Goal: Task Accomplishment & Management: Use online tool/utility

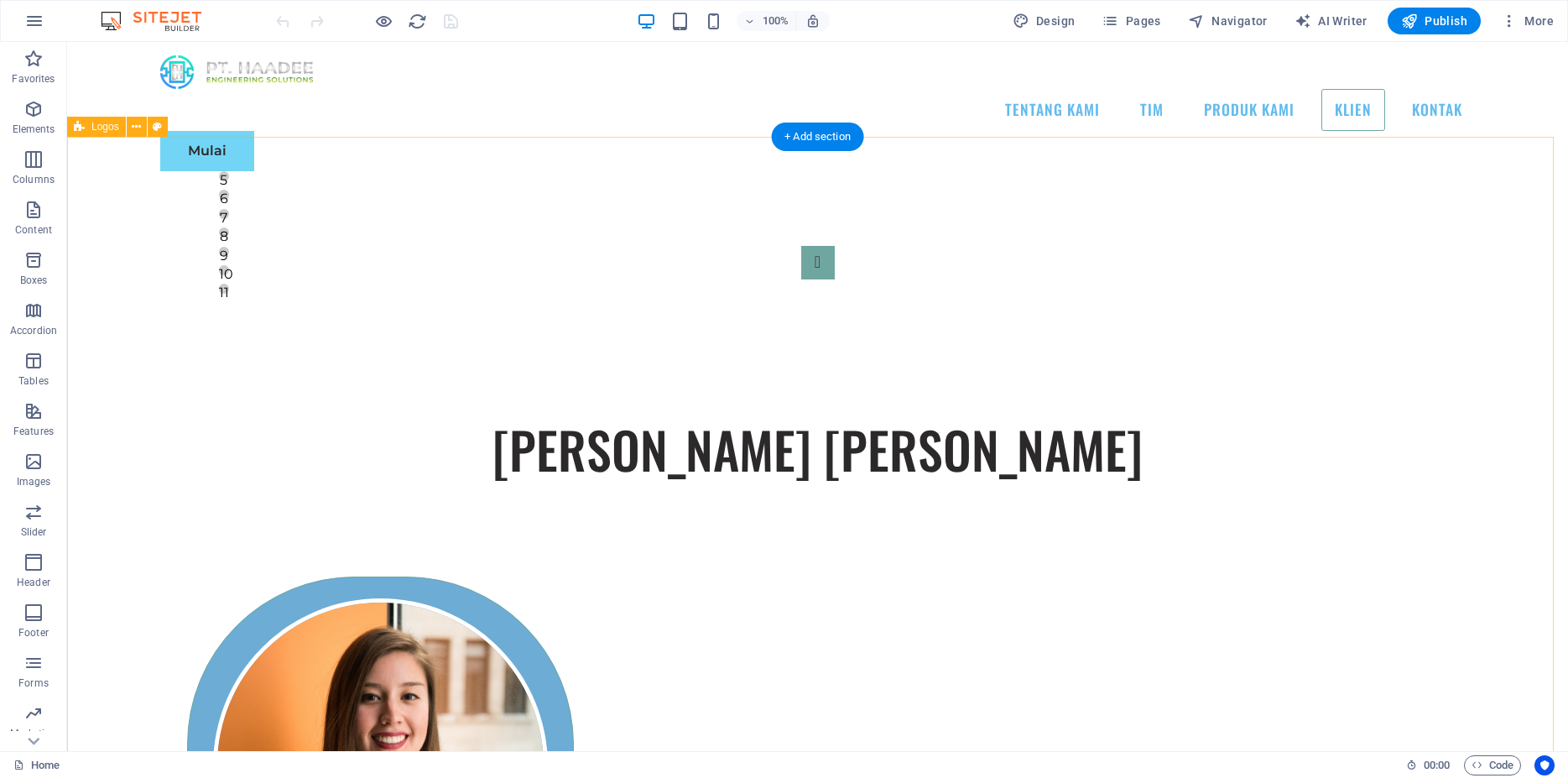
scroll to position [10183, 0]
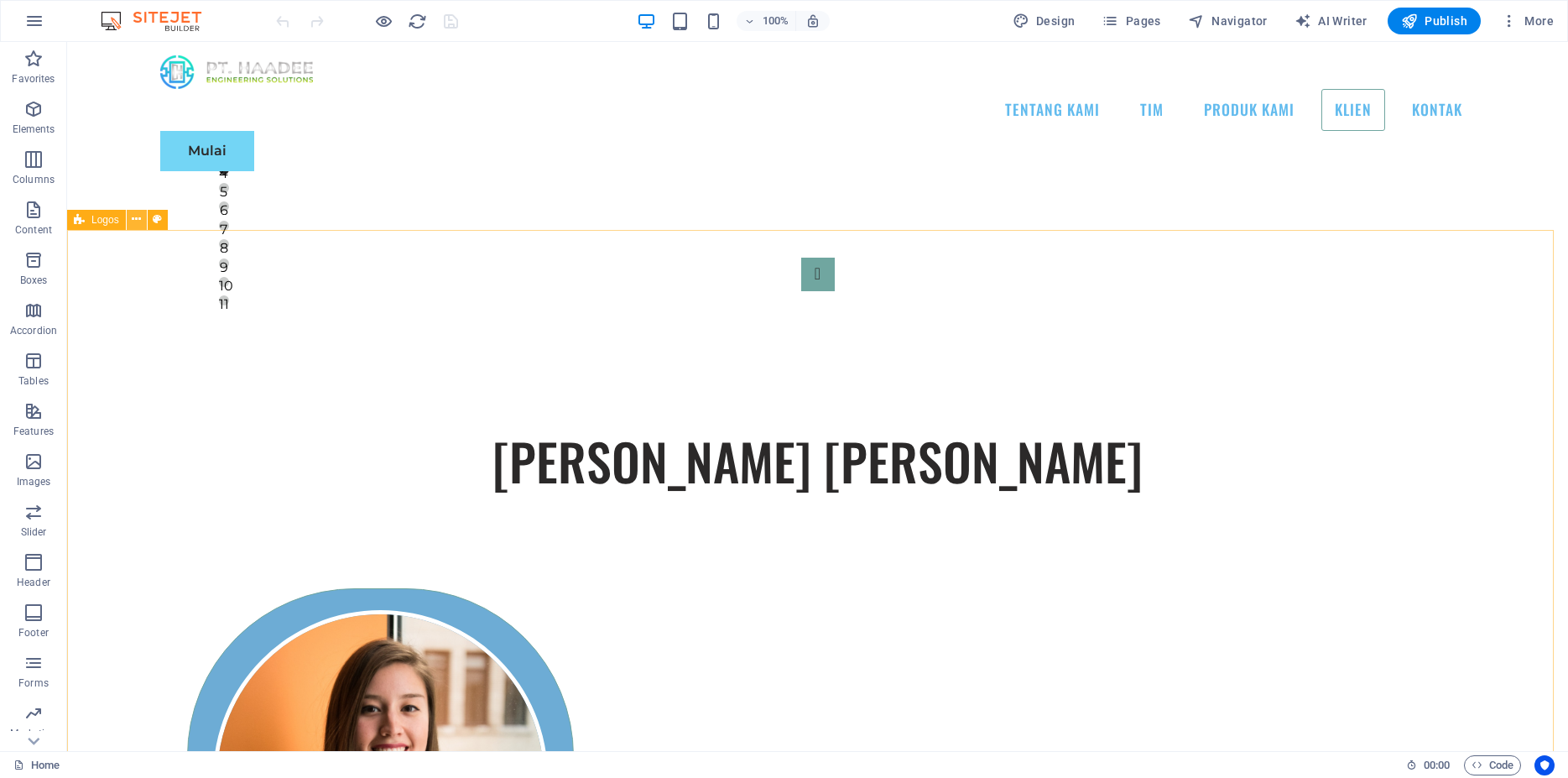
click at [137, 221] on icon at bounding box center [137, 218] width 9 height 17
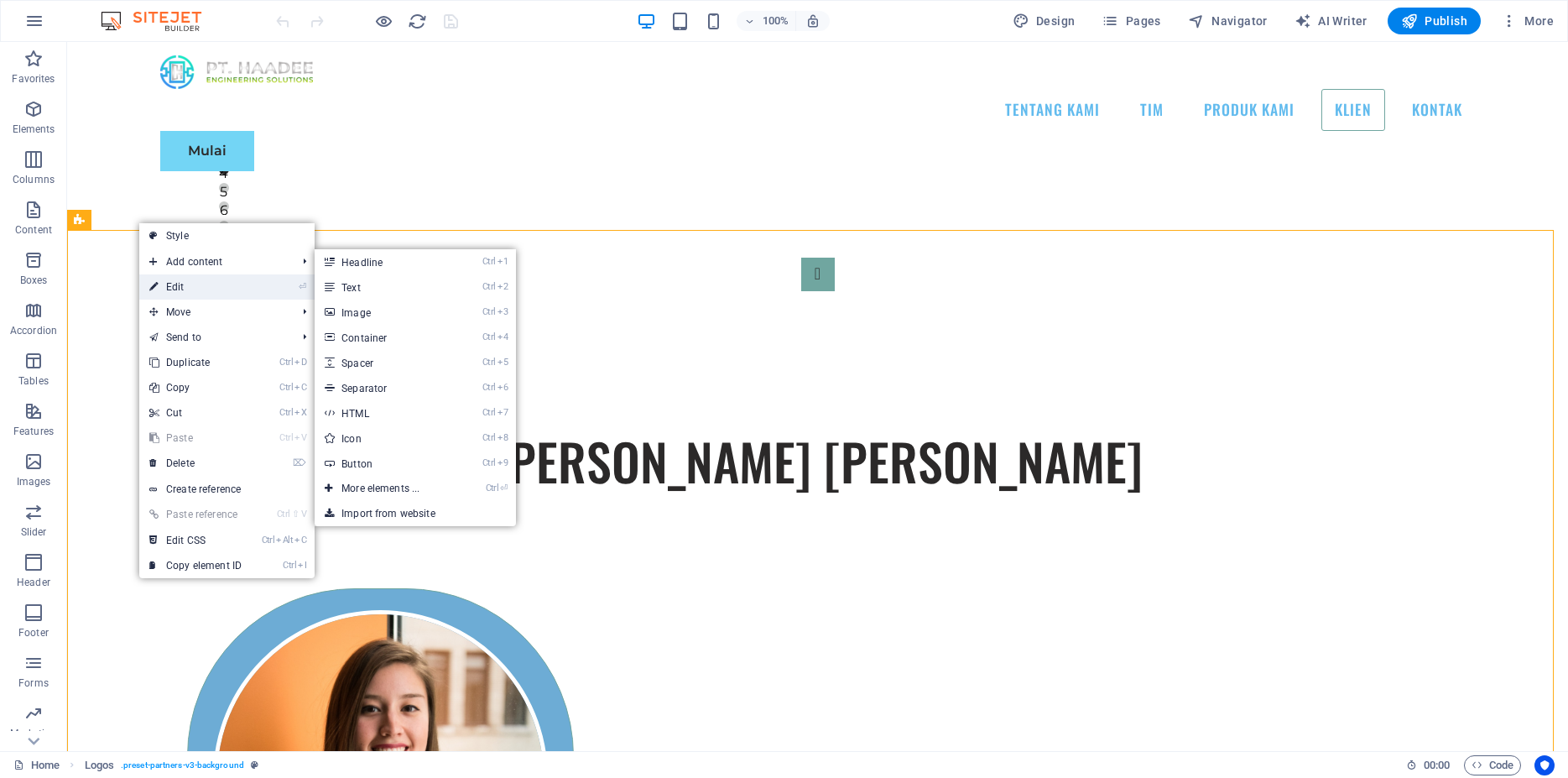
click at [172, 285] on link "⏎ Edit" at bounding box center [196, 287] width 113 height 25
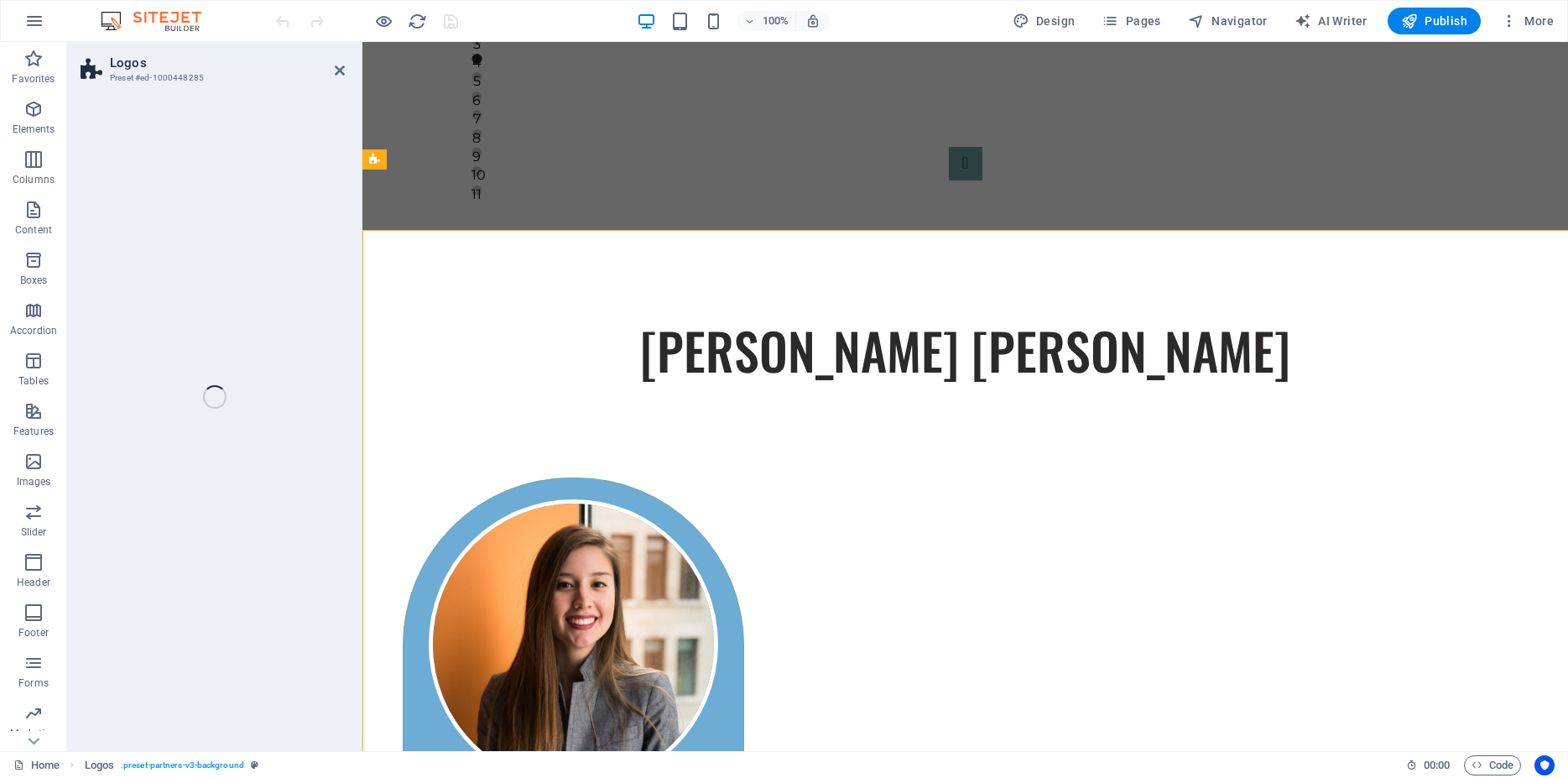
scroll to position [10138, 0]
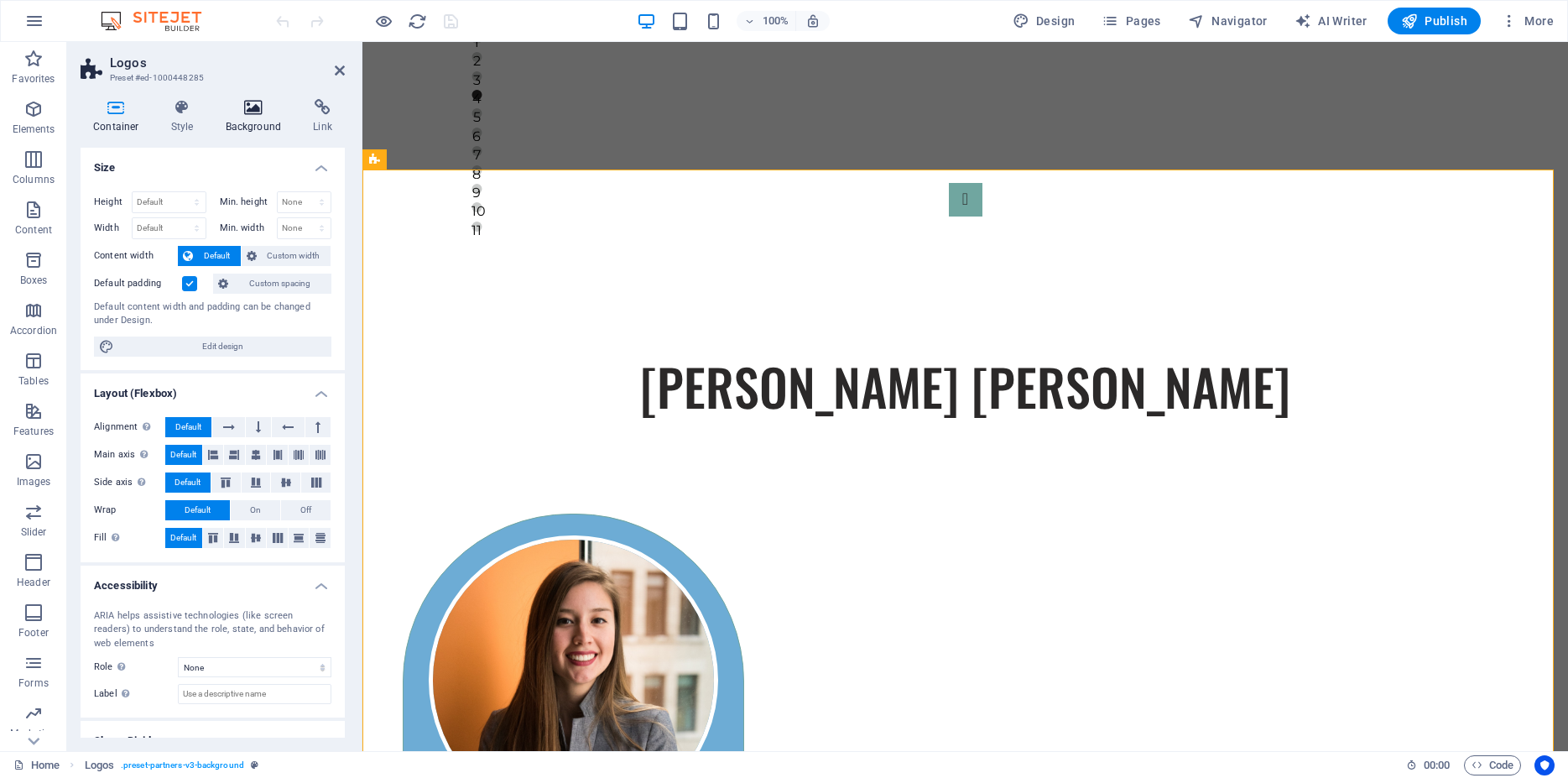
click at [237, 129] on h4 "Background" at bounding box center [257, 116] width 88 height 35
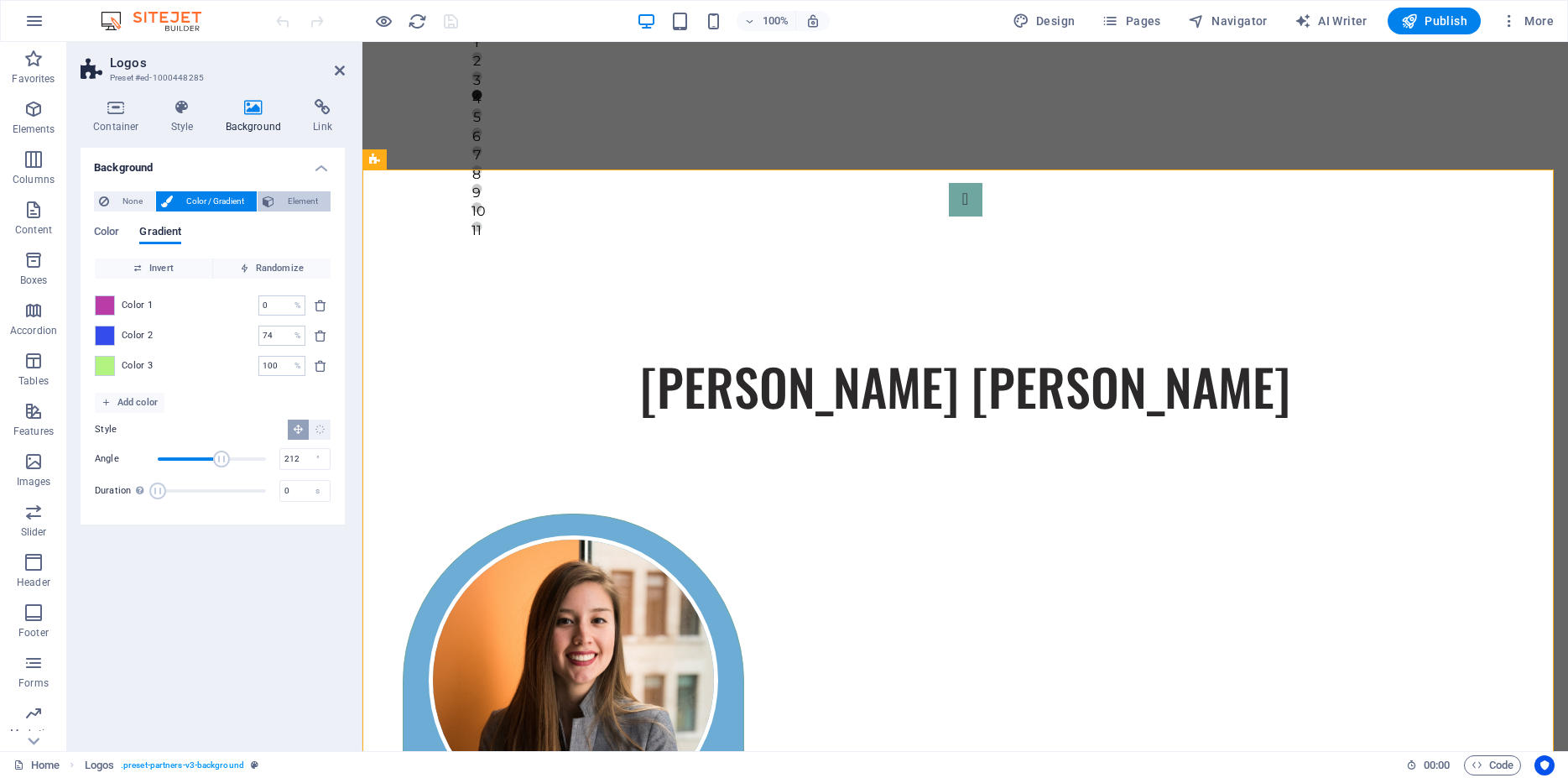
click at [274, 202] on button "Element" at bounding box center [294, 201] width 73 height 20
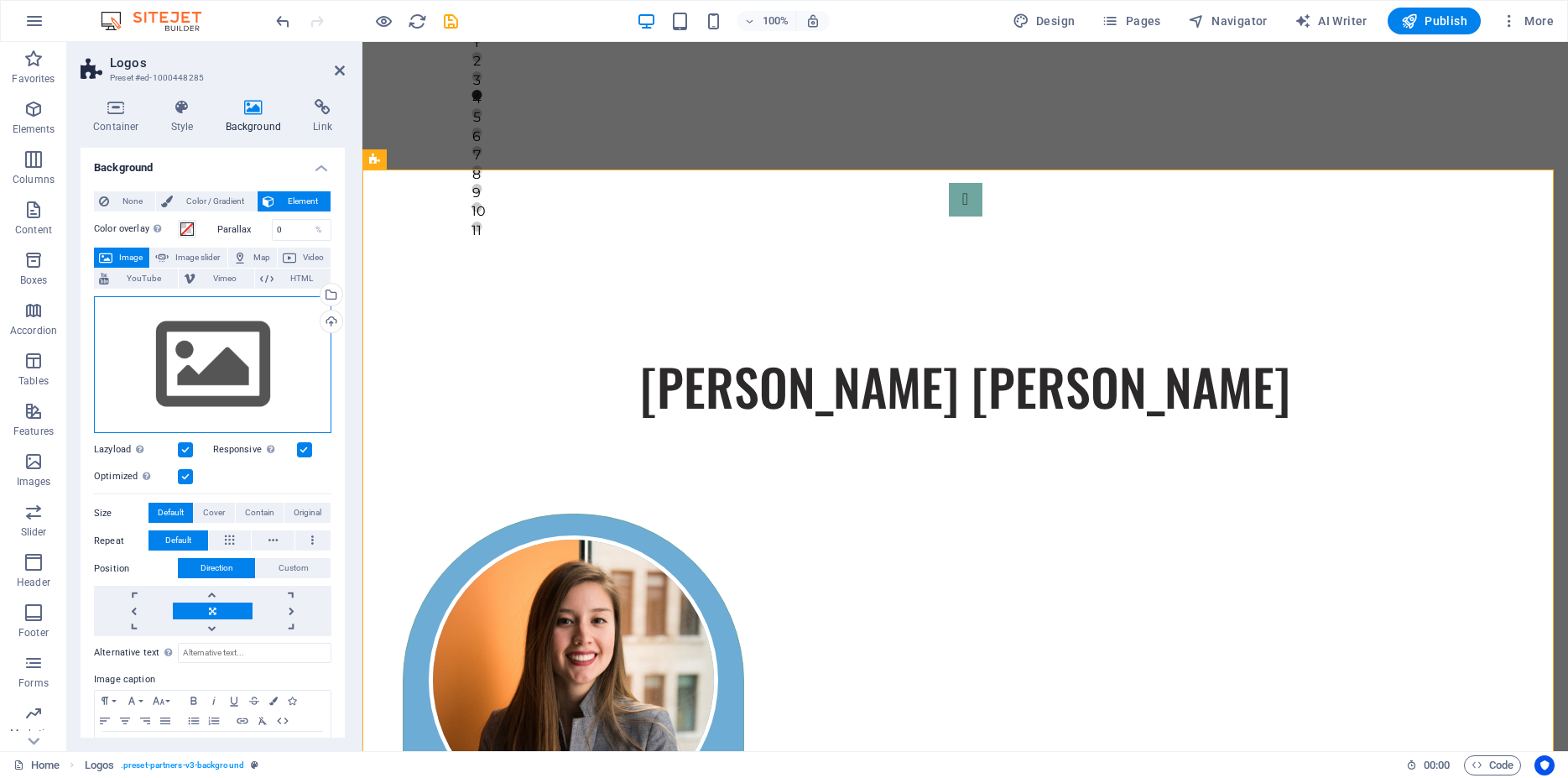
click at [242, 347] on div "Drag files here, click to choose files or select files from Files or our free s…" at bounding box center [212, 364] width 238 height 137
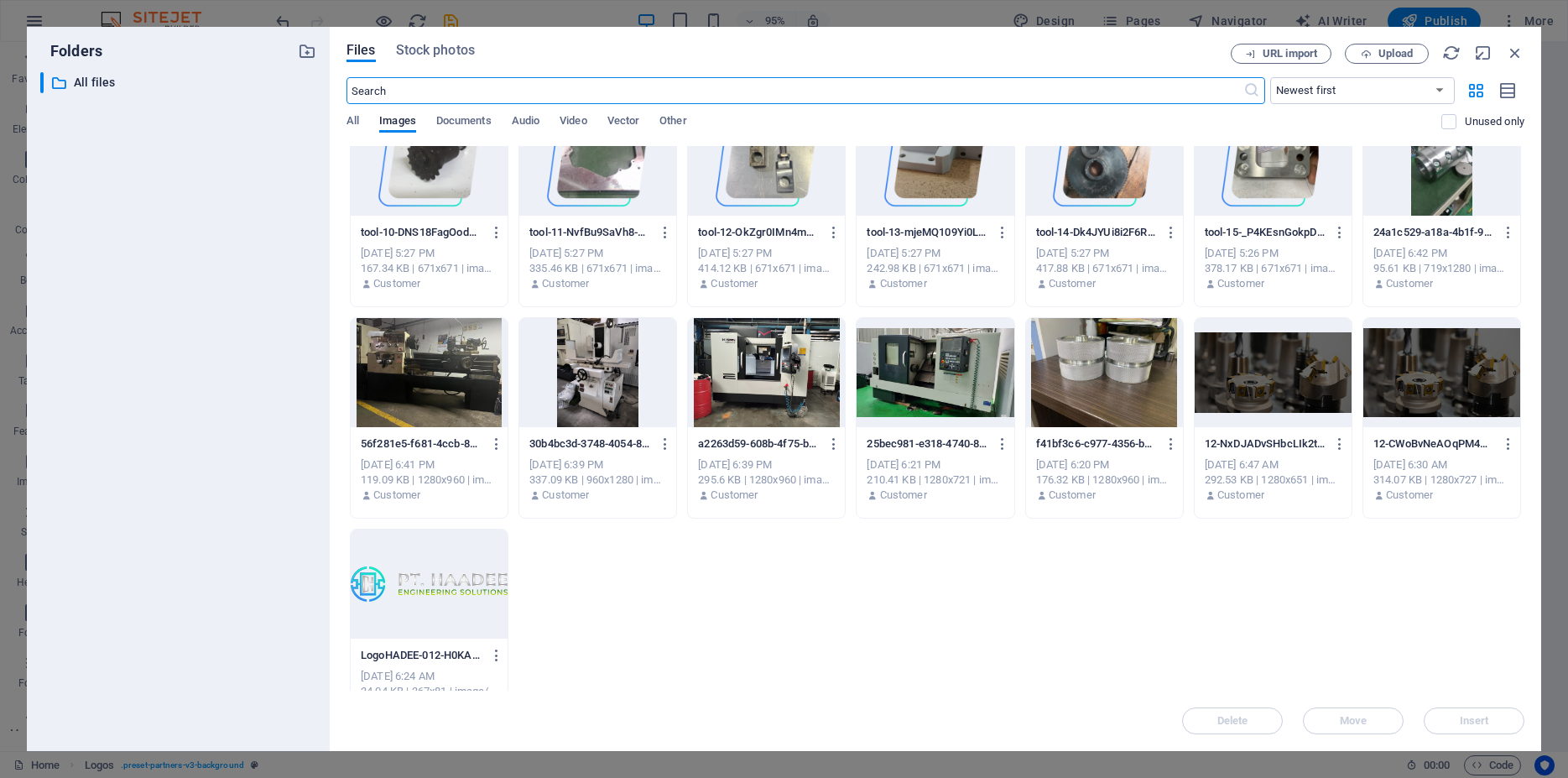
scroll to position [680, 0]
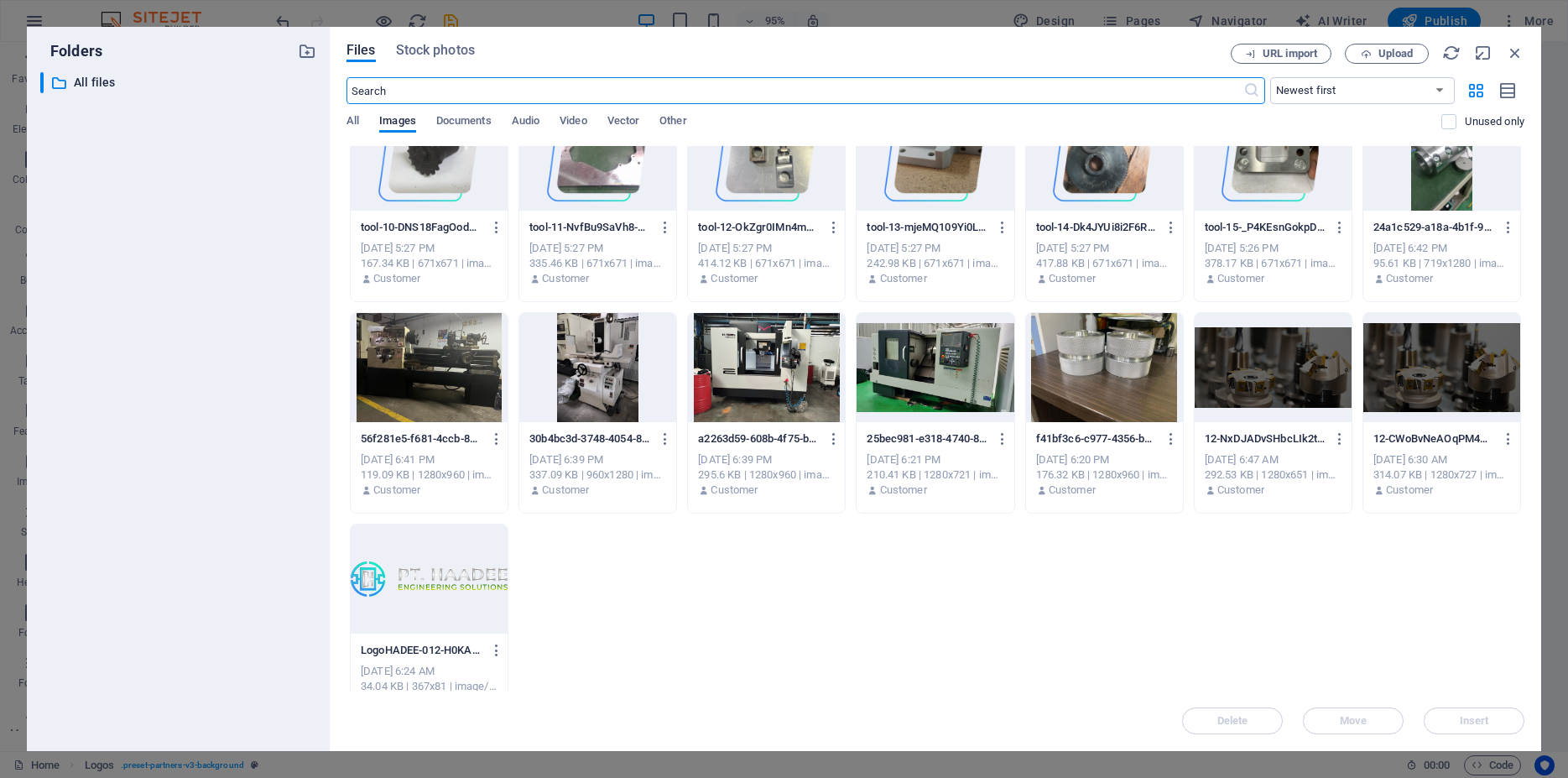
click at [1262, 373] on div at bounding box center [1273, 368] width 157 height 109
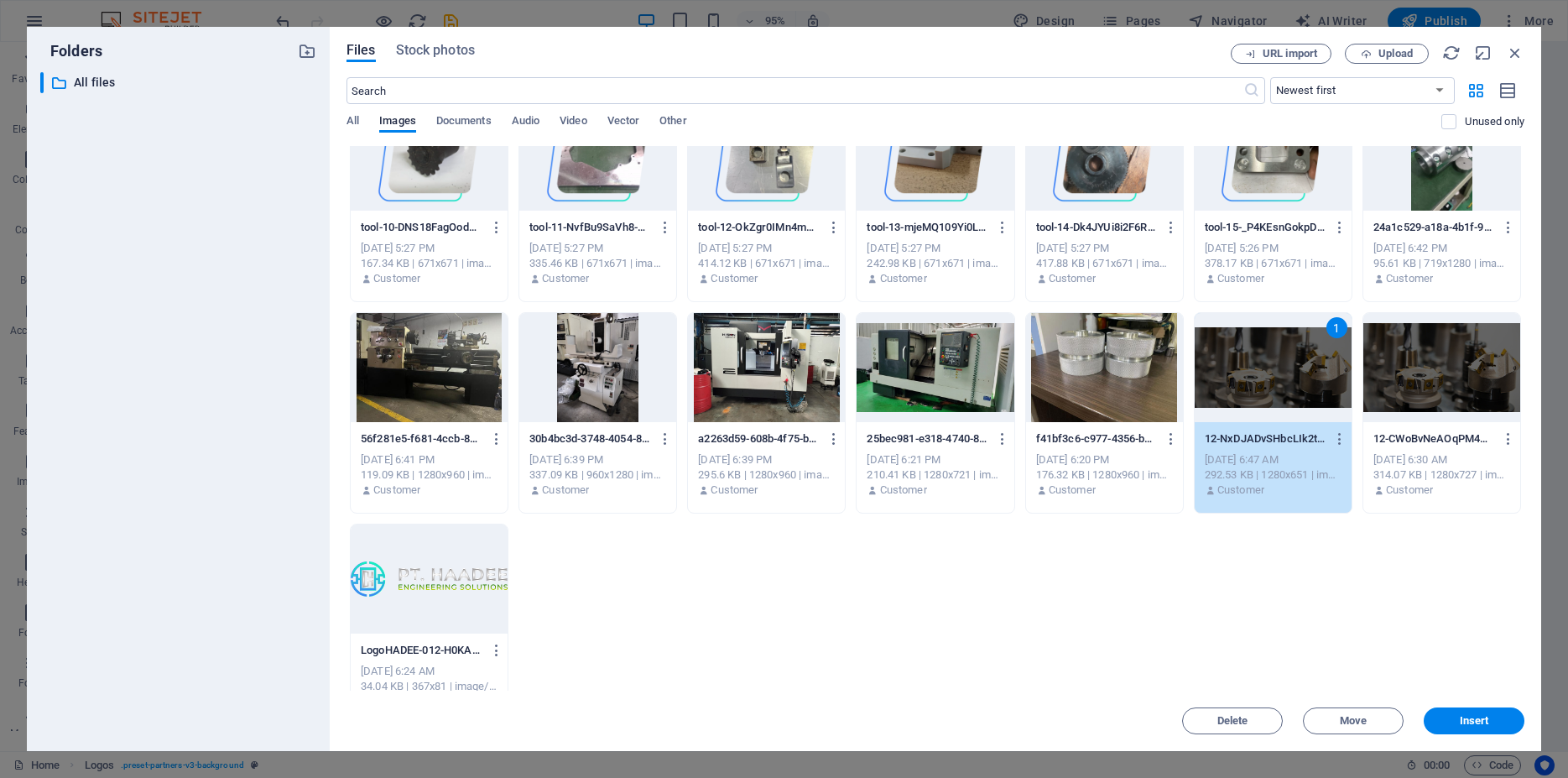
click at [1414, 371] on div at bounding box center [1442, 368] width 157 height 109
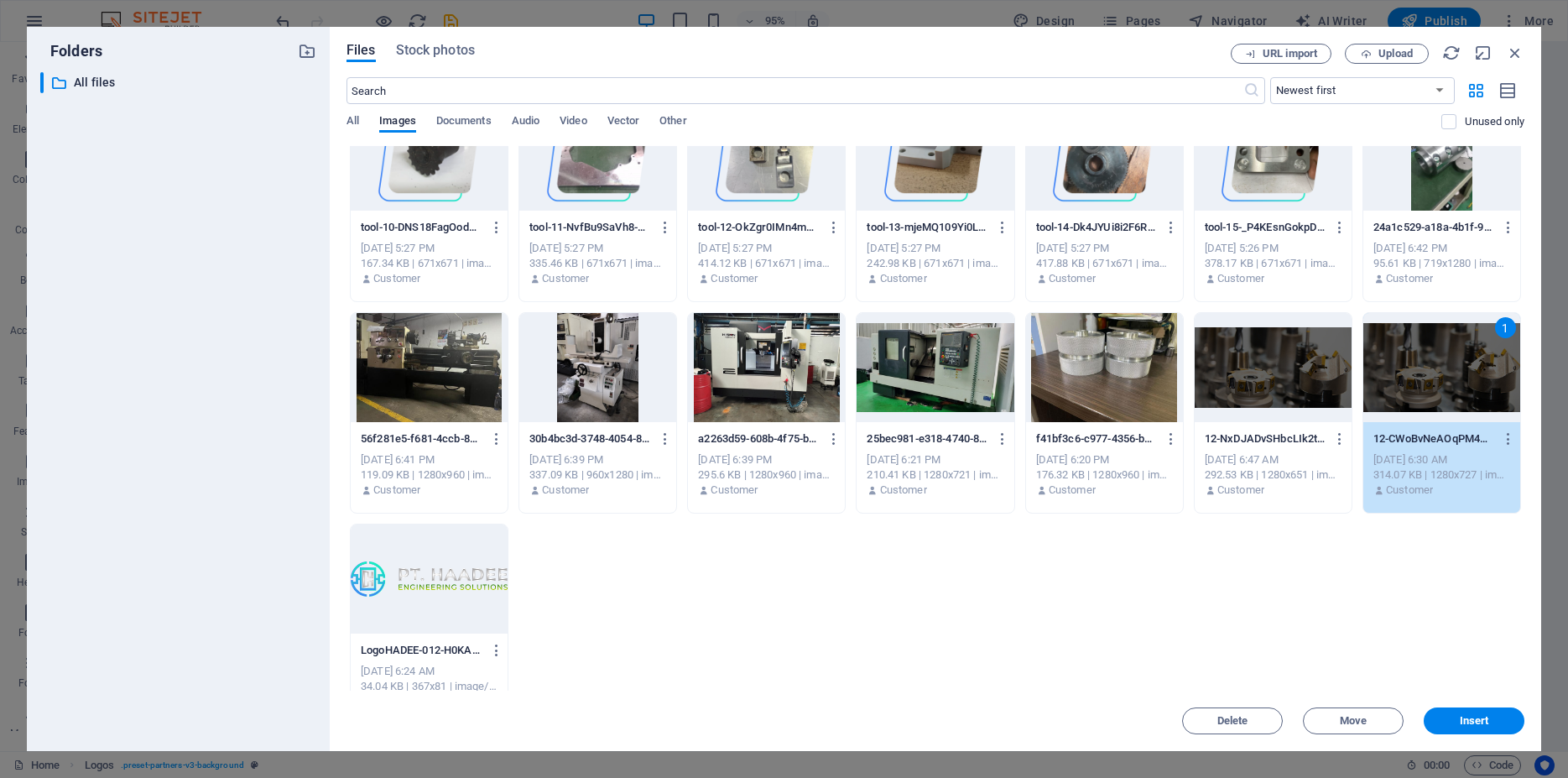
click at [1414, 371] on div "1" at bounding box center [1442, 368] width 157 height 109
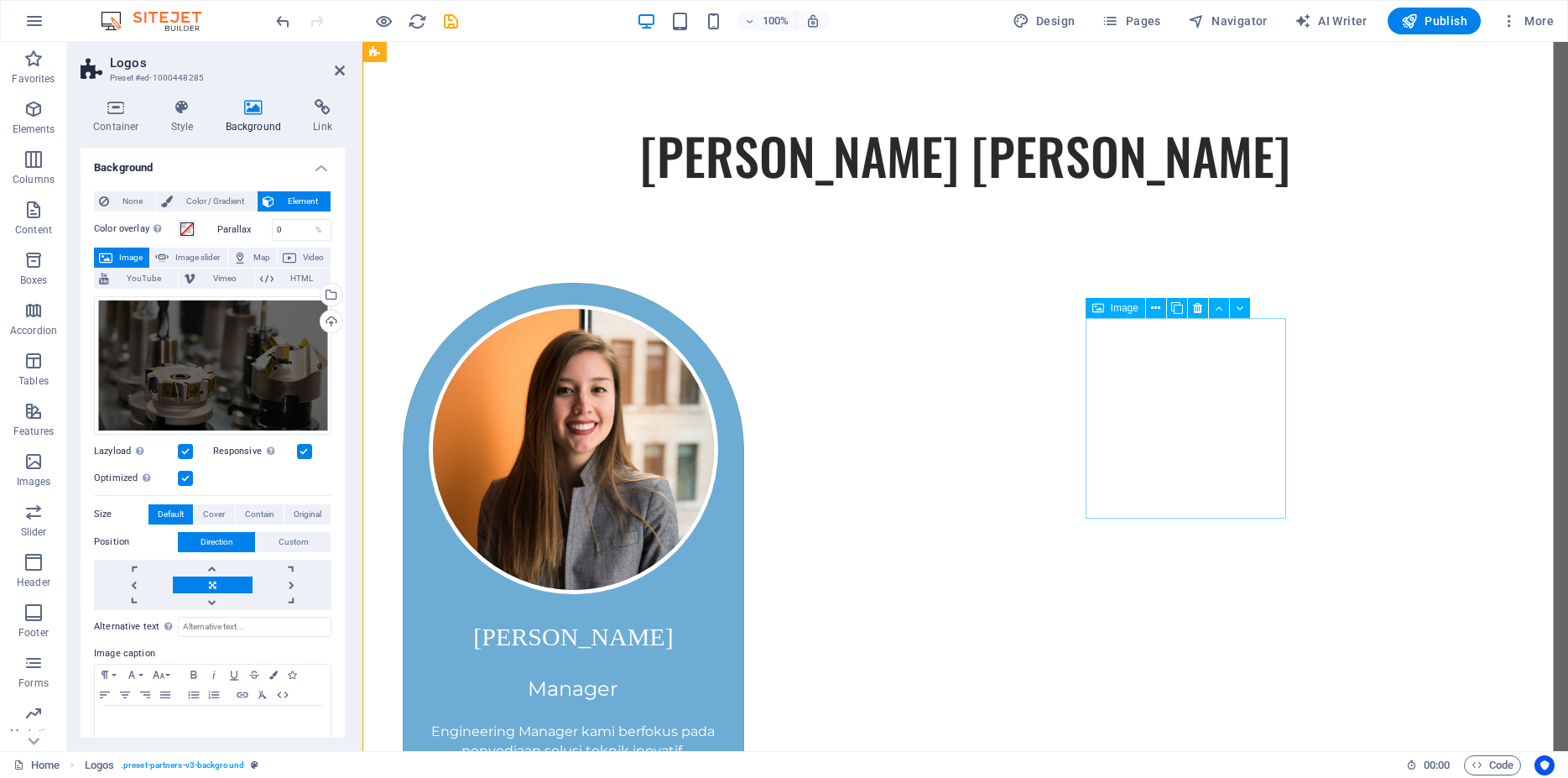
scroll to position [10394, 0]
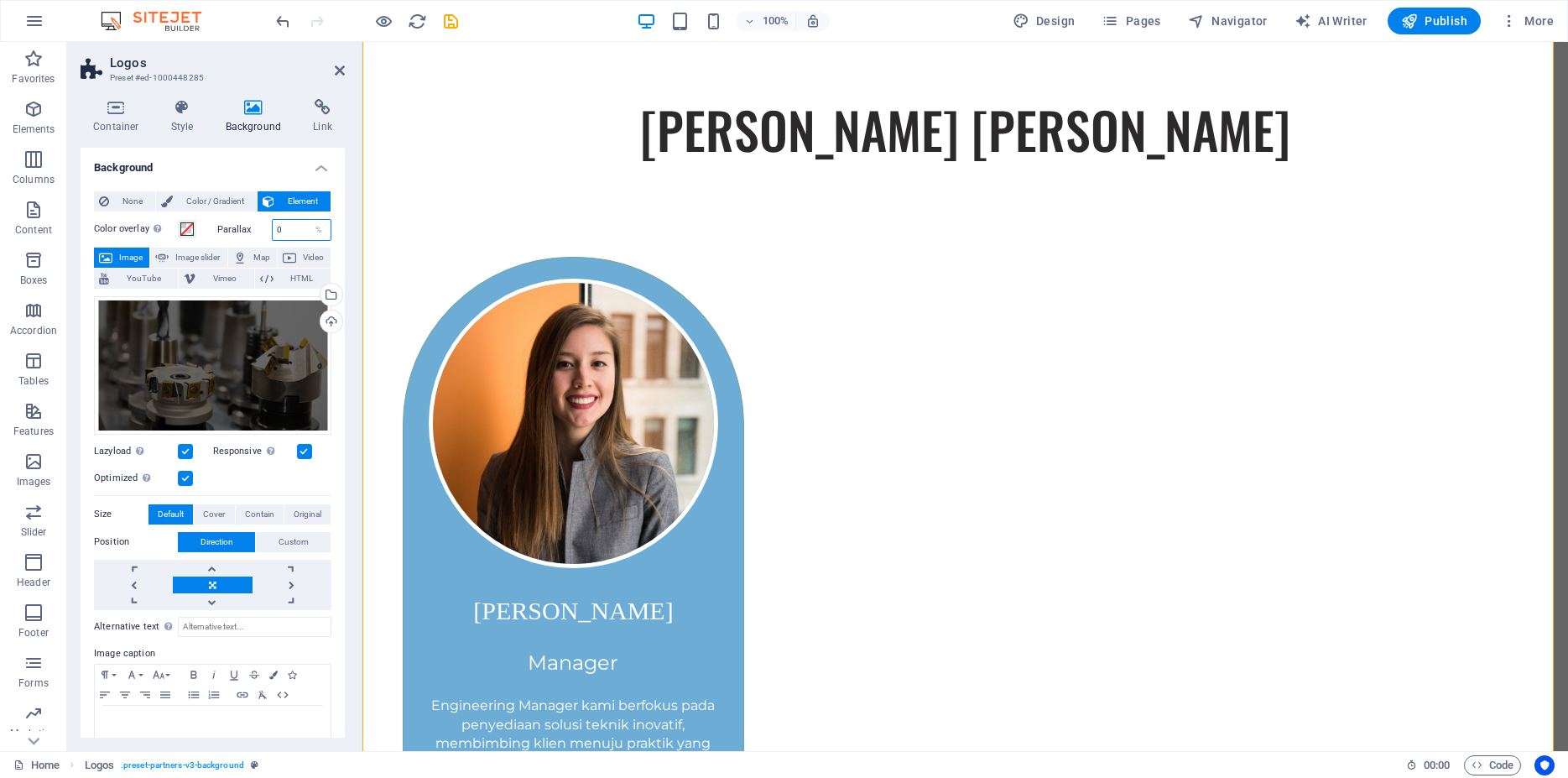
drag, startPoint x: 278, startPoint y: 227, endPoint x: 266, endPoint y: 230, distance: 12.4
click at [273, 230] on input "0" at bounding box center [302, 230] width 59 height 20
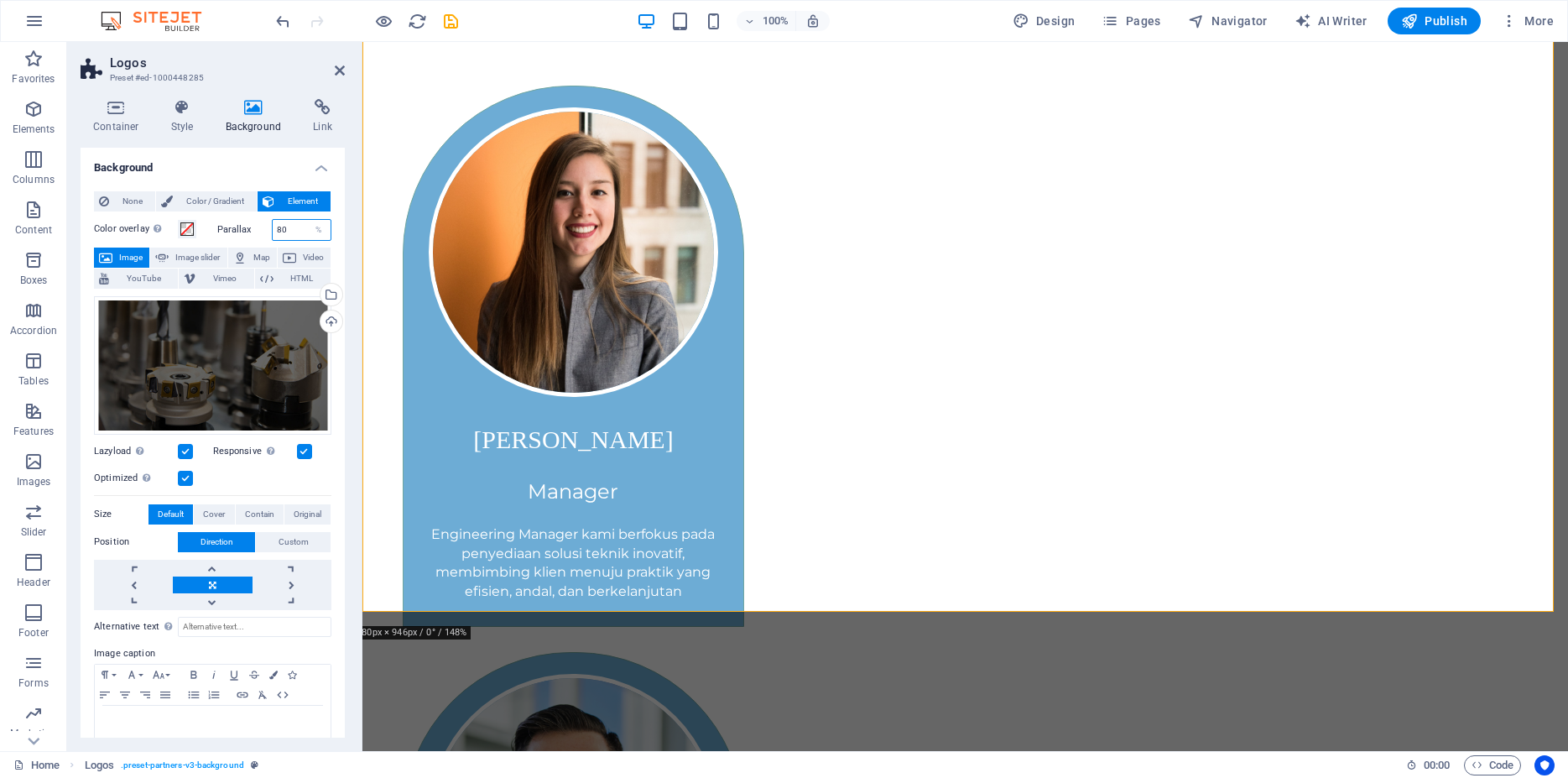
scroll to position [10651, 0]
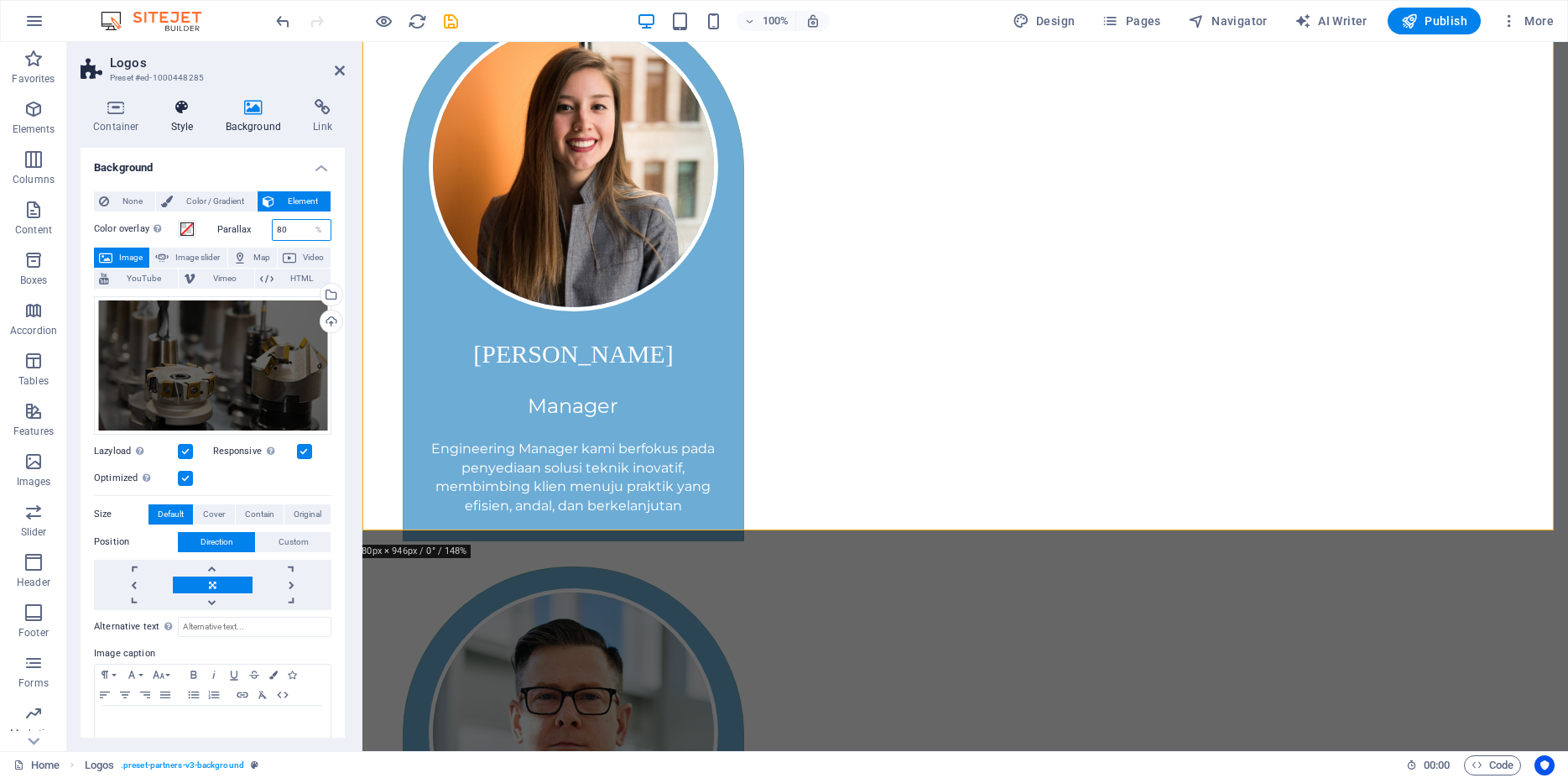
type input "80"
click at [193, 116] on h4 "Style" at bounding box center [186, 116] width 55 height 35
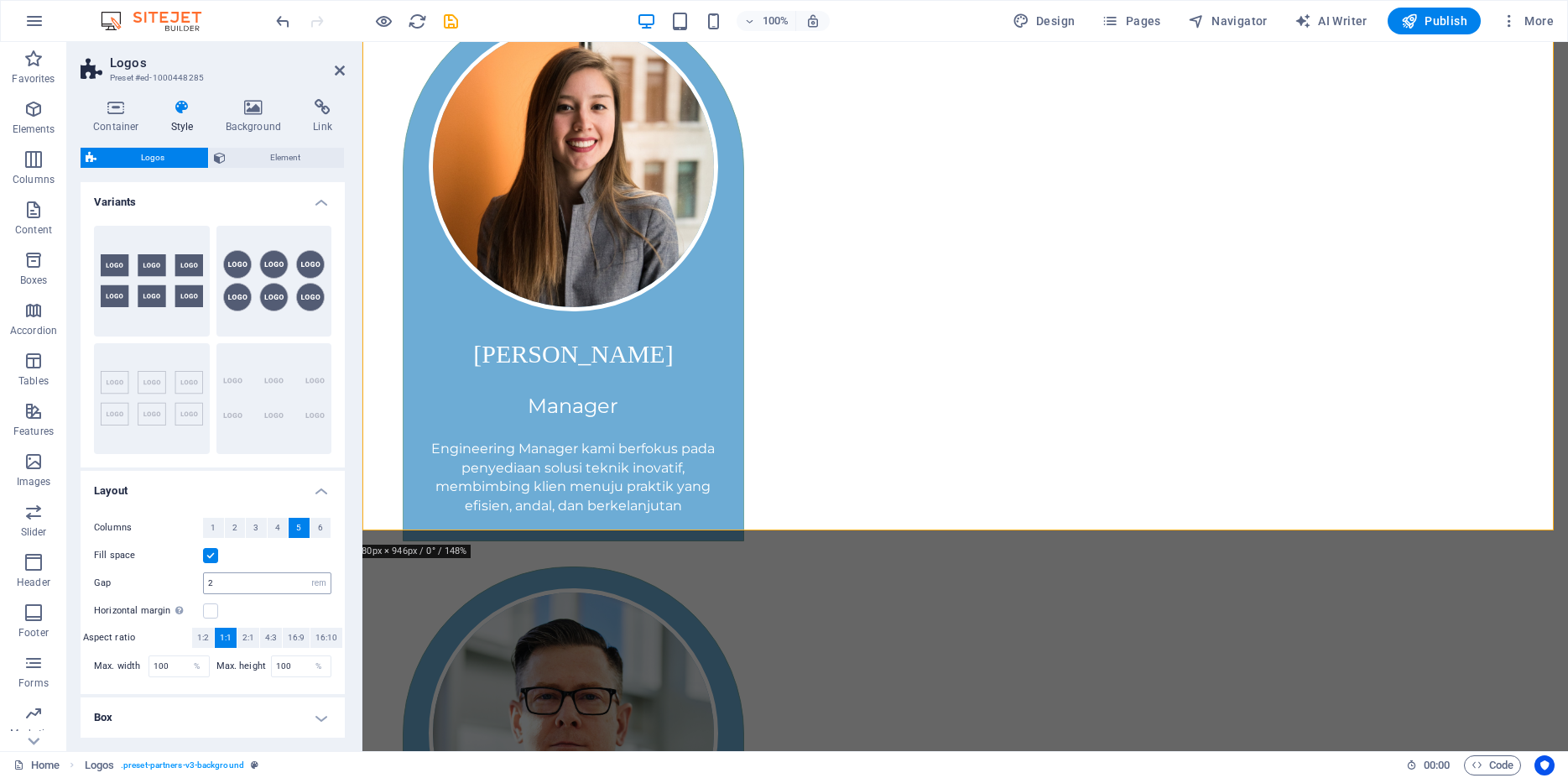
scroll to position [67, 0]
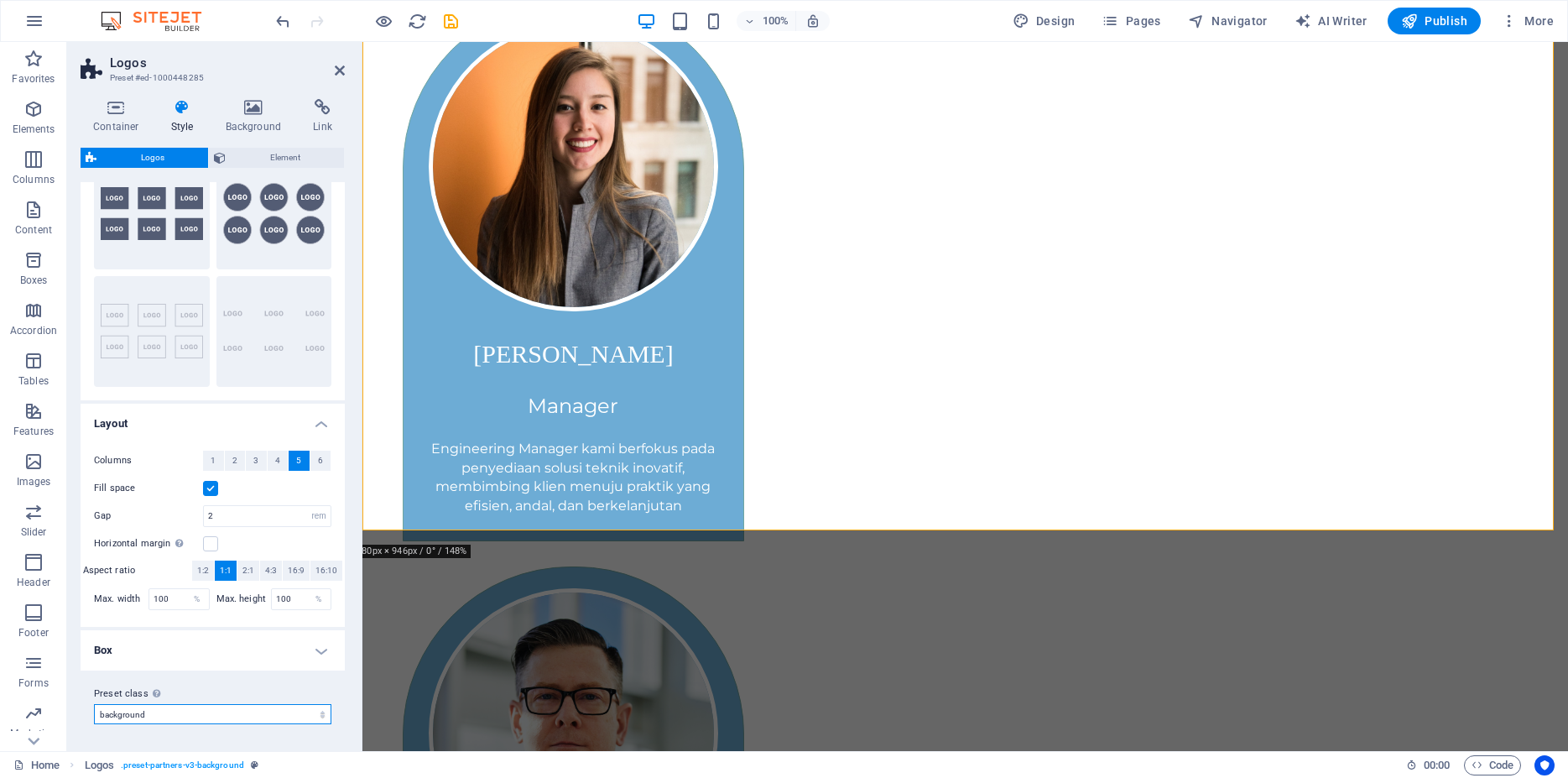
click at [94, 704] on select "background Add preset class" at bounding box center [212, 714] width 238 height 20
click option "Add preset class" at bounding box center [0, 0] width 0 height 0
select select "preset-partners-v3-background"
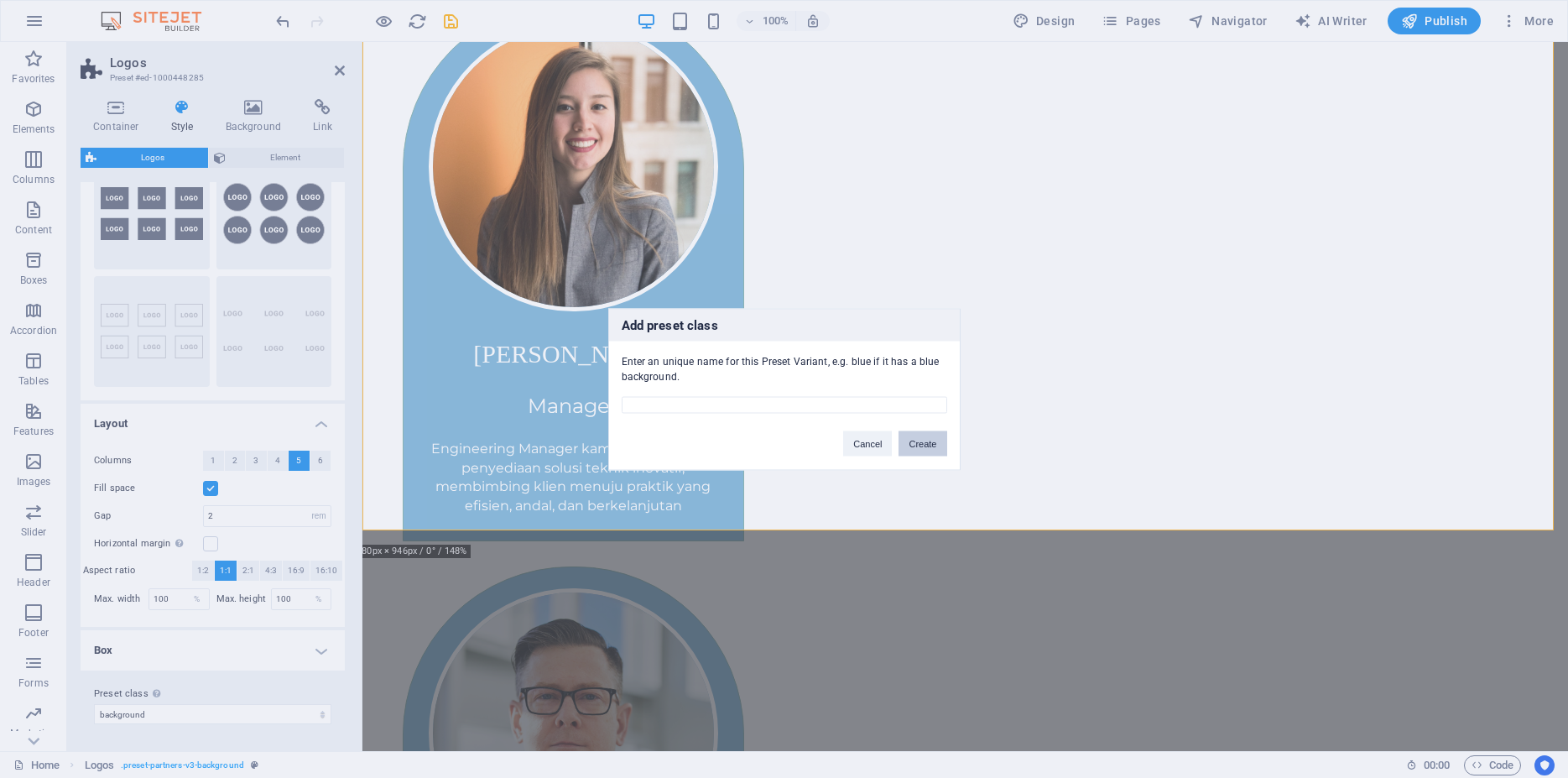
click at [919, 447] on button "Create" at bounding box center [922, 443] width 48 height 25
click at [922, 445] on button "Create" at bounding box center [922, 443] width 48 height 25
click at [876, 446] on button "Cancel" at bounding box center [867, 443] width 48 height 25
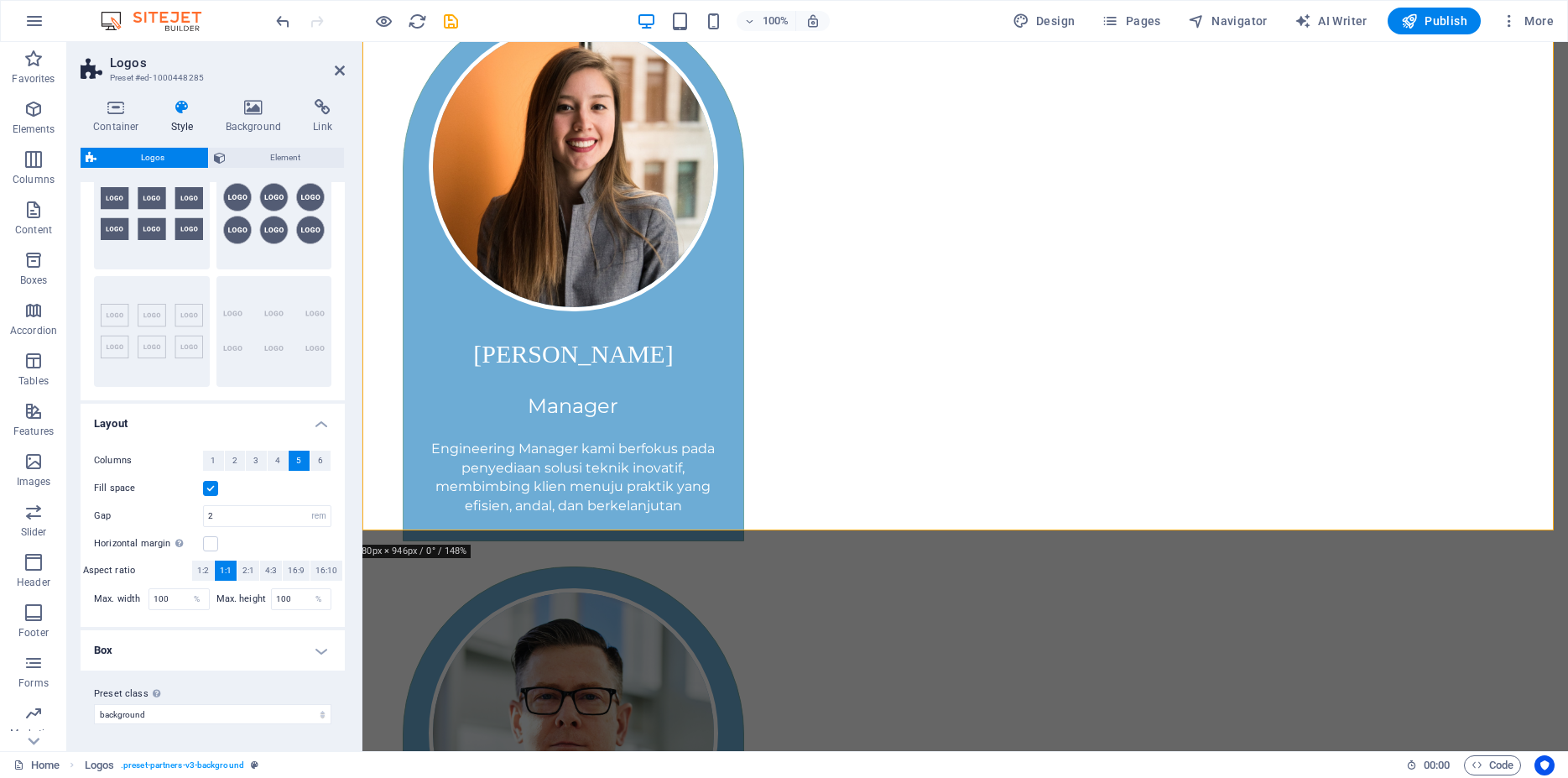
click at [298, 648] on h4 "Box" at bounding box center [213, 650] width 264 height 40
click at [121, 118] on h4 "Container" at bounding box center [120, 116] width 78 height 35
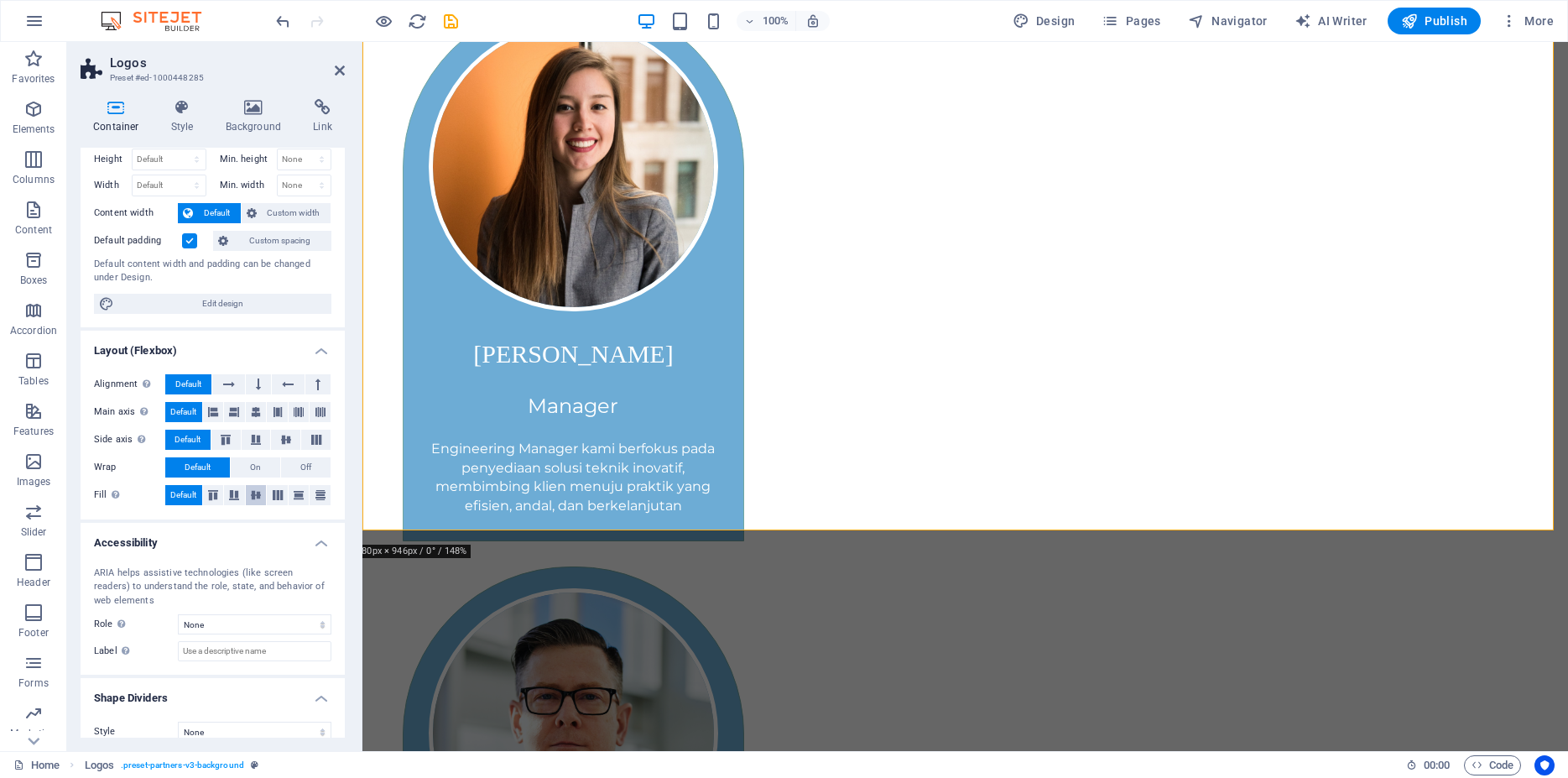
scroll to position [60, 0]
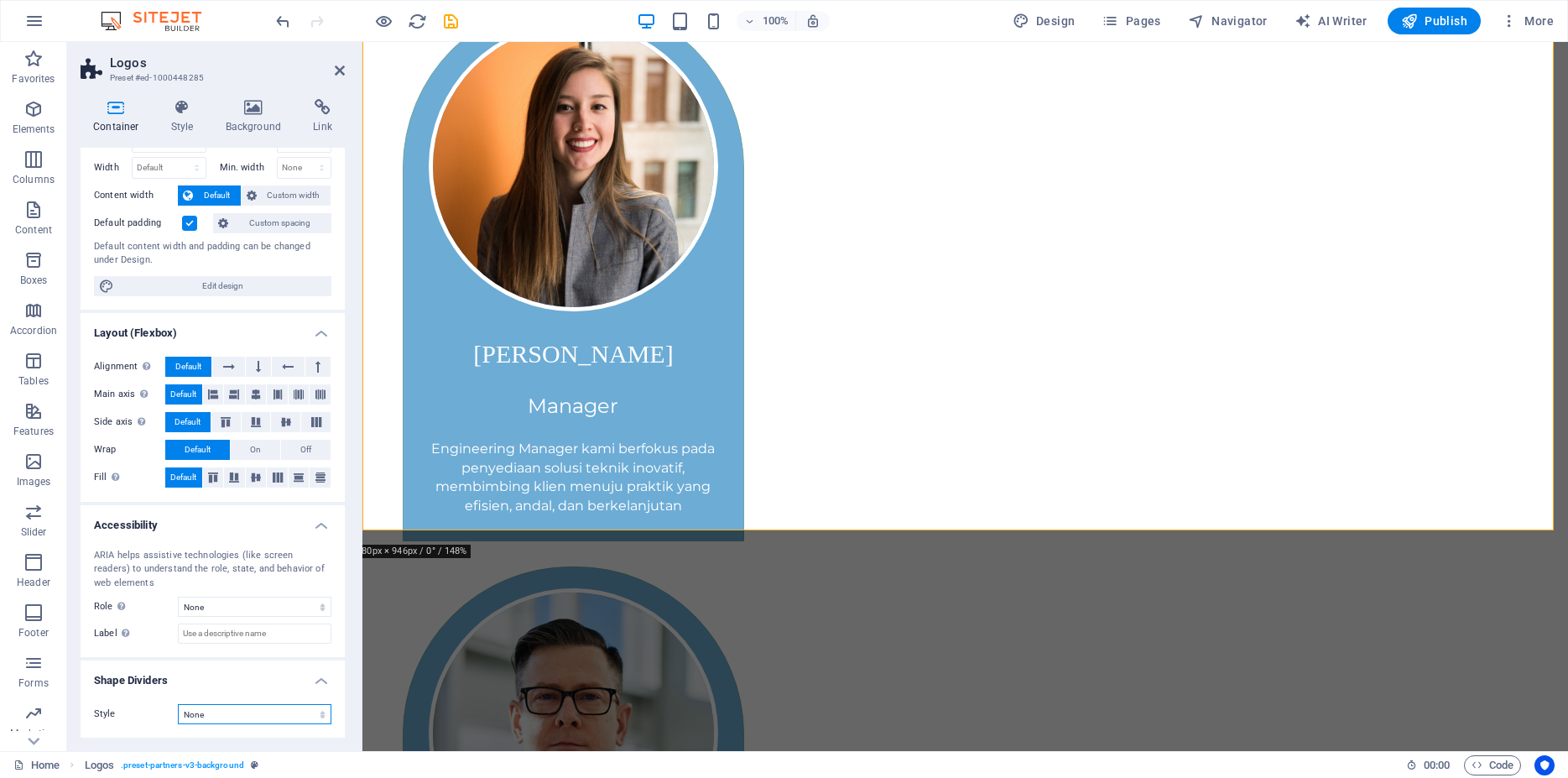
click at [177, 704] on select "None Triangle Square Diagonal Polygon 1 Polygon 2 Zigzag Multiple Zigzags Waves…" at bounding box center [254, 714] width 154 height 20
click option "Fire" at bounding box center [0, 0] width 0 height 0
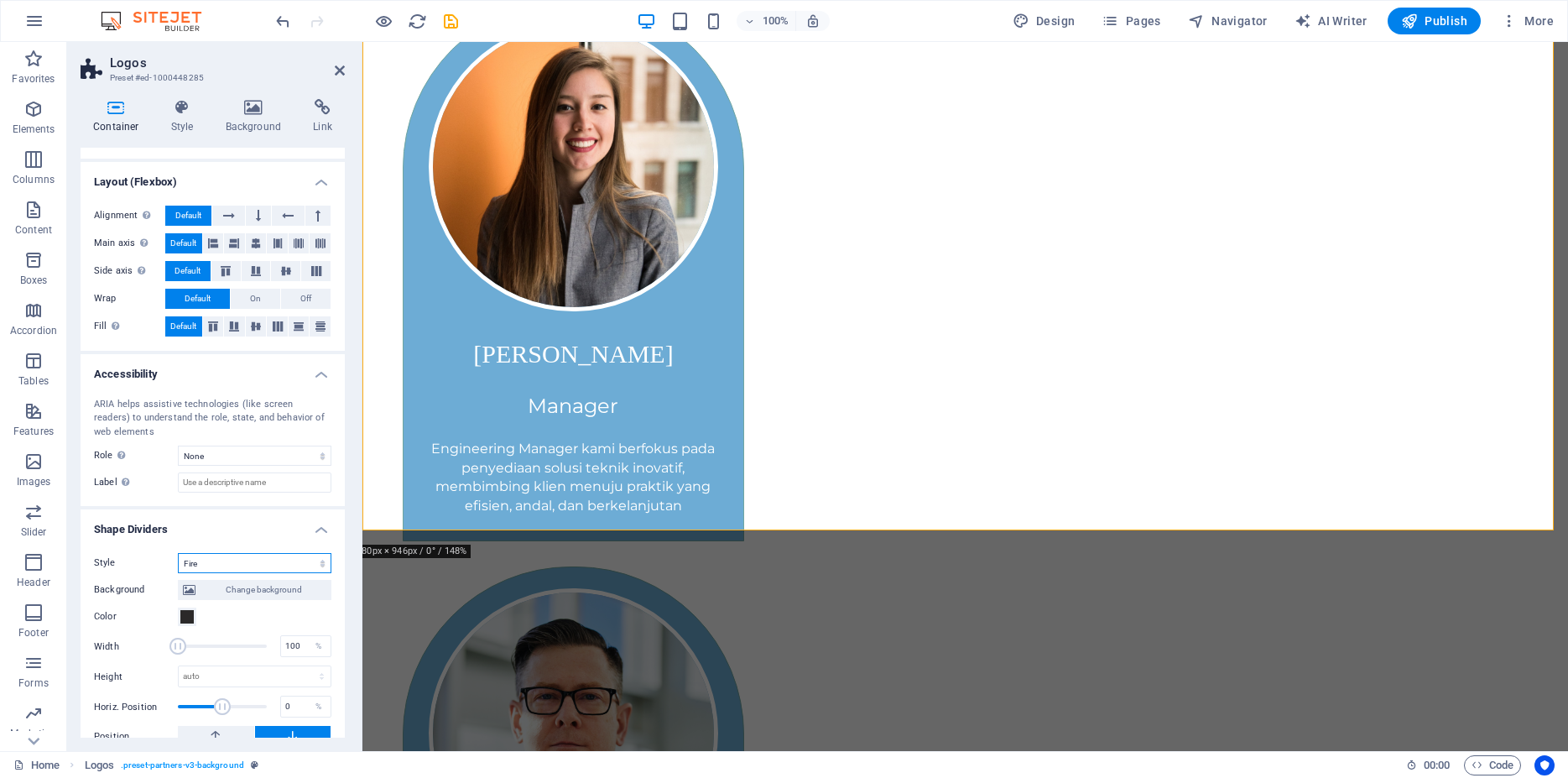
click at [177, 553] on select "None Triangle Square Diagonal Polygon 1 Polygon 2 Zigzag Multiple Zigzags Waves…" at bounding box center [254, 563] width 154 height 20
click option "Paint Drip" at bounding box center [0, 0] width 0 height 0
click at [177, 553] on select "None Triangle Square Diagonal Polygon 1 Polygon 2 Zigzag Multiple Zigzags Waves…" at bounding box center [254, 563] width 154 height 20
click option "Arrow" at bounding box center [0, 0] width 0 height 0
click at [177, 553] on select "None Triangle Square Diagonal Polygon 1 Polygon 2 Zigzag Multiple Zigzags Waves…" at bounding box center [254, 563] width 154 height 20
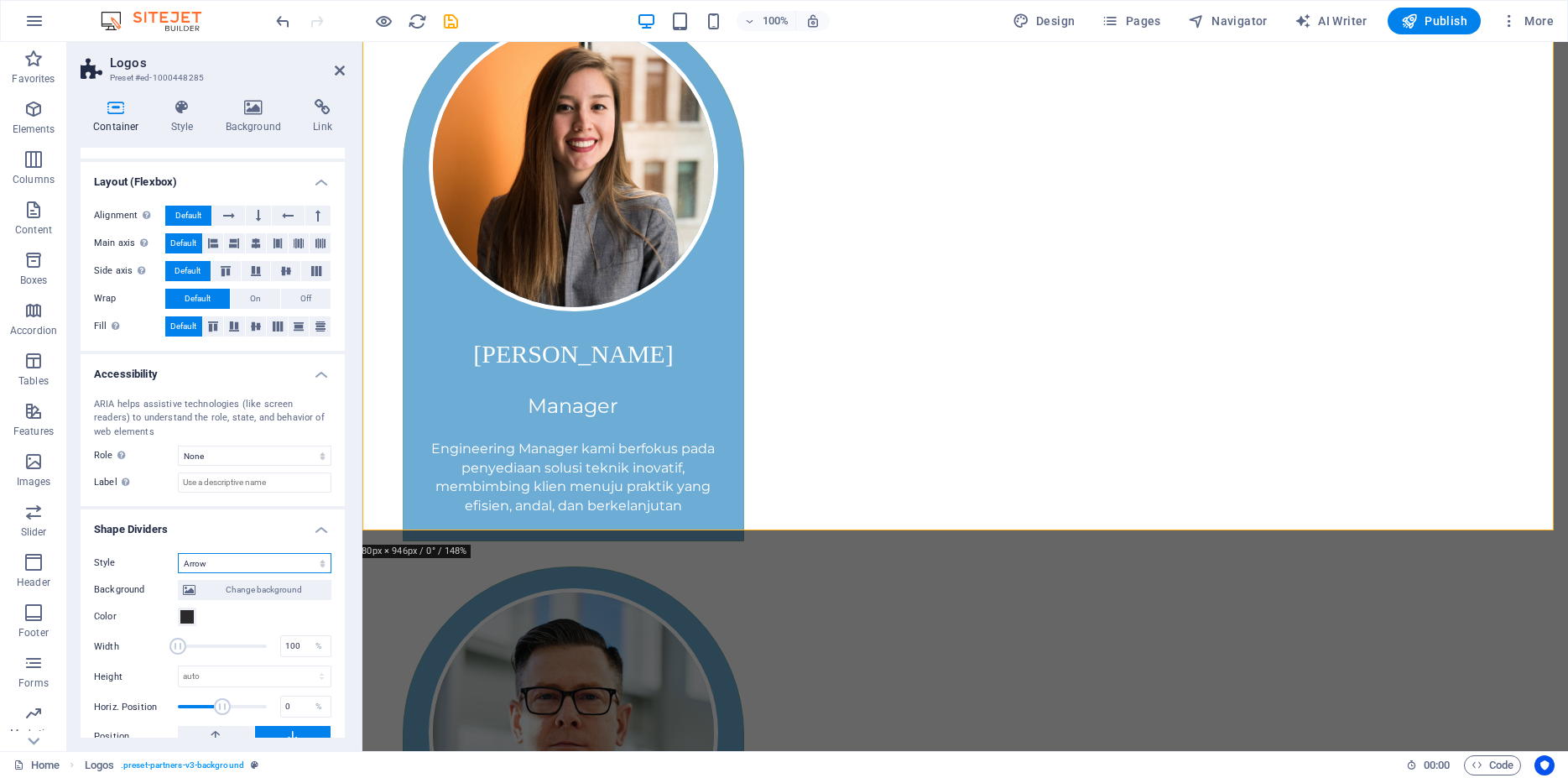
select select "clouds"
click option "Clouds" at bounding box center [0, 0] width 0 height 0
click at [177, 553] on select "None Triangle Square Diagonal Polygon 1 Polygon 2 Zigzag Multiple Zigzags Waves…" at bounding box center [254, 563] width 154 height 20
click at [188, 618] on span at bounding box center [187, 616] width 14 height 14
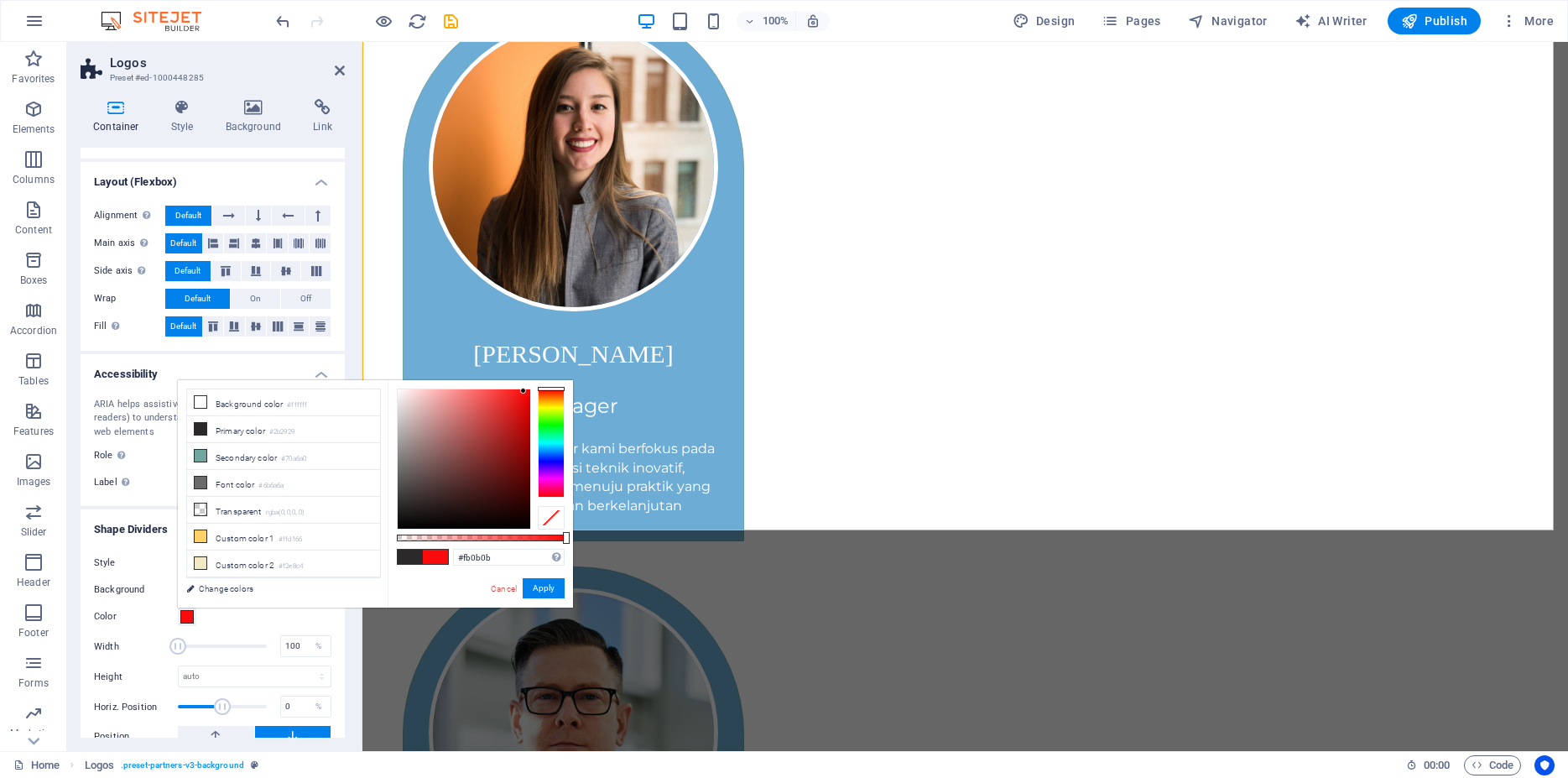
type input "#fb0a0a"
drag, startPoint x: 510, startPoint y: 399, endPoint x: 524, endPoint y: 391, distance: 16.1
click at [524, 391] on div at bounding box center [464, 459] width 133 height 139
click at [537, 583] on button "Apply" at bounding box center [543, 588] width 42 height 20
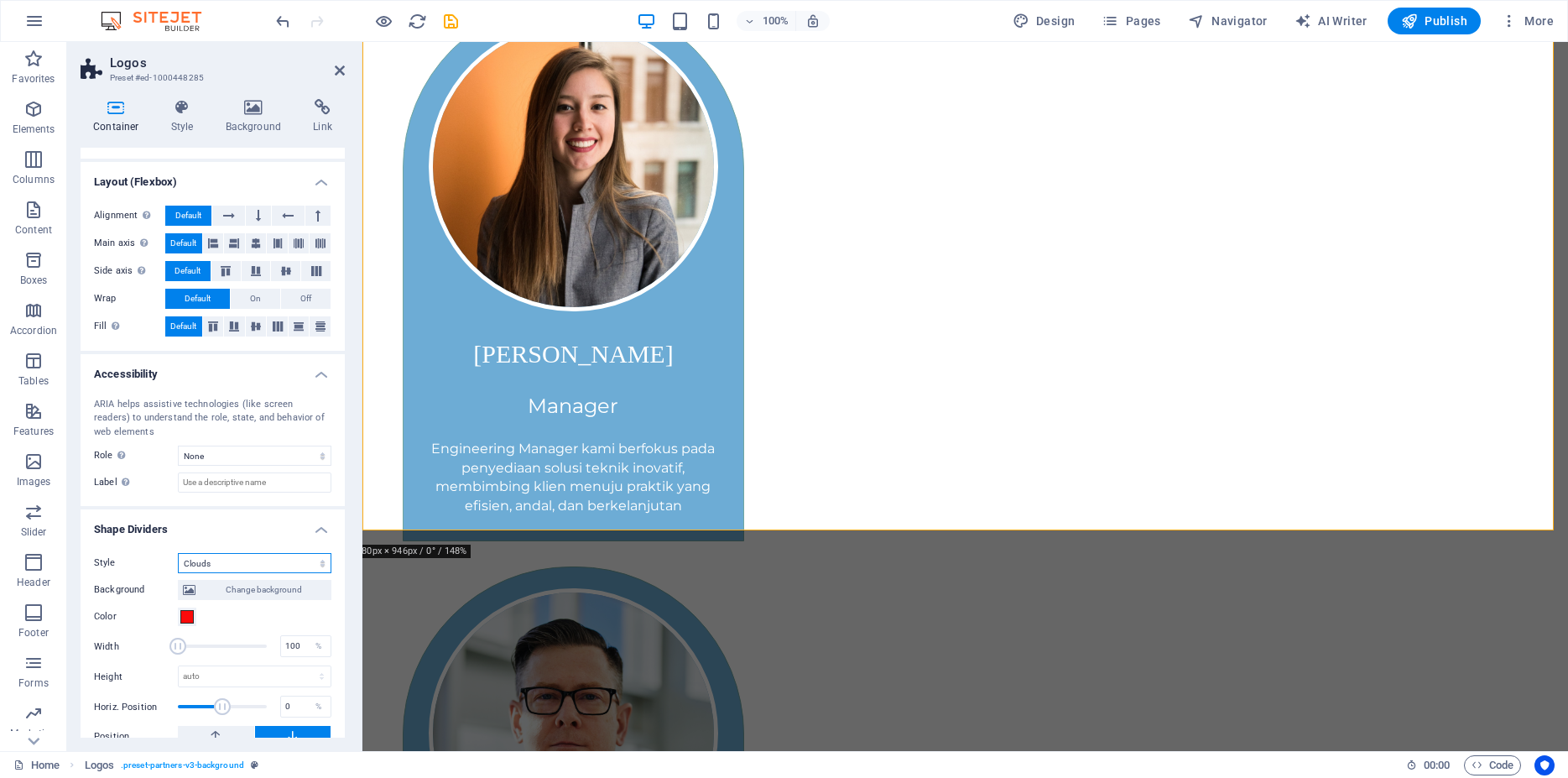
click at [177, 553] on select "None Triangle Square Diagonal Polygon 1 Polygon 2 Zigzag Multiple Zigzags Waves…" at bounding box center [254, 563] width 154 height 20
click option "Hexagons" at bounding box center [0, 0] width 0 height 0
click at [177, 553] on select "None Triangle Square Diagonal Polygon 1 Polygon 2 Zigzag Multiple Zigzags Waves…" at bounding box center [254, 563] width 154 height 20
click option "Blocks" at bounding box center [0, 0] width 0 height 0
click at [177, 553] on select "None Triangle Square Diagonal Polygon 1 Polygon 2 Zigzag Multiple Zigzags Waves…" at bounding box center [254, 563] width 154 height 20
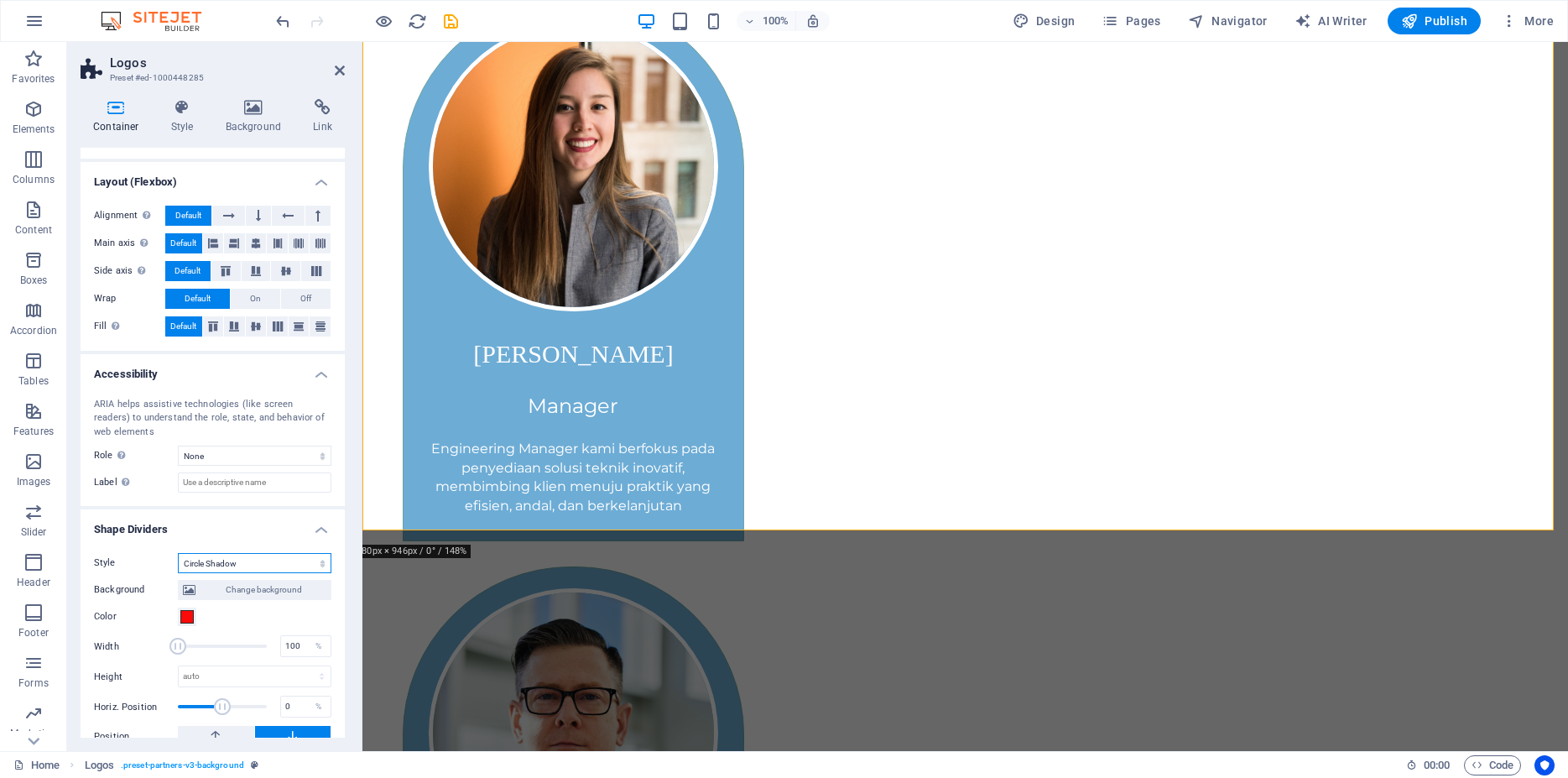
click option "Circle Shadow" at bounding box center [0, 0] width 0 height 0
click at [177, 553] on select "None Triangle Square Diagonal Polygon 1 Polygon 2 Zigzag Multiple Zigzags Waves…" at bounding box center [254, 563] width 154 height 20
click option "Multiple Waves" at bounding box center [0, 0] width 0 height 0
click at [177, 553] on select "None Triangle Square Diagonal Polygon 1 Polygon 2 Zigzag Multiple Zigzags Waves…" at bounding box center [254, 563] width 154 height 20
click option "Multiple Zigzags" at bounding box center [0, 0] width 0 height 0
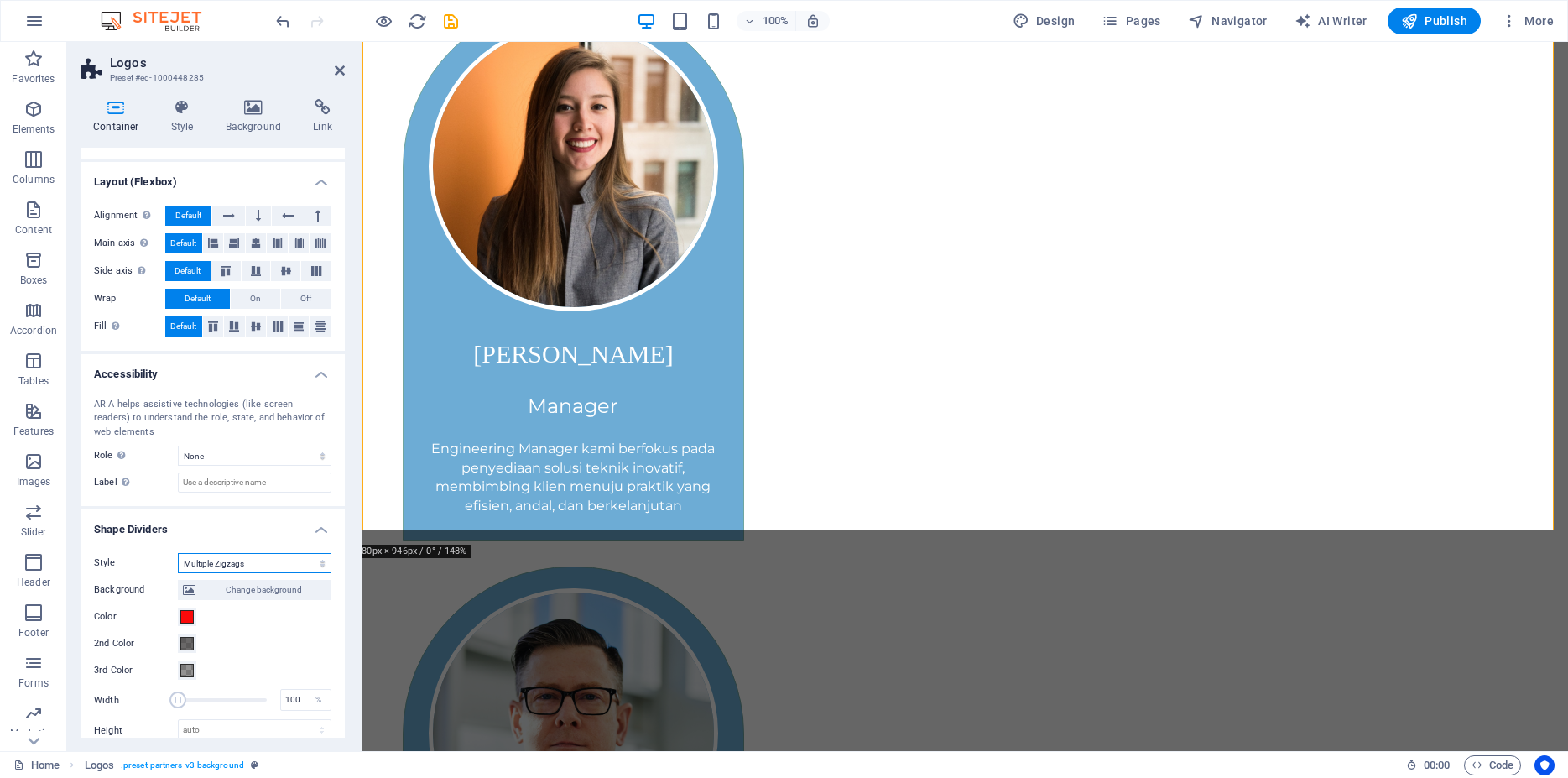
click at [177, 553] on select "None Triangle Square Diagonal Polygon 1 Polygon 2 Zigzag Multiple Zigzags Waves…" at bounding box center [254, 563] width 154 height 20
click option "Polygon 2" at bounding box center [0, 0] width 0 height 0
click at [177, 553] on select "None Triangle Square Diagonal Polygon 1 Polygon 2 Zigzag Multiple Zigzags Waves…" at bounding box center [254, 563] width 154 height 20
click option "Diagonal" at bounding box center [0, 0] width 0 height 0
click option "Square" at bounding box center [0, 0] width 0 height 0
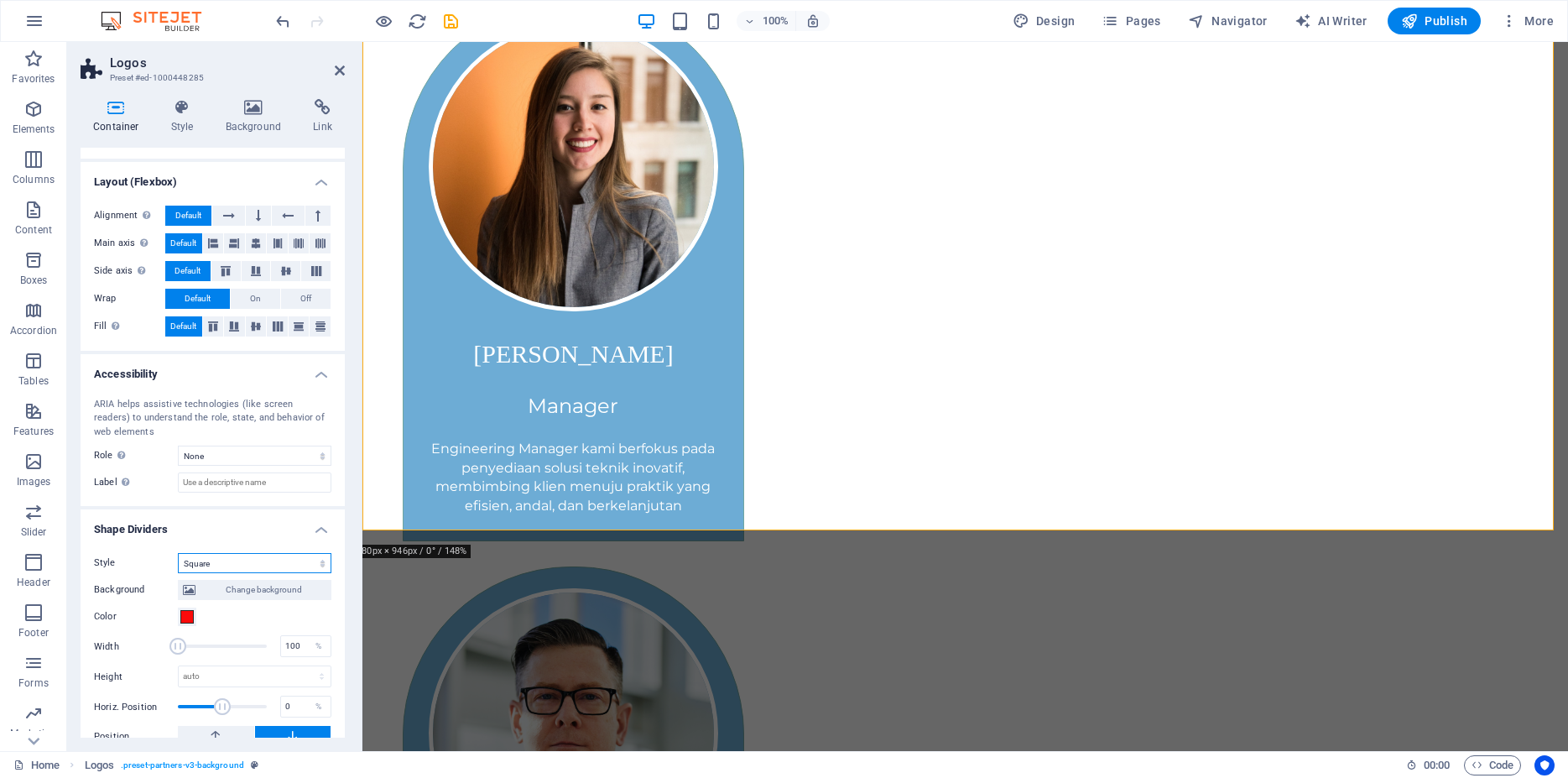
click at [177, 553] on select "None Triangle Square Diagonal Polygon 1 Polygon 2 Zigzag Multiple Zigzags Waves…" at bounding box center [254, 563] width 154 height 20
select select "hexagons"
click option "Hexagons" at bounding box center [0, 0] width 0 height 0
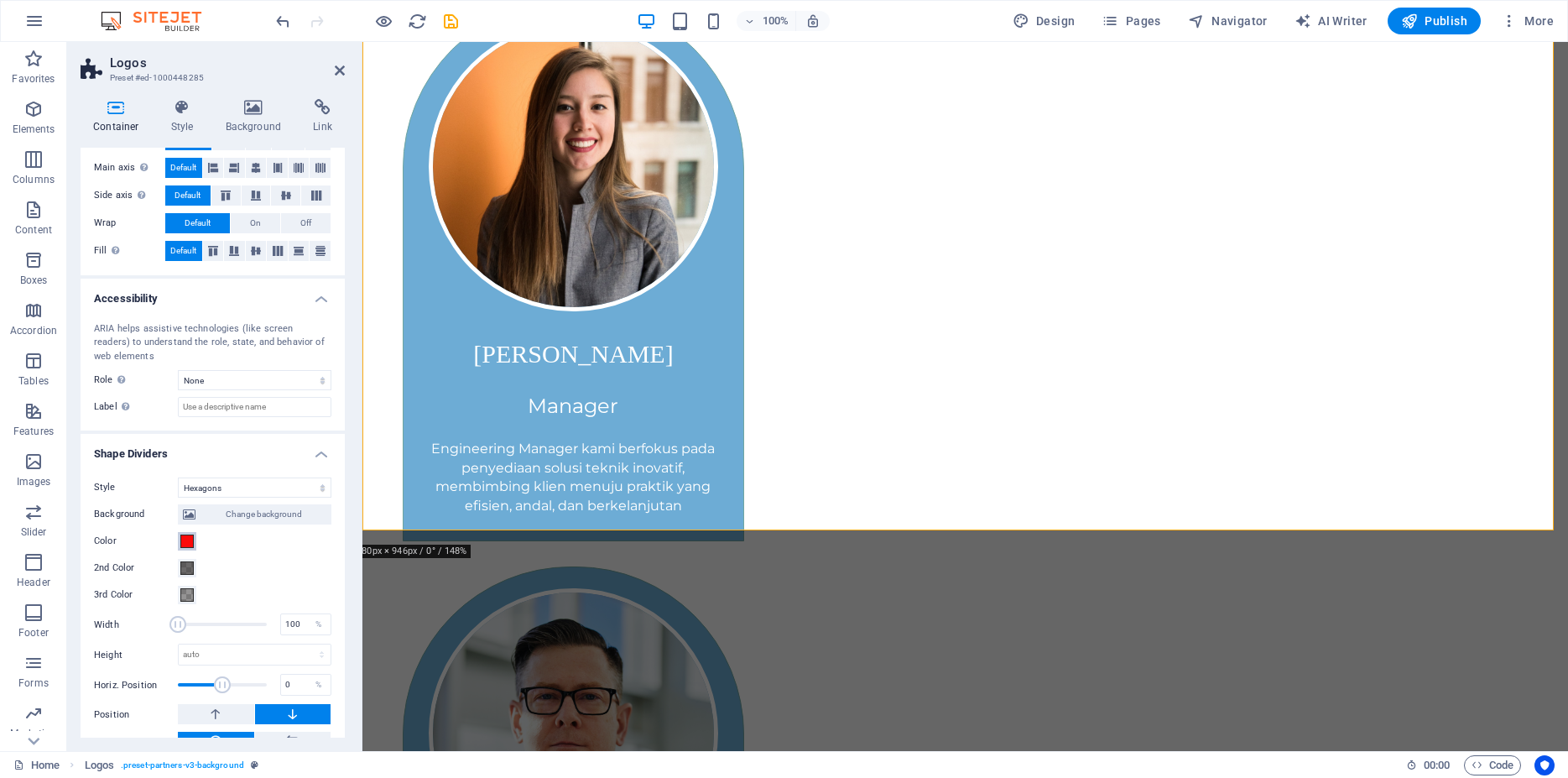
click at [188, 543] on span at bounding box center [187, 541] width 14 height 14
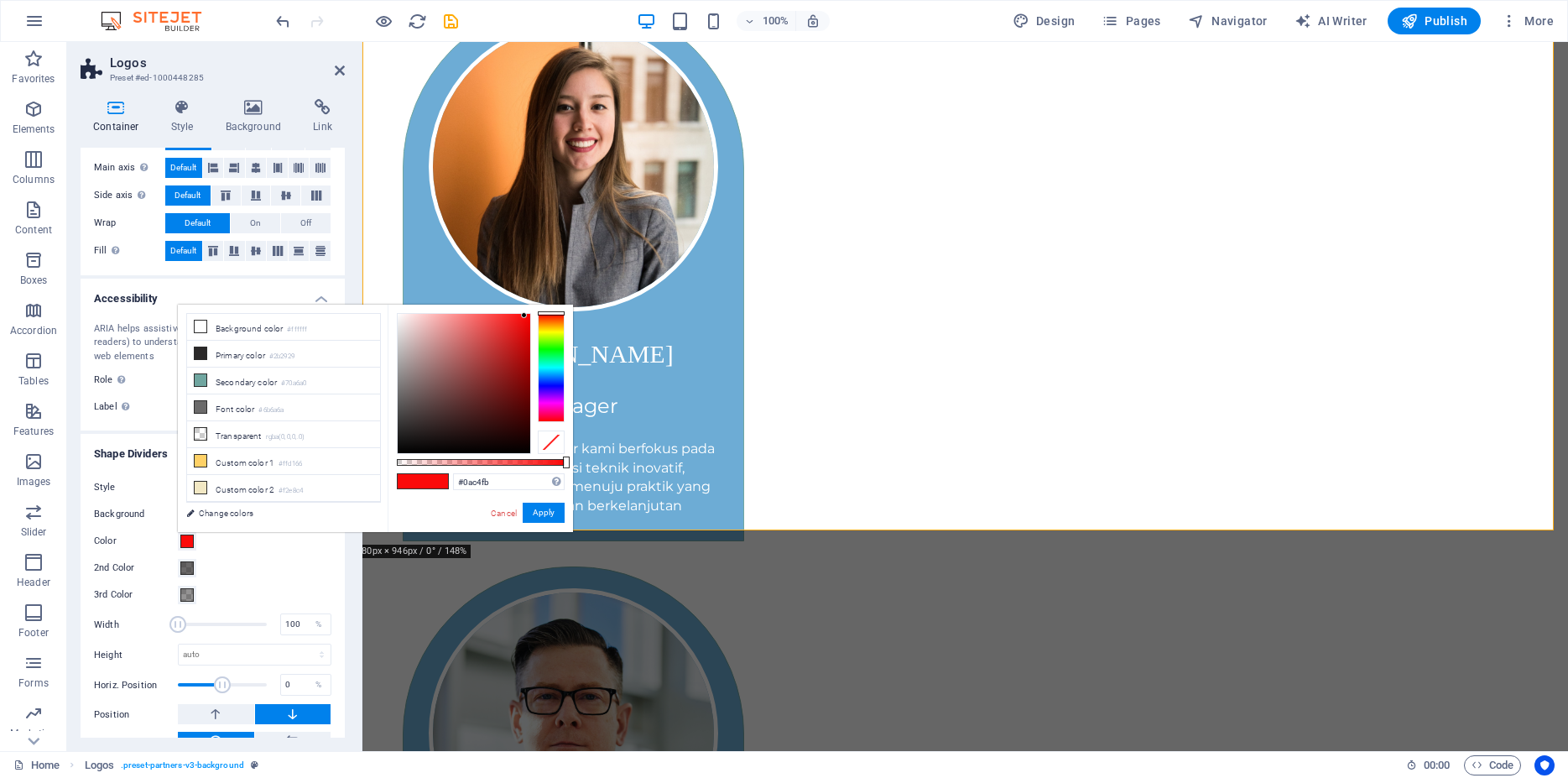
click at [554, 371] on div at bounding box center [551, 368] width 27 height 109
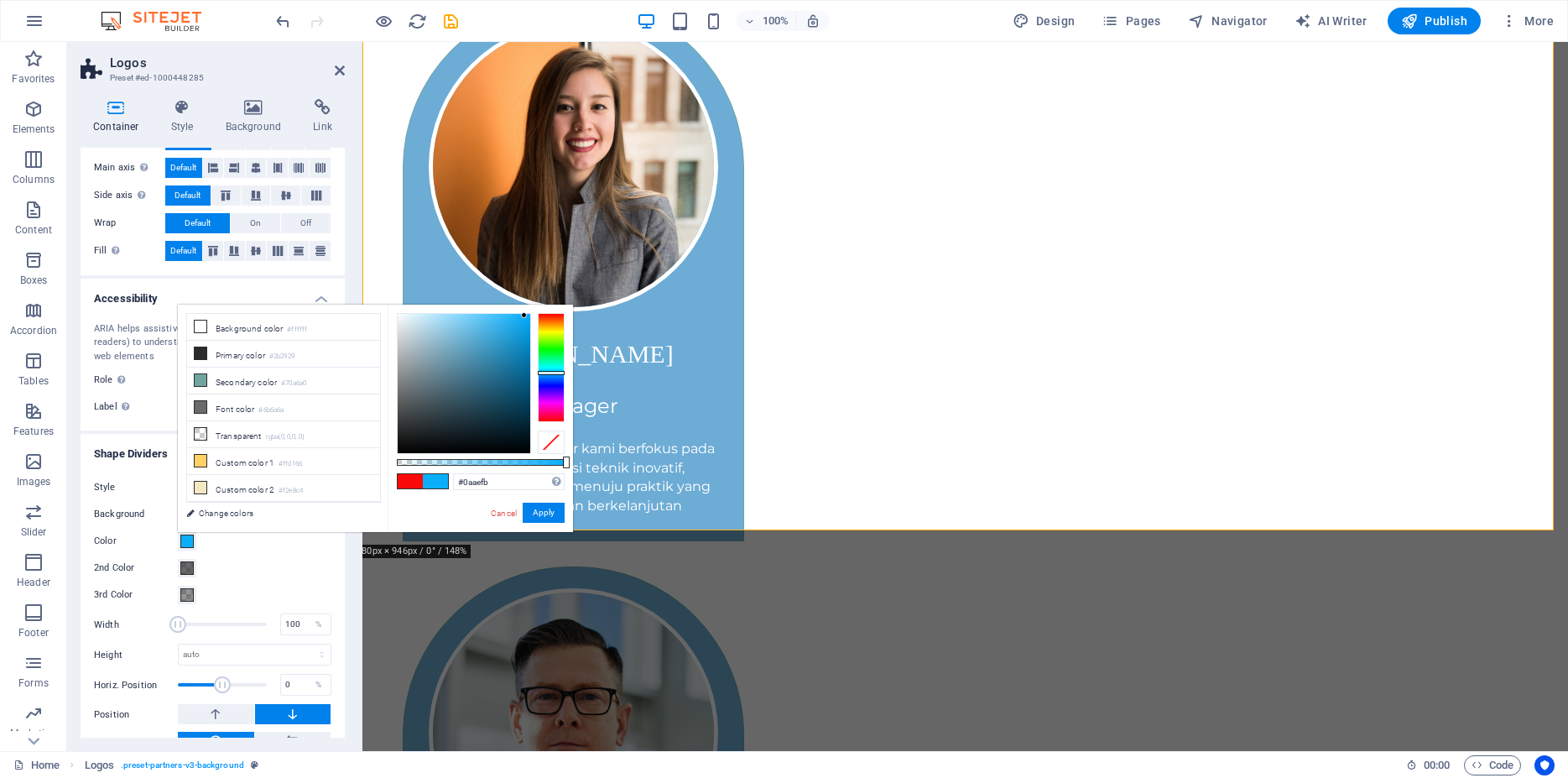
type input "#0aa3fb"
click at [551, 373] on div at bounding box center [551, 373] width 27 height 5
drag, startPoint x: 543, startPoint y: 510, endPoint x: 102, endPoint y: 471, distance: 442.7
click at [543, 510] on button "Apply" at bounding box center [543, 512] width 42 height 20
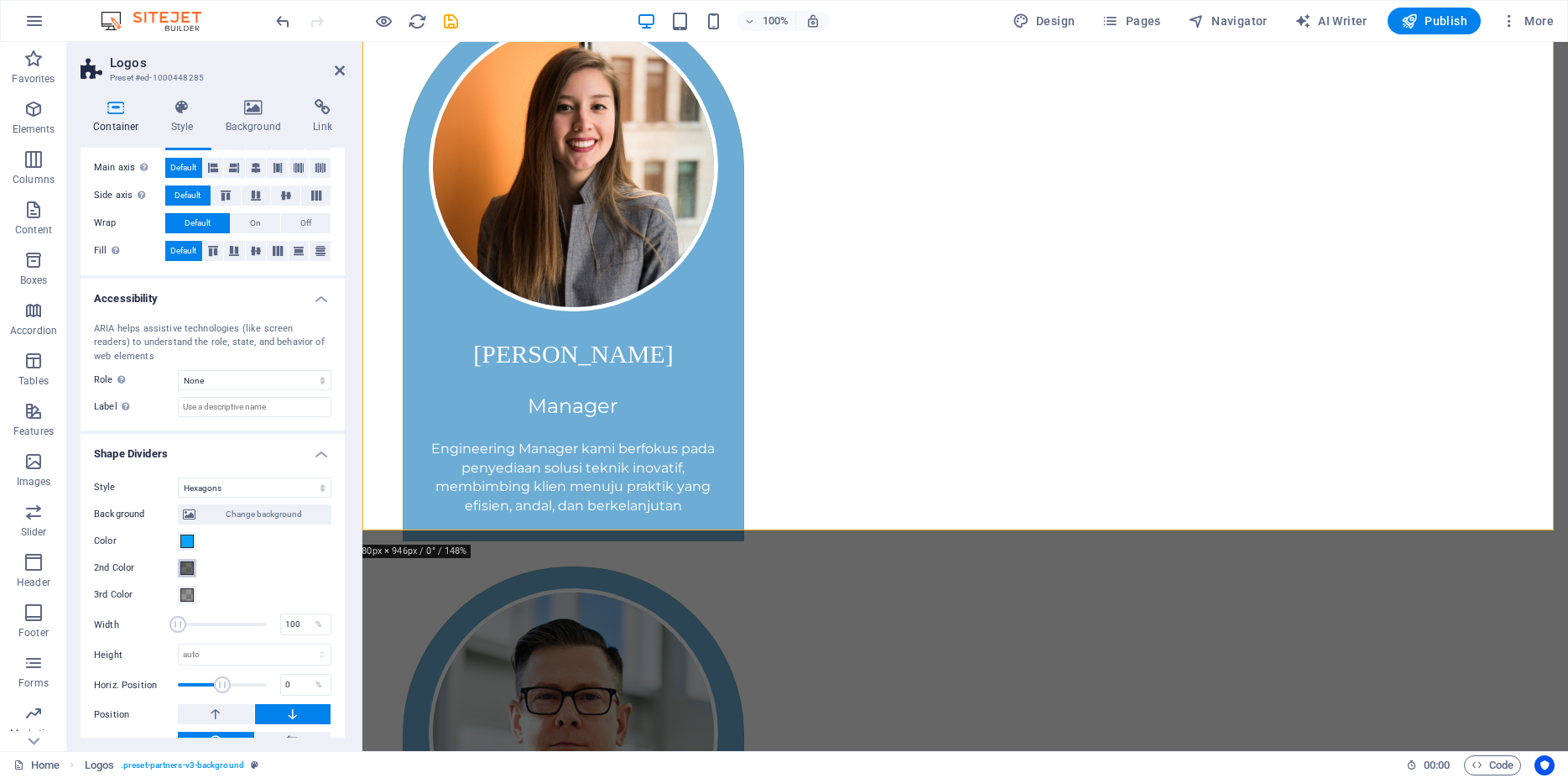
click at [184, 569] on span at bounding box center [187, 568] width 14 height 14
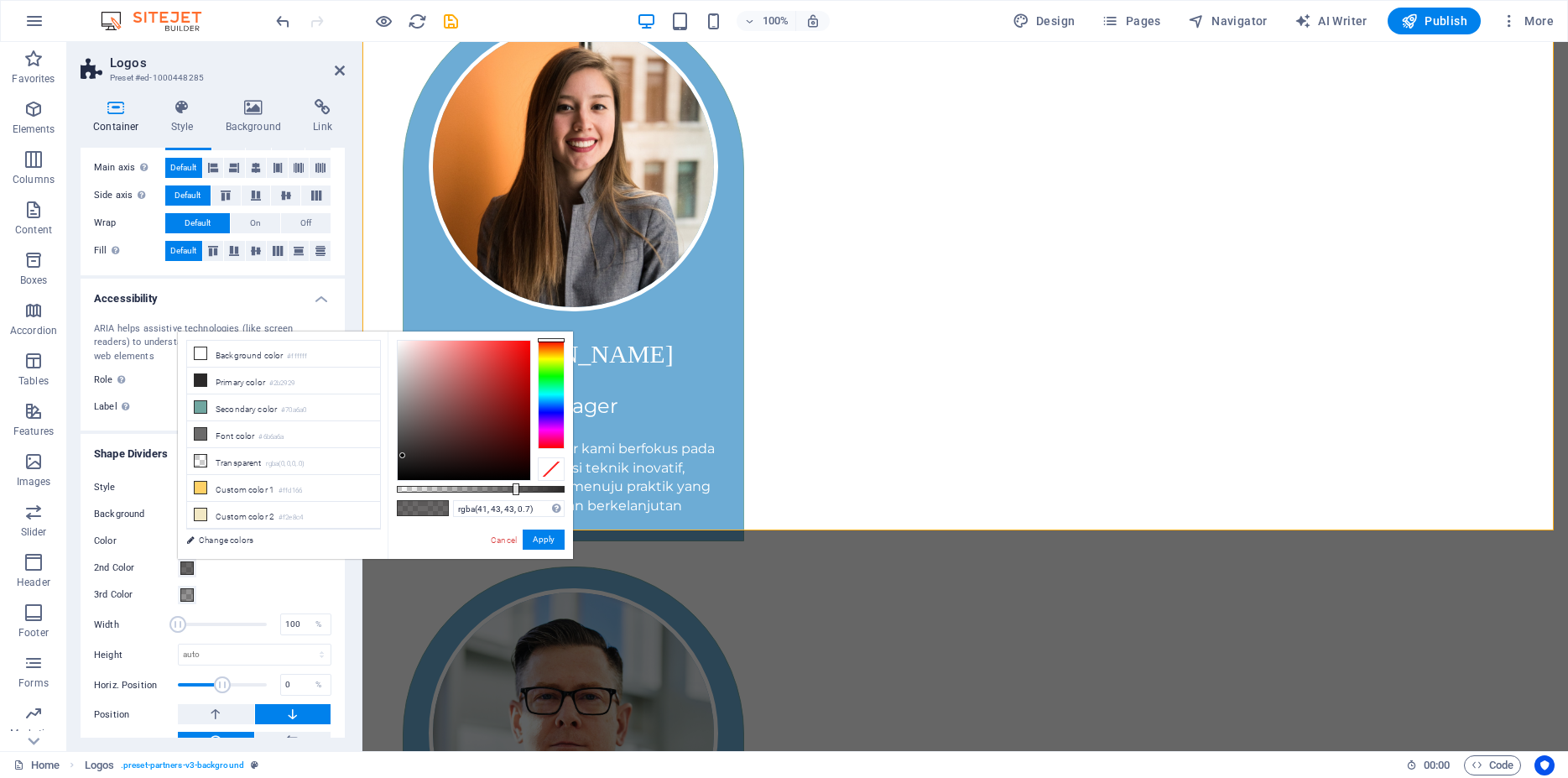
click at [557, 392] on div at bounding box center [551, 394] width 27 height 109
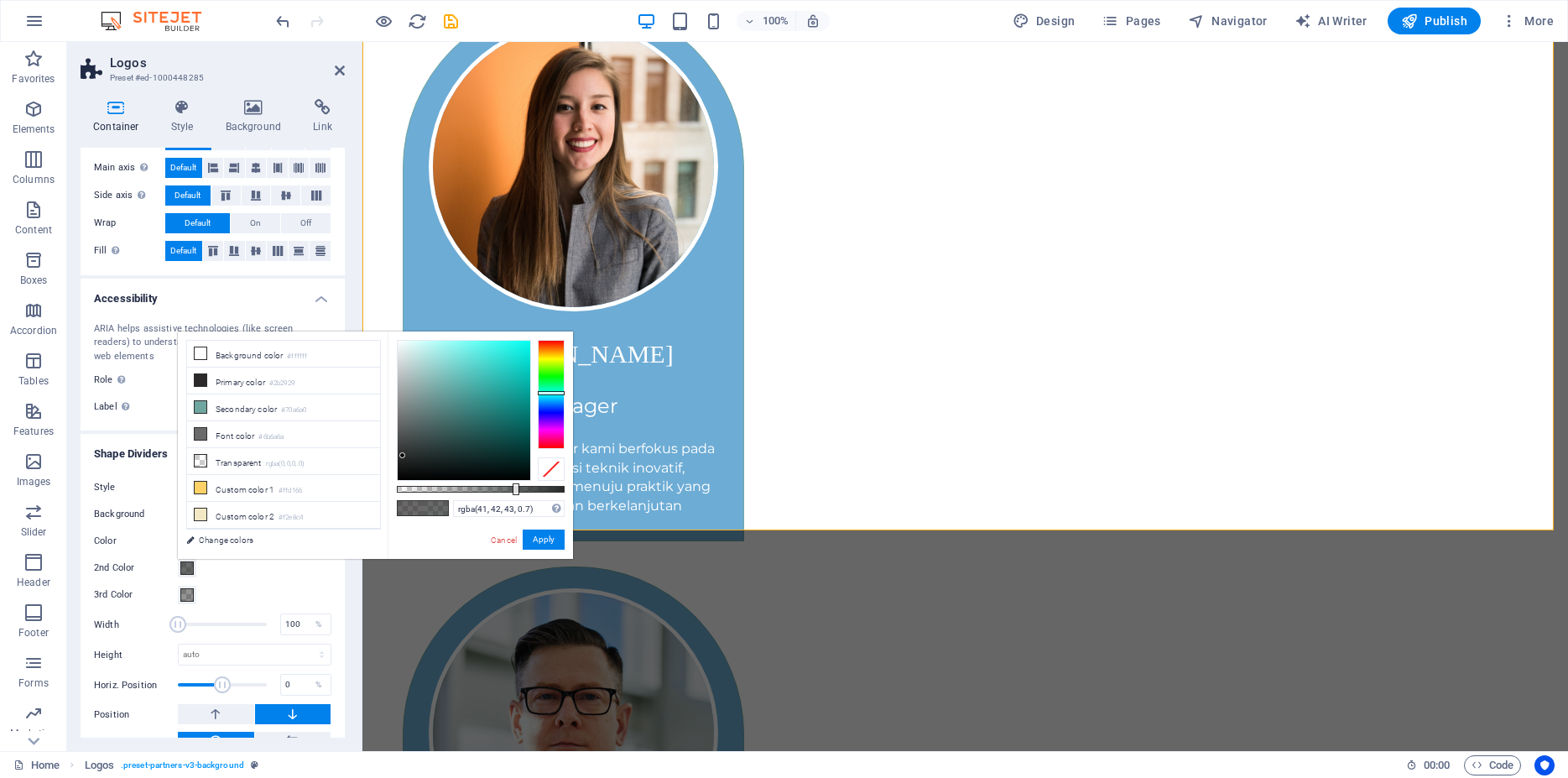
click at [556, 399] on div at bounding box center [551, 394] width 27 height 109
click at [525, 390] on div at bounding box center [464, 409] width 133 height 139
click at [519, 400] on div at bounding box center [464, 409] width 133 height 139
click at [518, 385] on div at bounding box center [464, 409] width 133 height 139
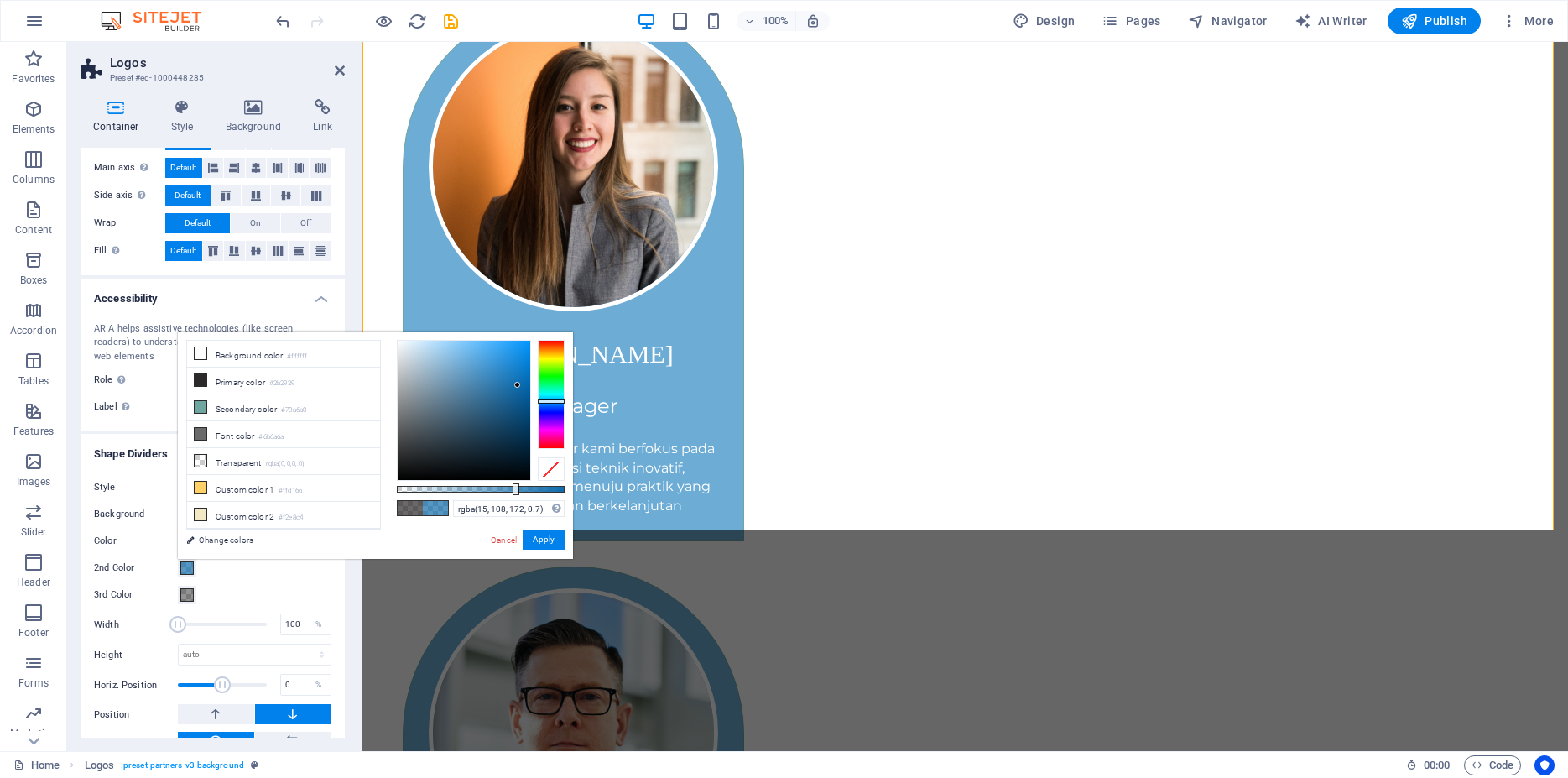
click at [544, 401] on div at bounding box center [551, 401] width 27 height 5
click at [512, 399] on div at bounding box center [464, 409] width 133 height 139
type input "rgba(18, 95, 149, 0.7)"
click at [513, 398] on div at bounding box center [513, 397] width 5 height 5
drag, startPoint x: 542, startPoint y: 537, endPoint x: 19, endPoint y: 497, distance: 524.5
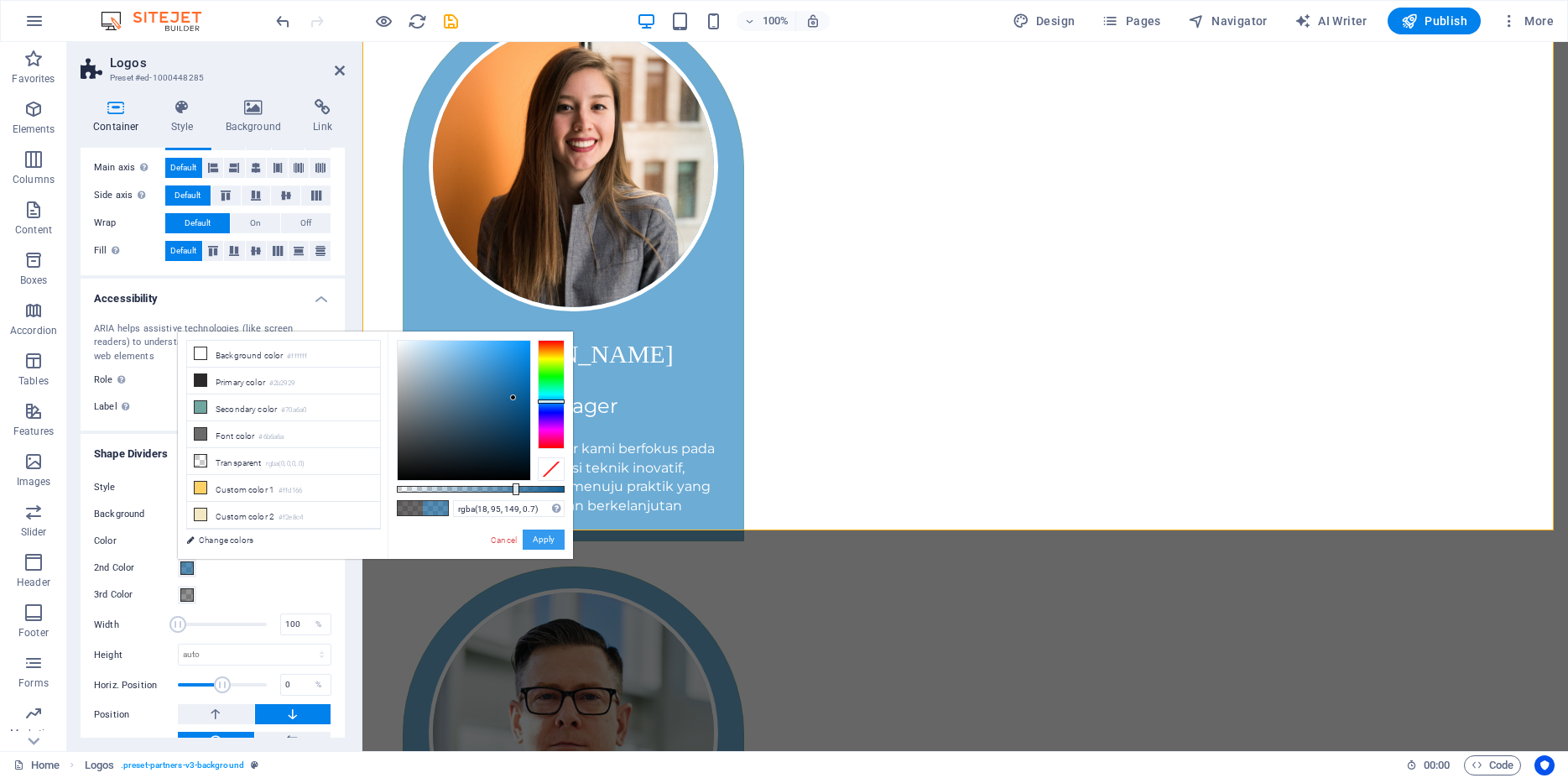
click at [542, 537] on button "Apply" at bounding box center [543, 540] width 42 height 20
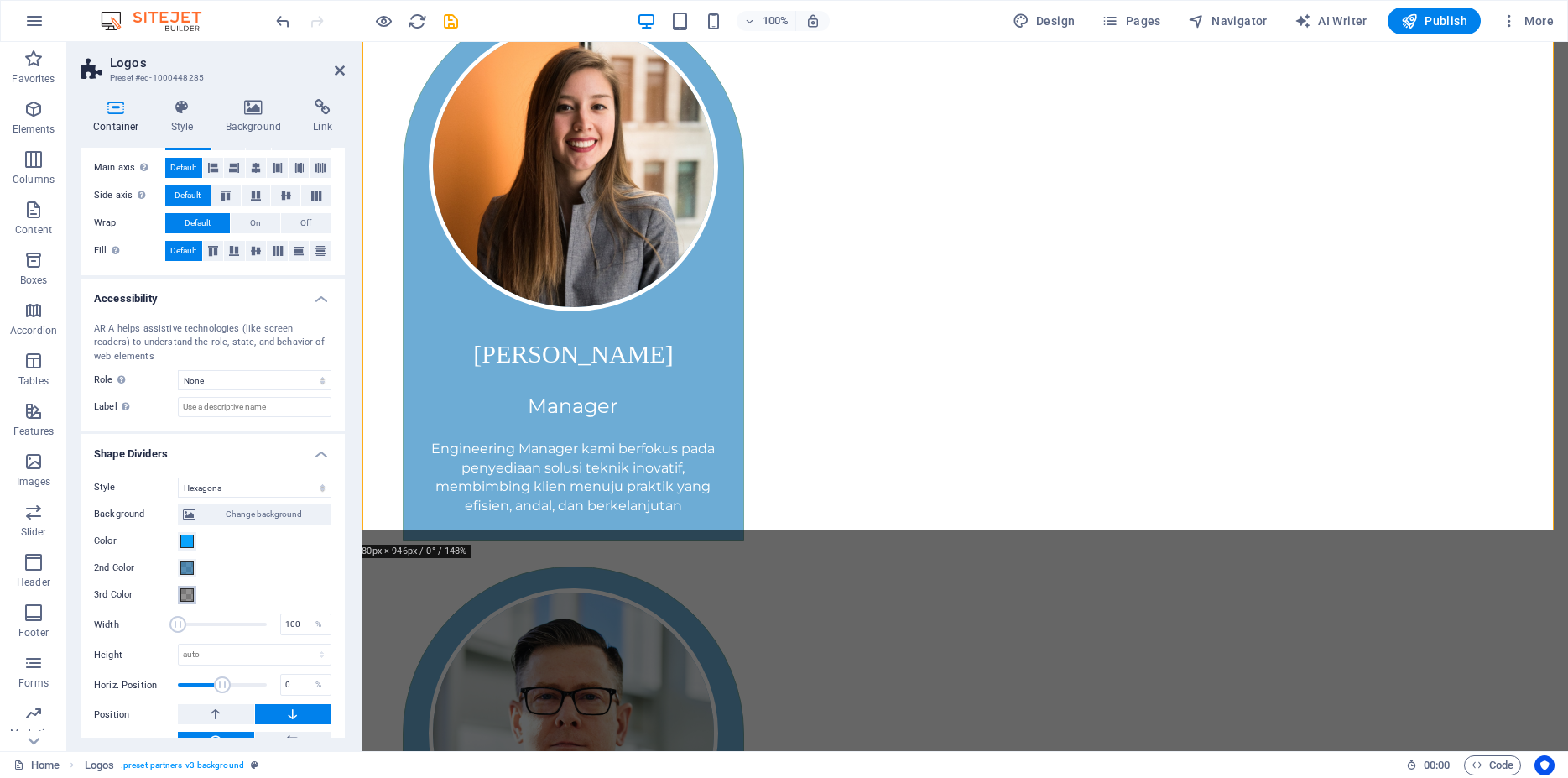
click at [187, 594] on span at bounding box center [187, 594] width 14 height 14
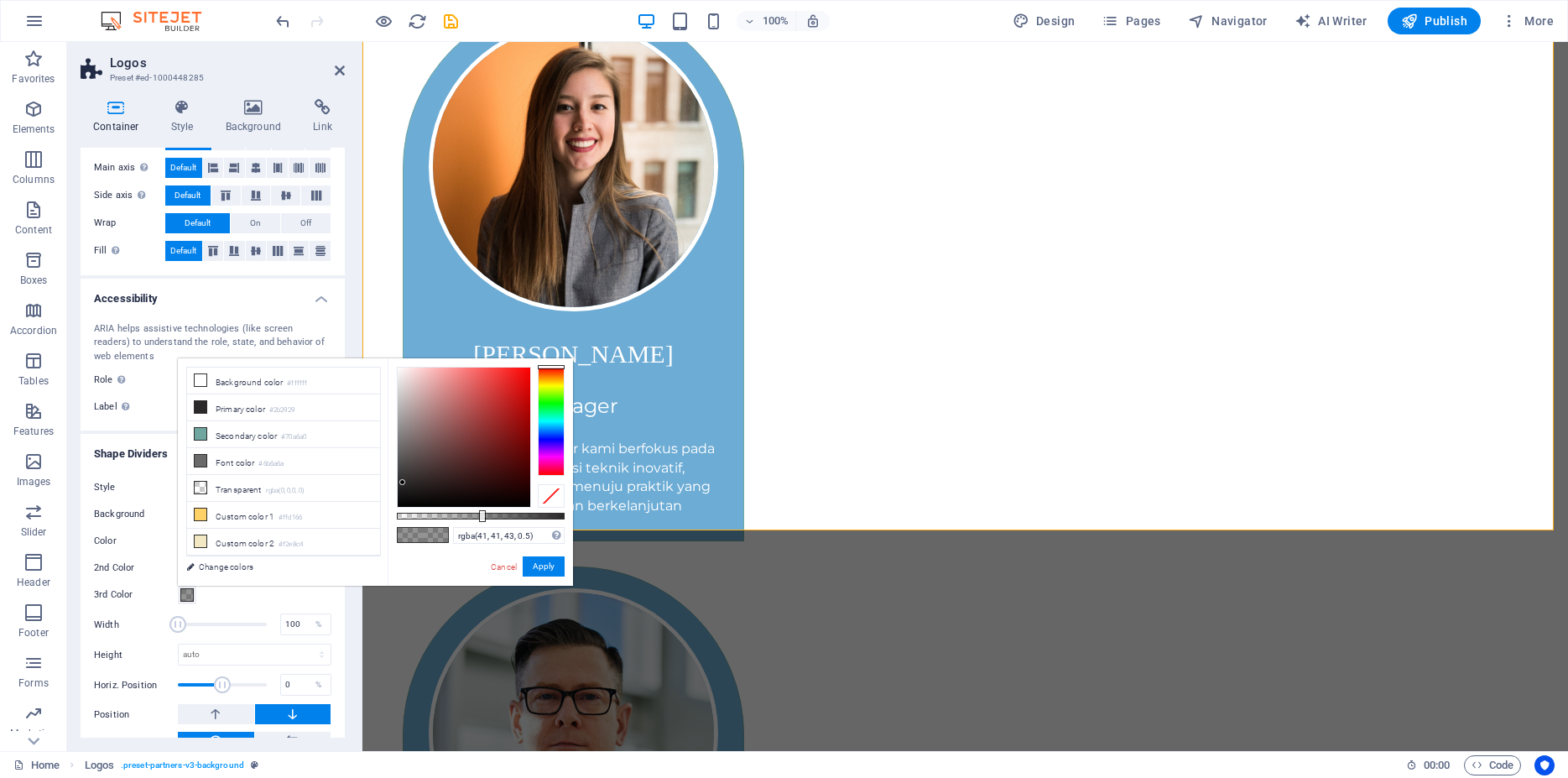
click at [555, 435] on div at bounding box center [551, 421] width 27 height 109
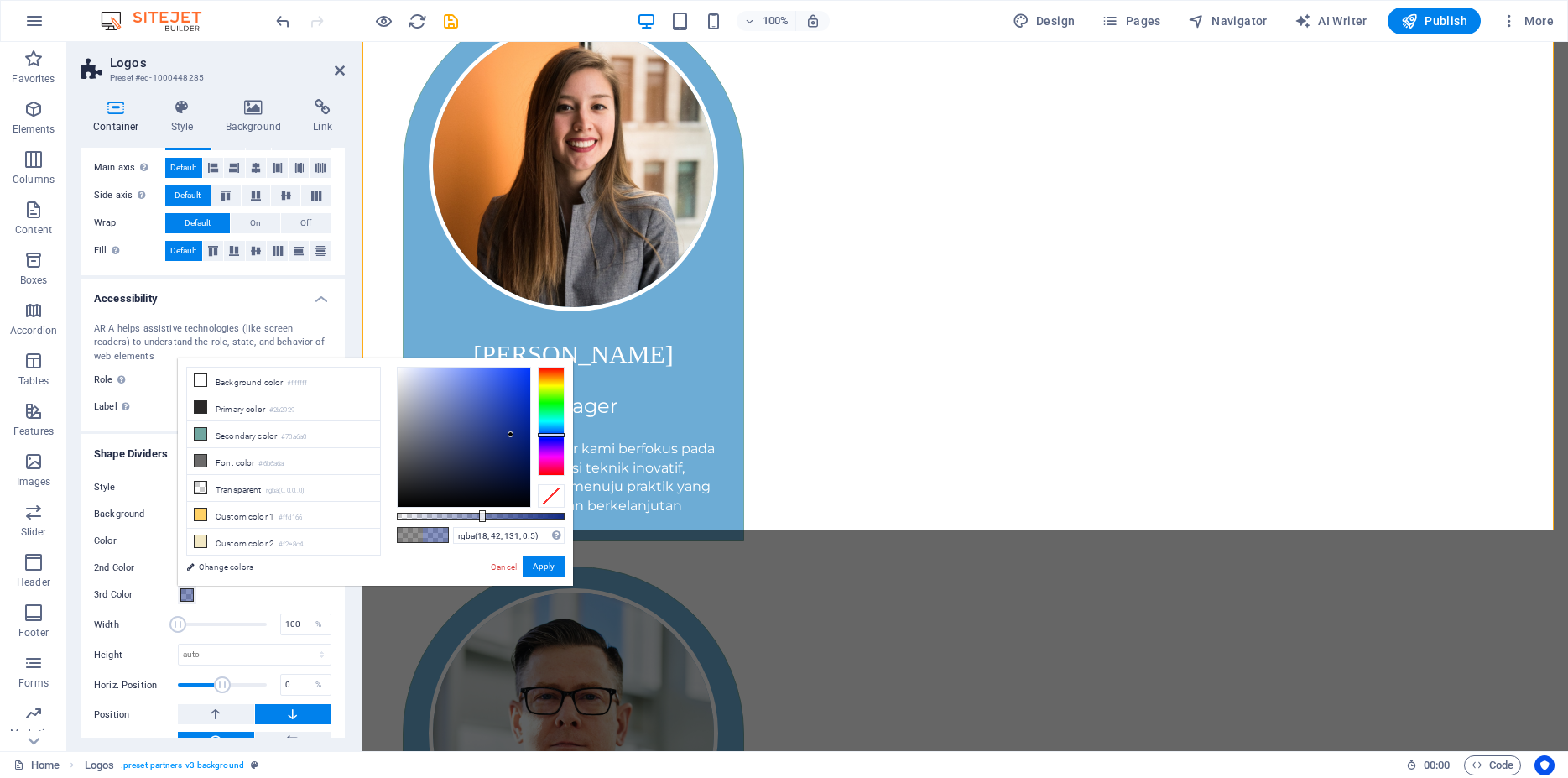
click at [511, 435] on div at bounding box center [464, 437] width 133 height 139
click at [516, 451] on div at bounding box center [464, 437] width 133 height 139
click at [522, 408] on div at bounding box center [464, 437] width 133 height 139
click at [556, 431] on div at bounding box center [551, 431] width 27 height 5
click at [511, 461] on div at bounding box center [464, 437] width 133 height 139
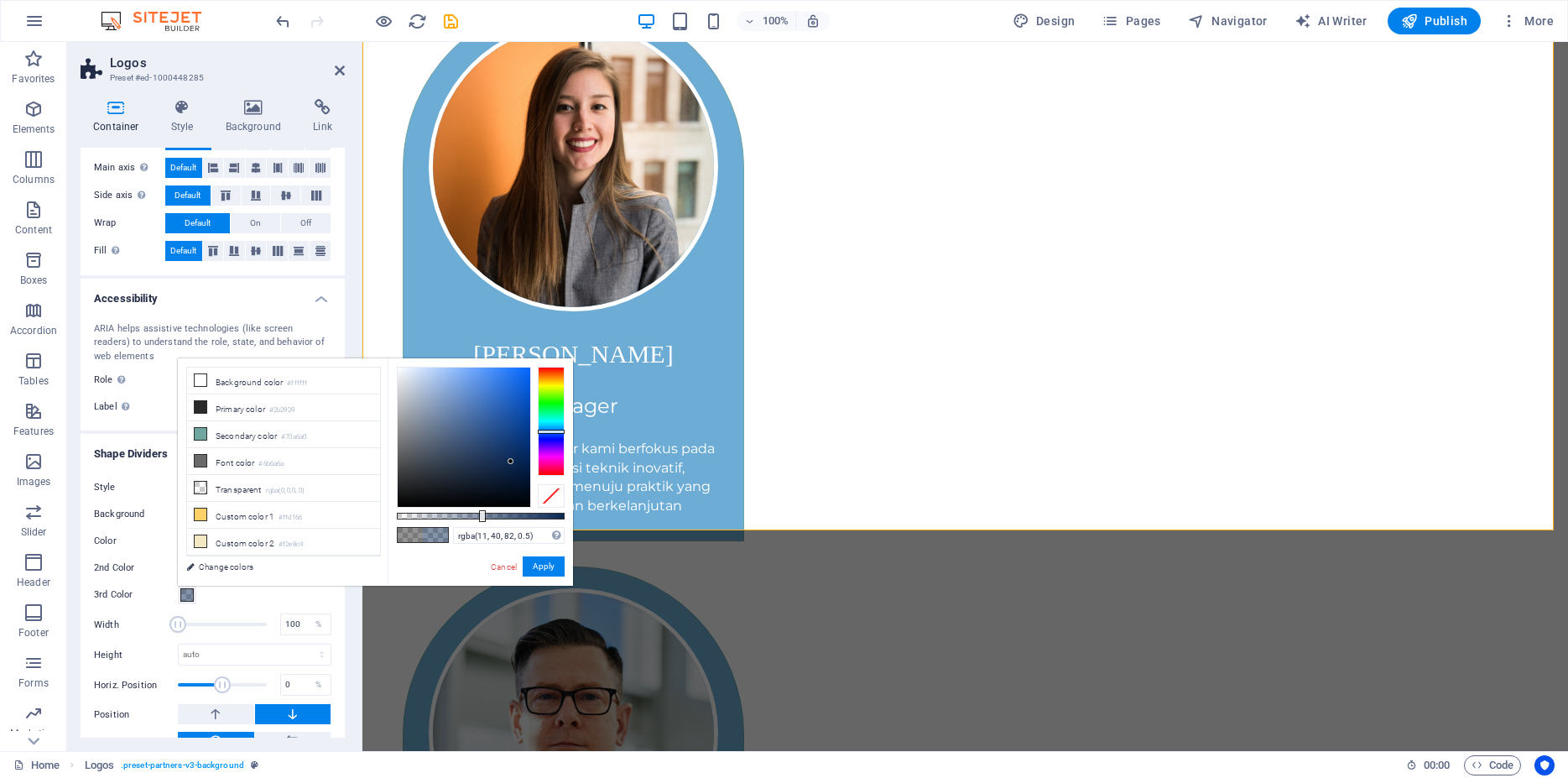
type input "rgba(5, 30, 68, 0.5)"
click at [521, 469] on div at bounding box center [464, 437] width 133 height 139
click at [550, 570] on button "Apply" at bounding box center [543, 566] width 42 height 20
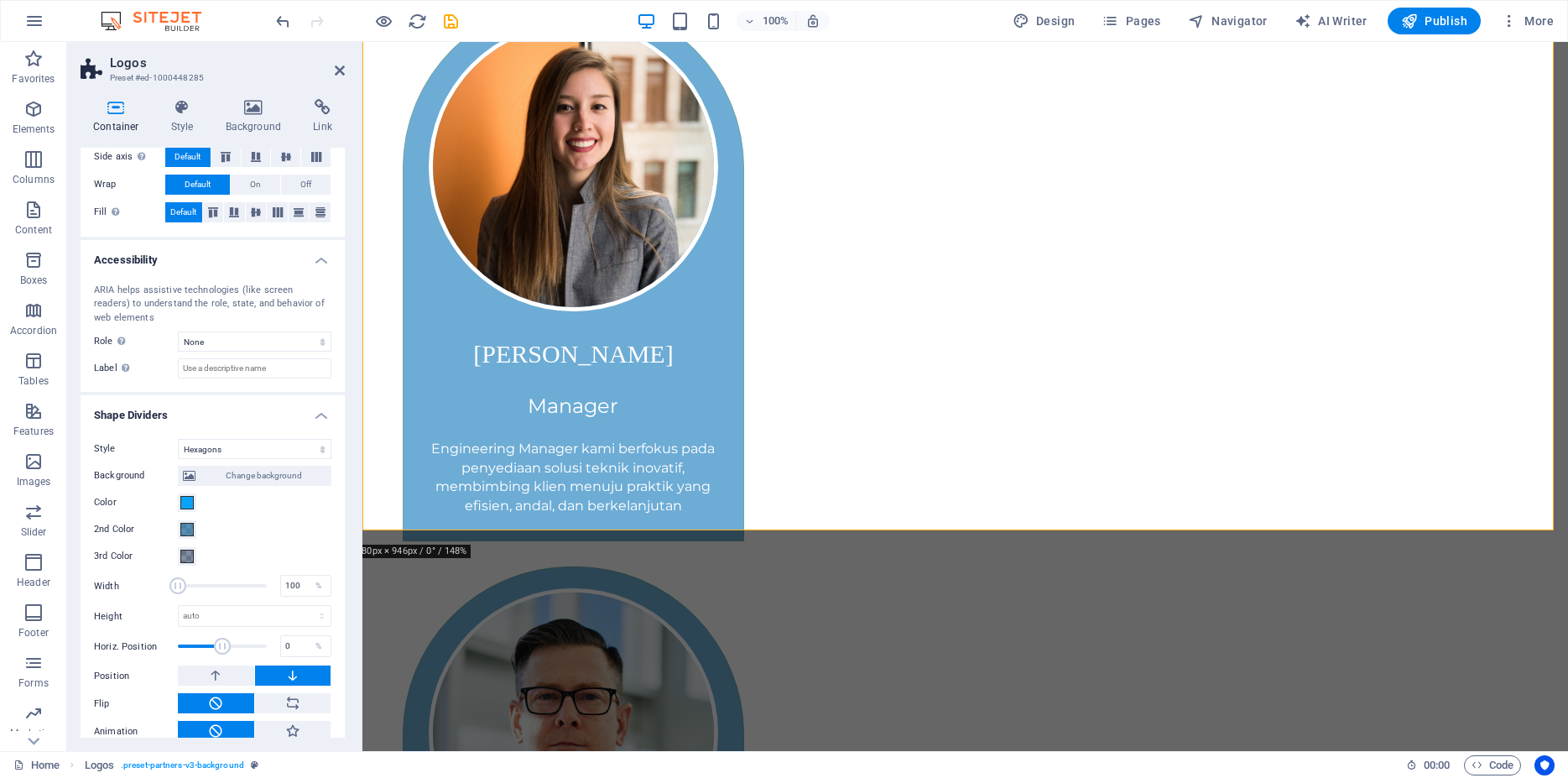
scroll to position [343, 0]
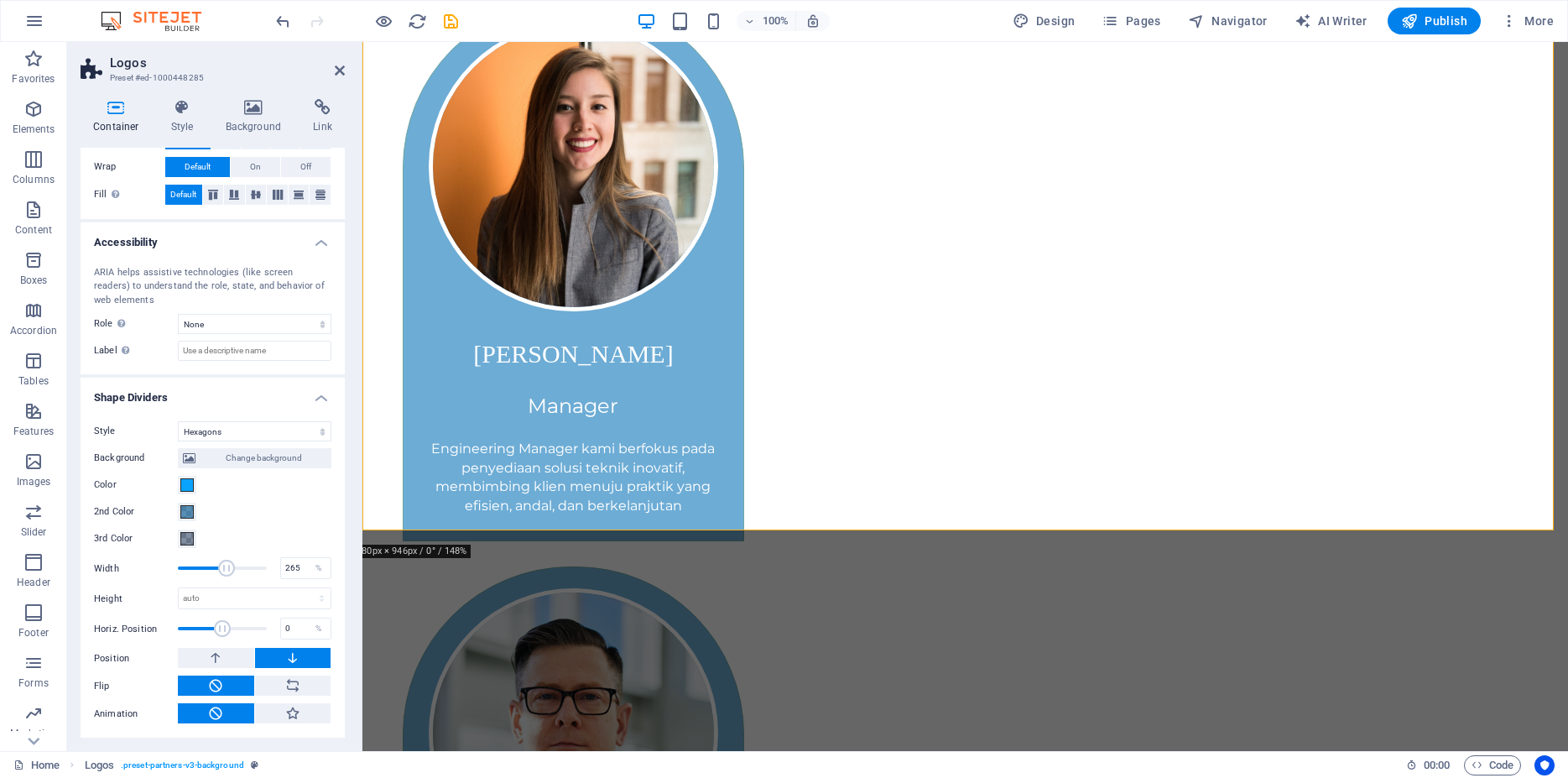
click at [219, 564] on span at bounding box center [222, 568] width 89 height 25
type input "100"
drag, startPoint x: 219, startPoint y: 564, endPoint x: 163, endPoint y: 575, distance: 57.1
click at [163, 575] on div "Width 100 %" at bounding box center [212, 568] width 238 height 25
click at [178, 588] on select "auto px rem em vh vw" at bounding box center [254, 598] width 152 height 20
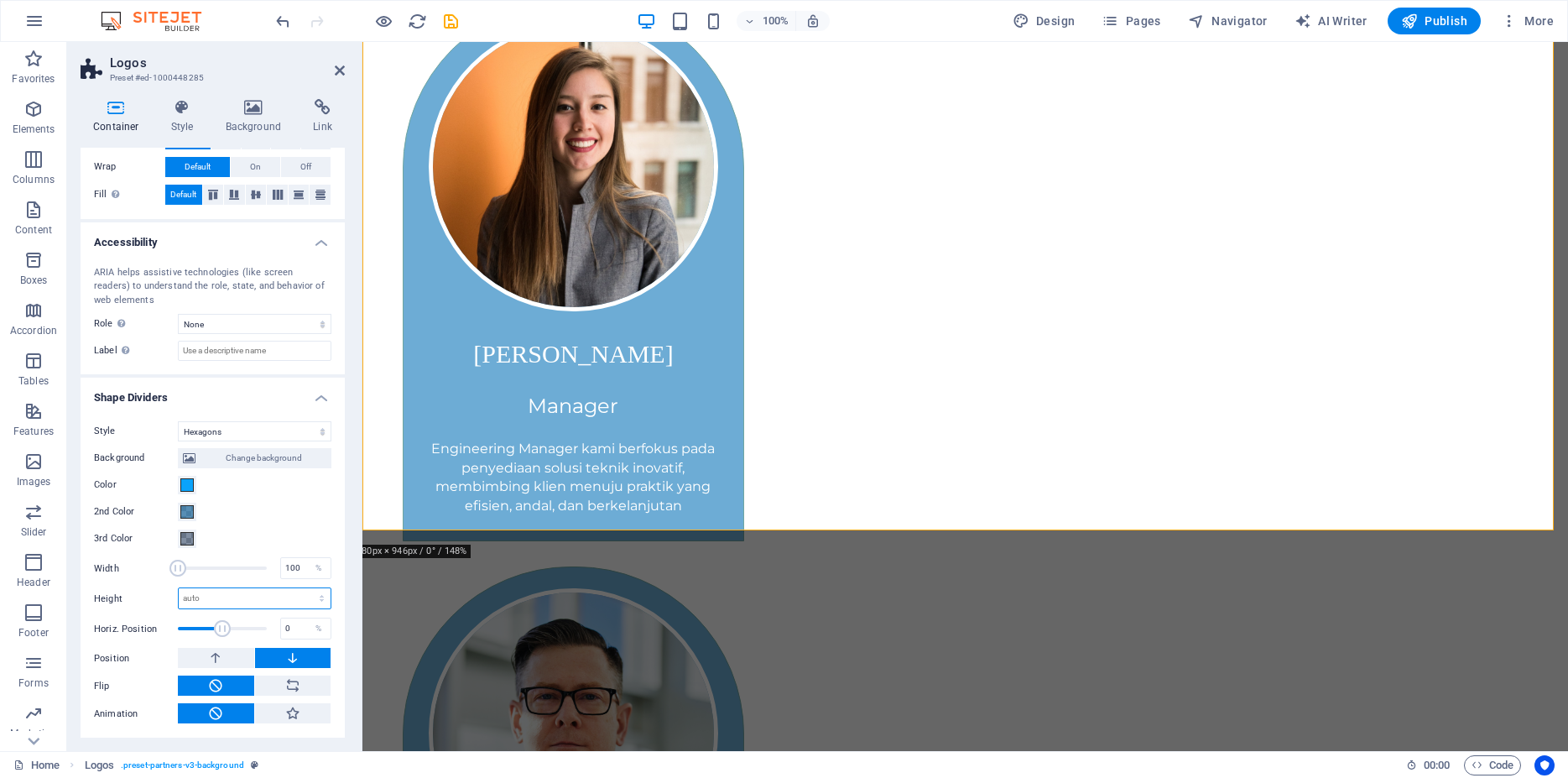
select select "px"
click option "px" at bounding box center [0, 0] width 0 height 0
type input "60"
click at [274, 515] on div "2nd Color" at bounding box center [212, 511] width 238 height 20
click at [220, 655] on button at bounding box center [216, 658] width 76 height 20
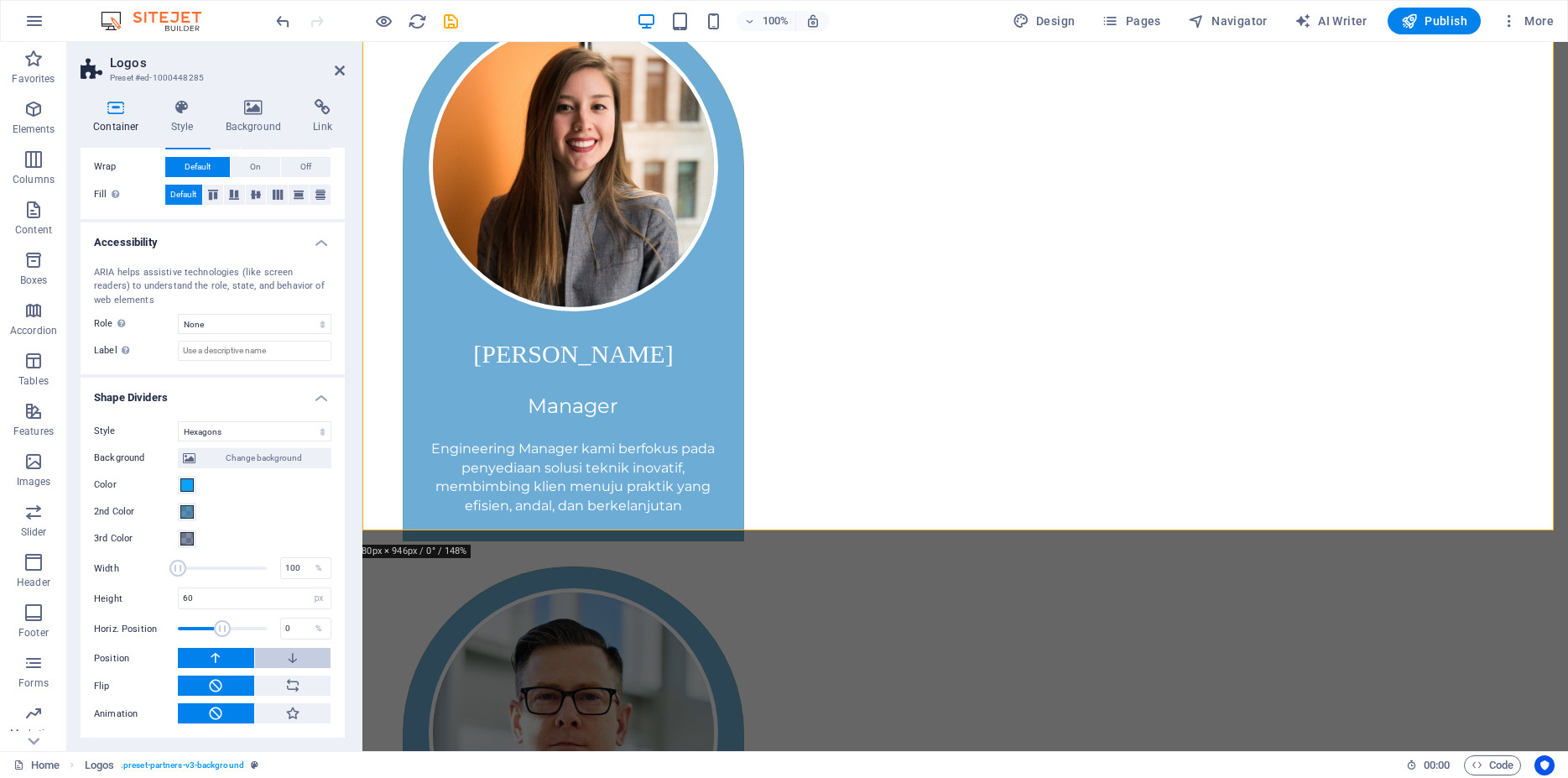
click at [285, 653] on icon at bounding box center [292, 658] width 15 height 20
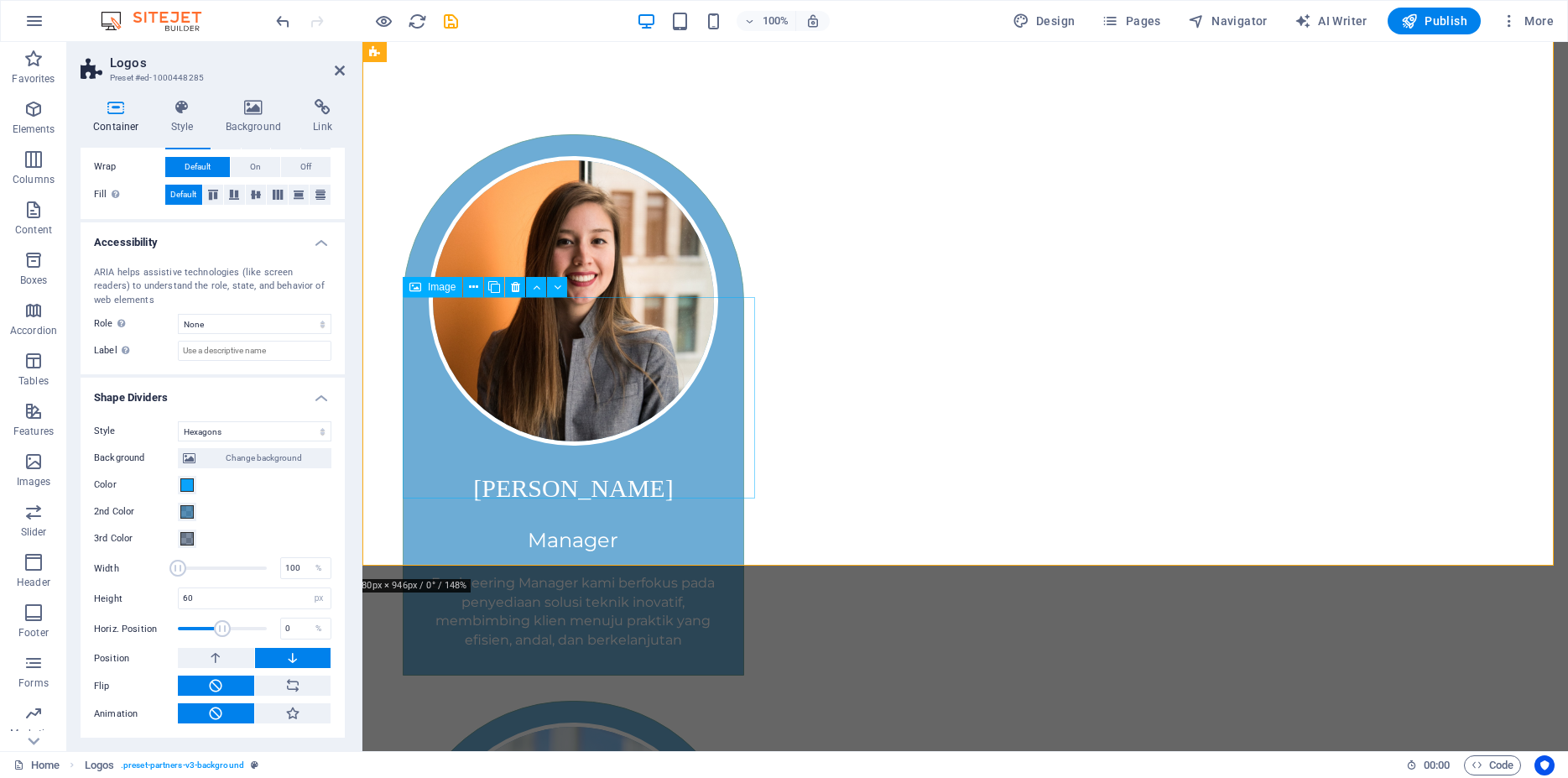
scroll to position [10651, 0]
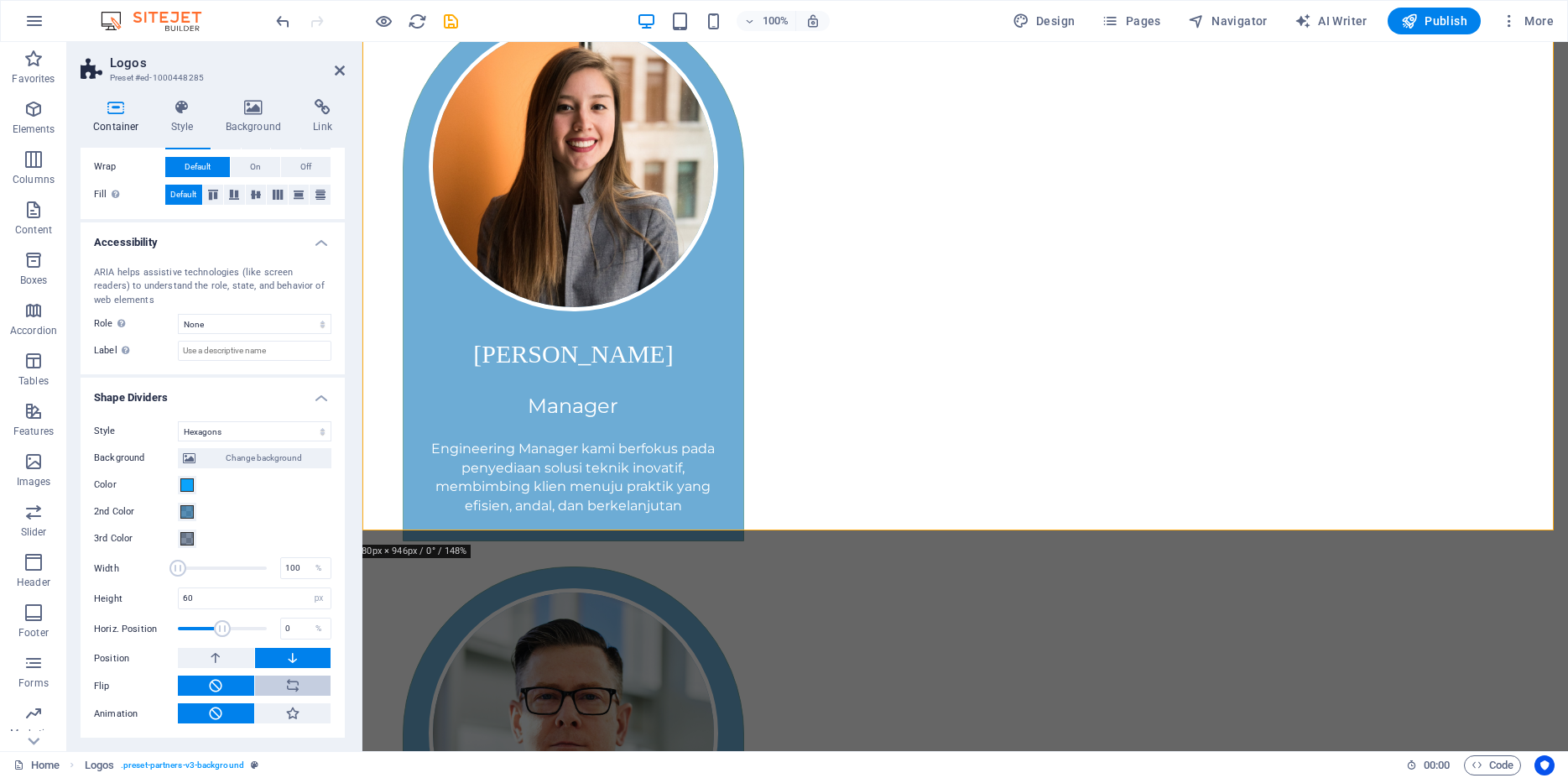
click at [285, 689] on icon at bounding box center [292, 685] width 15 height 20
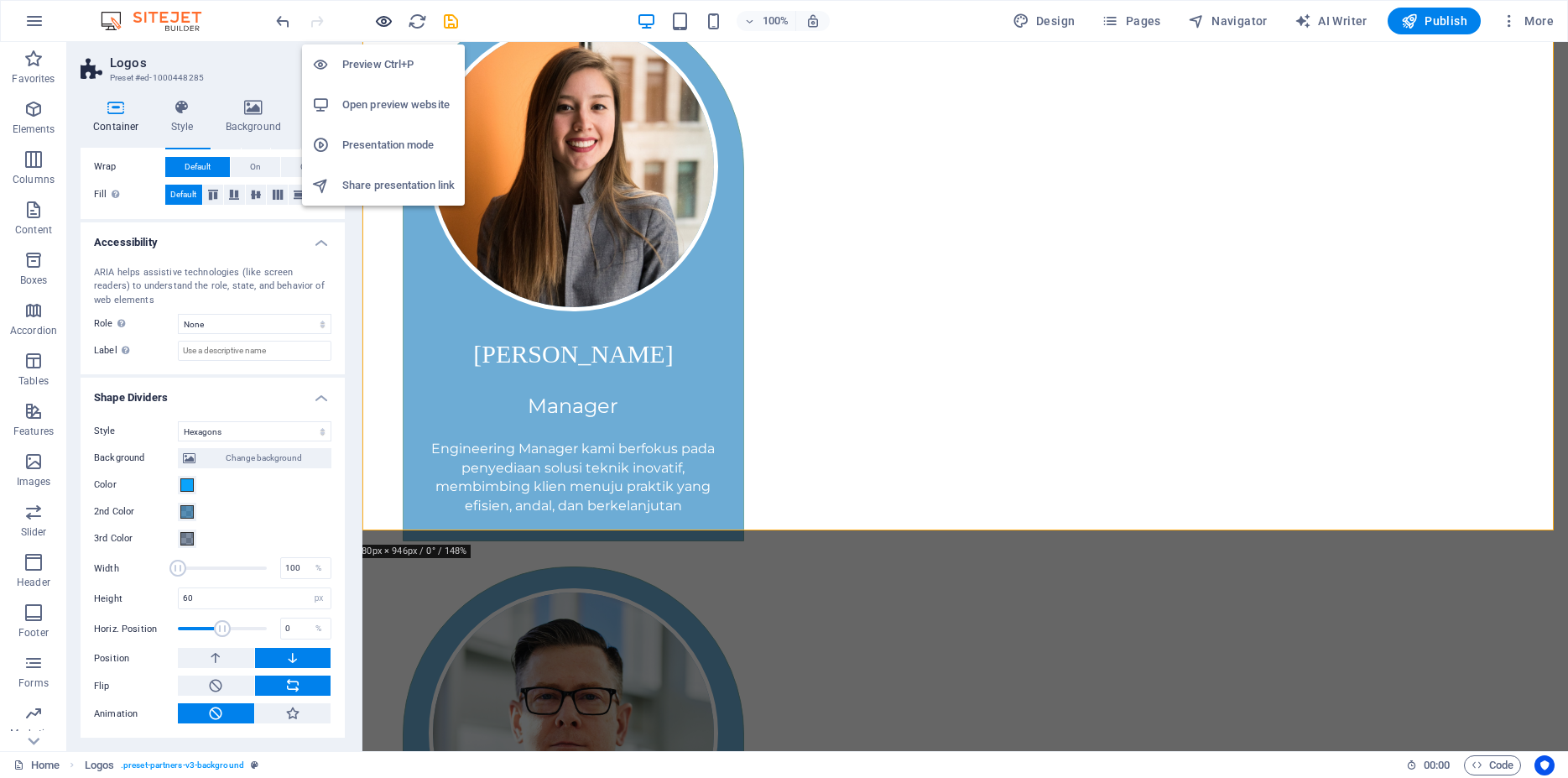
click at [382, 25] on icon "button" at bounding box center [383, 21] width 19 height 19
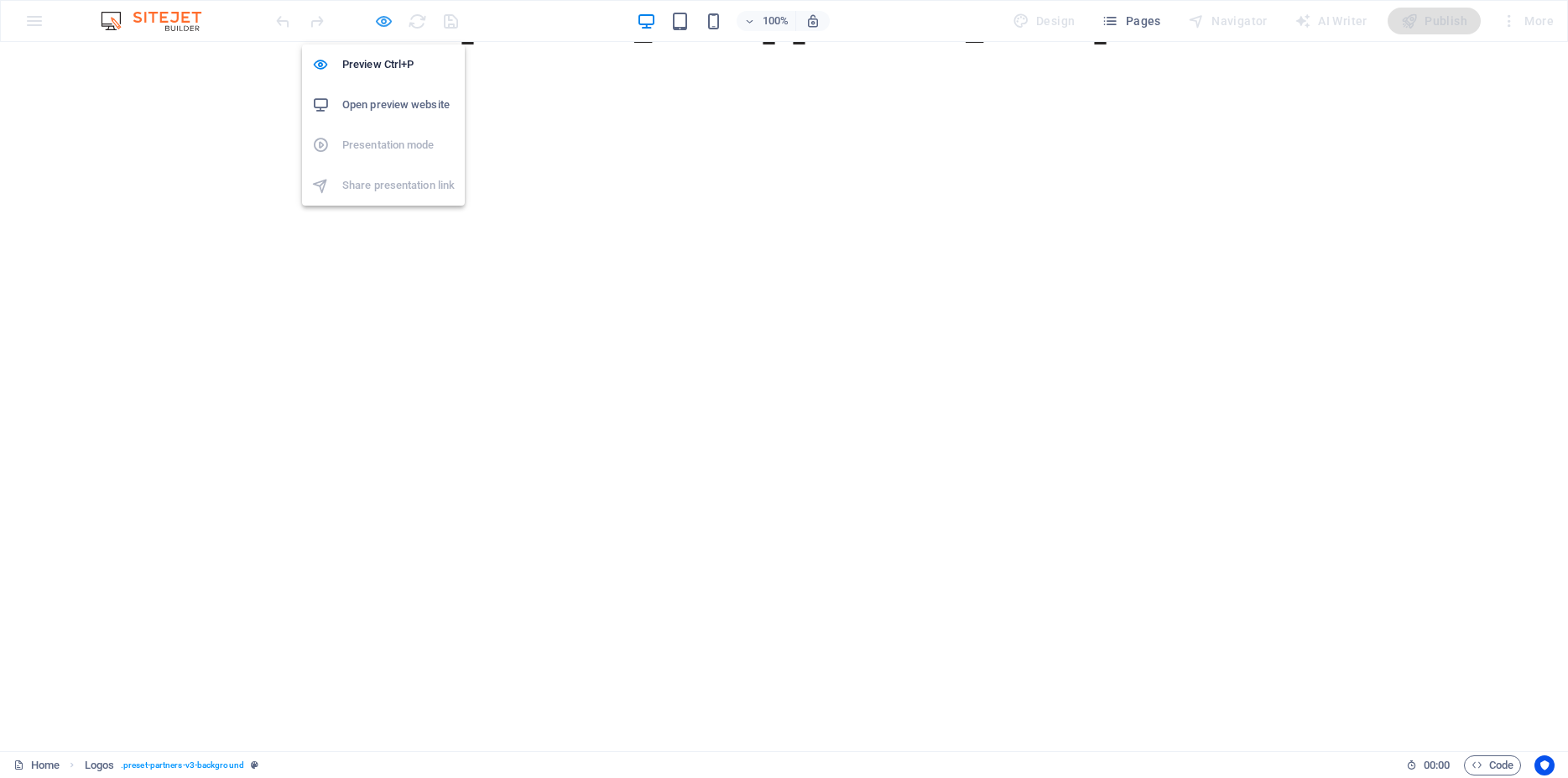
scroll to position [6391, 0]
click at [381, 25] on icon "button" at bounding box center [383, 21] width 19 height 19
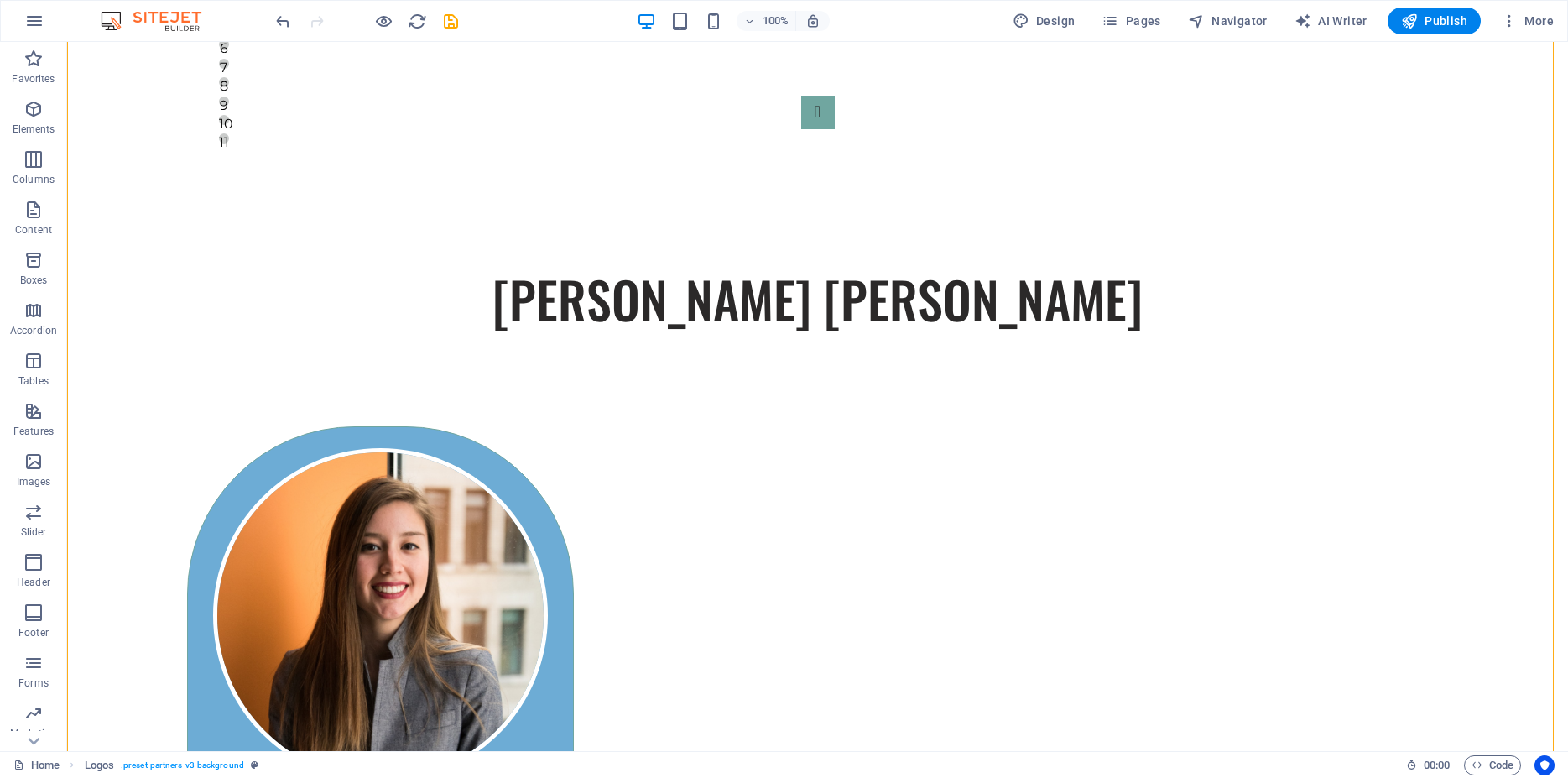
scroll to position [10241, 0]
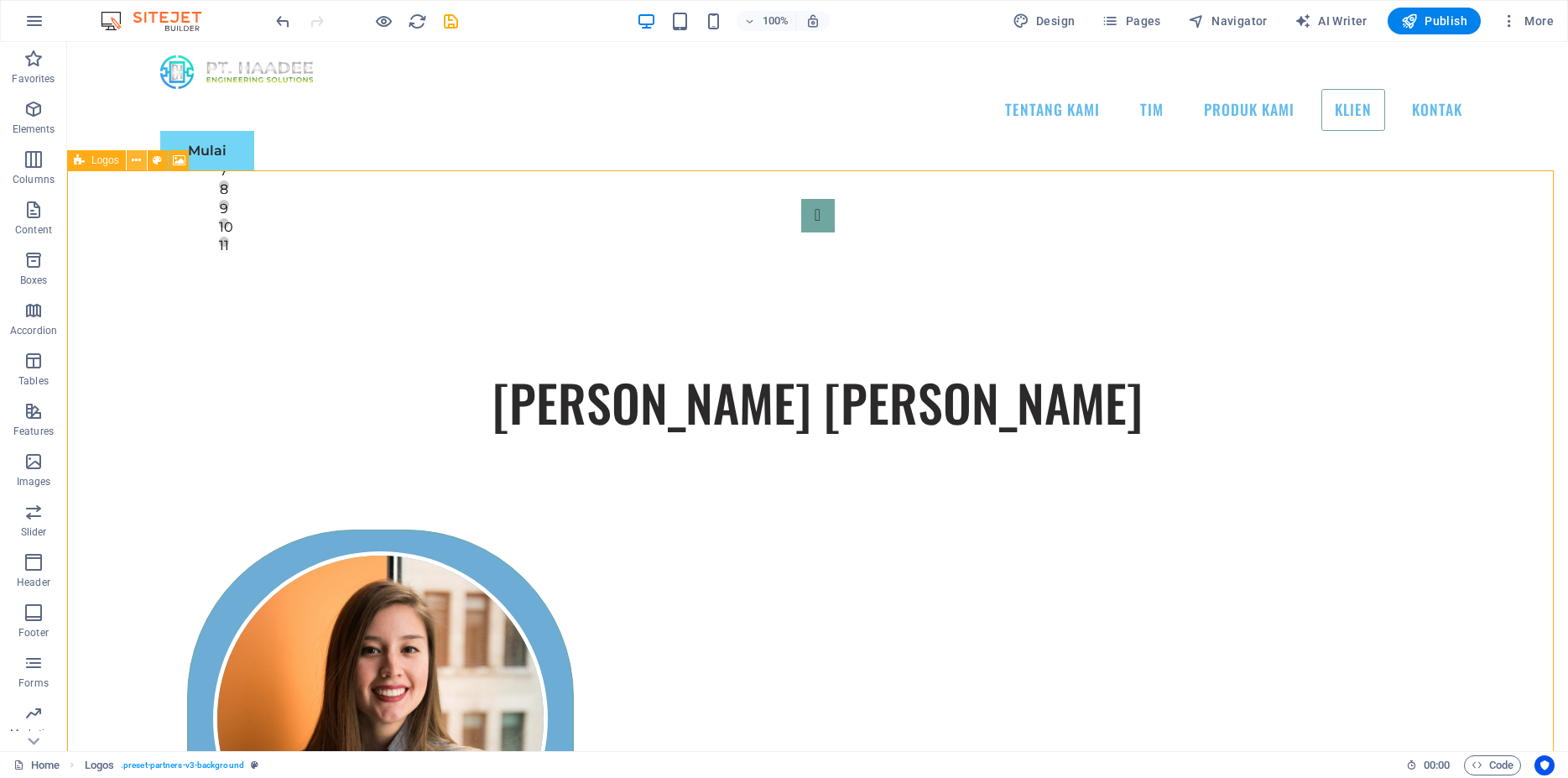
click at [144, 160] on button at bounding box center [137, 160] width 20 height 20
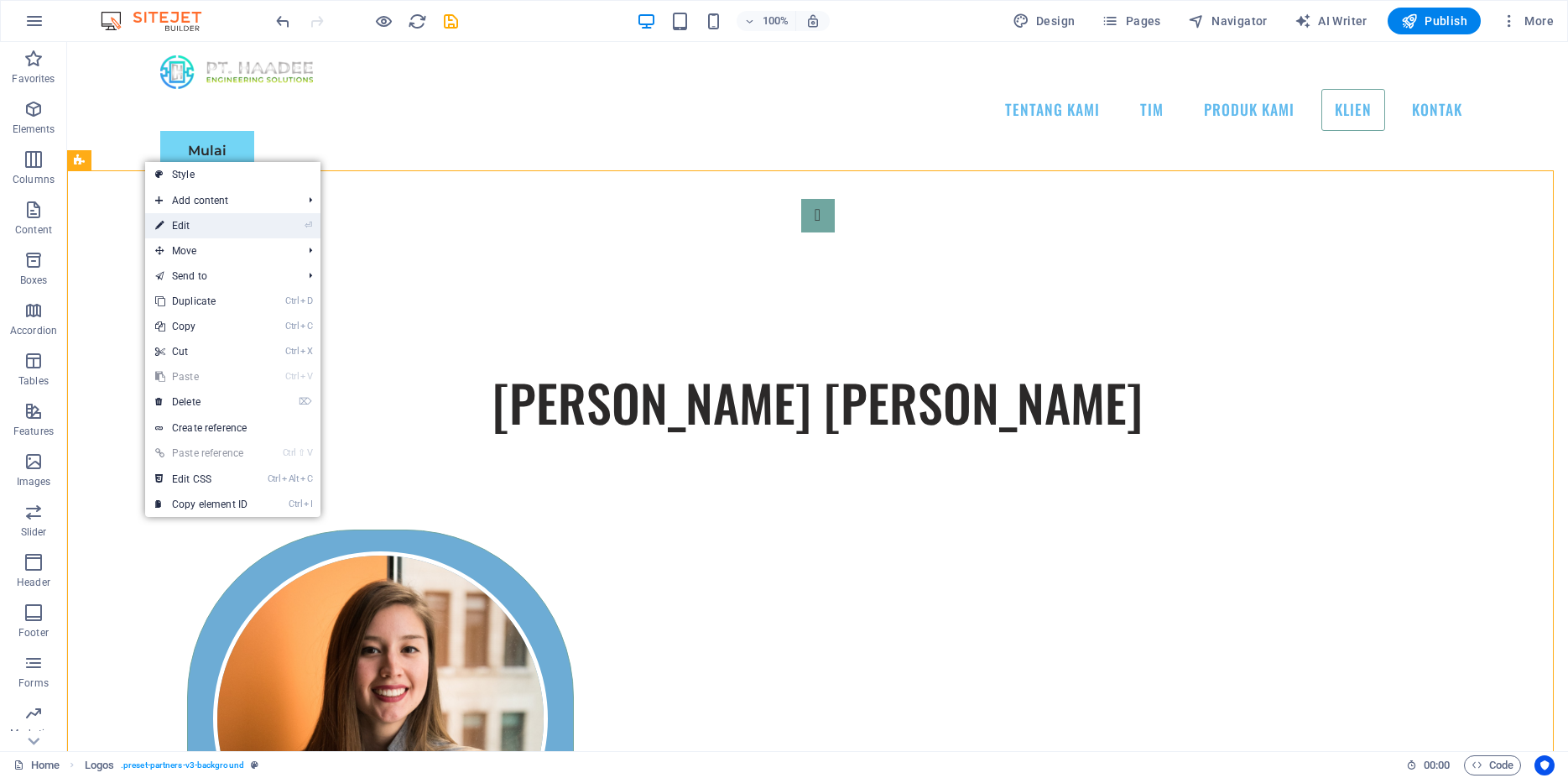
click at [208, 230] on link "⏎ Edit" at bounding box center [202, 226] width 113 height 25
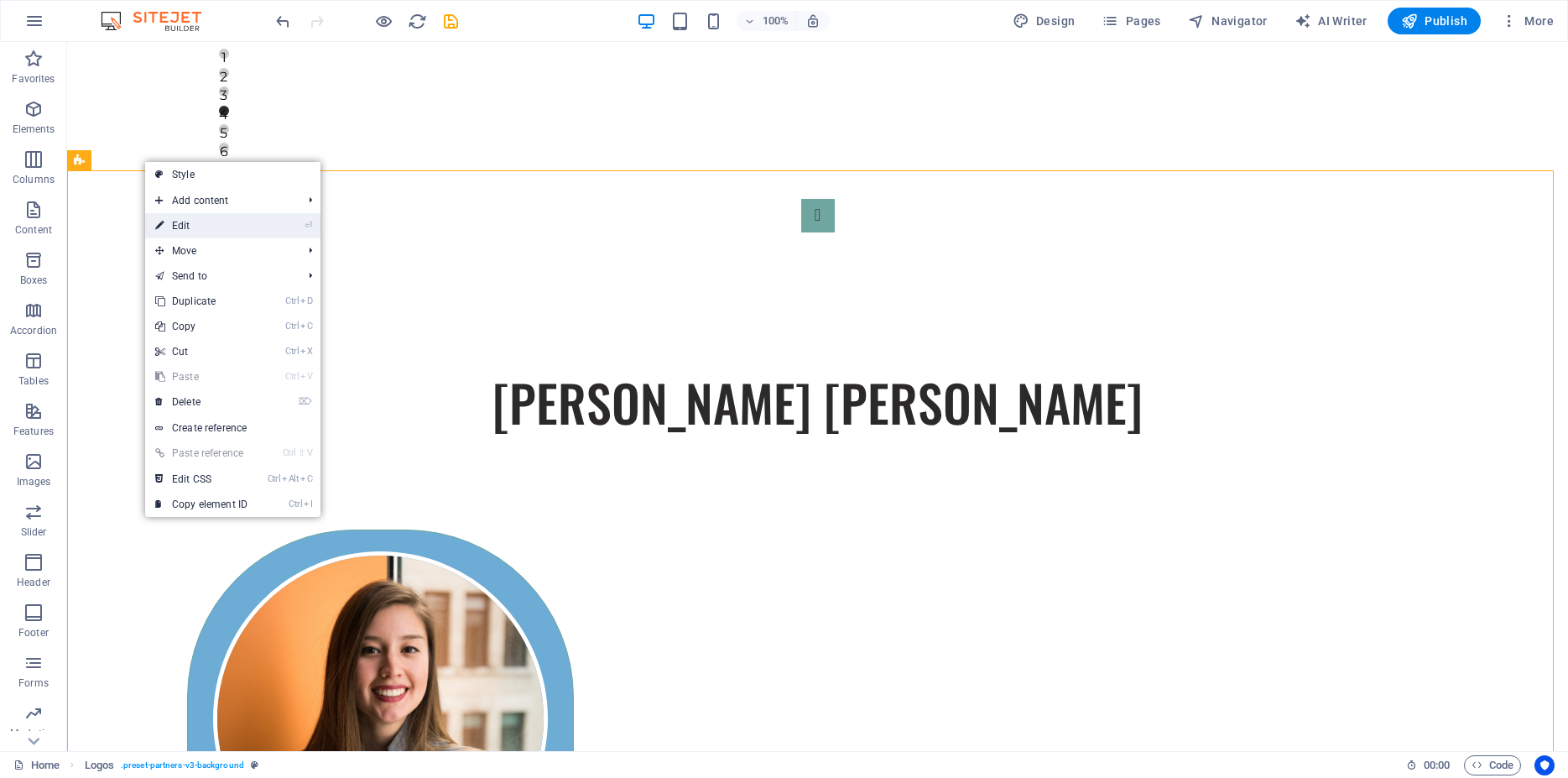
select select "hexagons"
select select "px"
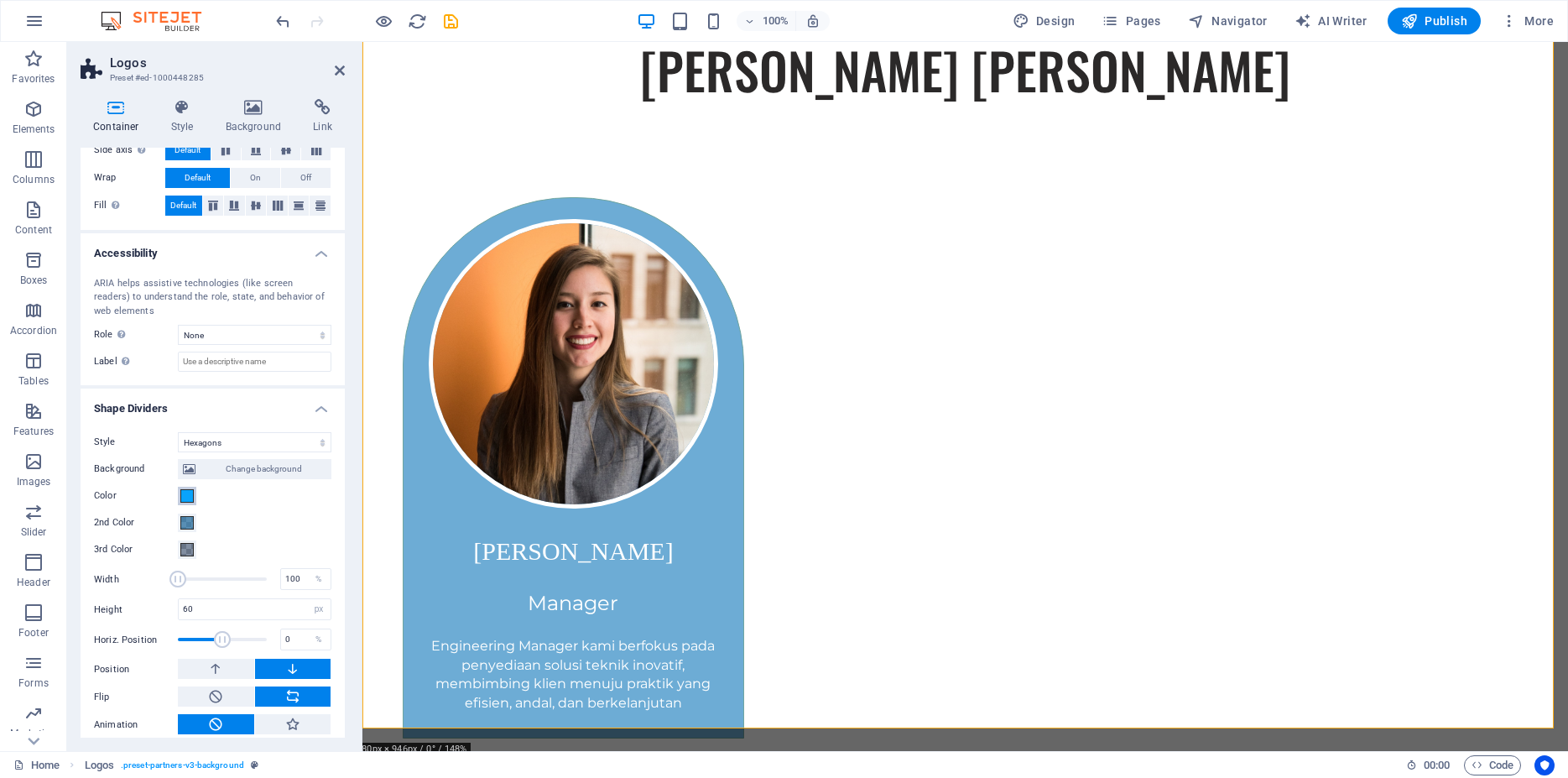
scroll to position [343, 0]
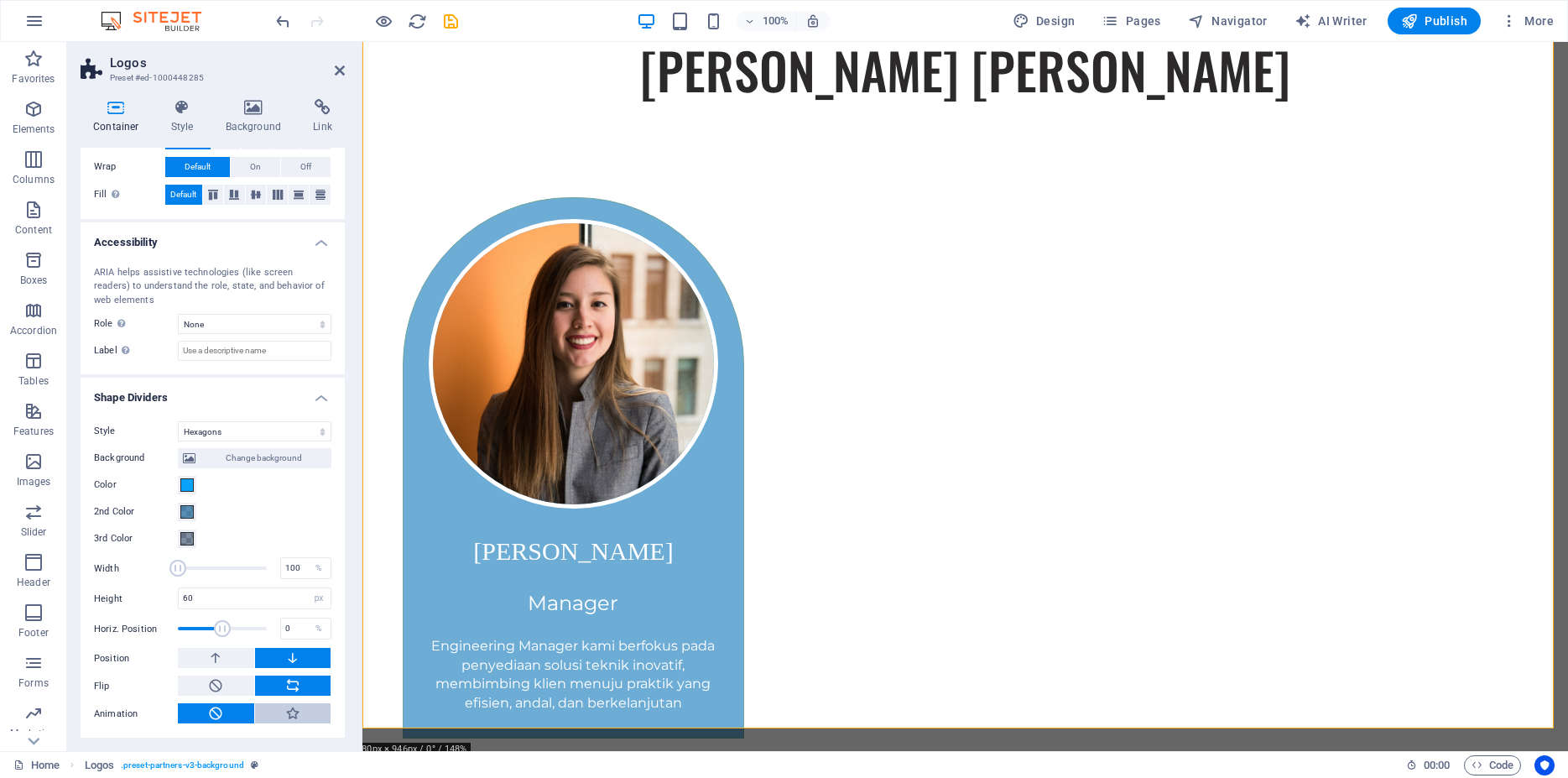
click at [268, 705] on button at bounding box center [293, 713] width 76 height 20
type input "400"
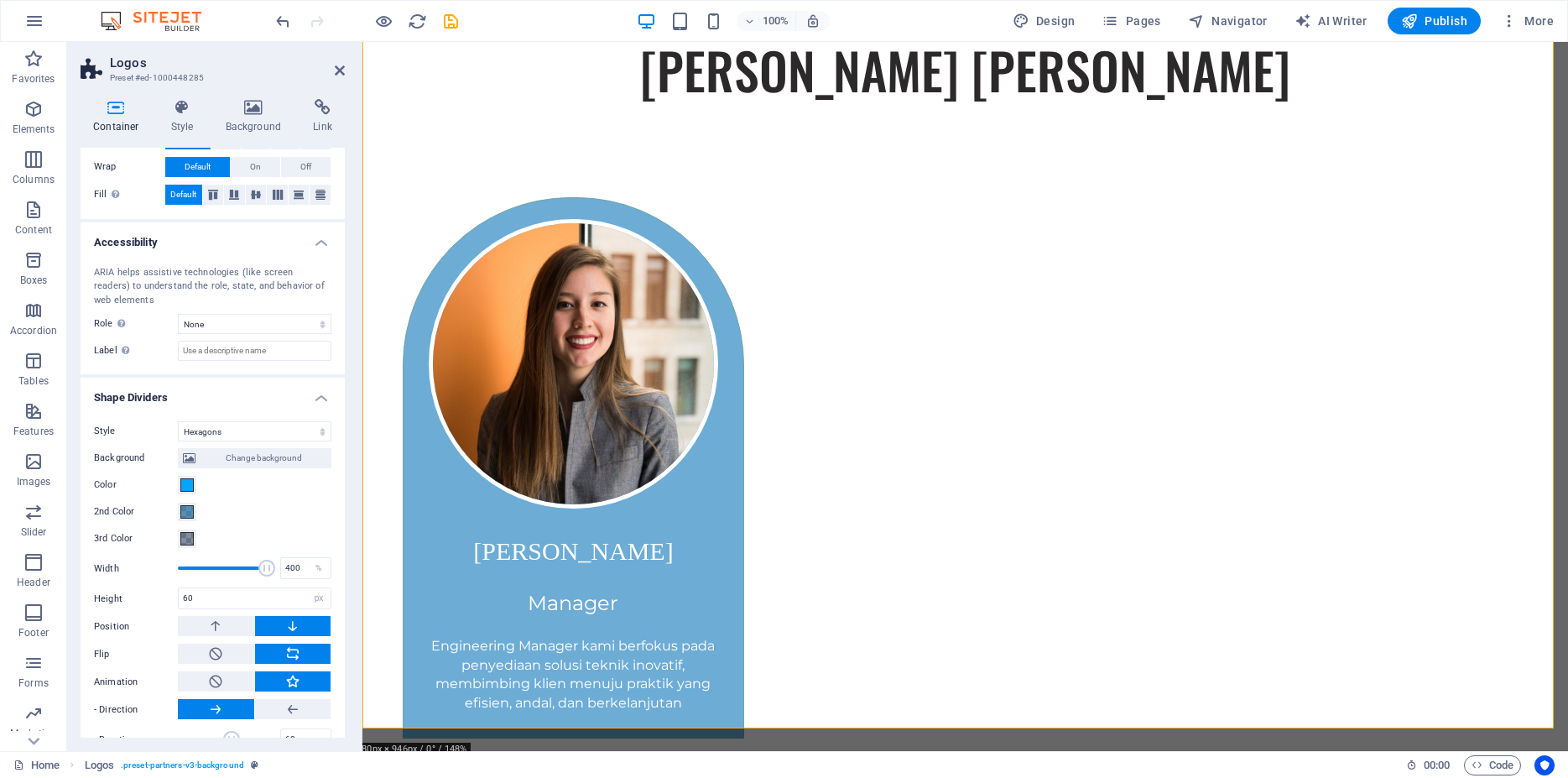
scroll to position [371, 0]
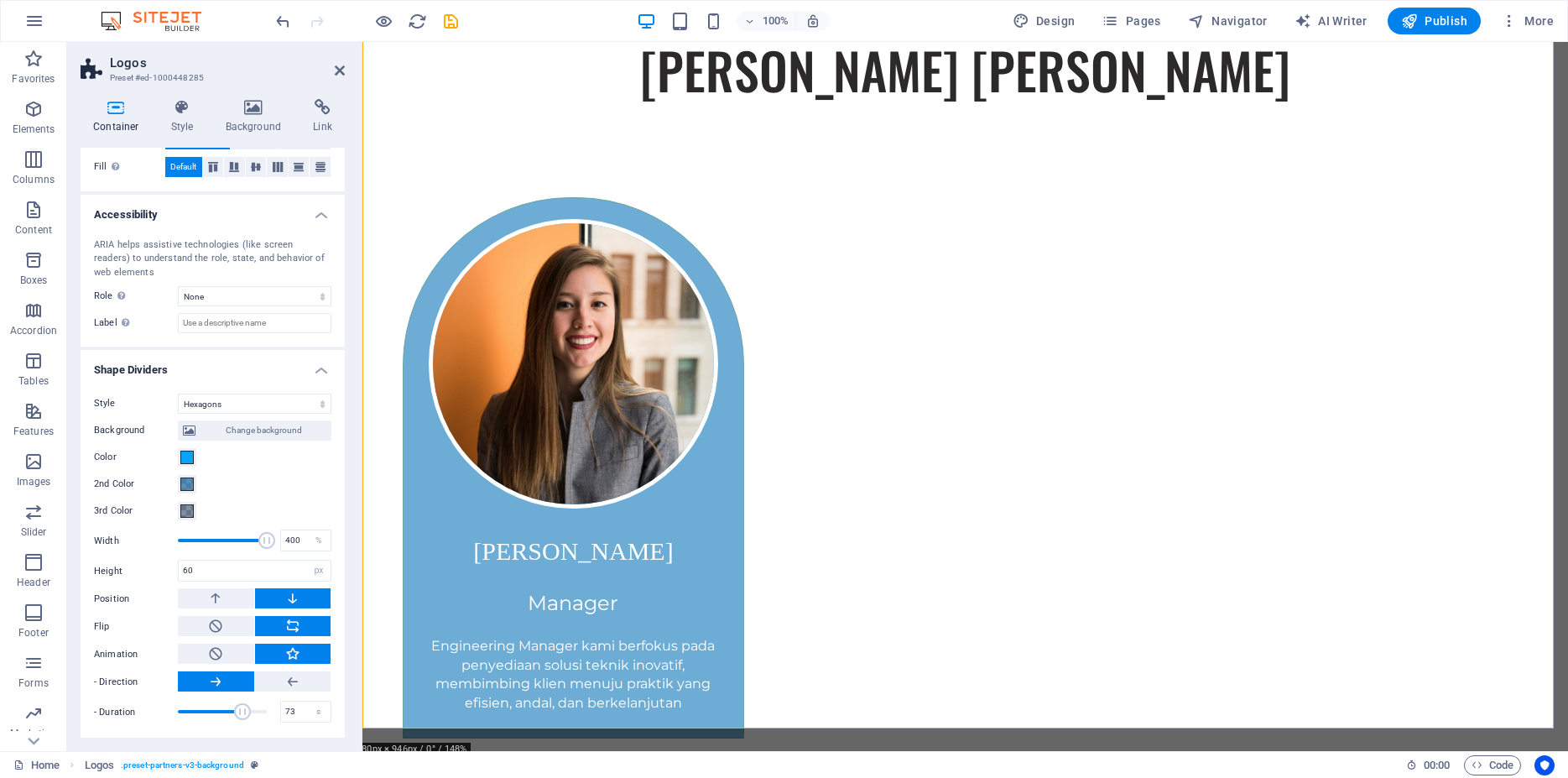
click at [234, 710] on span at bounding box center [242, 712] width 16 height 16
type input "83.1"
click at [242, 707] on span at bounding box center [250, 712] width 16 height 16
click at [285, 683] on icon at bounding box center [292, 682] width 15 height 20
drag, startPoint x: 252, startPoint y: 540, endPoint x: 228, endPoint y: 545, distance: 24.5
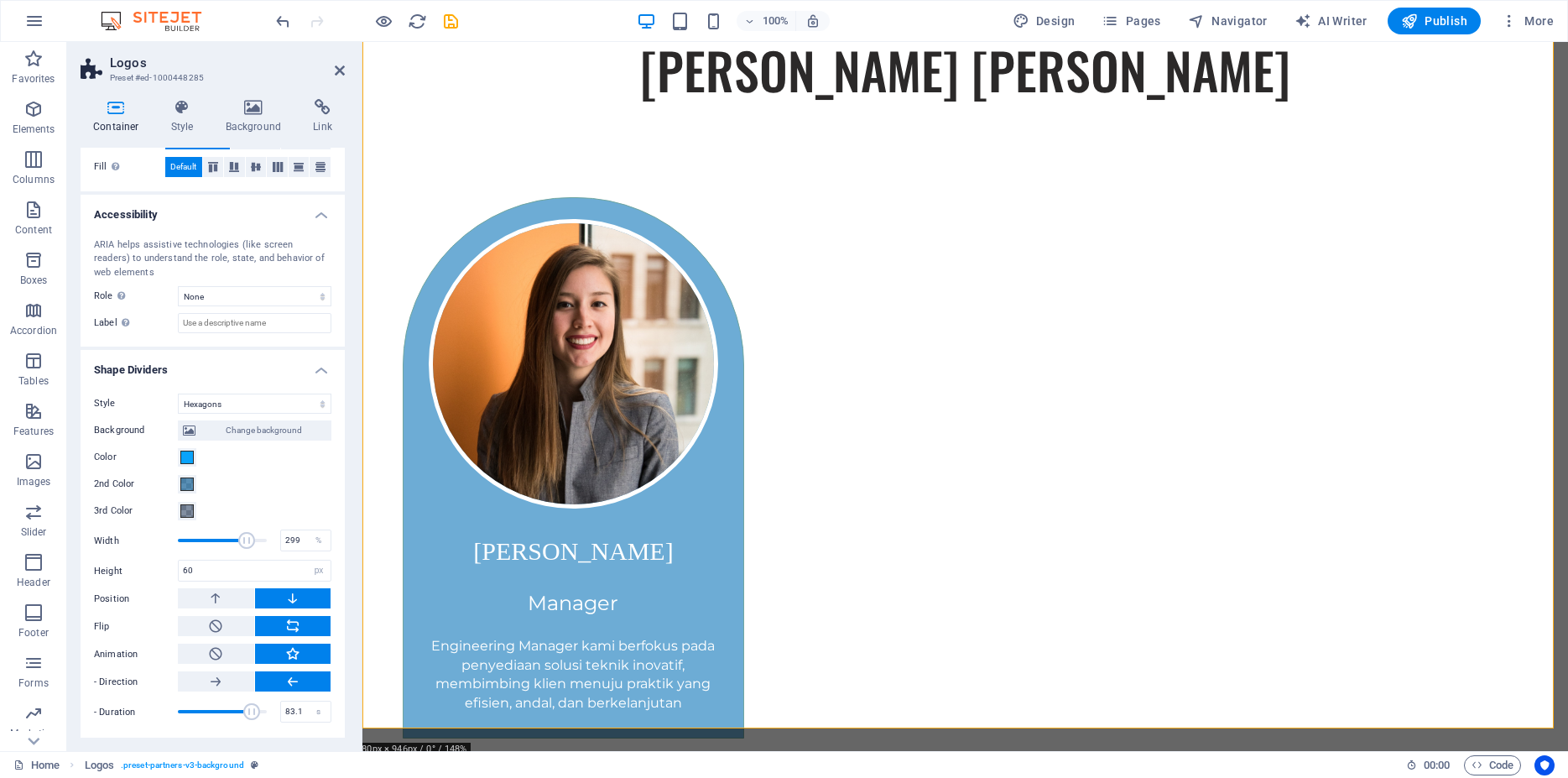
click at [238, 545] on span at bounding box center [247, 541] width 16 height 16
drag, startPoint x: 227, startPoint y: 546, endPoint x: 209, endPoint y: 546, distance: 18.0
click at [209, 546] on span at bounding box center [217, 541] width 16 height 16
drag, startPoint x: 209, startPoint y: 546, endPoint x: 170, endPoint y: 543, distance: 39.1
click at [170, 543] on span at bounding box center [177, 541] width 16 height 16
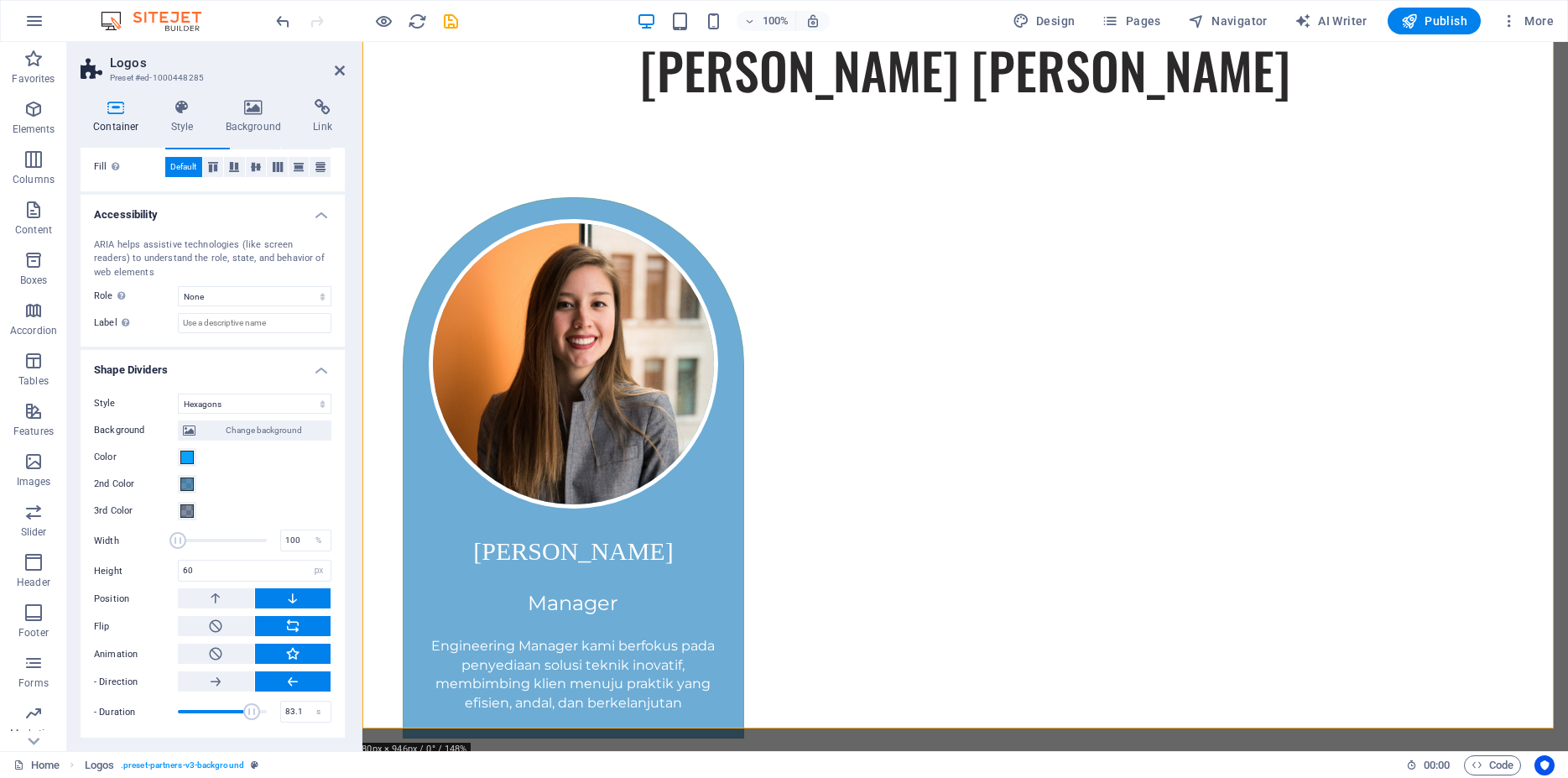
click at [173, 540] on span at bounding box center [177, 541] width 16 height 16
click at [220, 683] on button at bounding box center [216, 682] width 76 height 20
click at [224, 541] on span at bounding box center [222, 541] width 89 height 25
type input "144"
drag, startPoint x: 224, startPoint y: 541, endPoint x: 188, endPoint y: 543, distance: 36.1
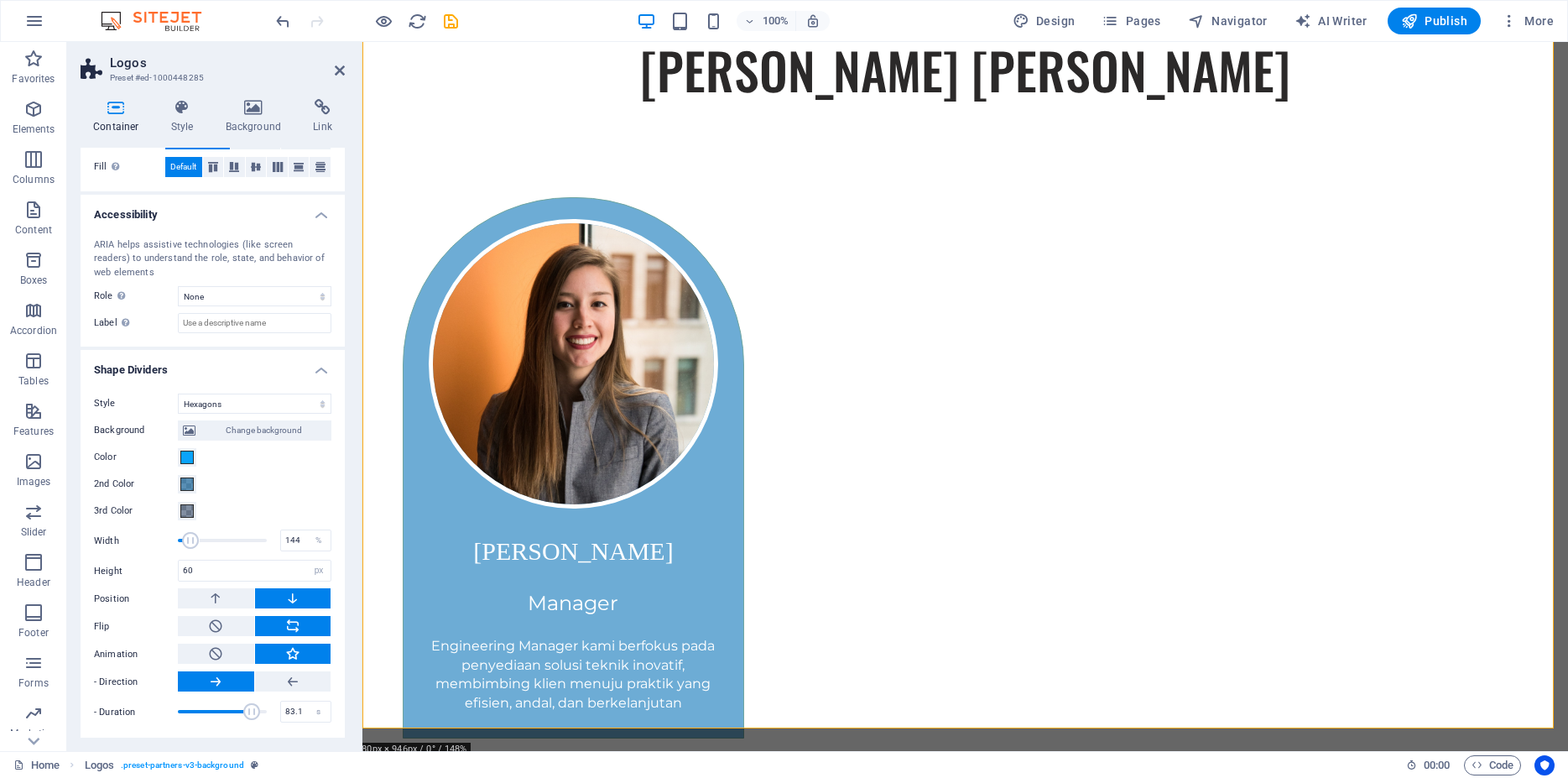
click at [188, 543] on span at bounding box center [191, 541] width 16 height 16
click at [177, 393] on select "None Triangle Square Diagonal Polygon 1 Polygon 2 Zigzag Multiple Zigzags Waves…" at bounding box center [254, 403] width 154 height 20
select select "none"
click option "None" at bounding box center [0, 0] width 0 height 0
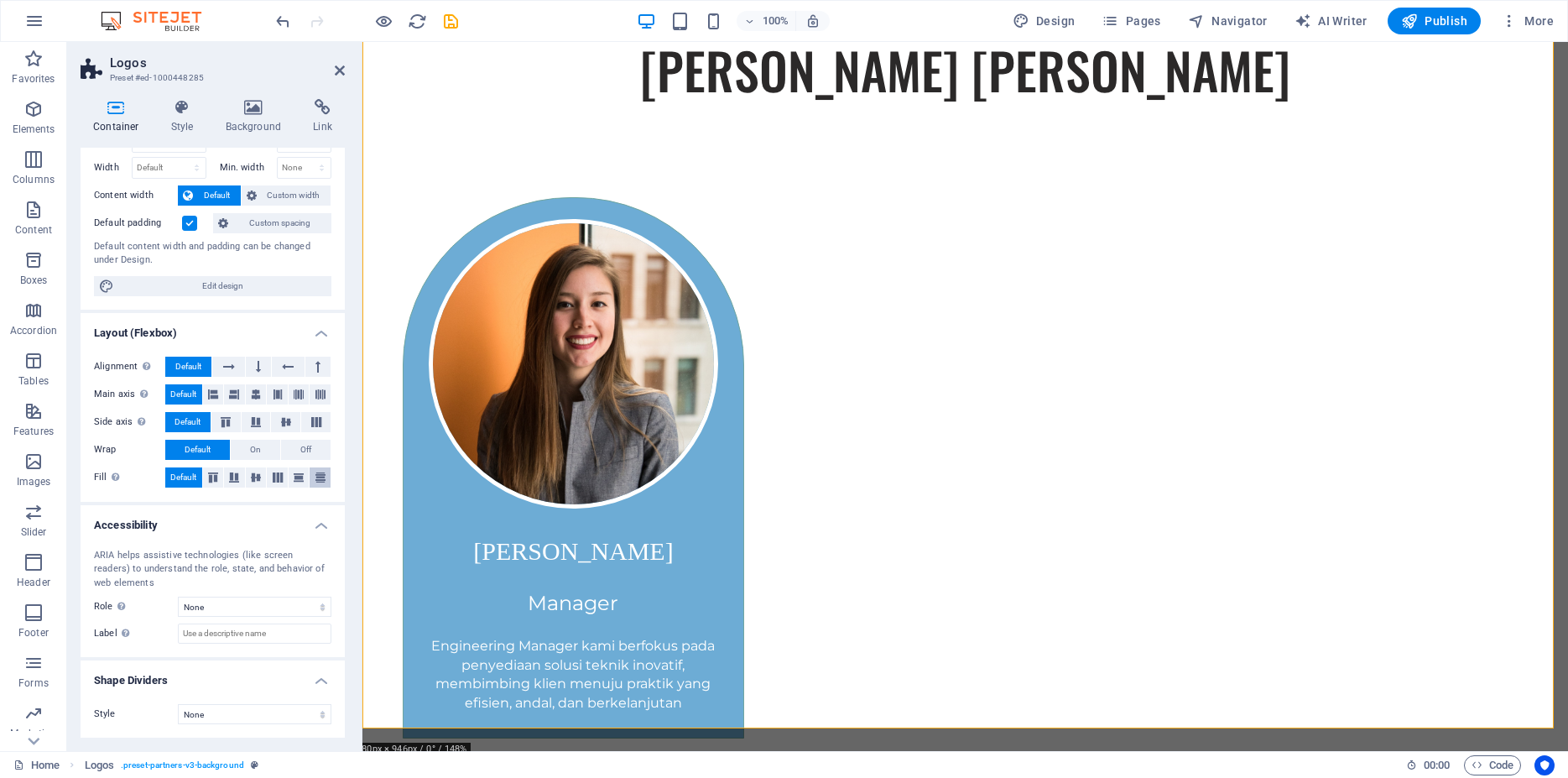
click at [310, 475] on icon at bounding box center [320, 477] width 20 height 10
click at [177, 472] on span "Default" at bounding box center [183, 478] width 26 height 20
click at [204, 473] on icon at bounding box center [213, 477] width 20 height 10
drag, startPoint x: 222, startPoint y: 475, endPoint x: 234, endPoint y: 475, distance: 12.0
click at [224, 475] on icon at bounding box center [234, 477] width 20 height 10
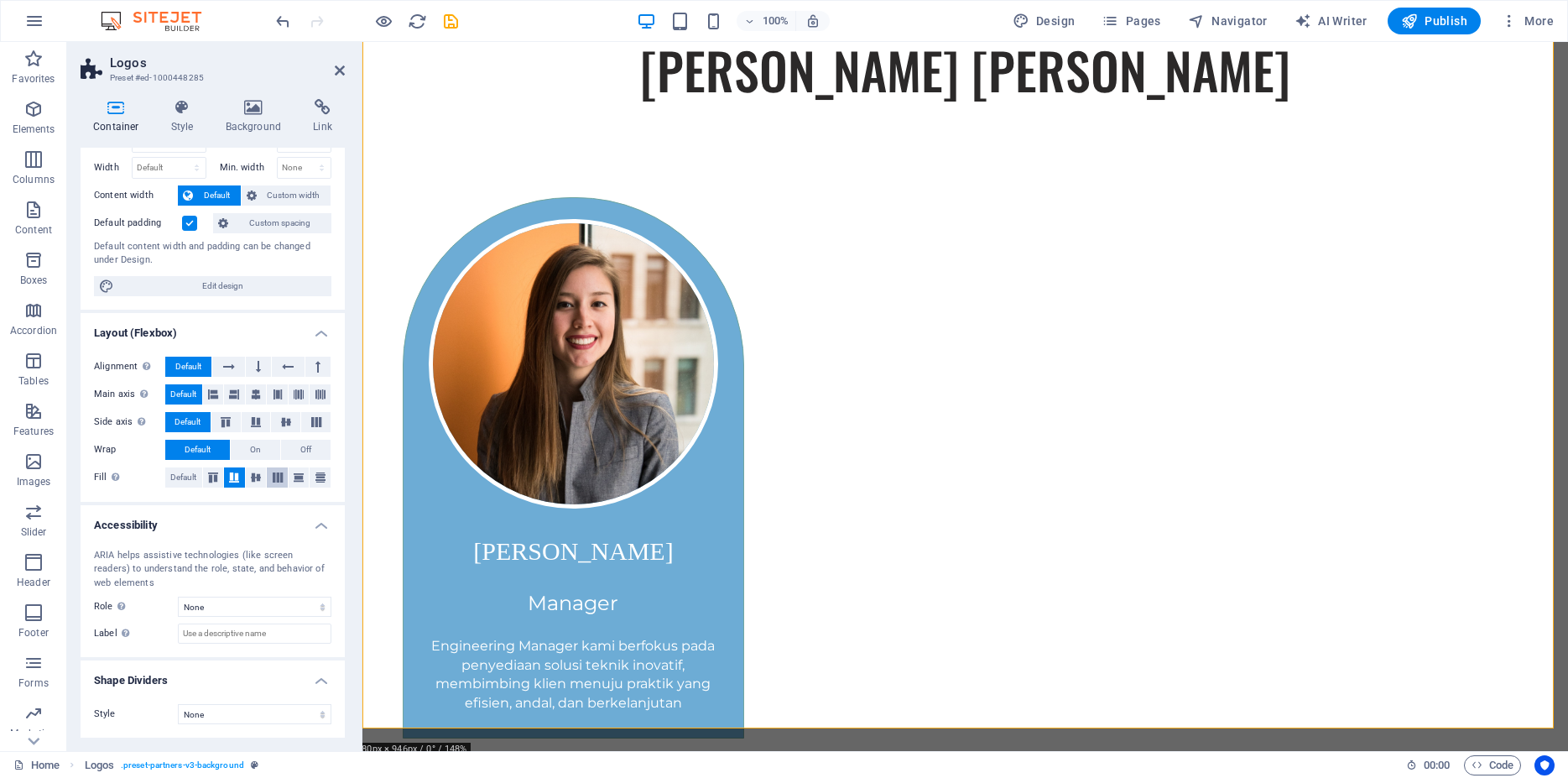
drag, startPoint x: 255, startPoint y: 475, endPoint x: 274, endPoint y: 477, distance: 19.1
click at [258, 475] on icon at bounding box center [256, 477] width 20 height 10
click at [274, 477] on icon at bounding box center [278, 477] width 20 height 10
click at [288, 479] on icon at bounding box center [298, 477] width 20 height 10
click at [239, 450] on button "On" at bounding box center [256, 450] width 49 height 20
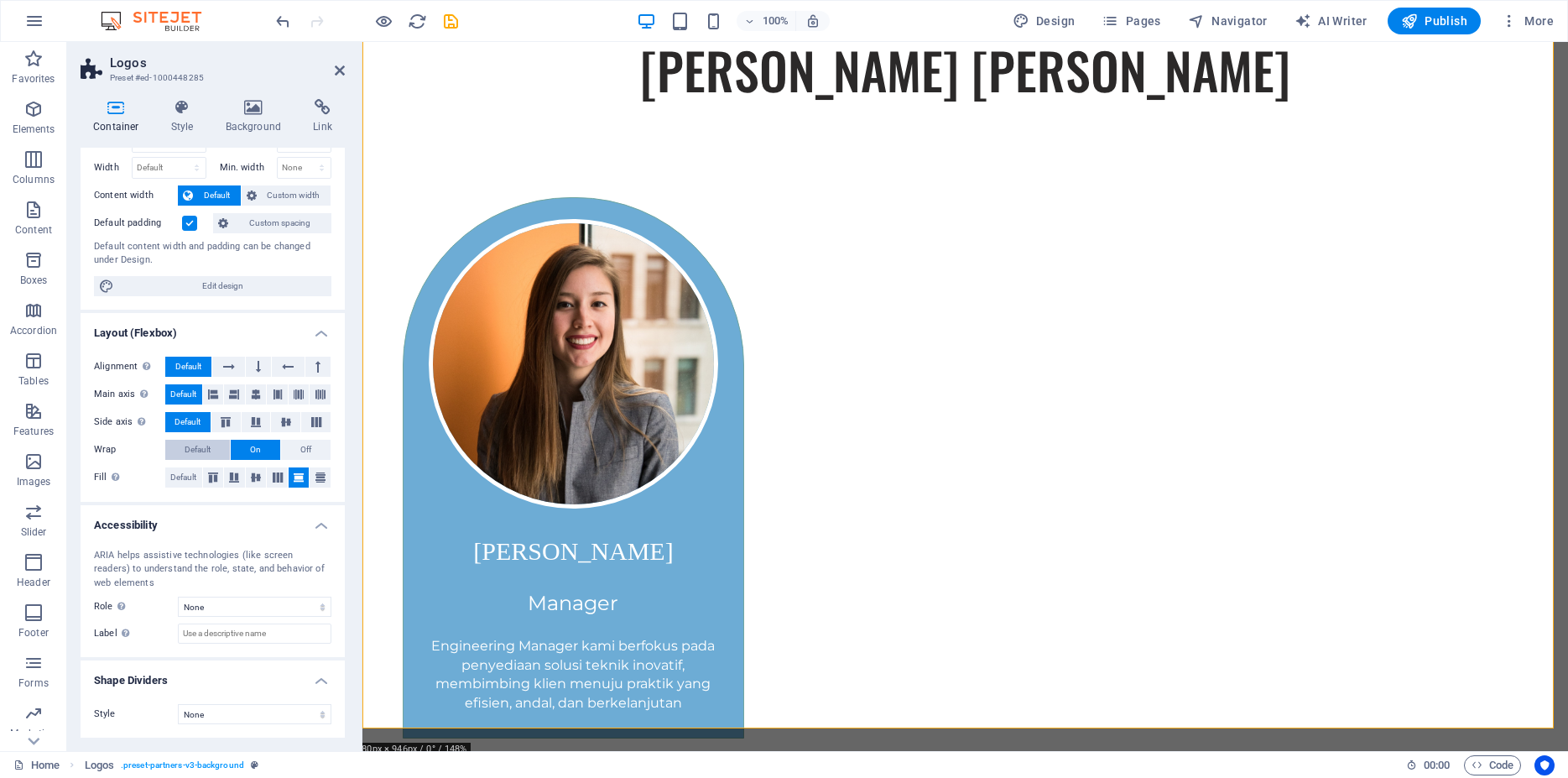
click at [199, 449] on span "Default" at bounding box center [197, 450] width 26 height 20
click at [177, 597] on select "None Alert Article Banner Comment Complementary Dialog Footer Header Marquee Pr…" at bounding box center [254, 607] width 154 height 20
click option "Alert" at bounding box center [0, 0] width 0 height 0
click at [177, 597] on select "None Alert Article Banner Comment Complementary Dialog Footer Header Marquee Pr…" at bounding box center [254, 607] width 154 height 20
click option "Complementary" at bounding box center [0, 0] width 0 height 0
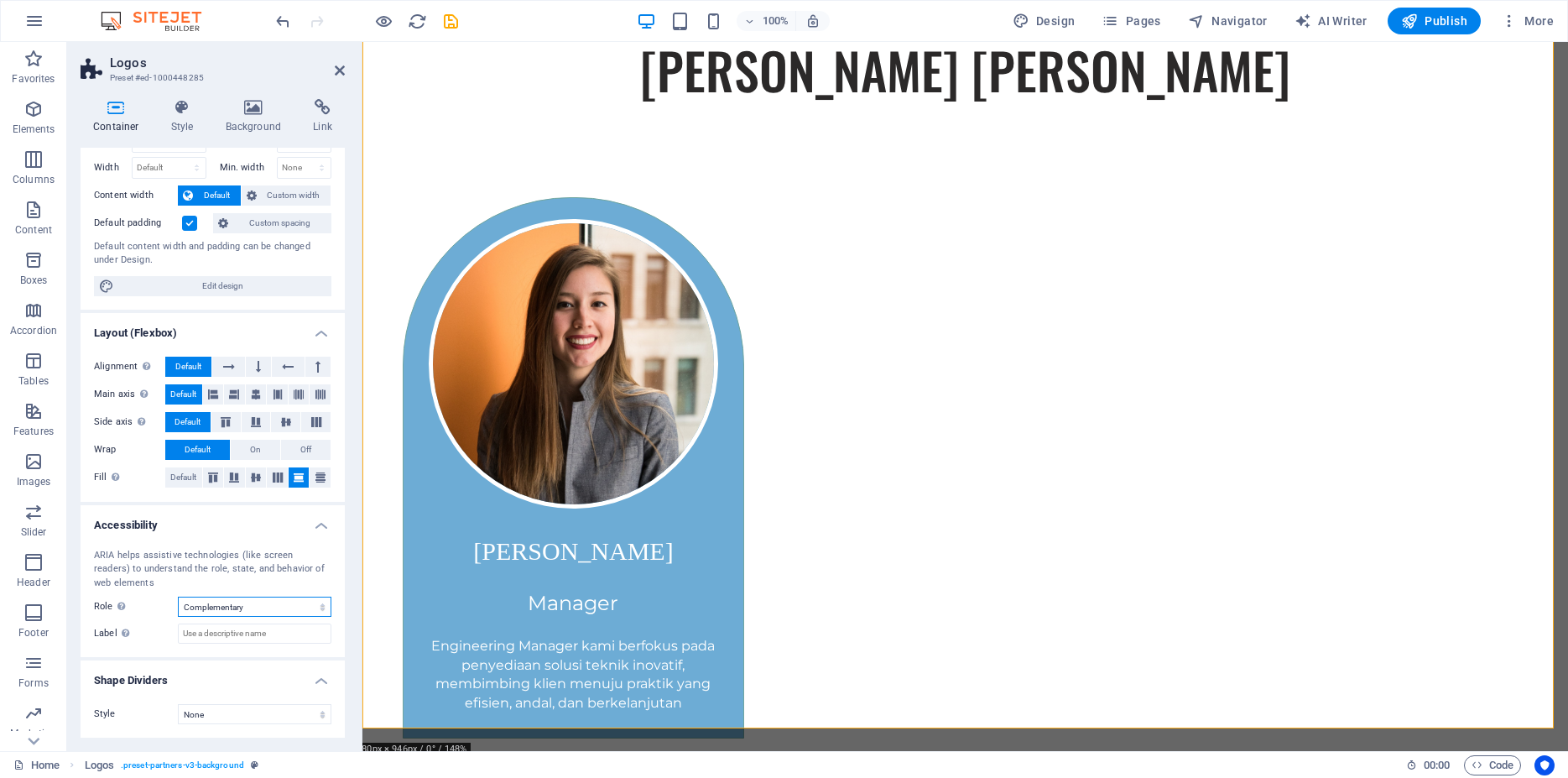
click at [177, 597] on select "None Alert Article Banner Comment Complementary Dialog Footer Header Marquee Pr…" at bounding box center [254, 607] width 154 height 20
select select "none"
click option "None" at bounding box center [0, 0] width 0 height 0
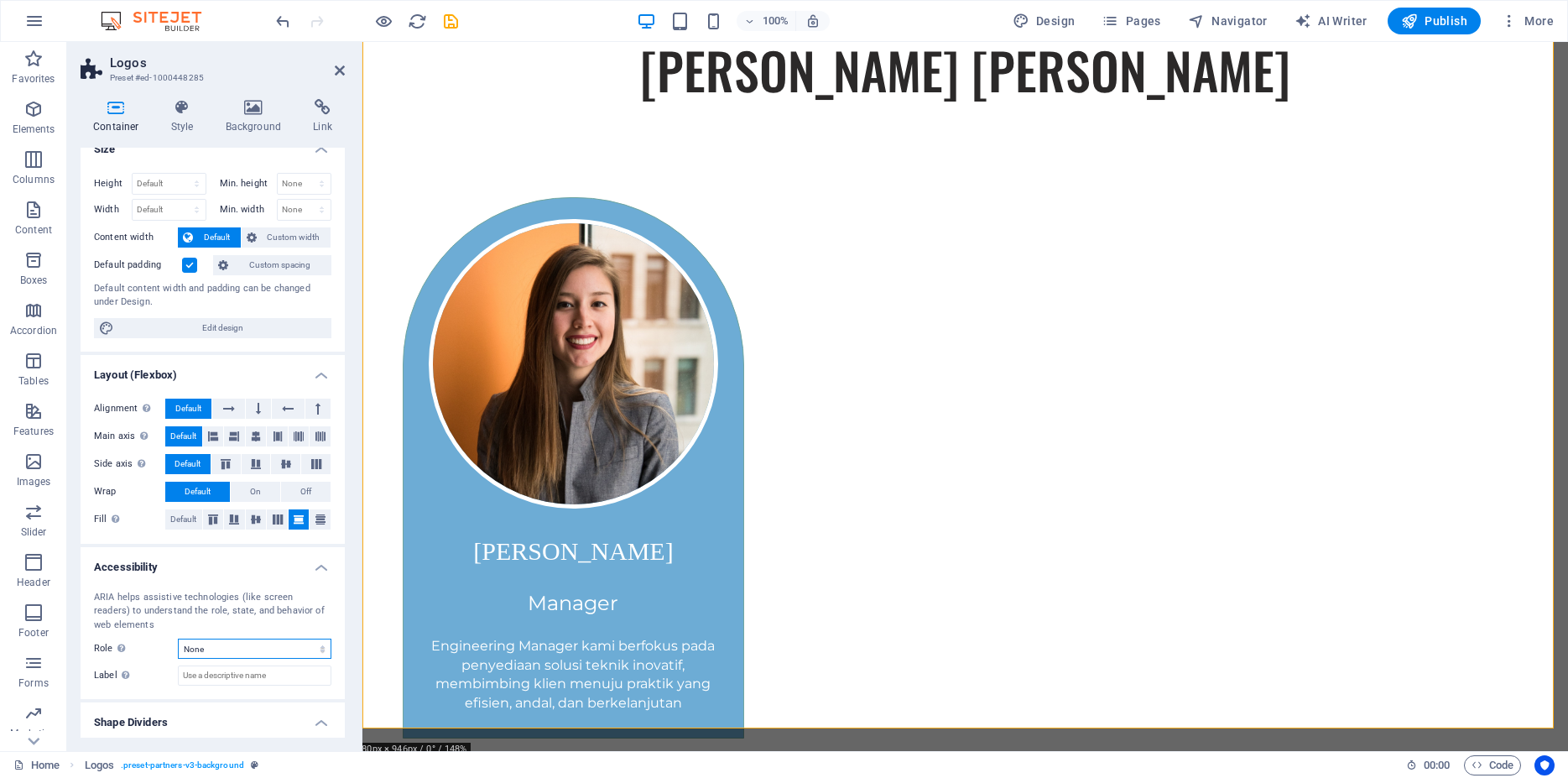
scroll to position [0, 0]
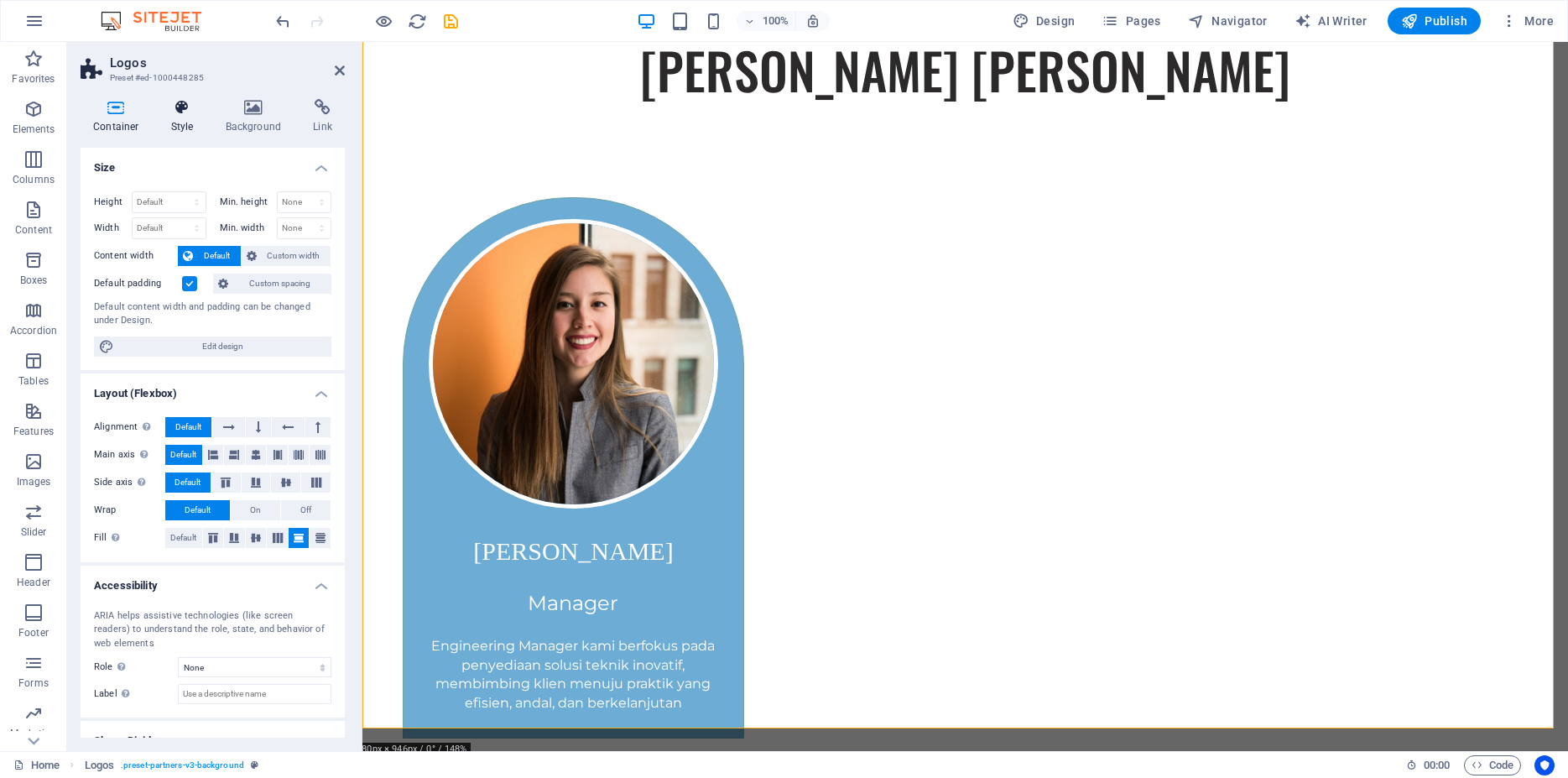
click at [189, 107] on icon at bounding box center [182, 107] width 48 height 16
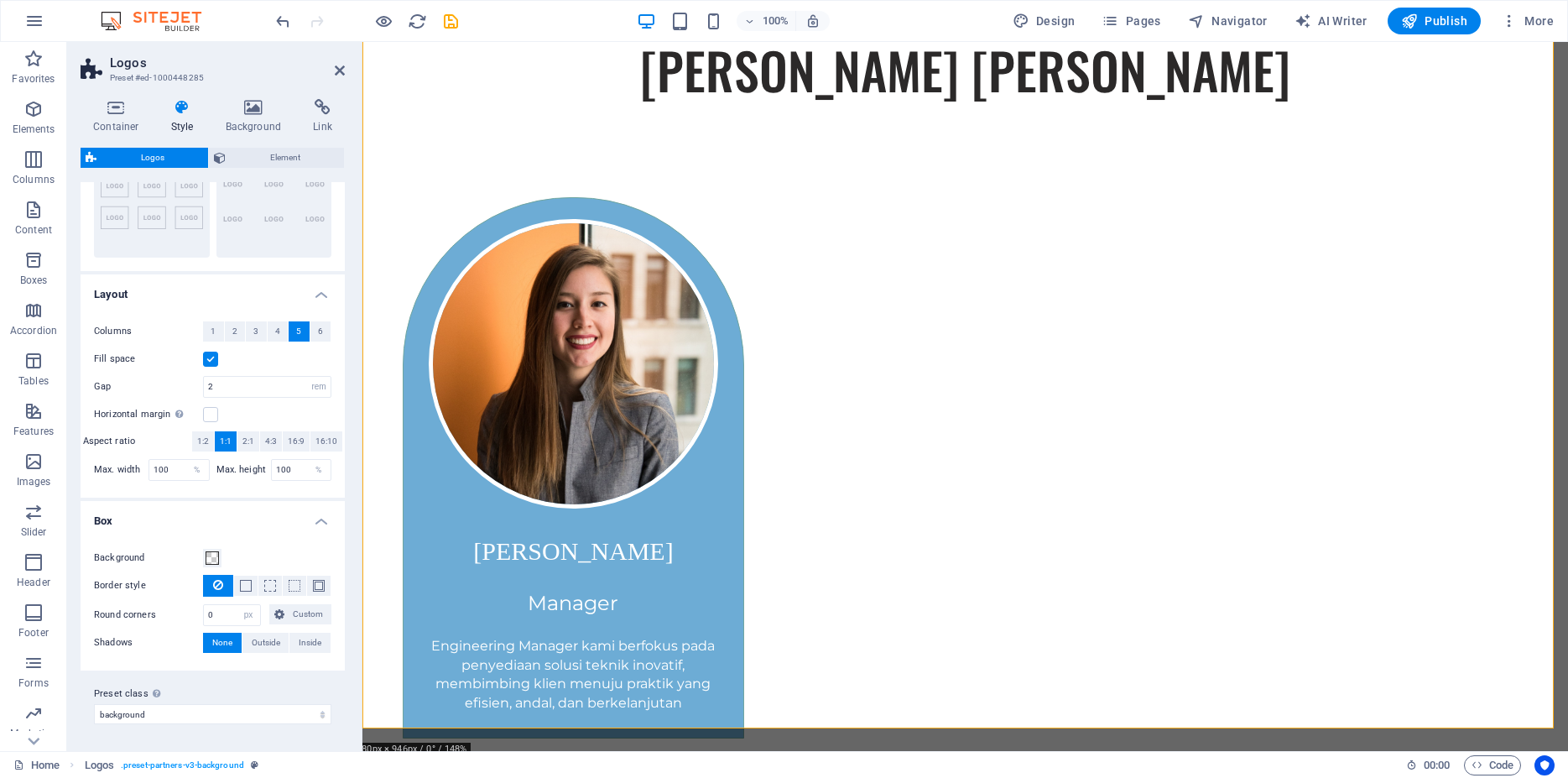
scroll to position [216, 0]
click at [94, 704] on select "background Add preset class" at bounding box center [212, 714] width 238 height 20
click at [244, 692] on label "Preset class Above chosen variant and settings affect all elements which carry …" at bounding box center [212, 693] width 238 height 20
click at [244, 704] on select "background Add preset class" at bounding box center [212, 714] width 238 height 20
click at [258, 635] on span "Outside" at bounding box center [266, 642] width 28 height 20
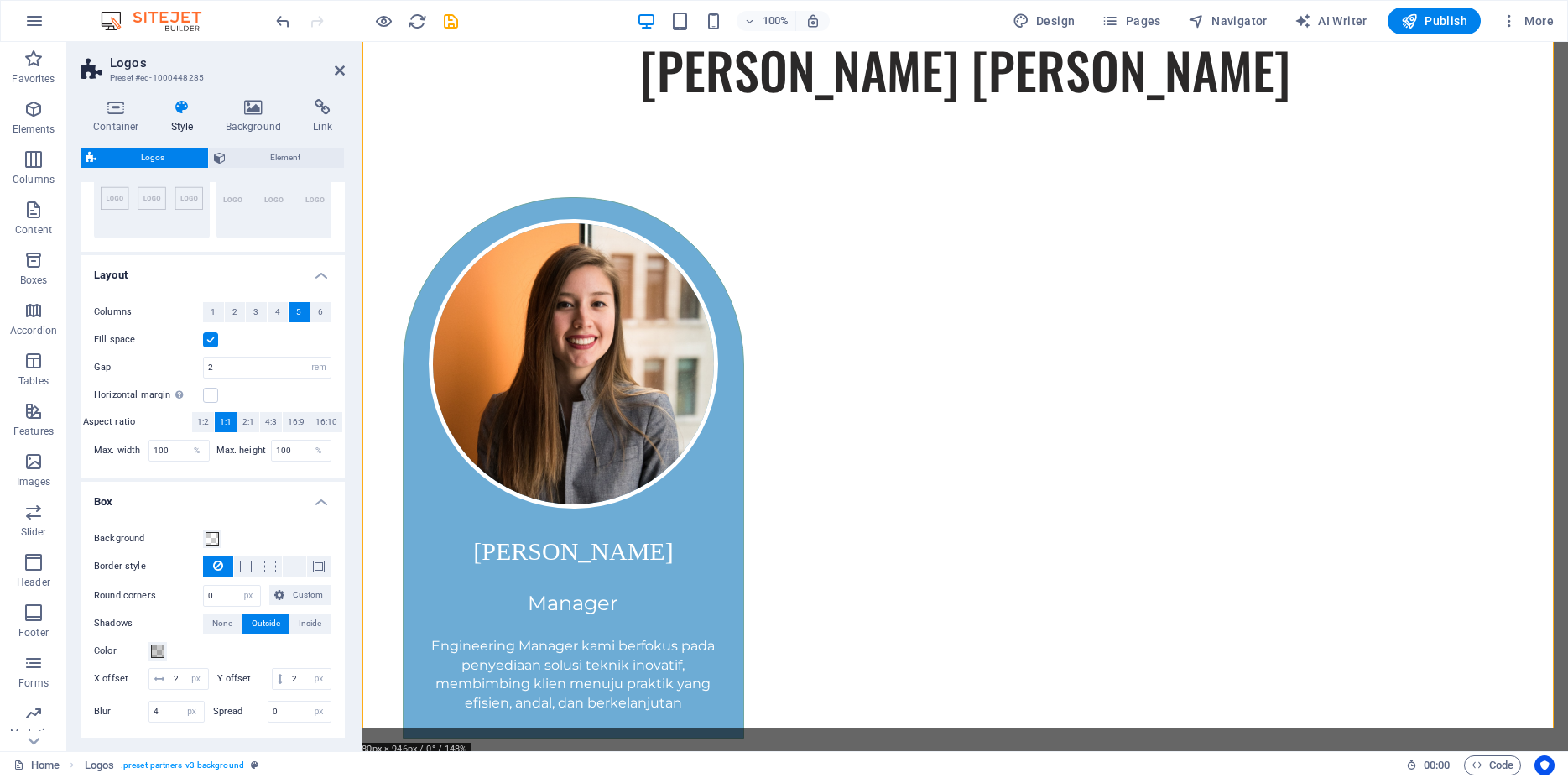
type input "2"
type input "4"
click at [221, 633] on span "None" at bounding box center [222, 623] width 20 height 20
type input "0"
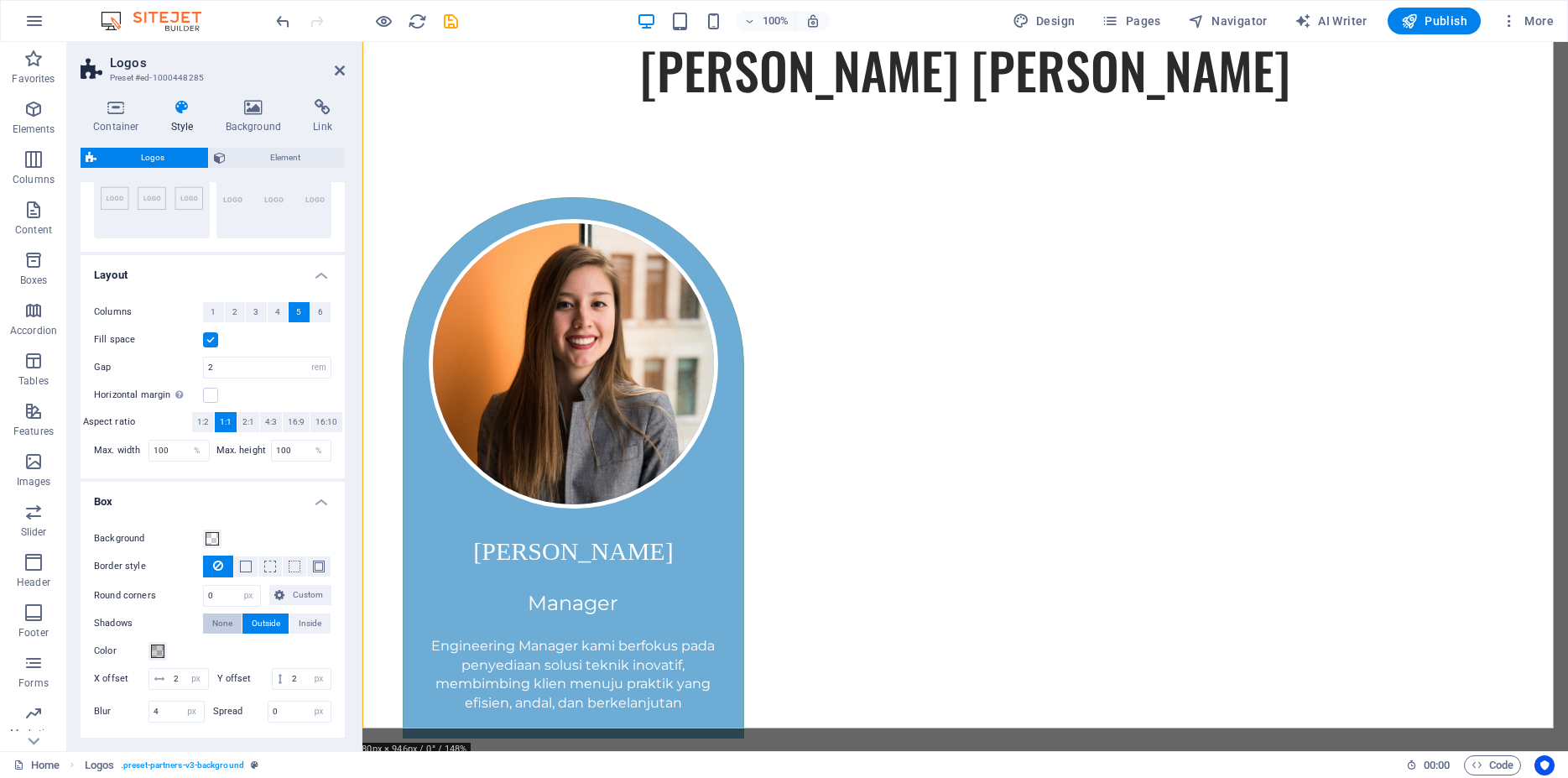
type input "0"
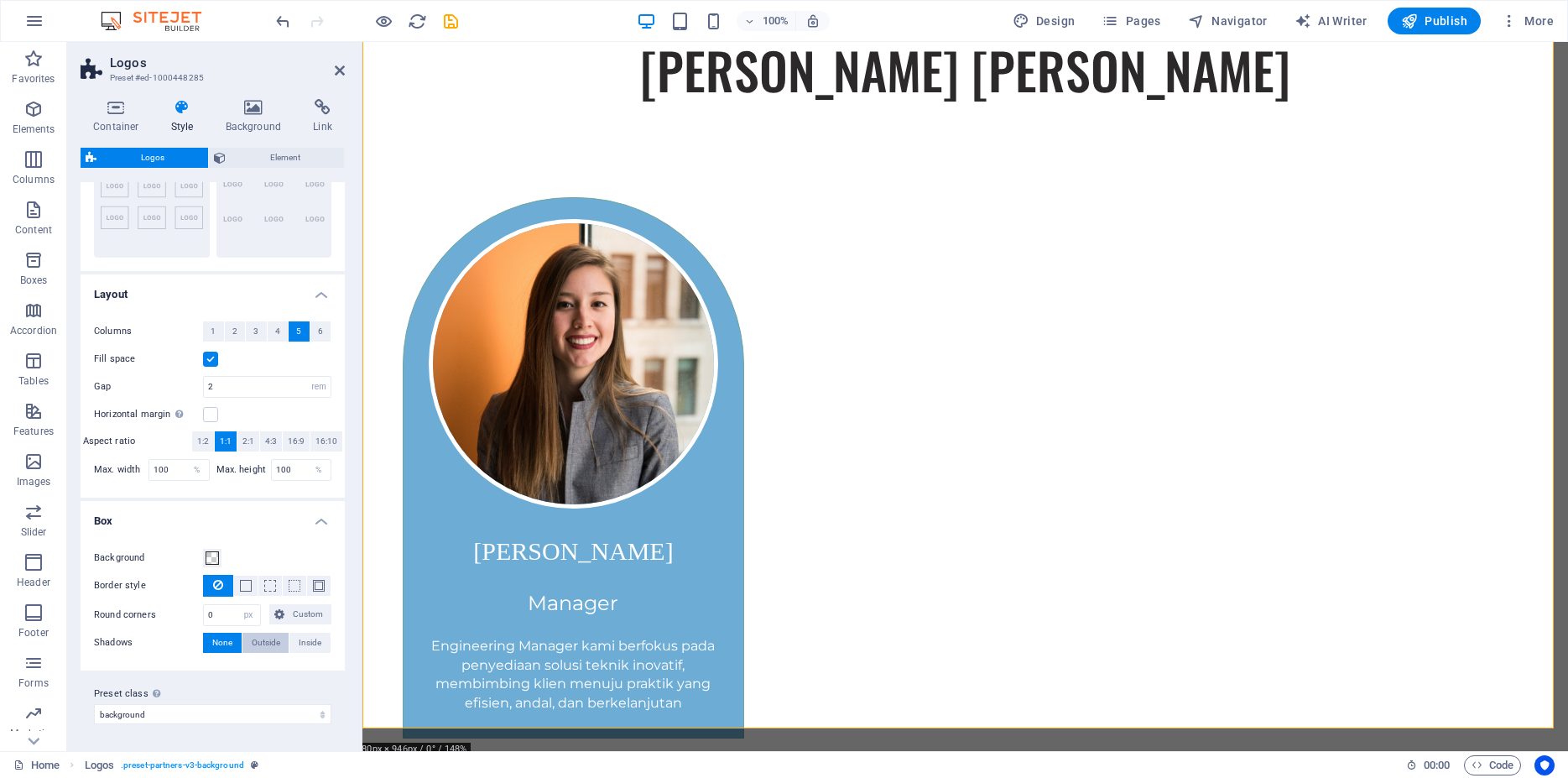
click at [253, 647] on span "Outside" at bounding box center [266, 642] width 28 height 20
type input "2"
type input "4"
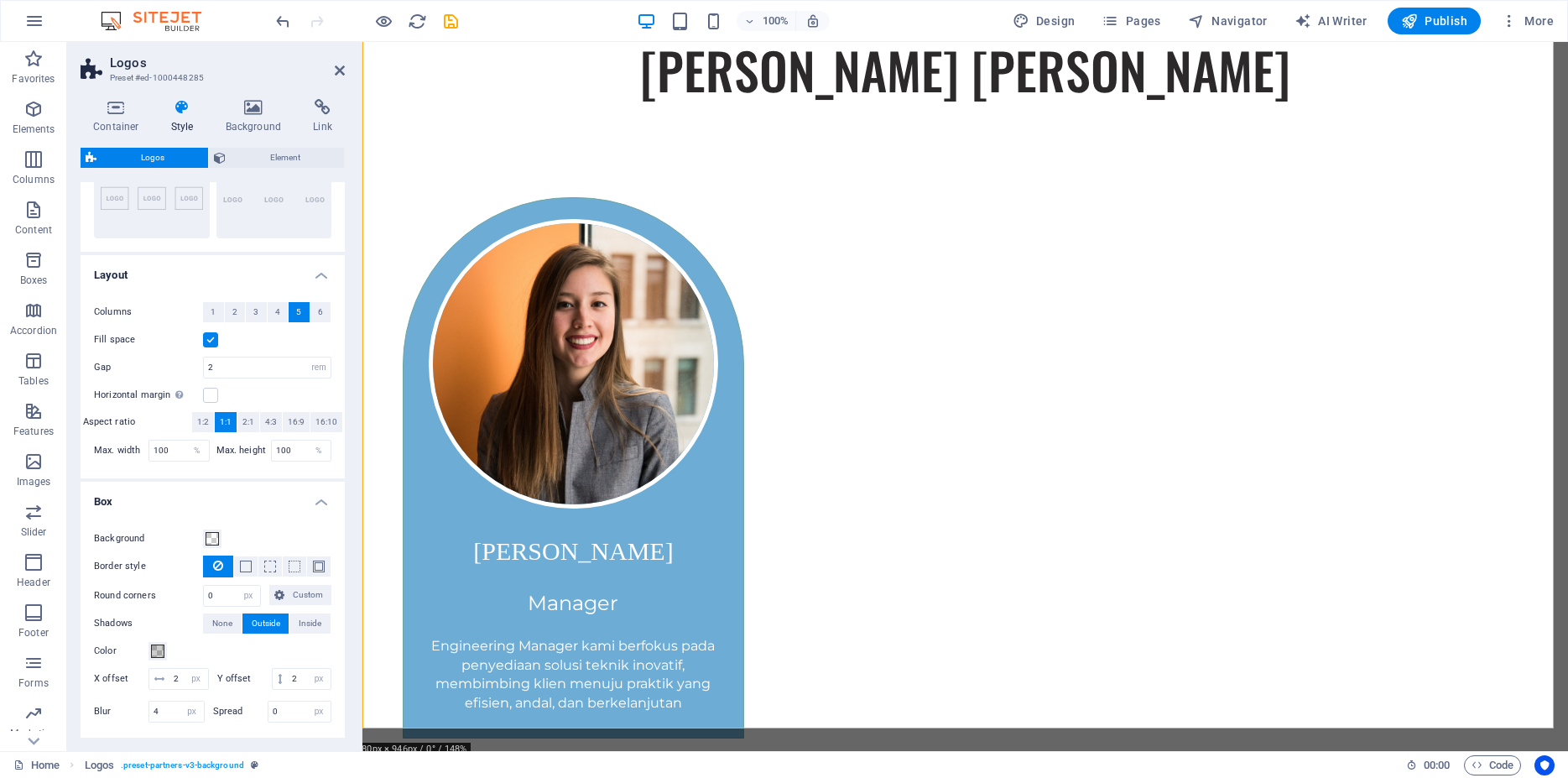
scroll to position [308, 0]
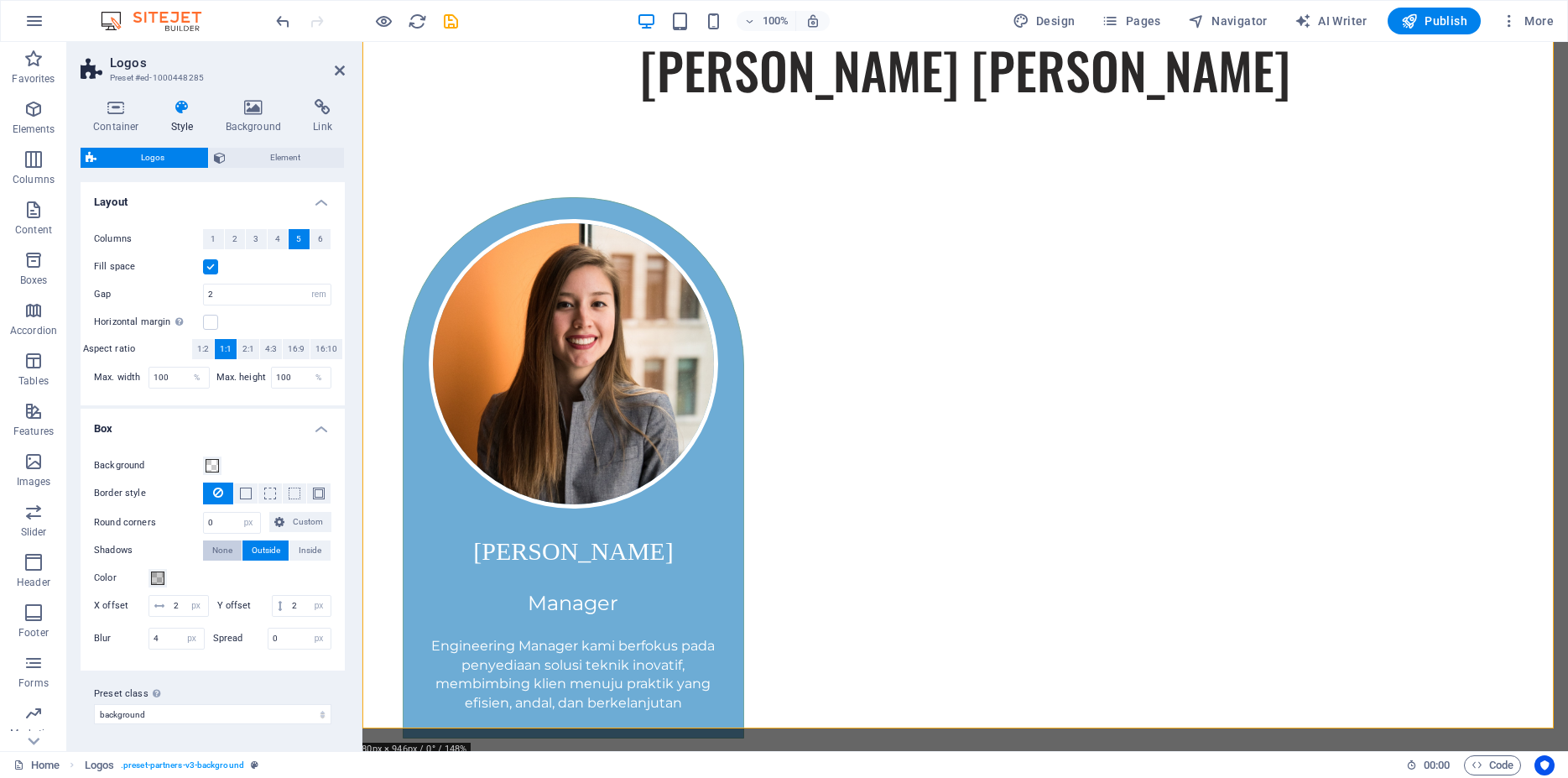
click at [217, 550] on span "None" at bounding box center [222, 551] width 20 height 20
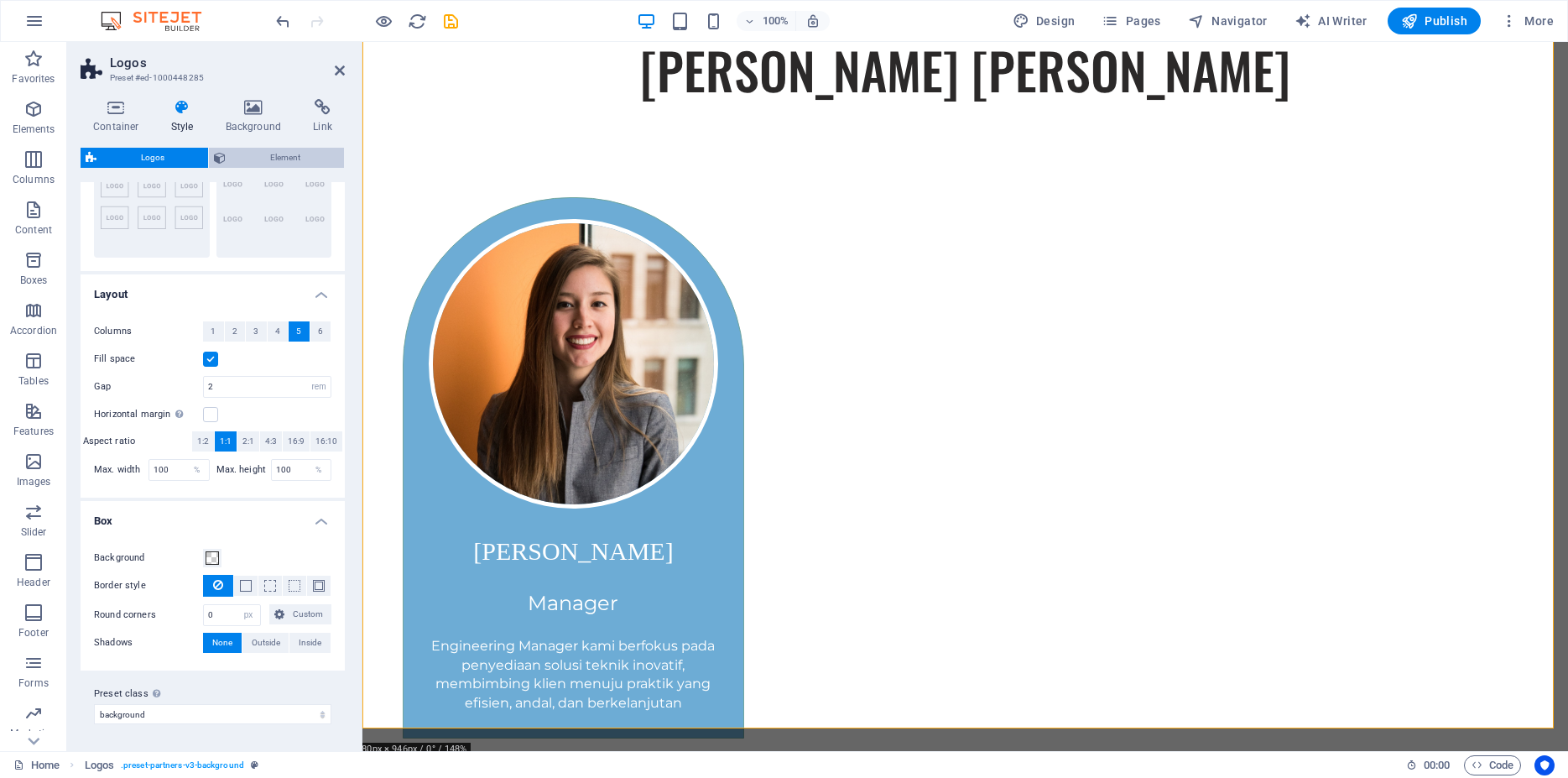
click at [279, 157] on span "Element" at bounding box center [285, 157] width 108 height 20
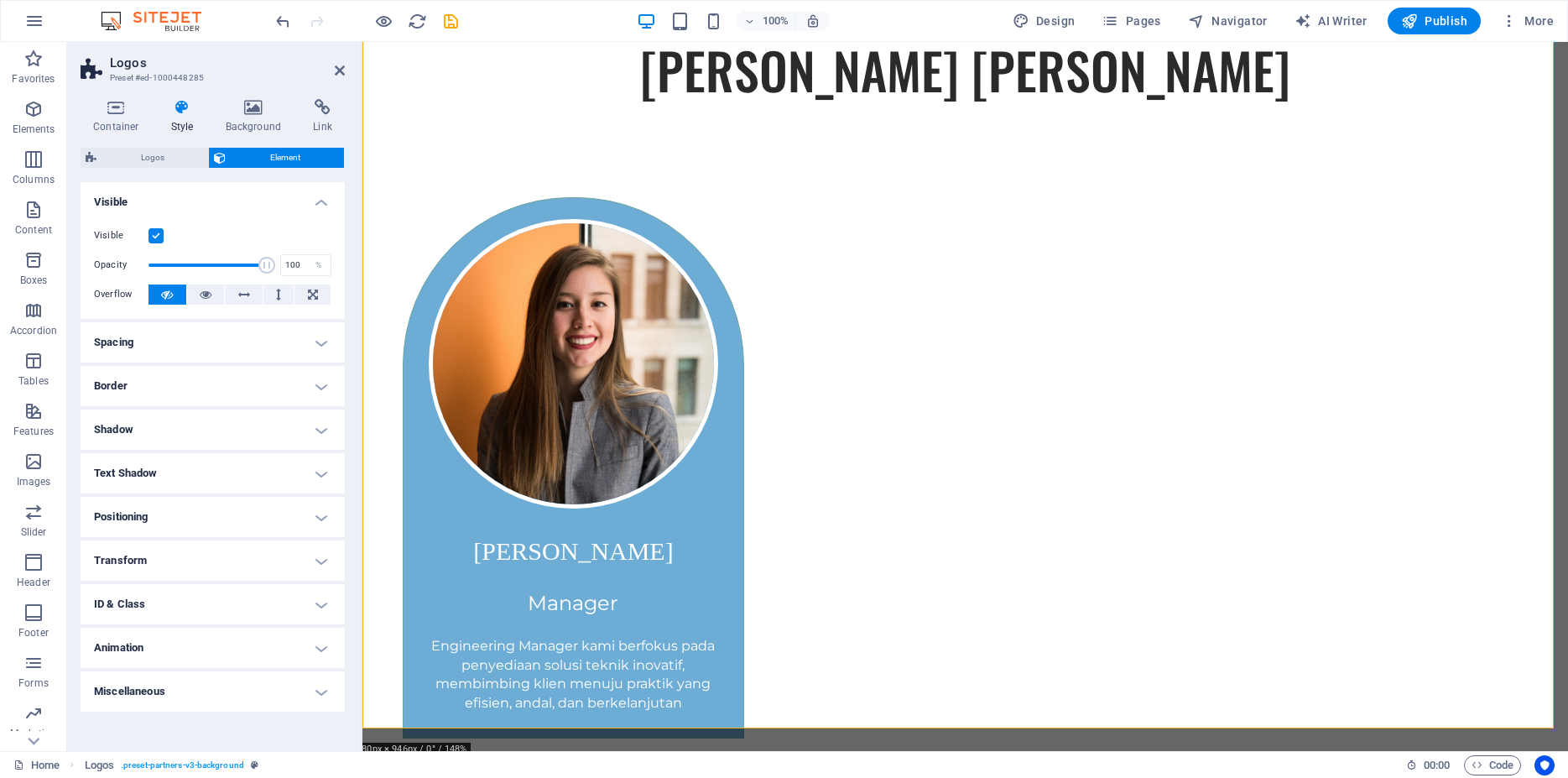
click at [205, 645] on h4 "Animation" at bounding box center [213, 648] width 264 height 40
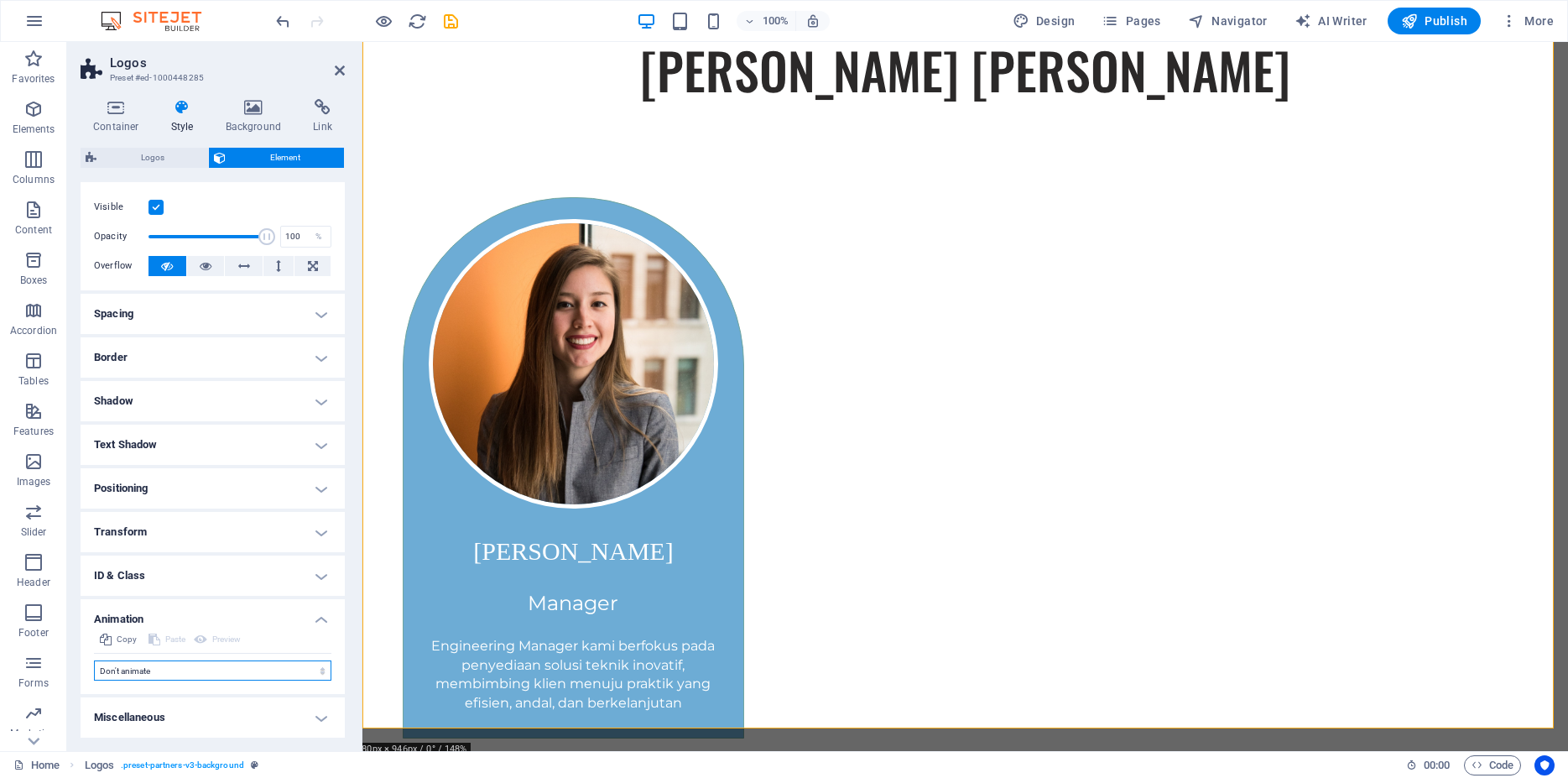
click at [94, 661] on select "Don't animate Show / Hide Slide up/down Zoom in/out Slide left to right Slide r…" at bounding box center [212, 671] width 238 height 20
select select "fade"
click option "Show / Hide" at bounding box center [0, 0] width 0 height 0
select select "scroll"
click at [94, 661] on select "Don't animate Show / Hide Slide up/down Zoom in/out Slide left to right Slide r…" at bounding box center [212, 671] width 238 height 20
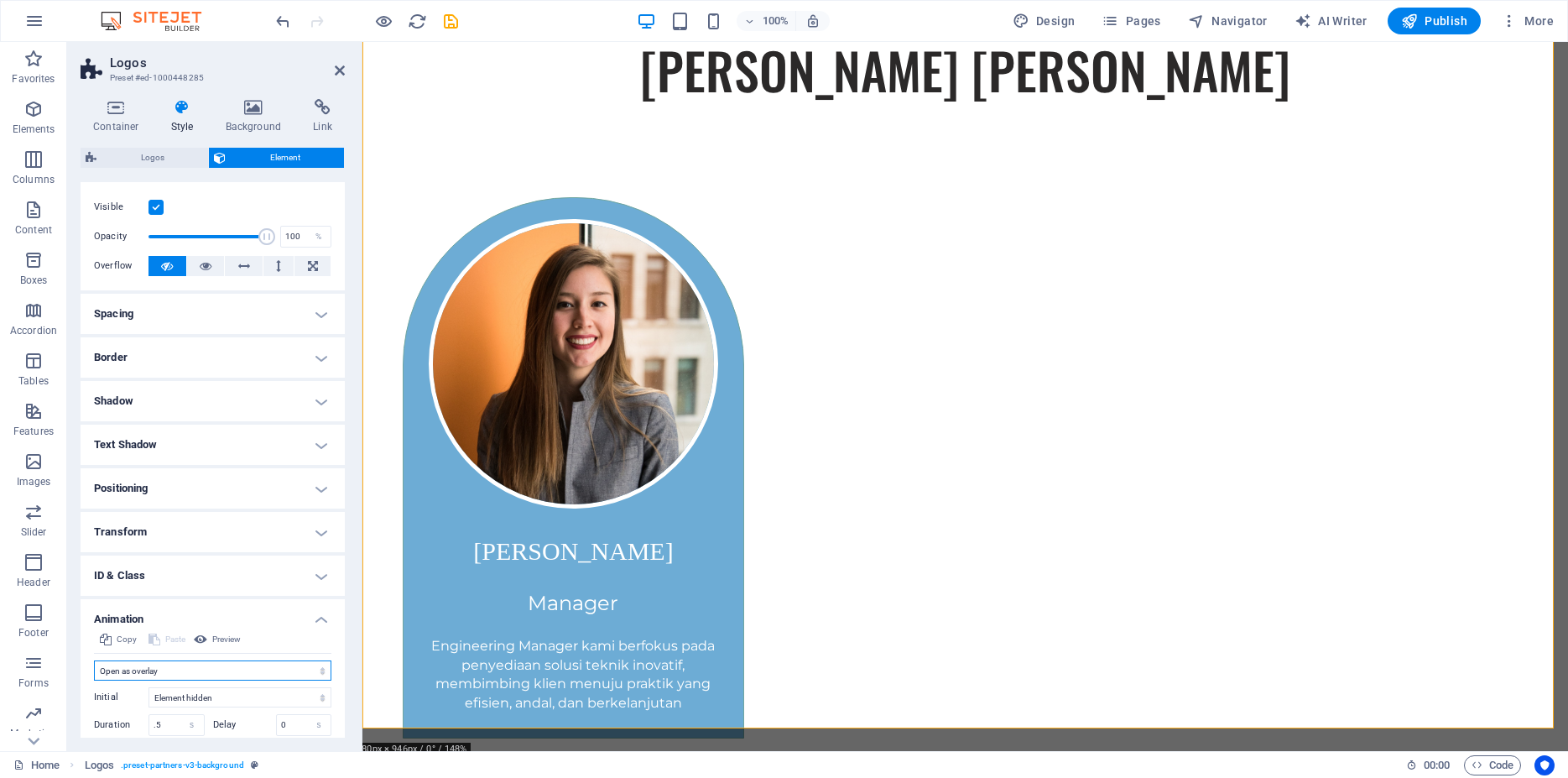
click option "Open as overlay" at bounding box center [0, 0] width 0 height 0
click at [94, 661] on select "Don't animate Show / Hide Slide up/down Zoom in/out Slide left to right Slide r…" at bounding box center [212, 671] width 238 height 20
click option "Blink" at bounding box center [0, 0] width 0 height 0
click at [94, 661] on select "Don't animate Show / Hide Slide up/down Zoom in/out Slide left to right Slide r…" at bounding box center [212, 671] width 238 height 20
click option "Pulse" at bounding box center [0, 0] width 0 height 0
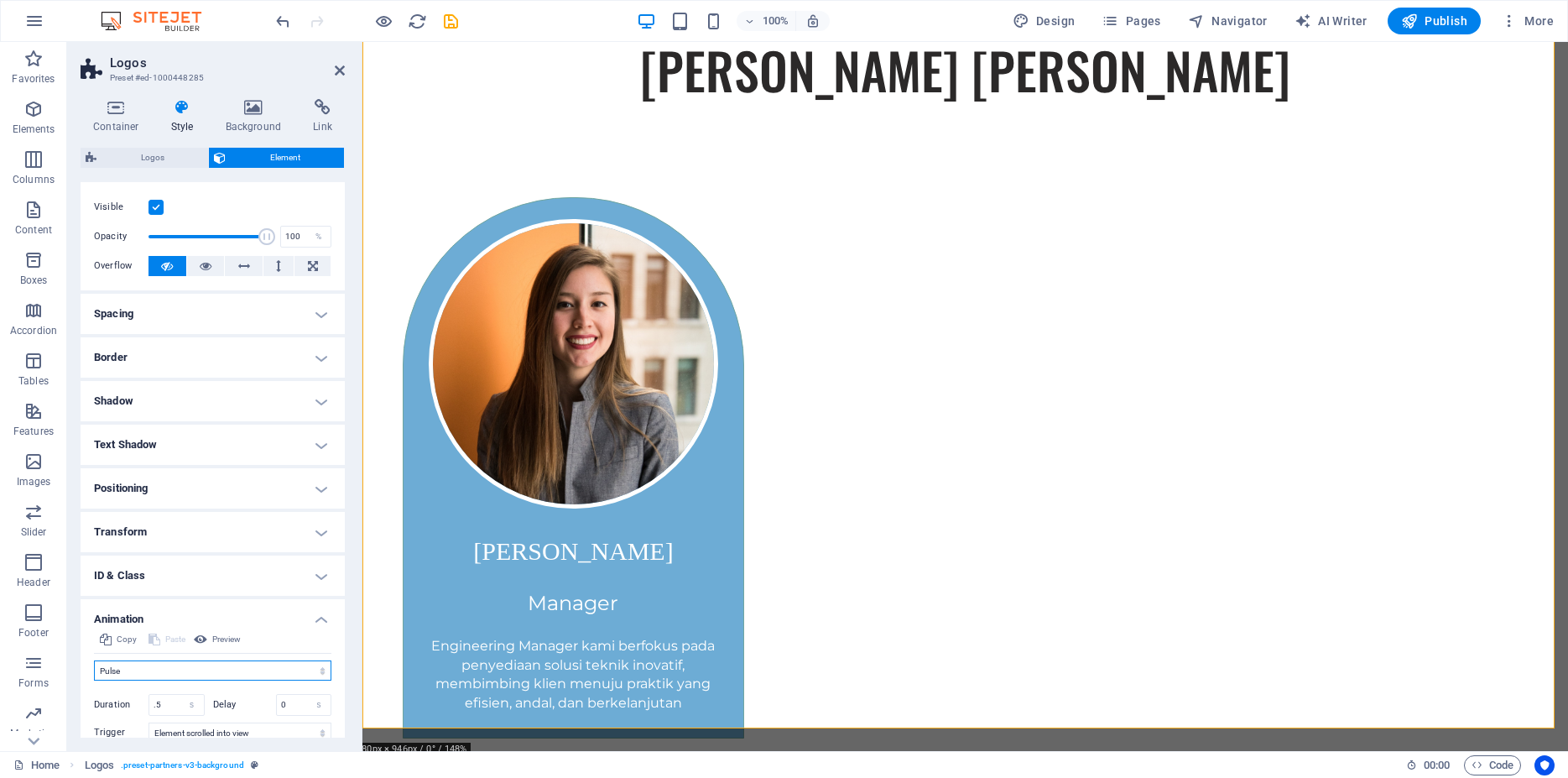
click at [94, 661] on select "Don't animate Show / Hide Slide up/down Zoom in/out Slide left to right Slide r…" at bounding box center [212, 671] width 238 height 20
click option "Slide bottom to top" at bounding box center [0, 0] width 0 height 0
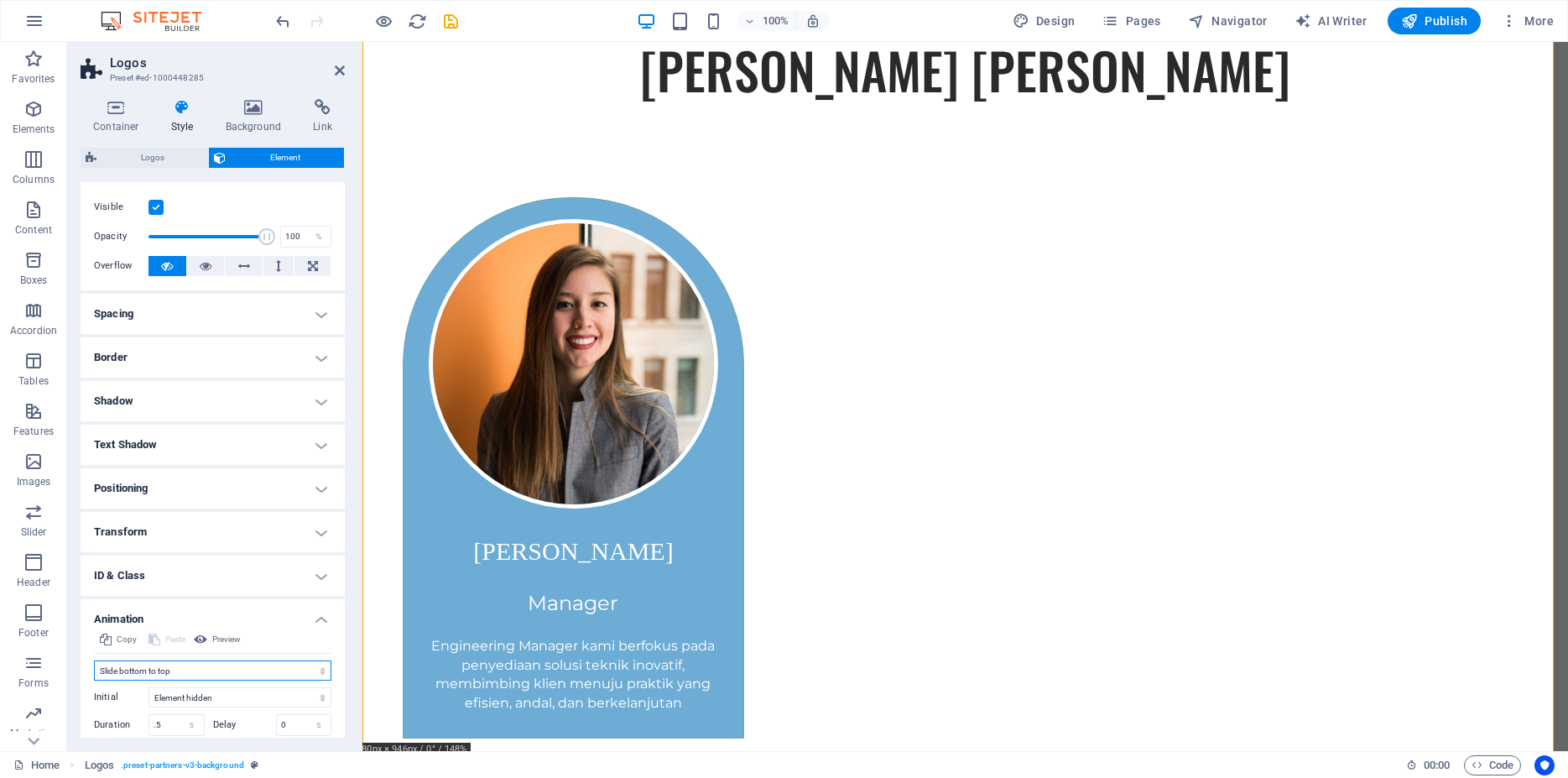
click at [94, 661] on select "Don't animate Show / Hide Slide up/down Zoom in/out Slide left to right Slide r…" at bounding box center [212, 671] width 238 height 20
click option "Slide top to bottom" at bounding box center [0, 0] width 0 height 0
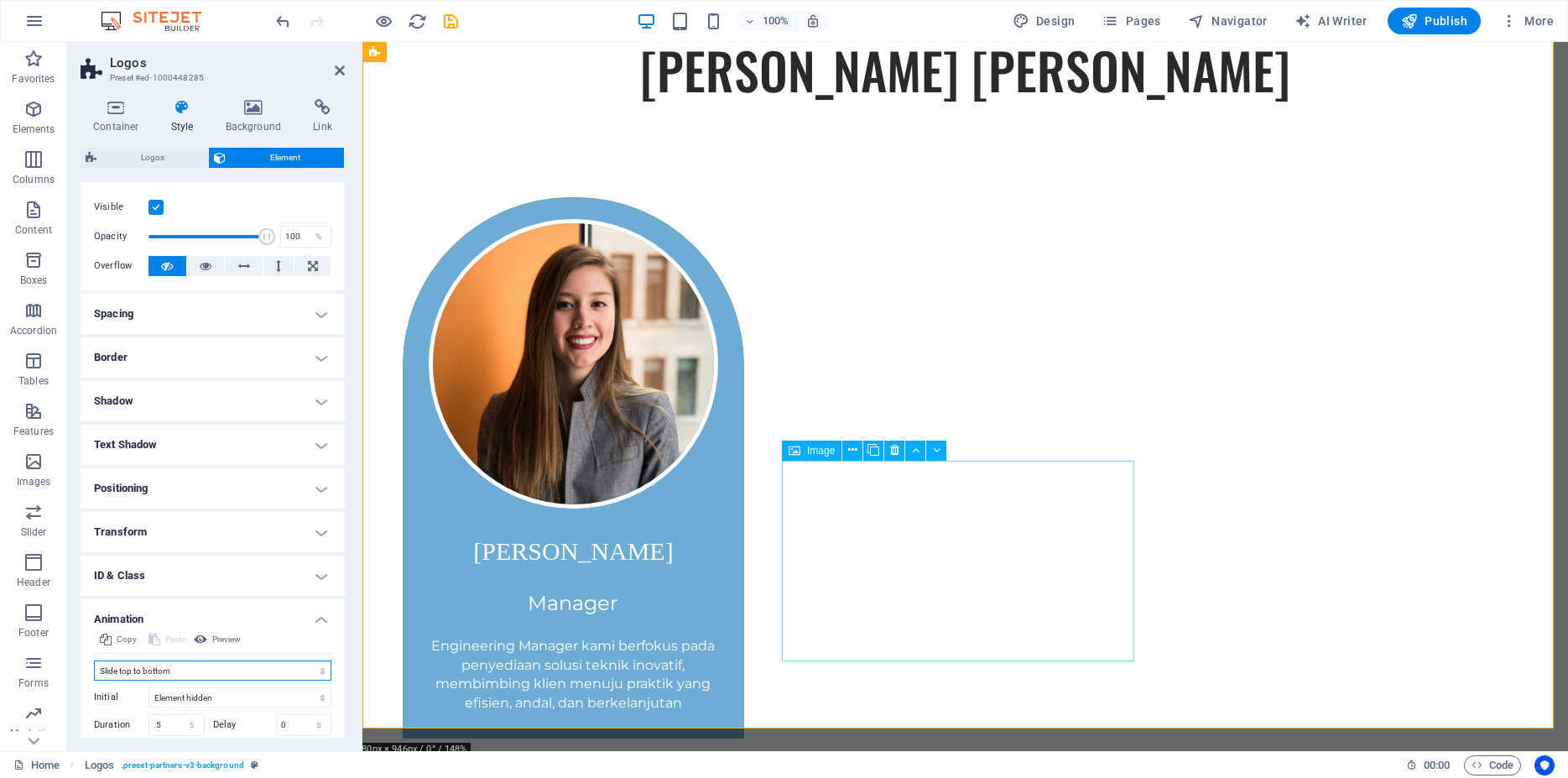
scroll to position [10796, 0]
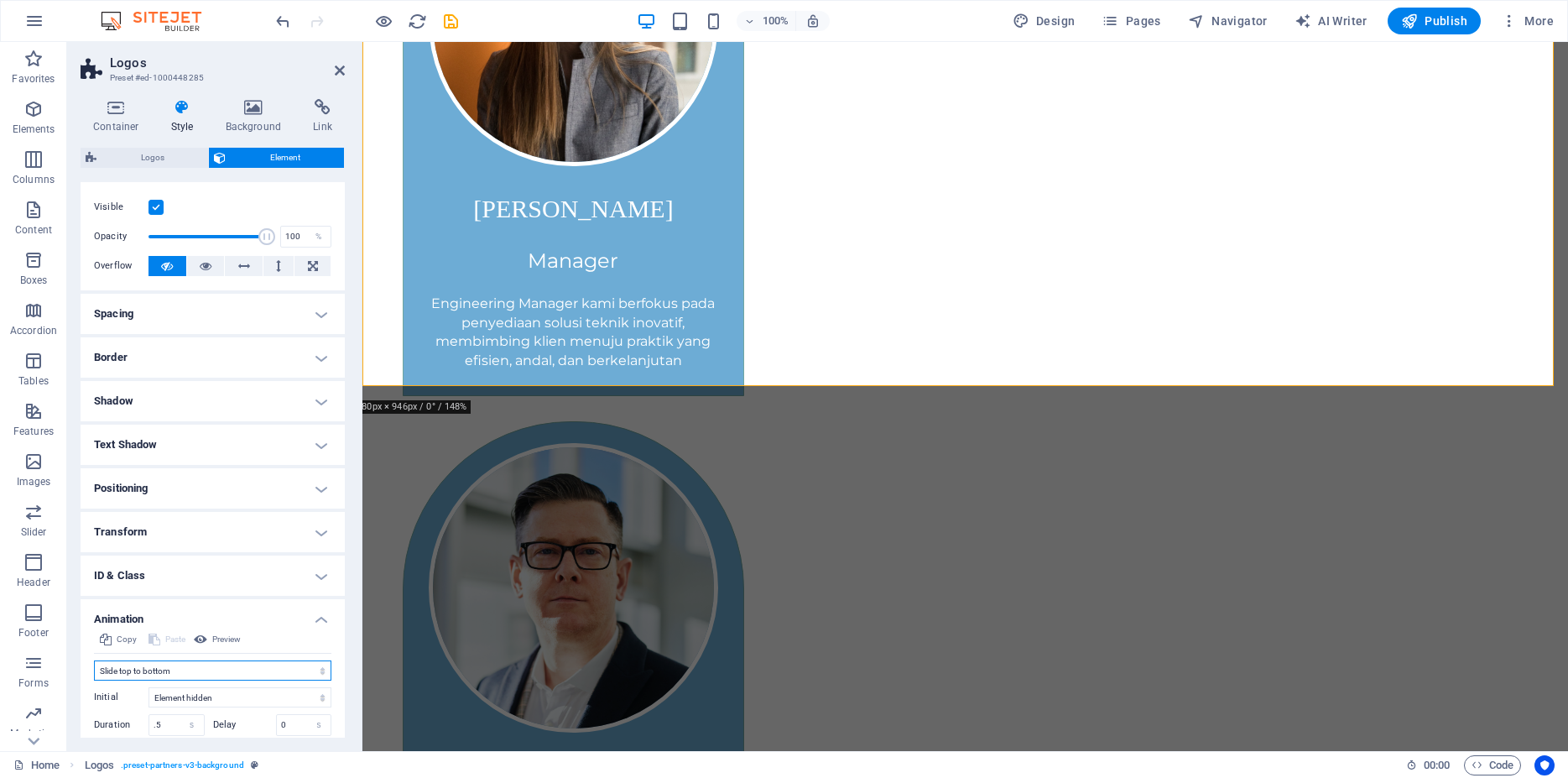
click at [94, 661] on select "Don't animate Show / Hide Slide up/down Zoom in/out Slide left to right Slide r…" at bounding box center [212, 671] width 238 height 20
select select "shrink"
click option "Zoom in/out" at bounding box center [0, 0] width 0 height 0
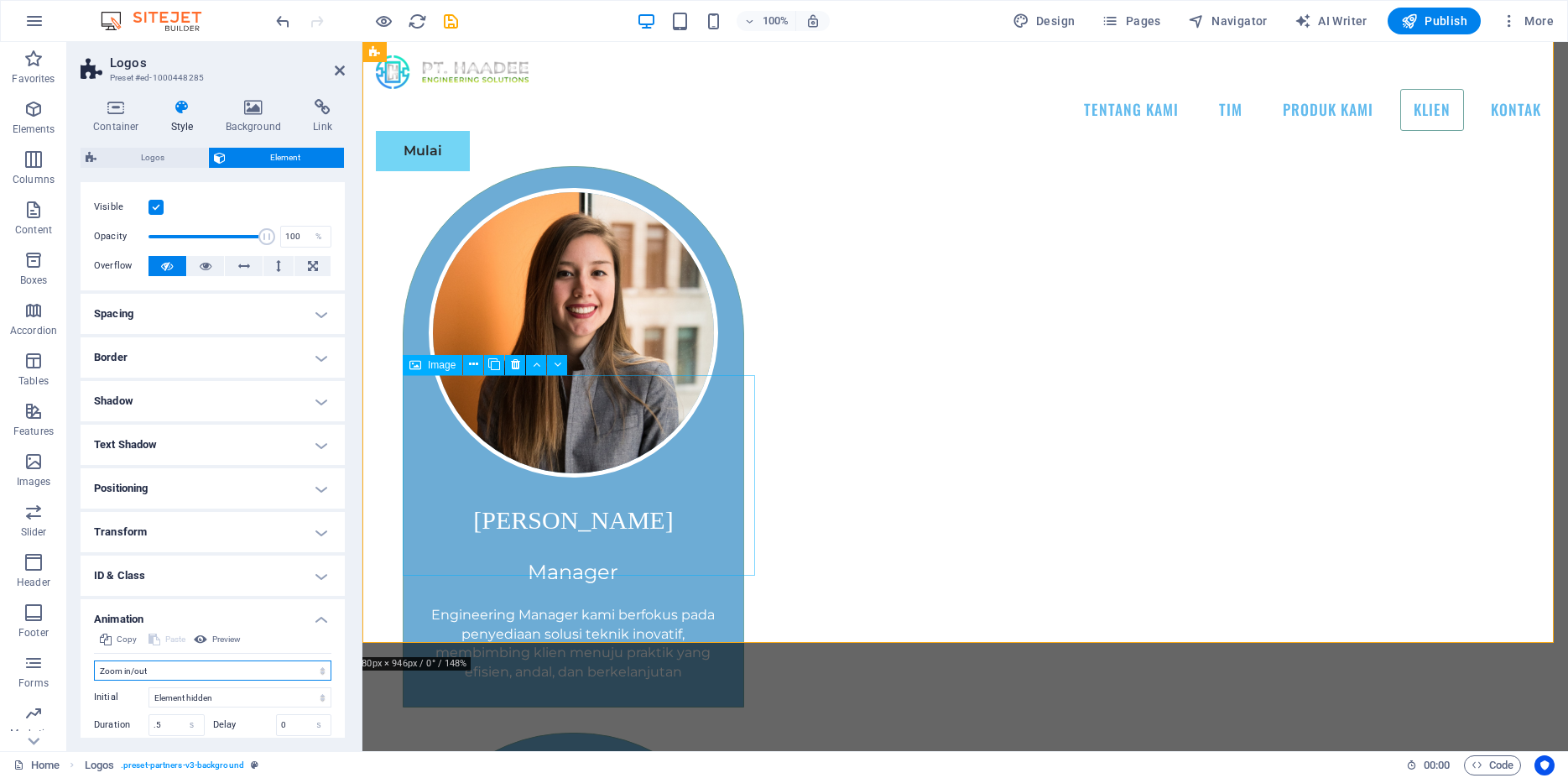
scroll to position [10369, 0]
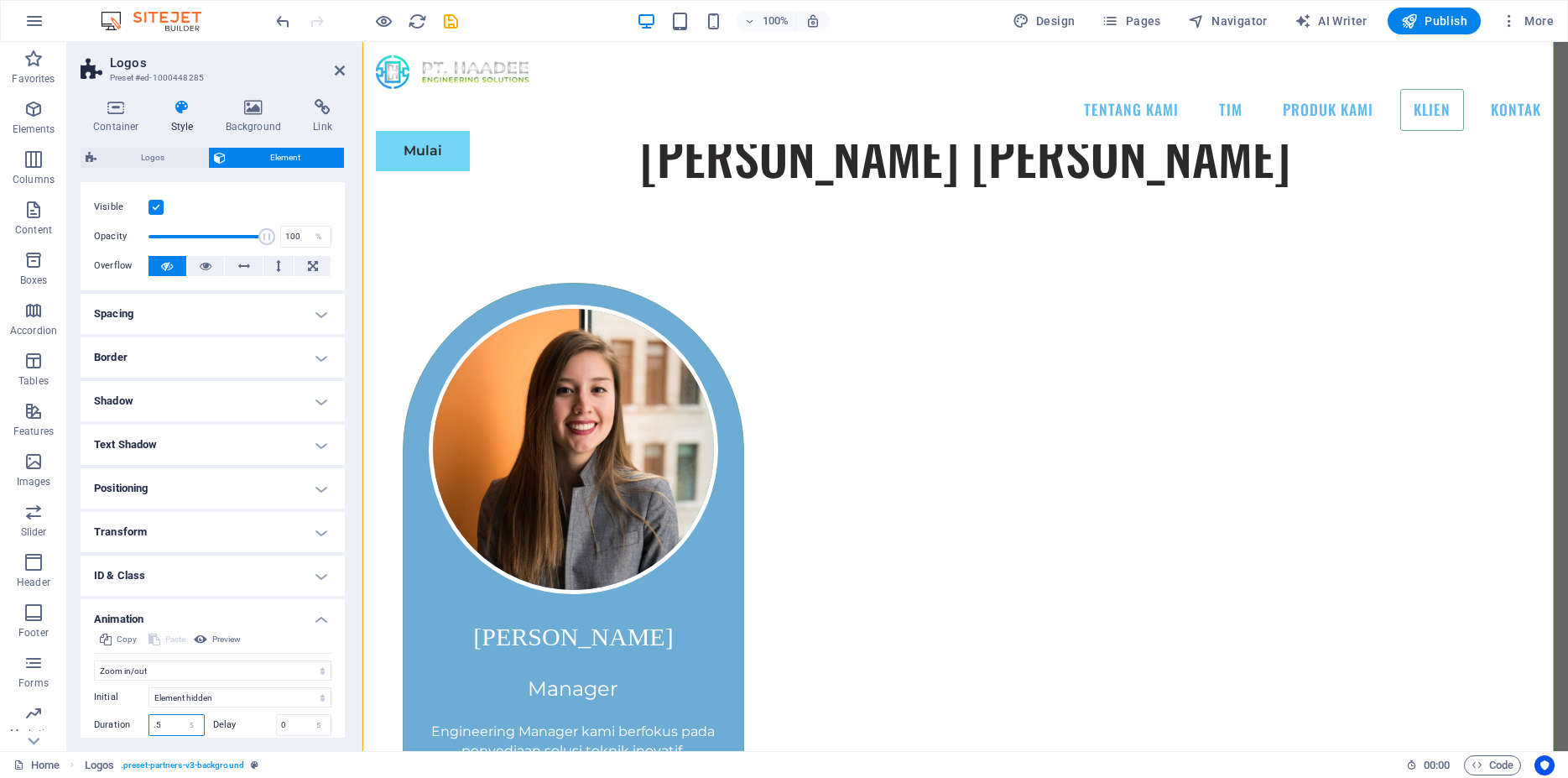
click at [166, 722] on input ".5" at bounding box center [177, 725] width 55 height 20
drag, startPoint x: 165, startPoint y: 722, endPoint x: 113, endPoint y: 722, distance: 52.0
click at [149, 722] on input ".5" at bounding box center [177, 725] width 55 height 20
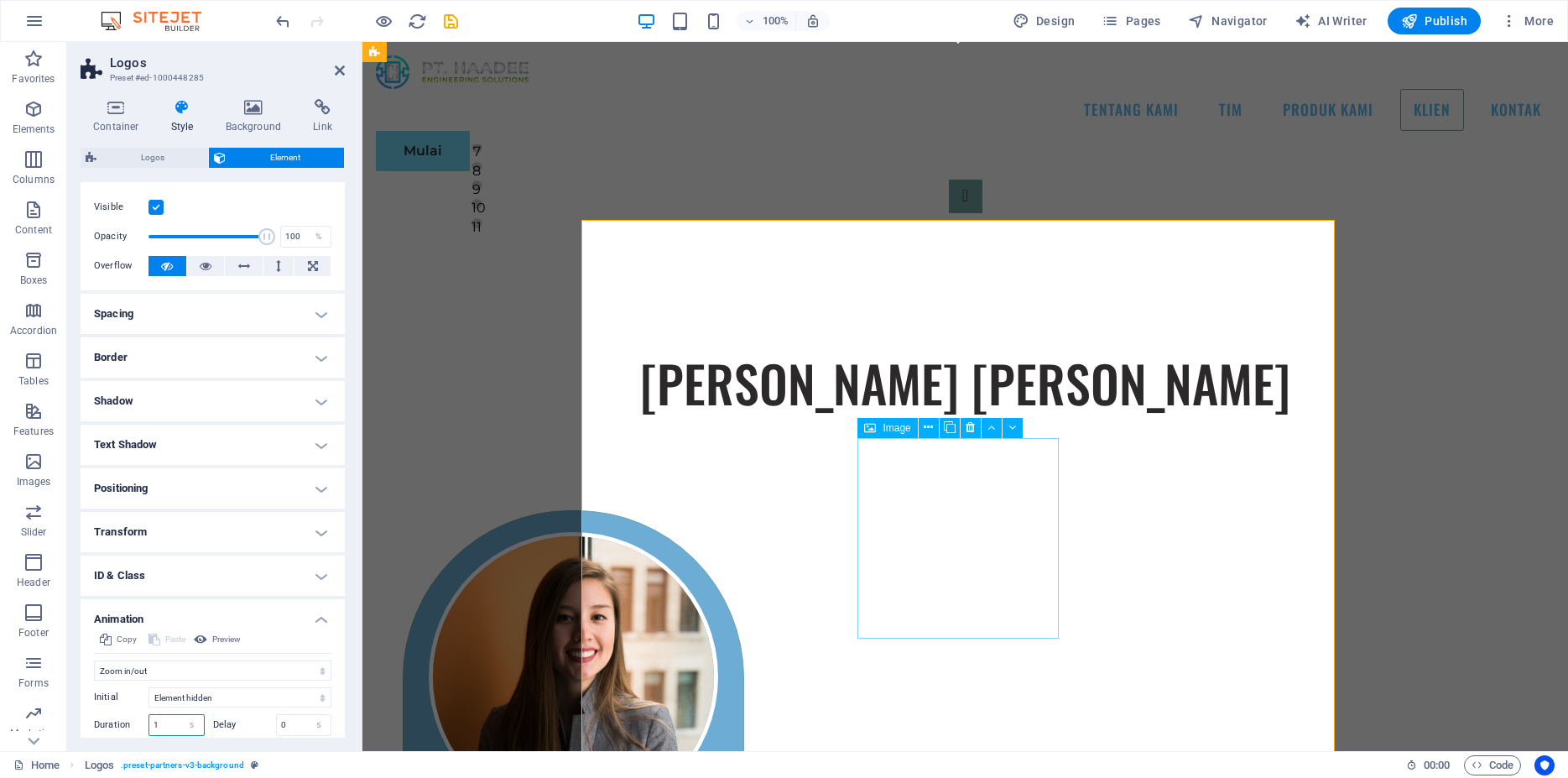
scroll to position [10112, 0]
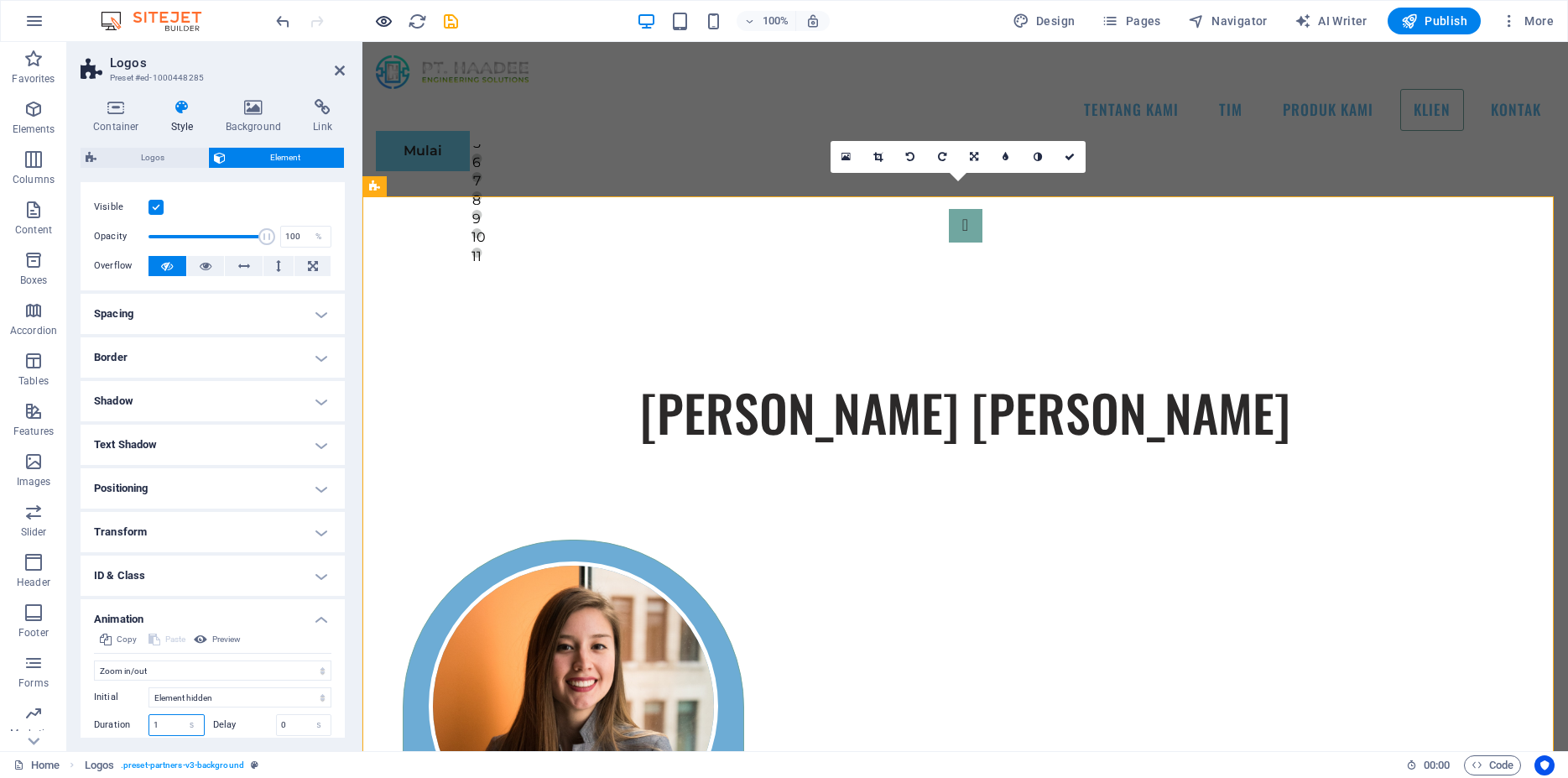
type input "1"
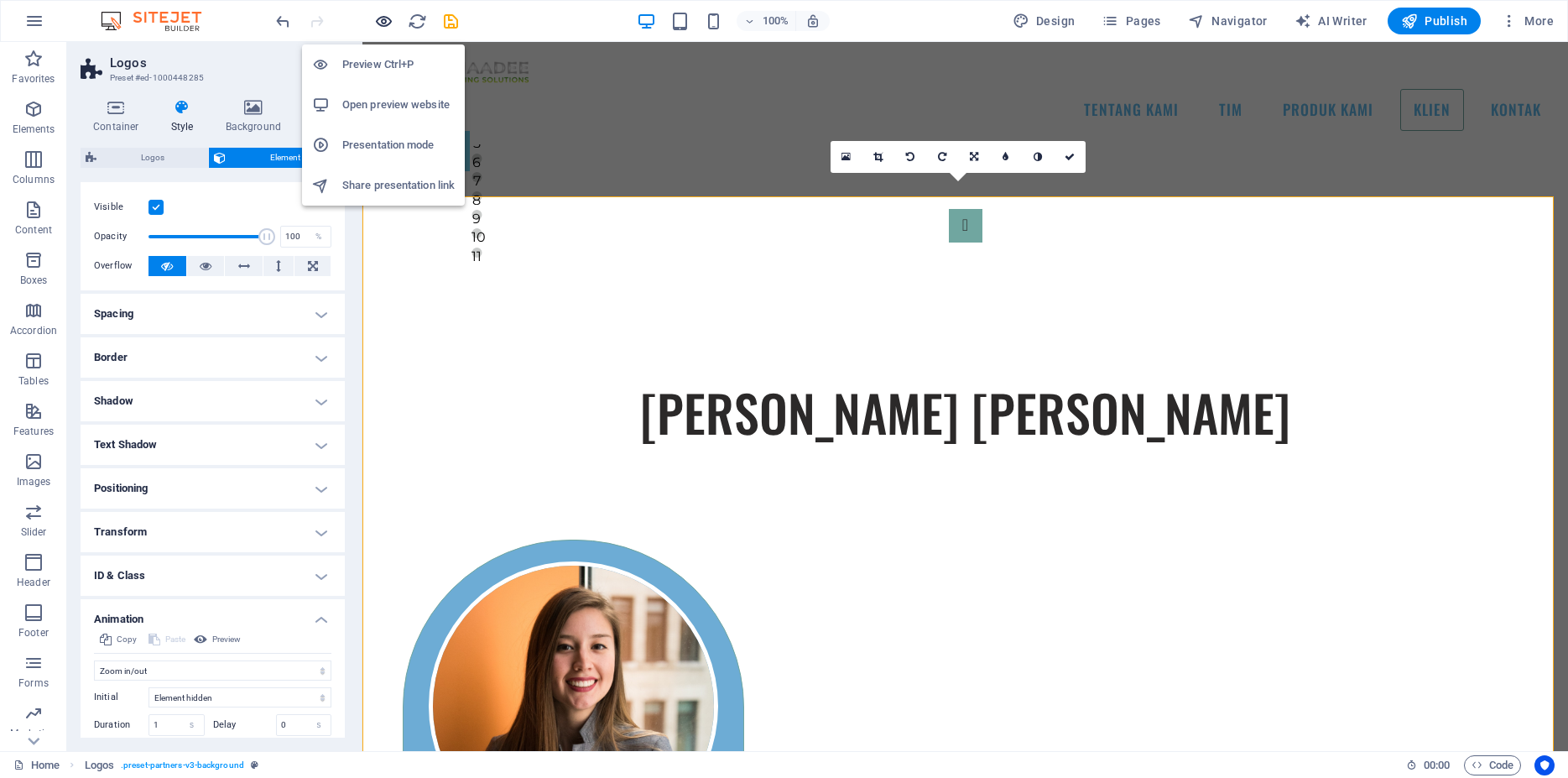
click at [379, 19] on icon "button" at bounding box center [383, 21] width 19 height 19
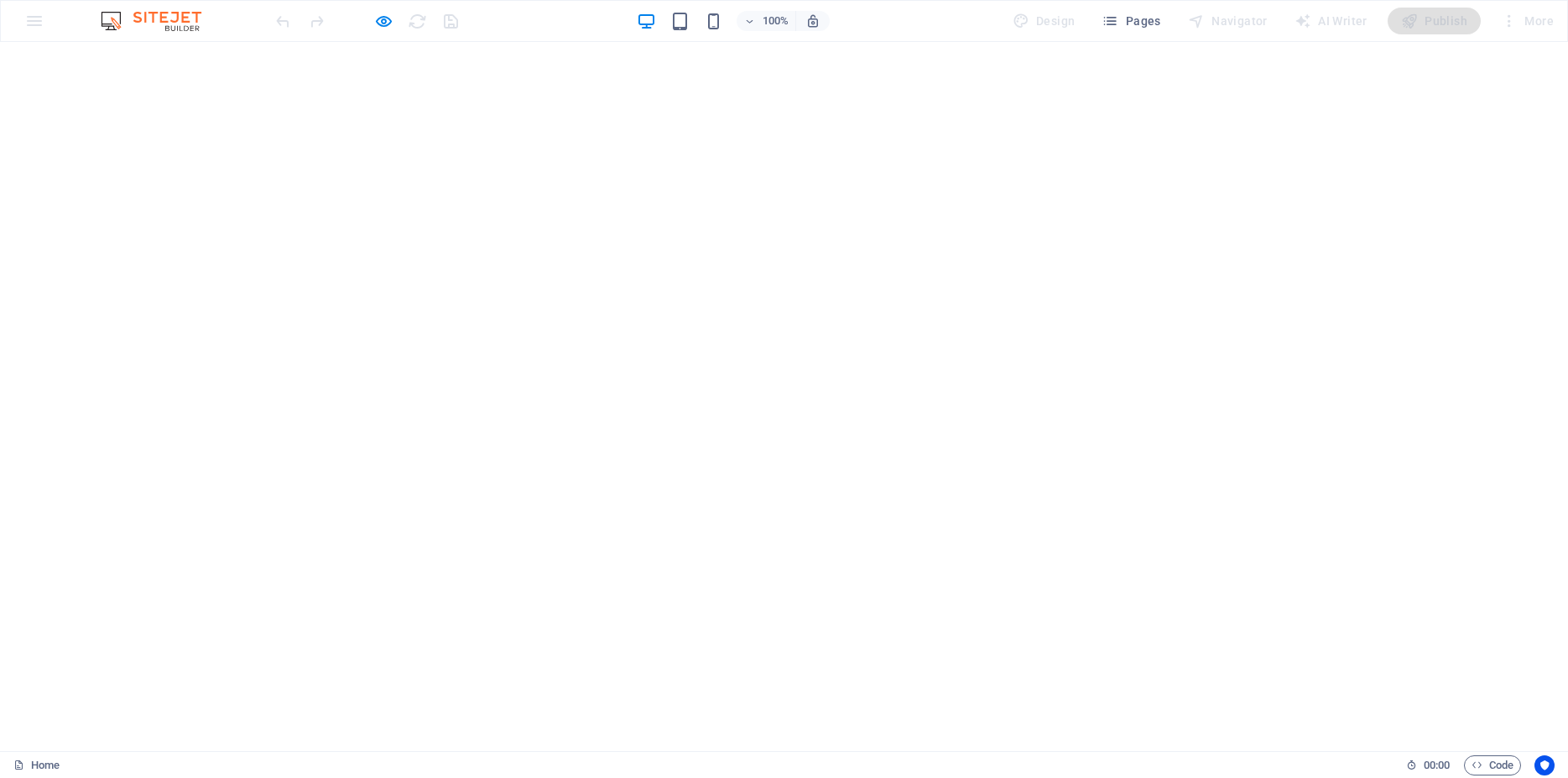
scroll to position [6304, 0]
click at [381, 23] on icon "button" at bounding box center [383, 21] width 19 height 19
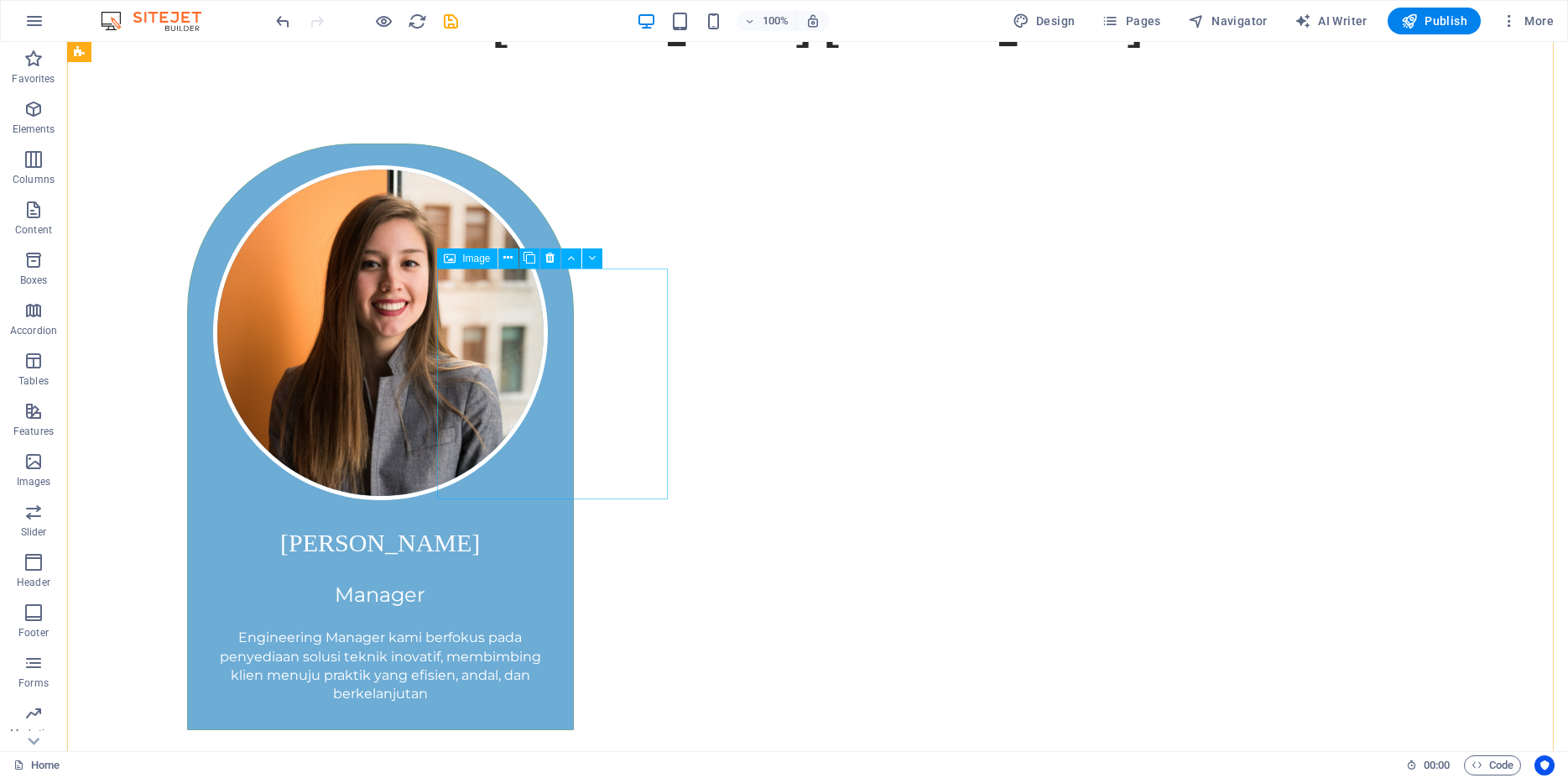
scroll to position [10668, 0]
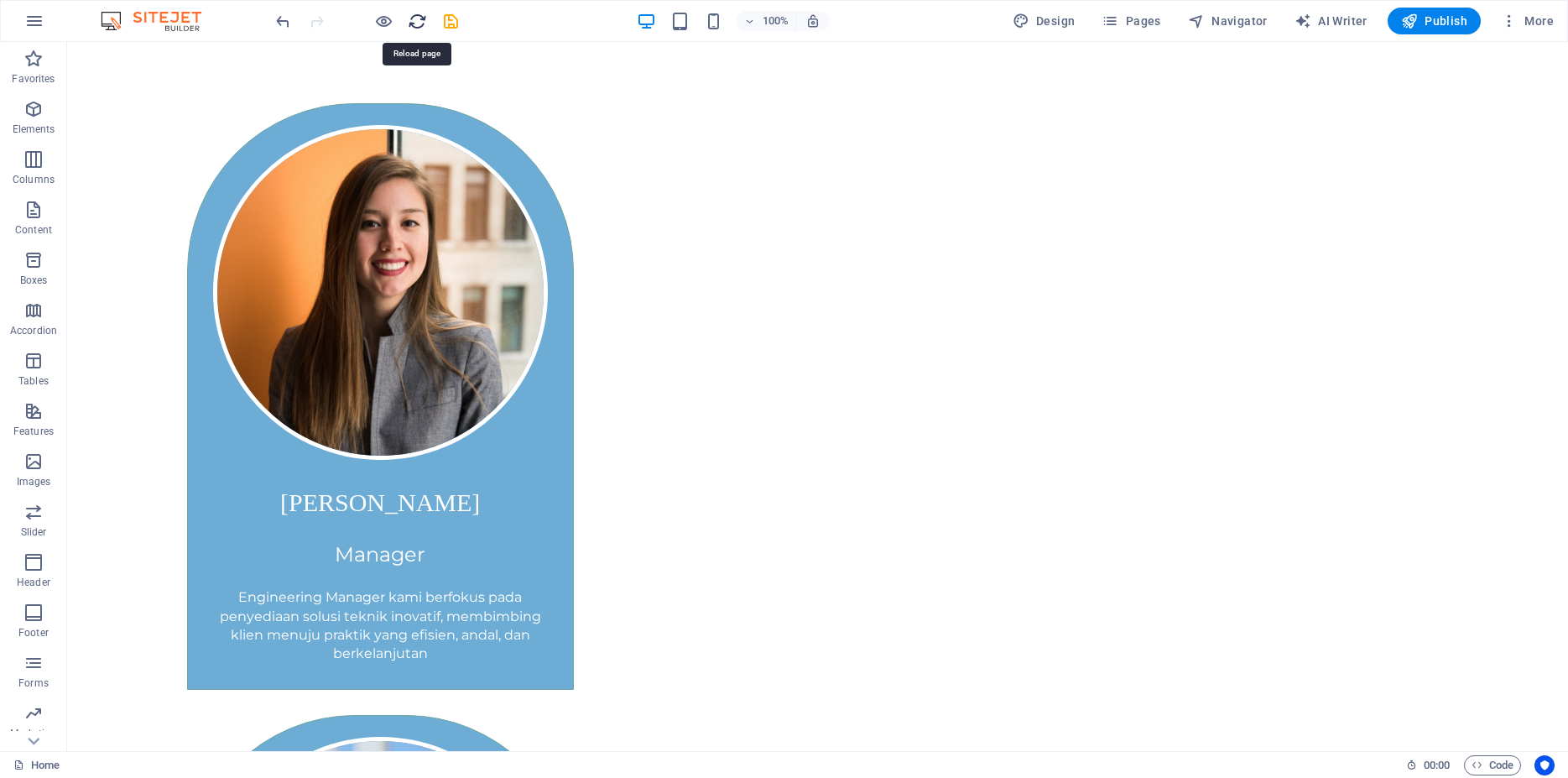
click at [412, 25] on icon "reload" at bounding box center [417, 21] width 19 height 19
click at [456, 23] on icon "save" at bounding box center [450, 21] width 19 height 19
checkbox input "false"
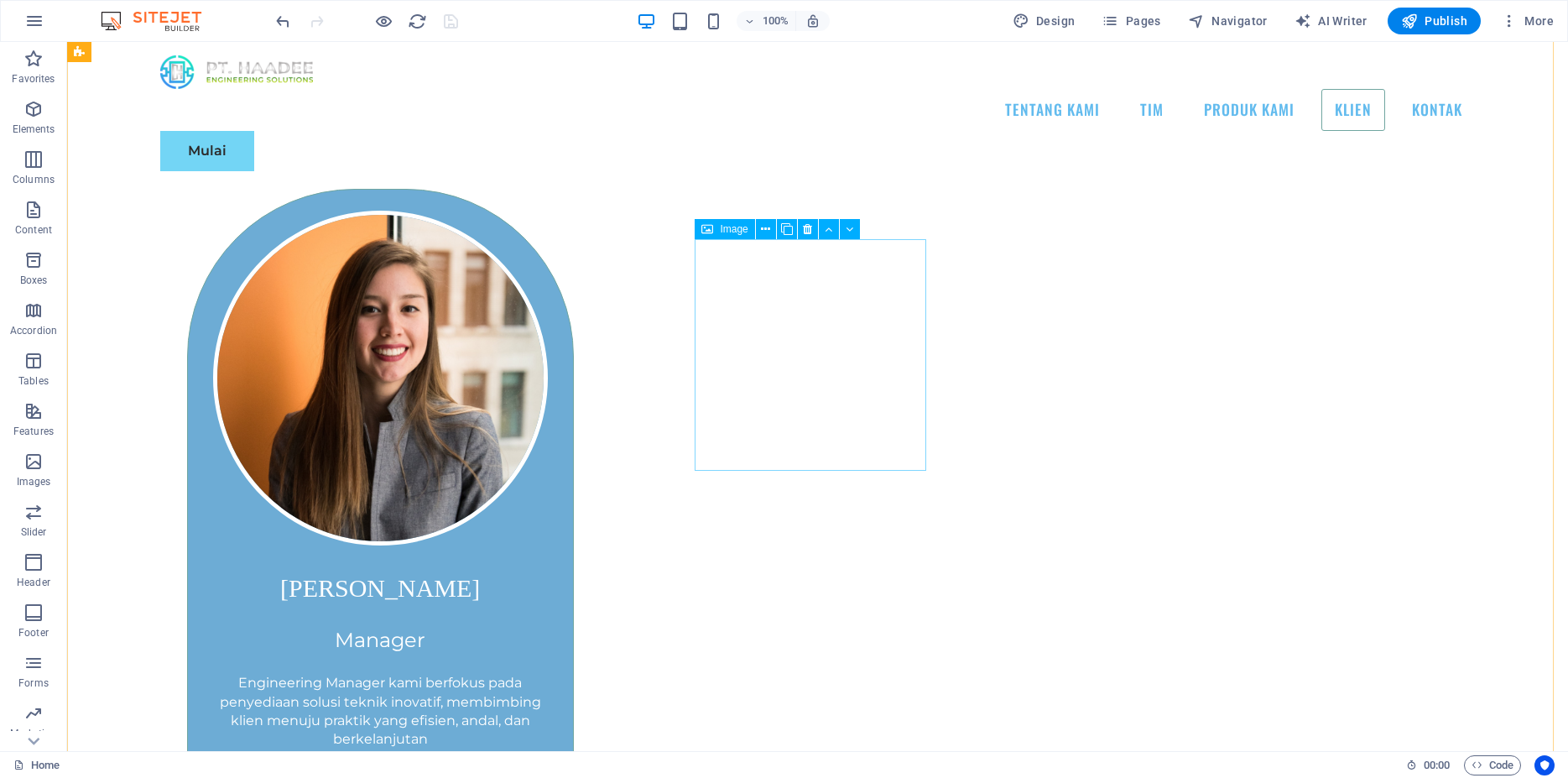
scroll to position [10155, 0]
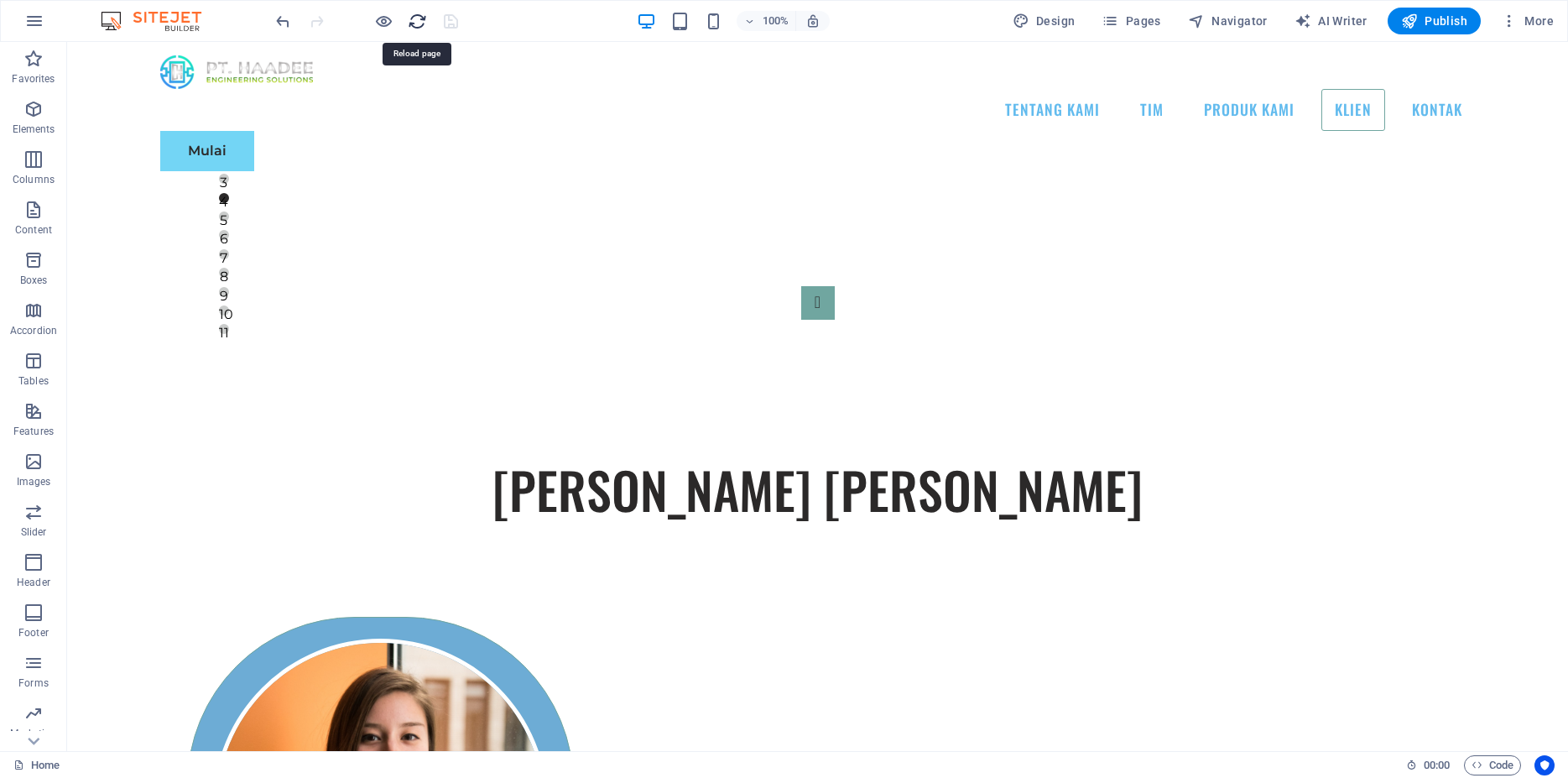
click at [418, 21] on icon "reload" at bounding box center [417, 21] width 19 height 19
click at [418, 27] on icon "reload" at bounding box center [417, 21] width 19 height 19
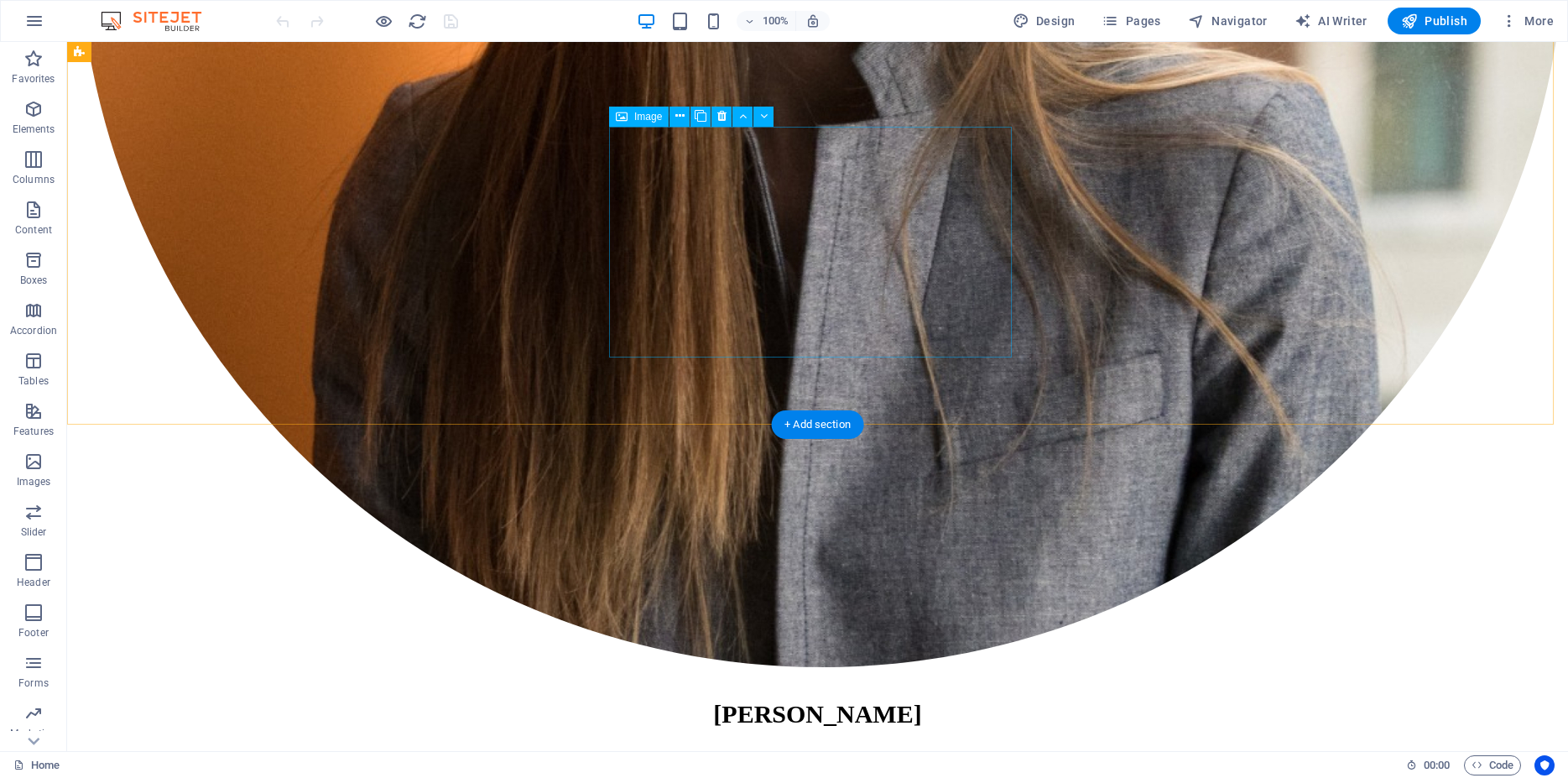
scroll to position [11295, 0]
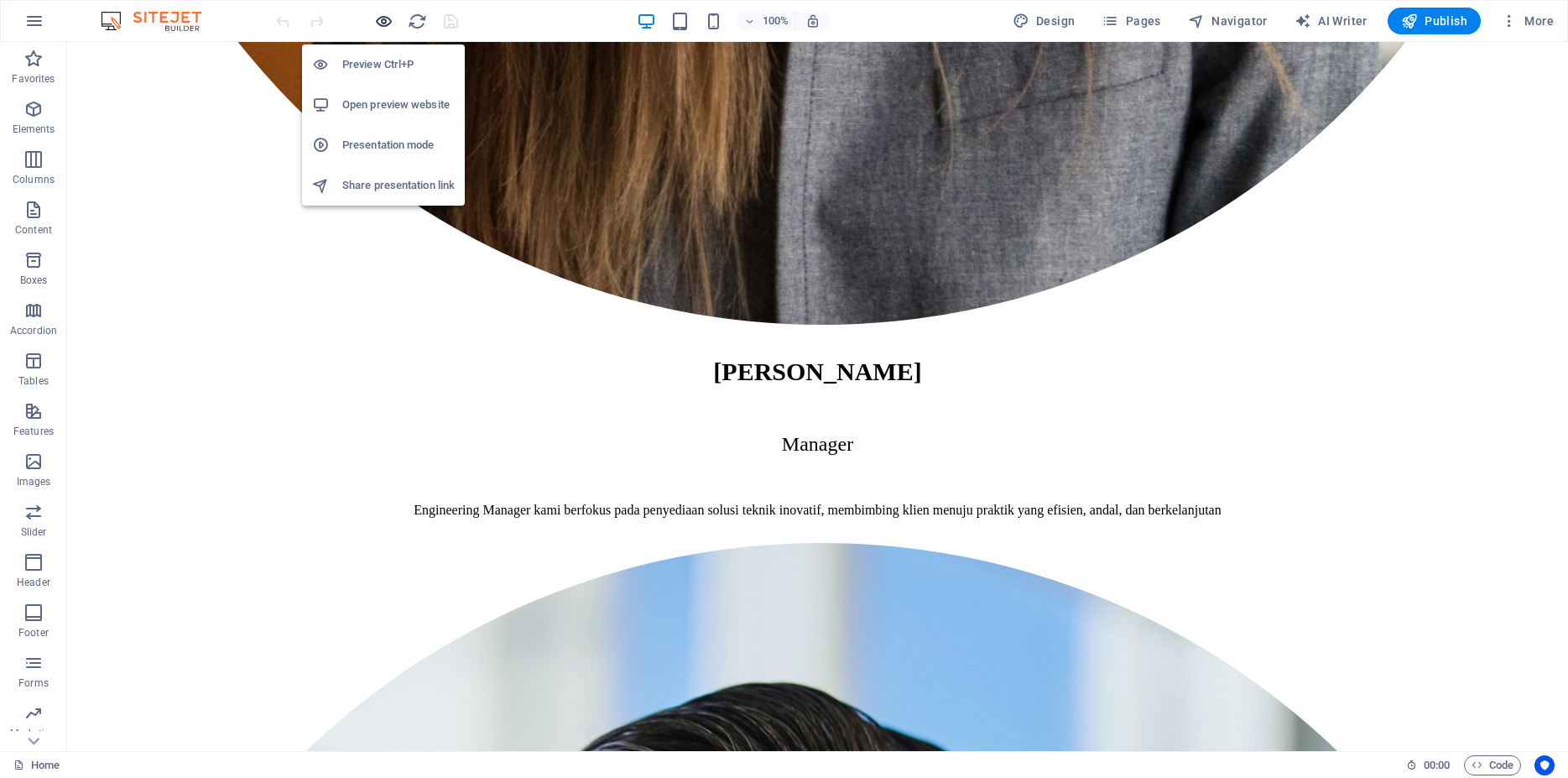
click at [386, 15] on icon "button" at bounding box center [383, 21] width 19 height 19
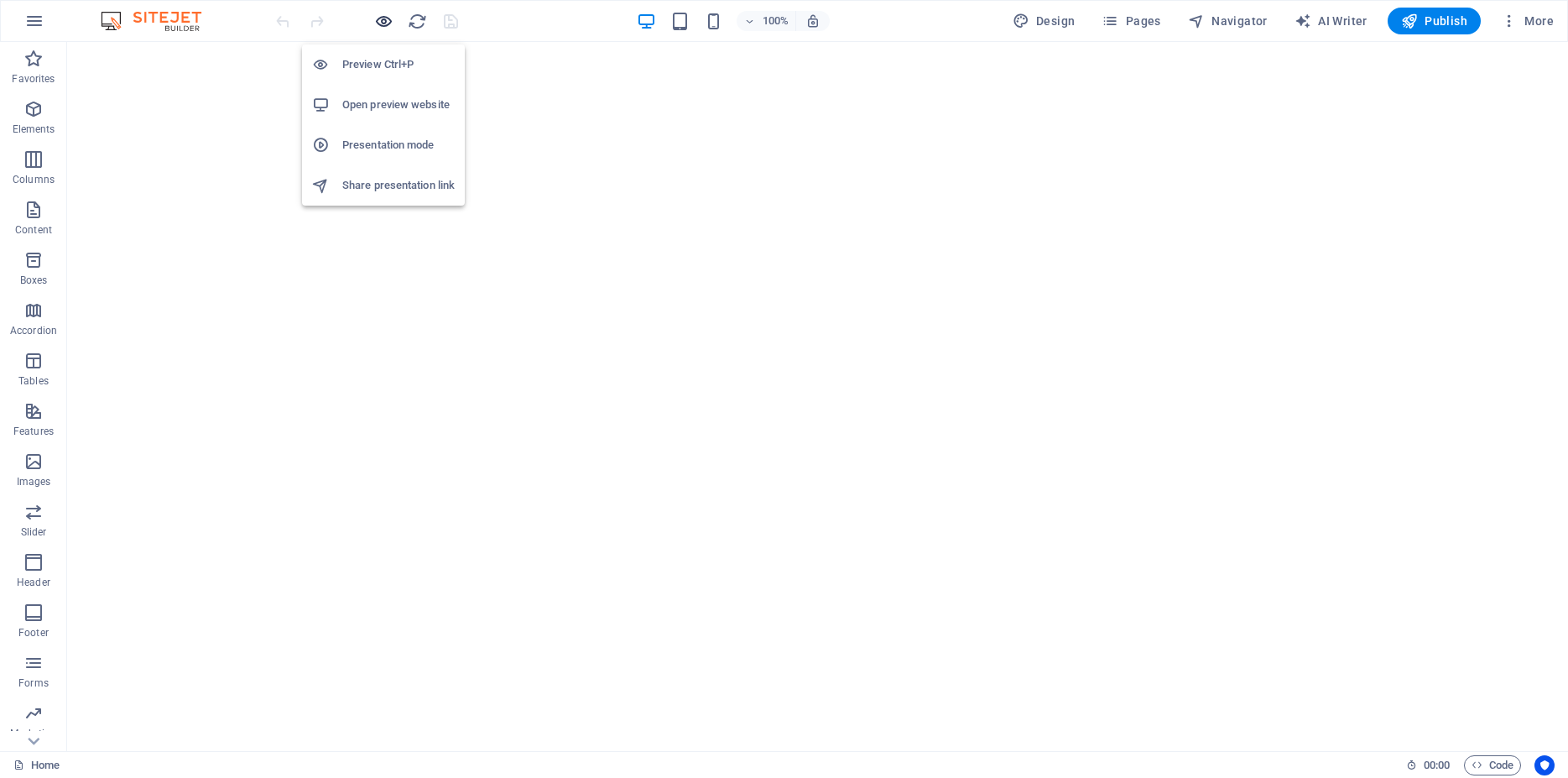
scroll to position [6929, 0]
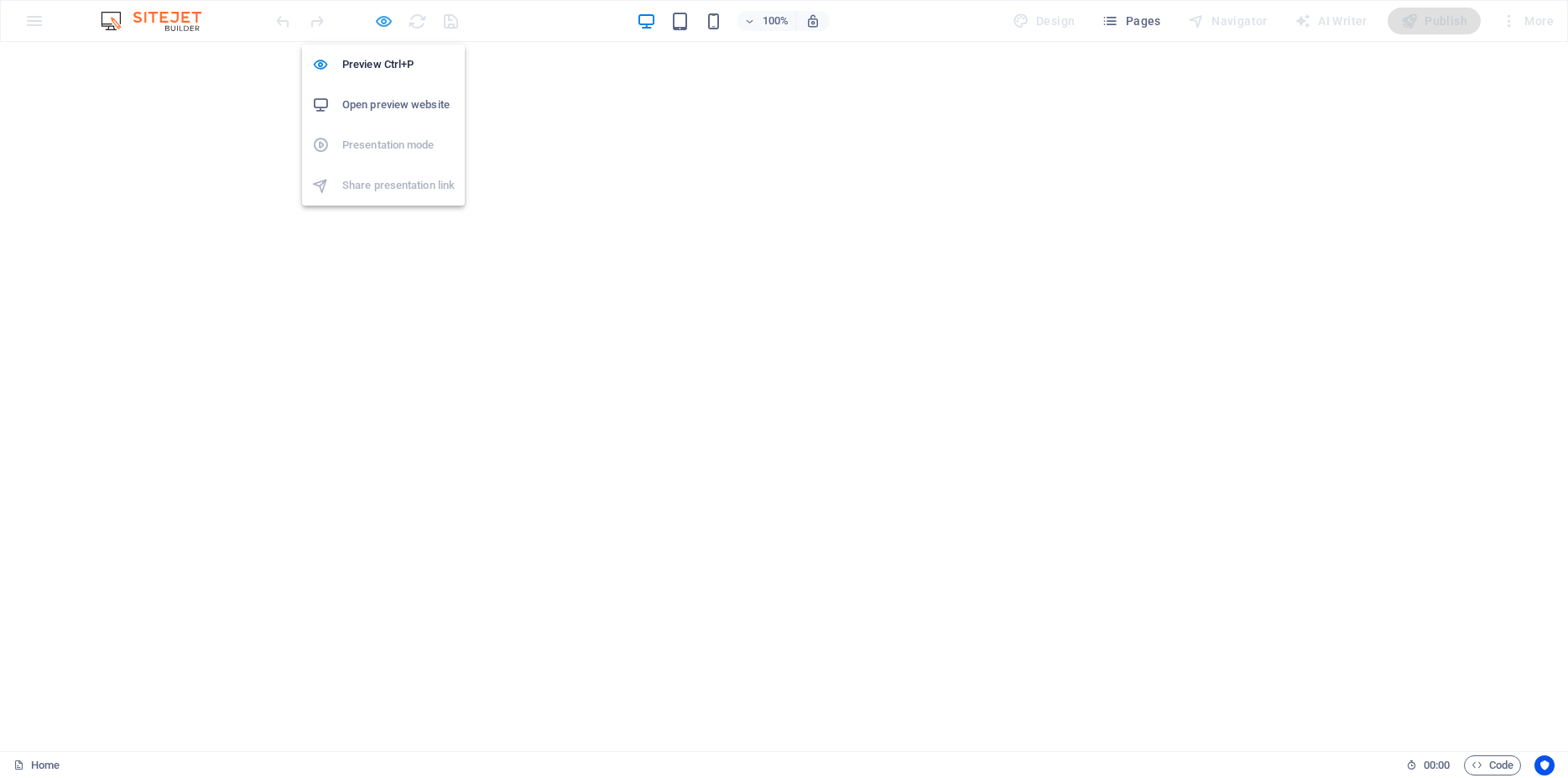
click at [374, 24] on icon "button" at bounding box center [383, 21] width 19 height 19
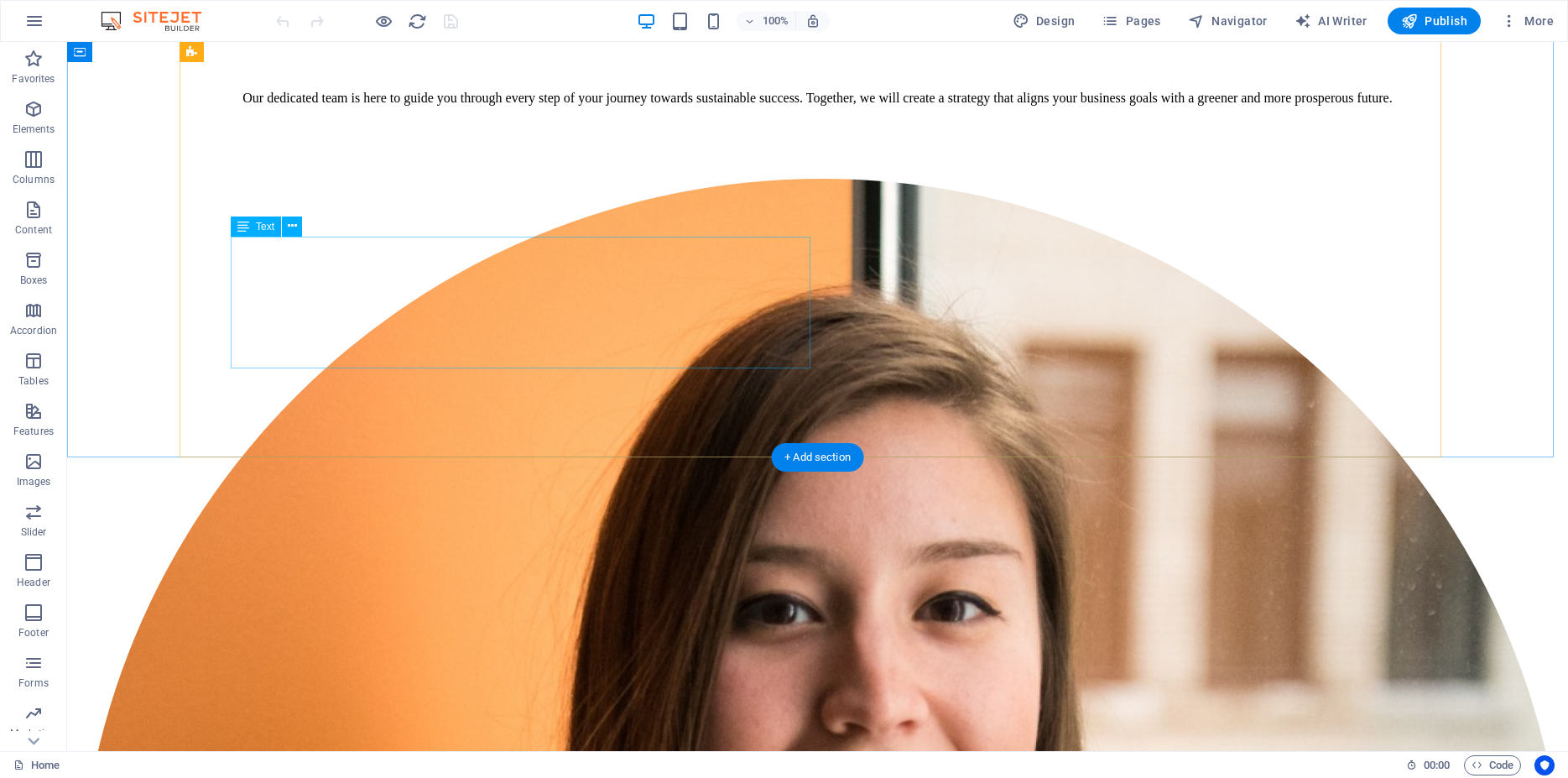
scroll to position [10382, 0]
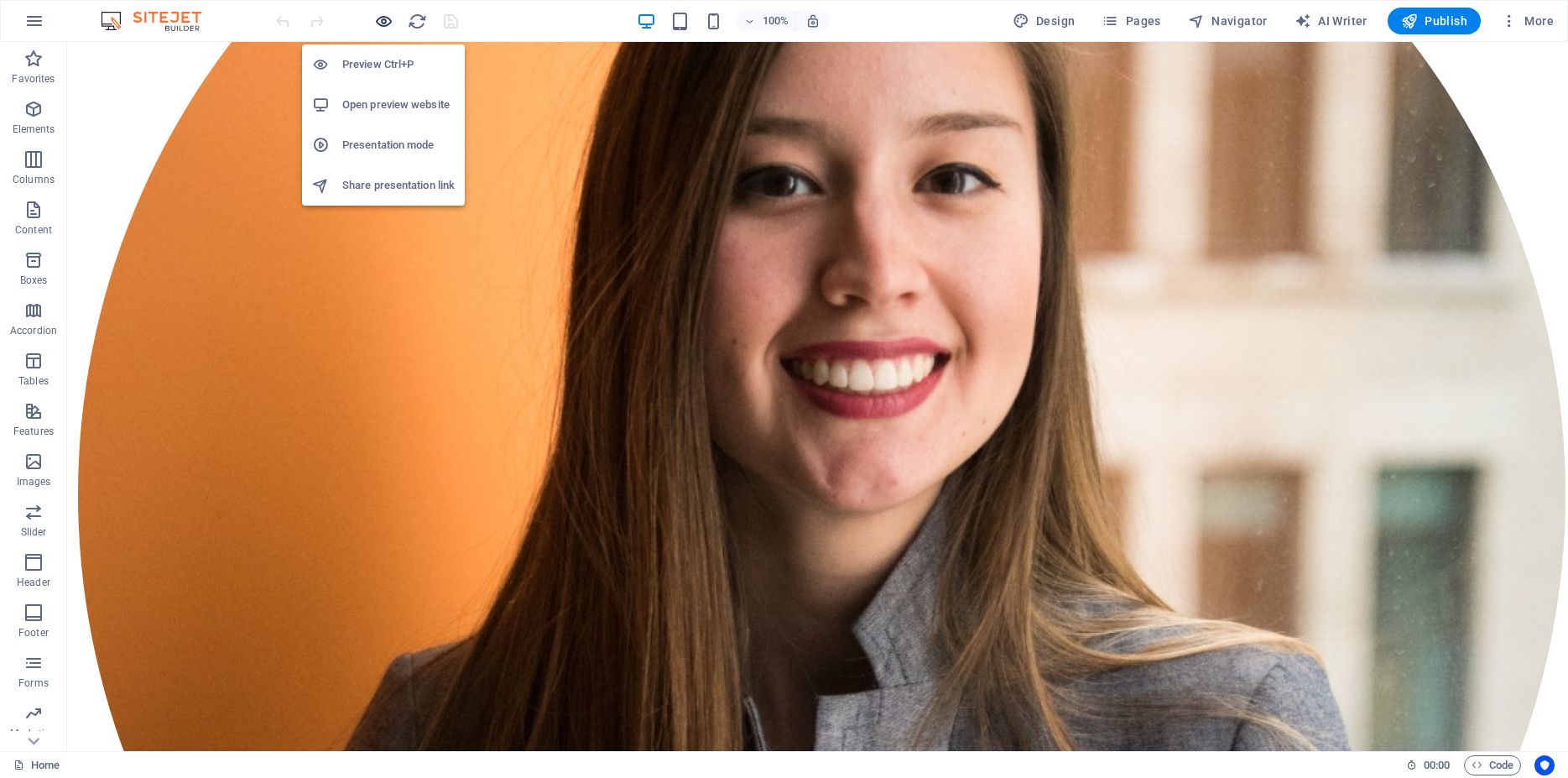
click at [382, 24] on icon "button" at bounding box center [383, 21] width 19 height 19
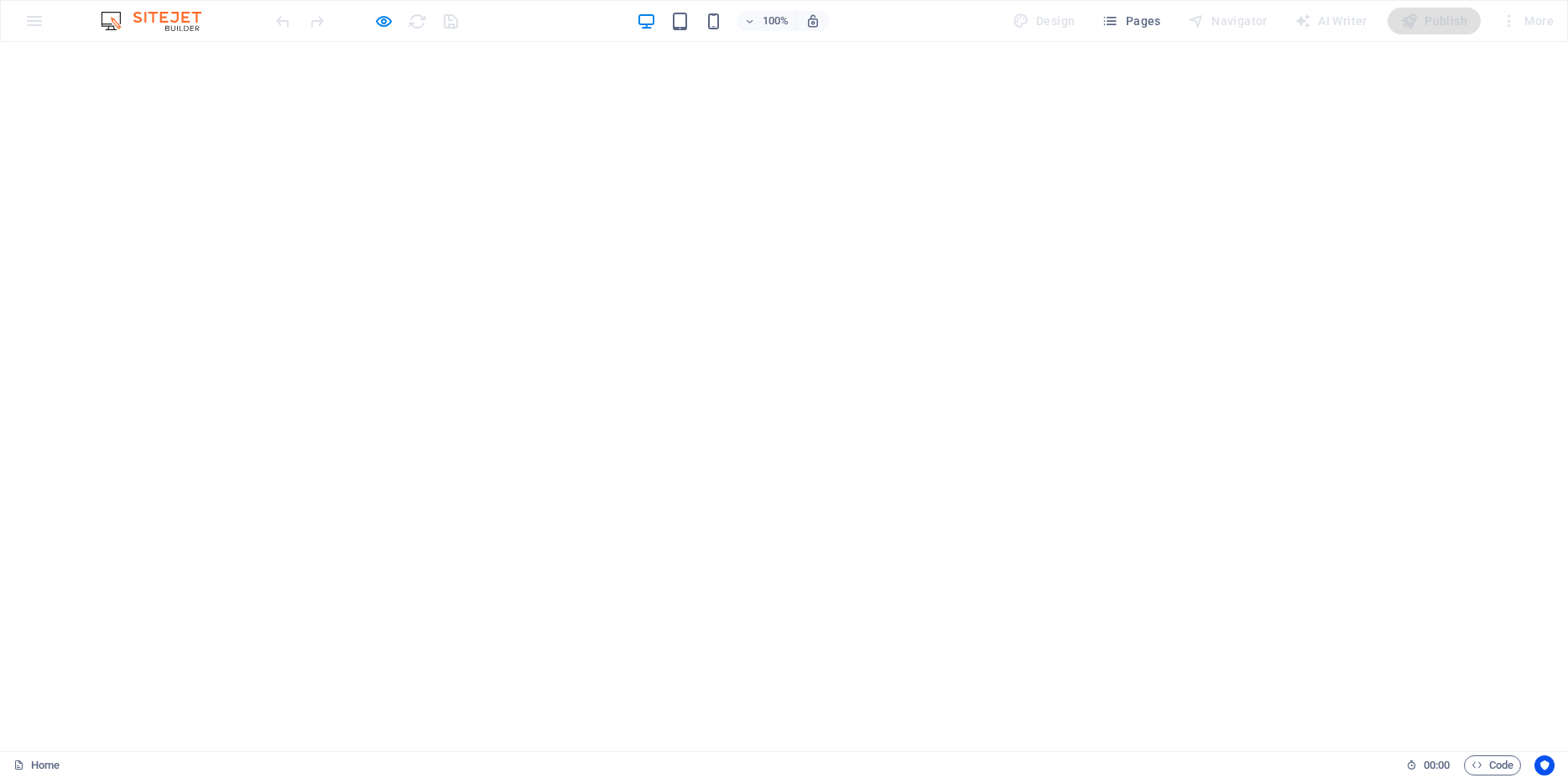
scroll to position [6361, 0]
click at [381, 27] on icon "button" at bounding box center [383, 21] width 19 height 19
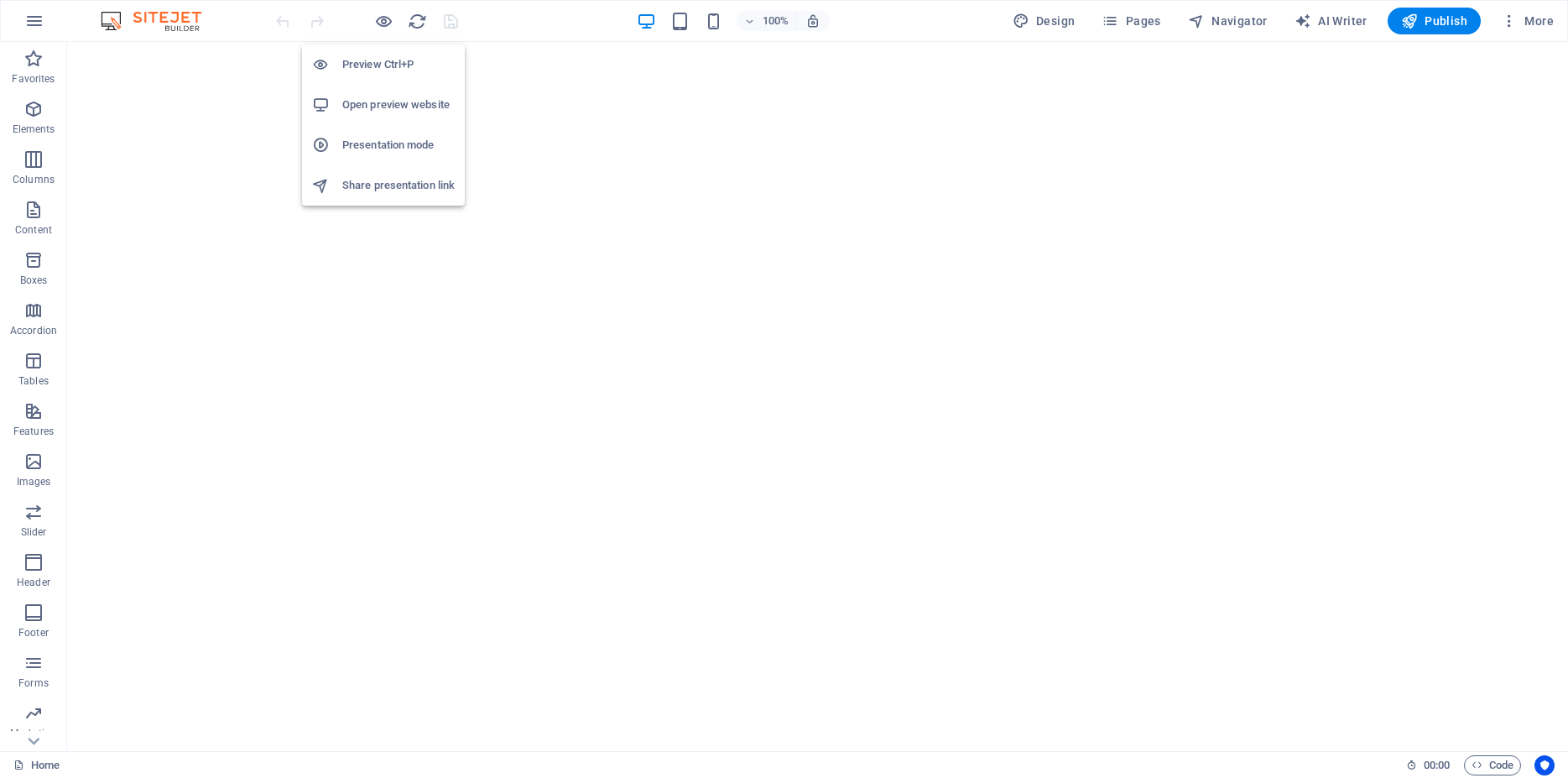
click at [386, 63] on h6 "Preview Ctrl+P" at bounding box center [399, 65] width 113 height 20
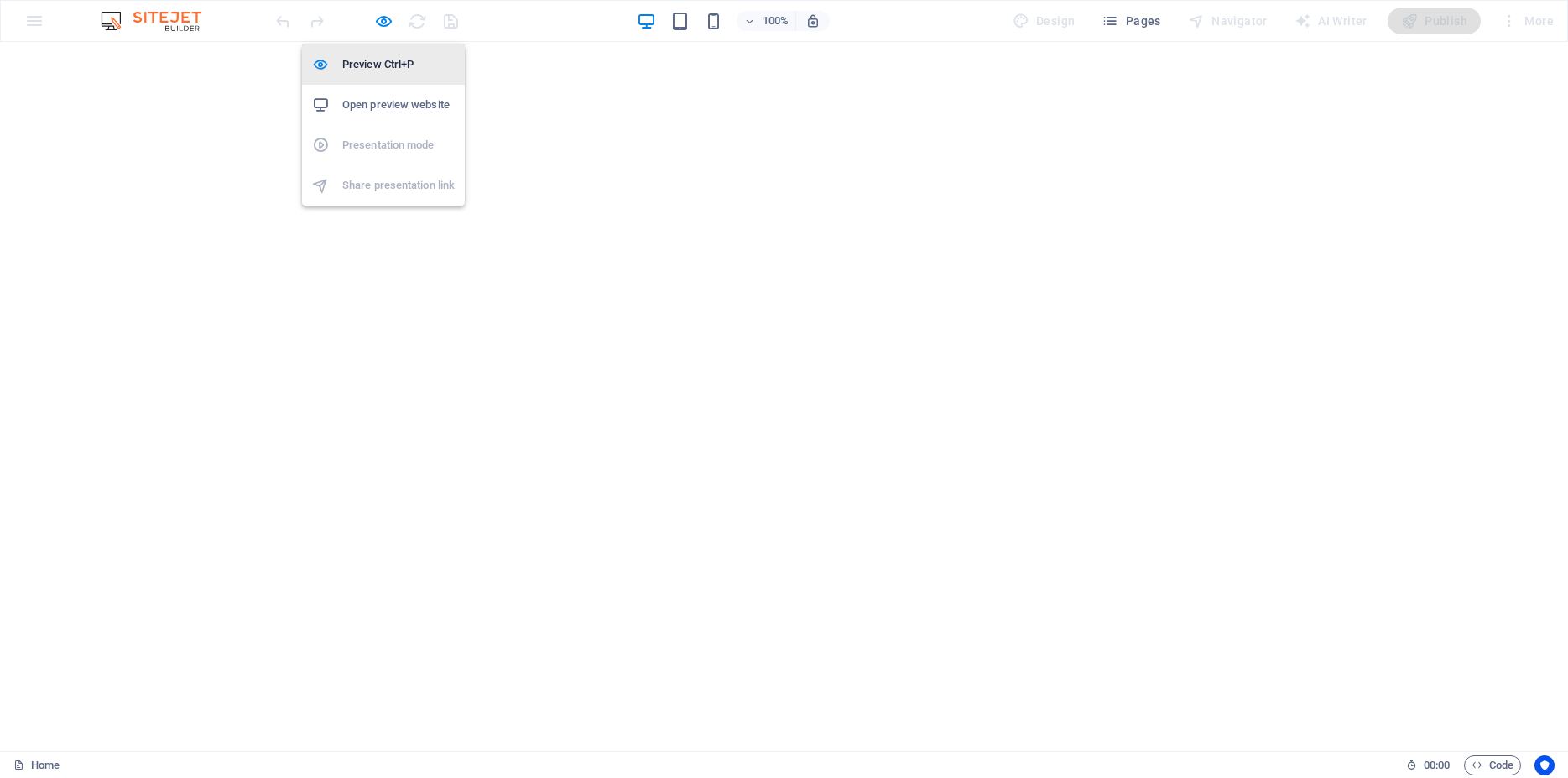
click at [392, 66] on h6 "Preview Ctrl+P" at bounding box center [399, 65] width 113 height 20
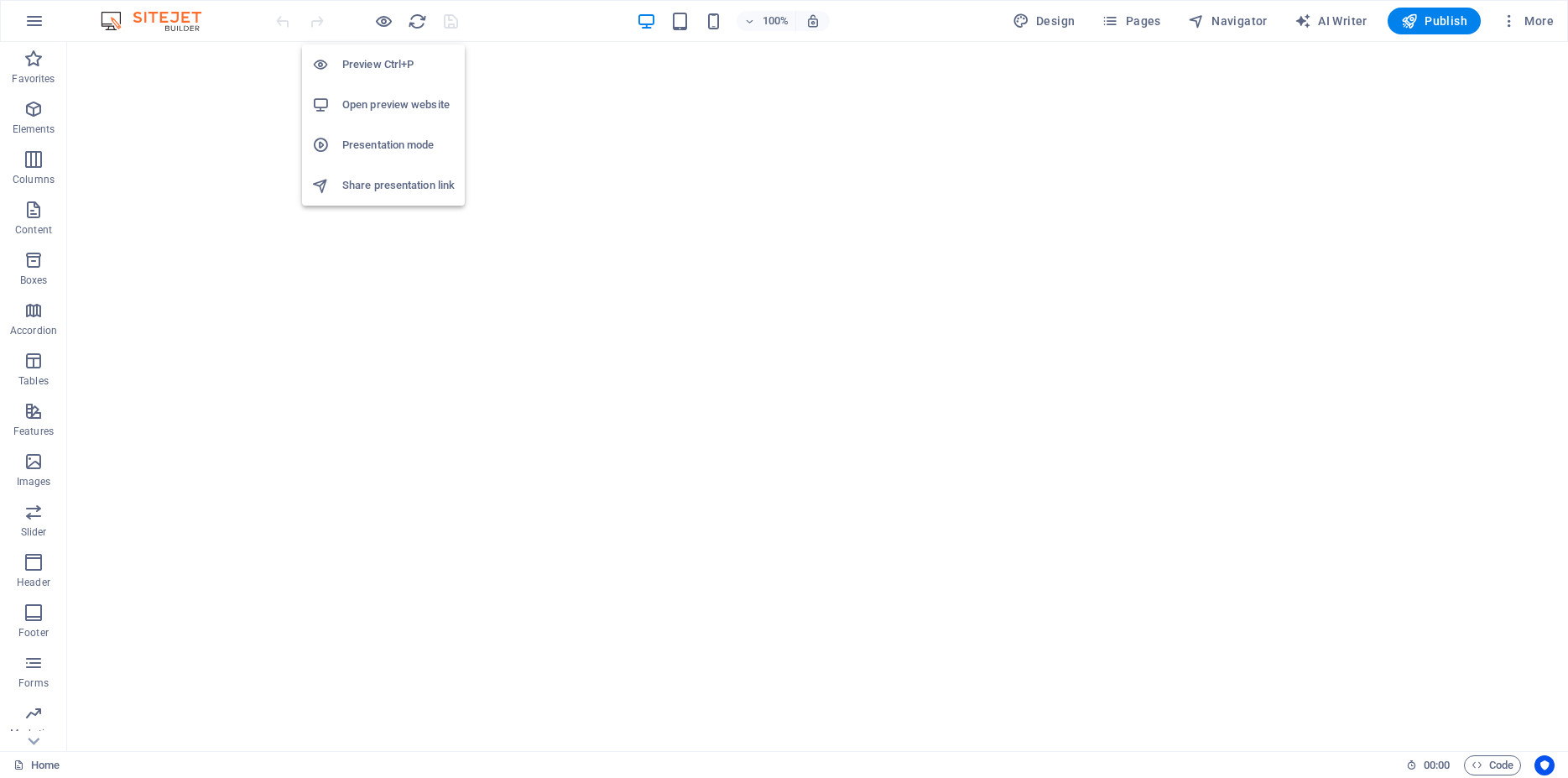
click at [392, 66] on h6 "Preview Ctrl+P" at bounding box center [399, 65] width 113 height 20
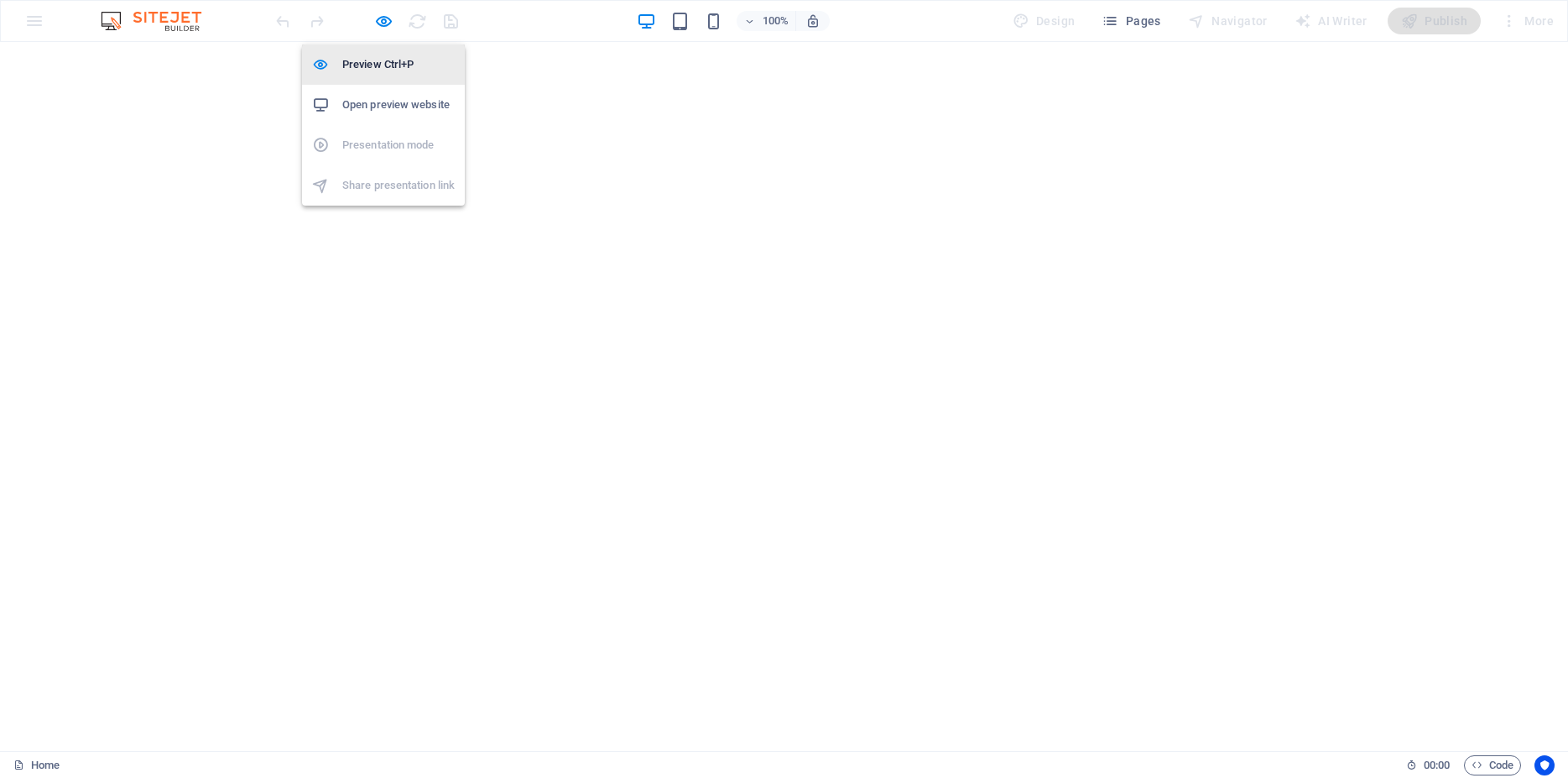
click at [392, 66] on h6 "Preview Ctrl+P" at bounding box center [399, 65] width 113 height 20
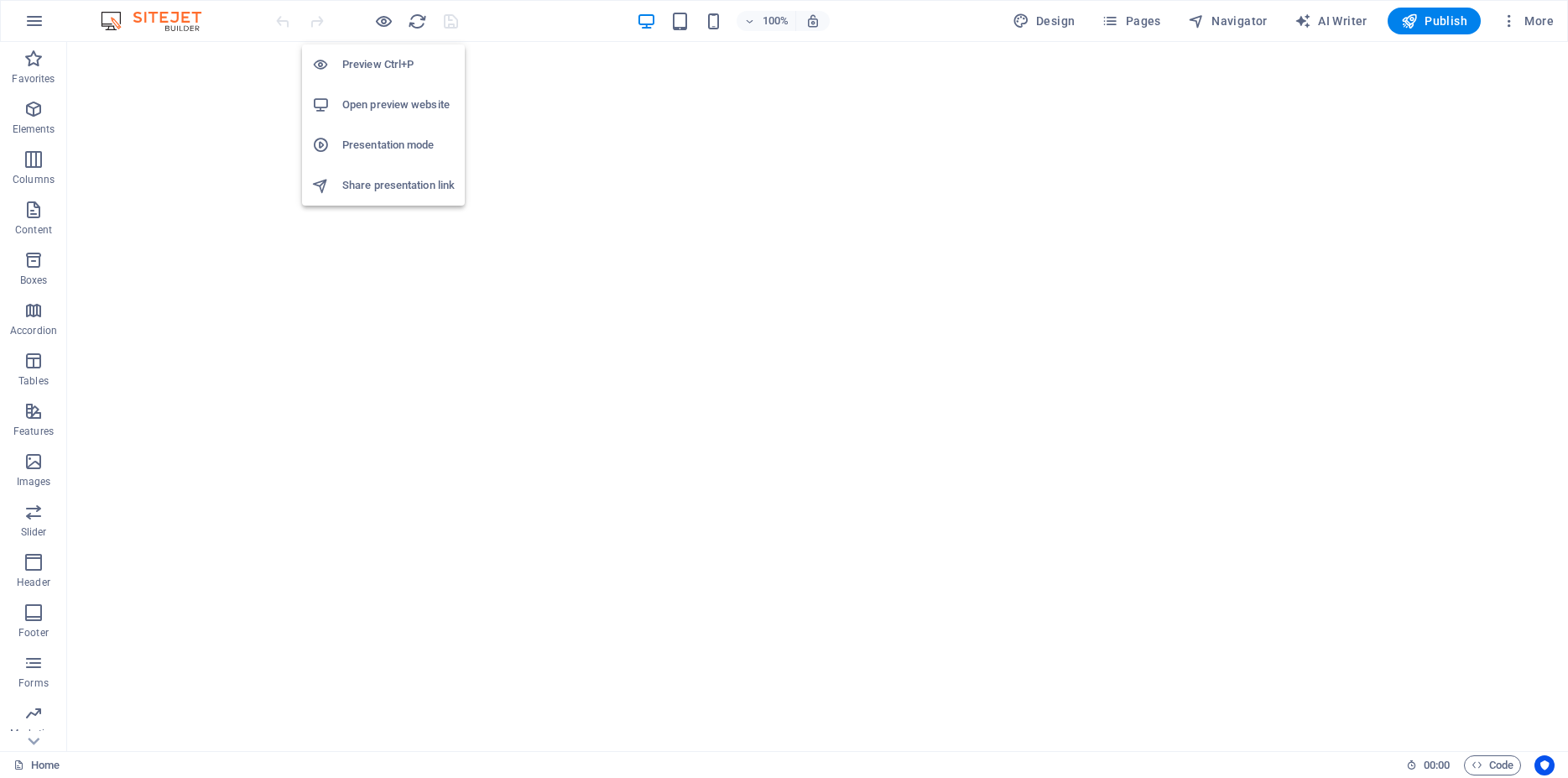
click at [392, 66] on h6 "Preview Ctrl+P" at bounding box center [399, 65] width 113 height 20
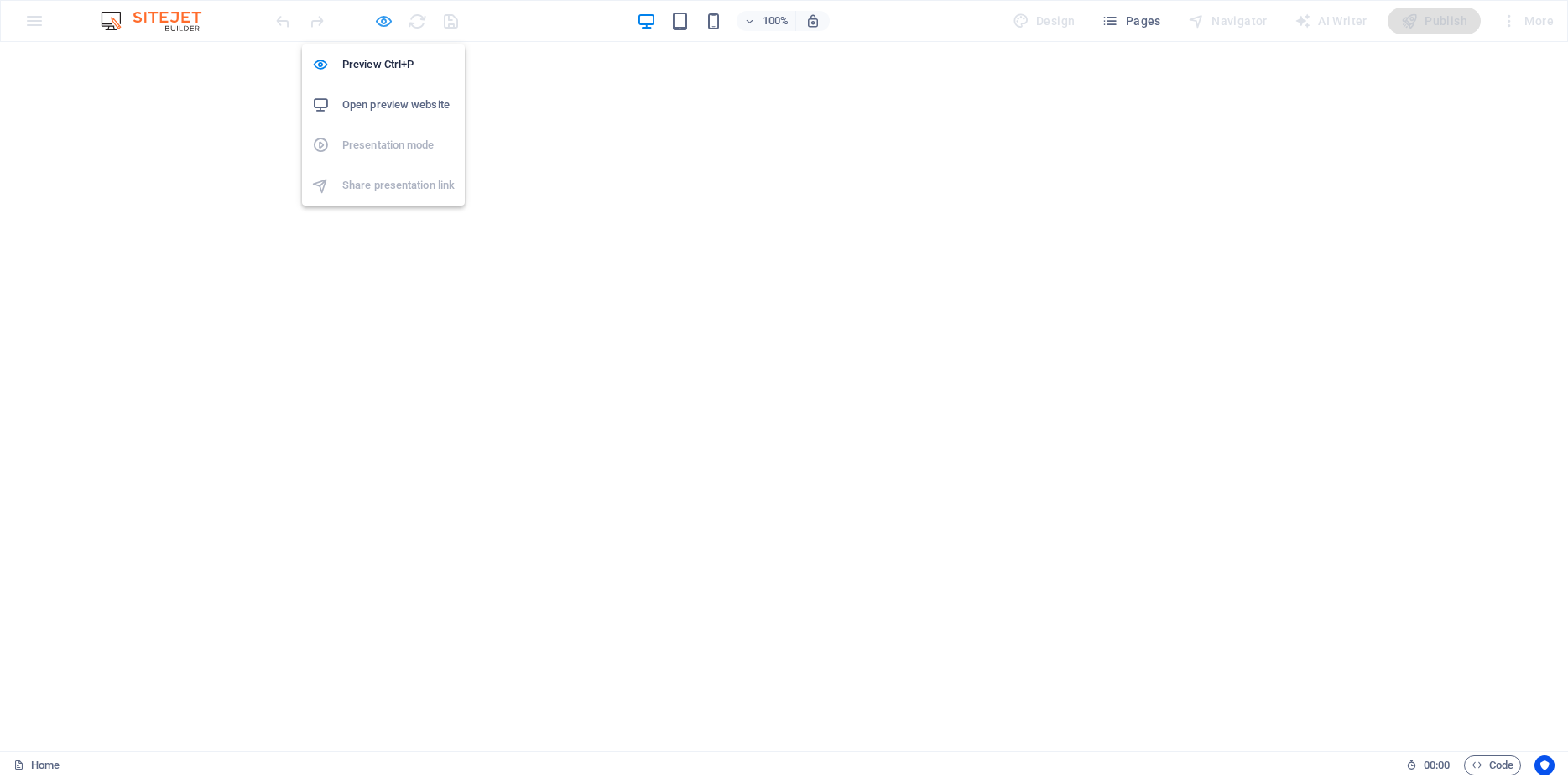
click at [379, 16] on icon "button" at bounding box center [383, 21] width 19 height 19
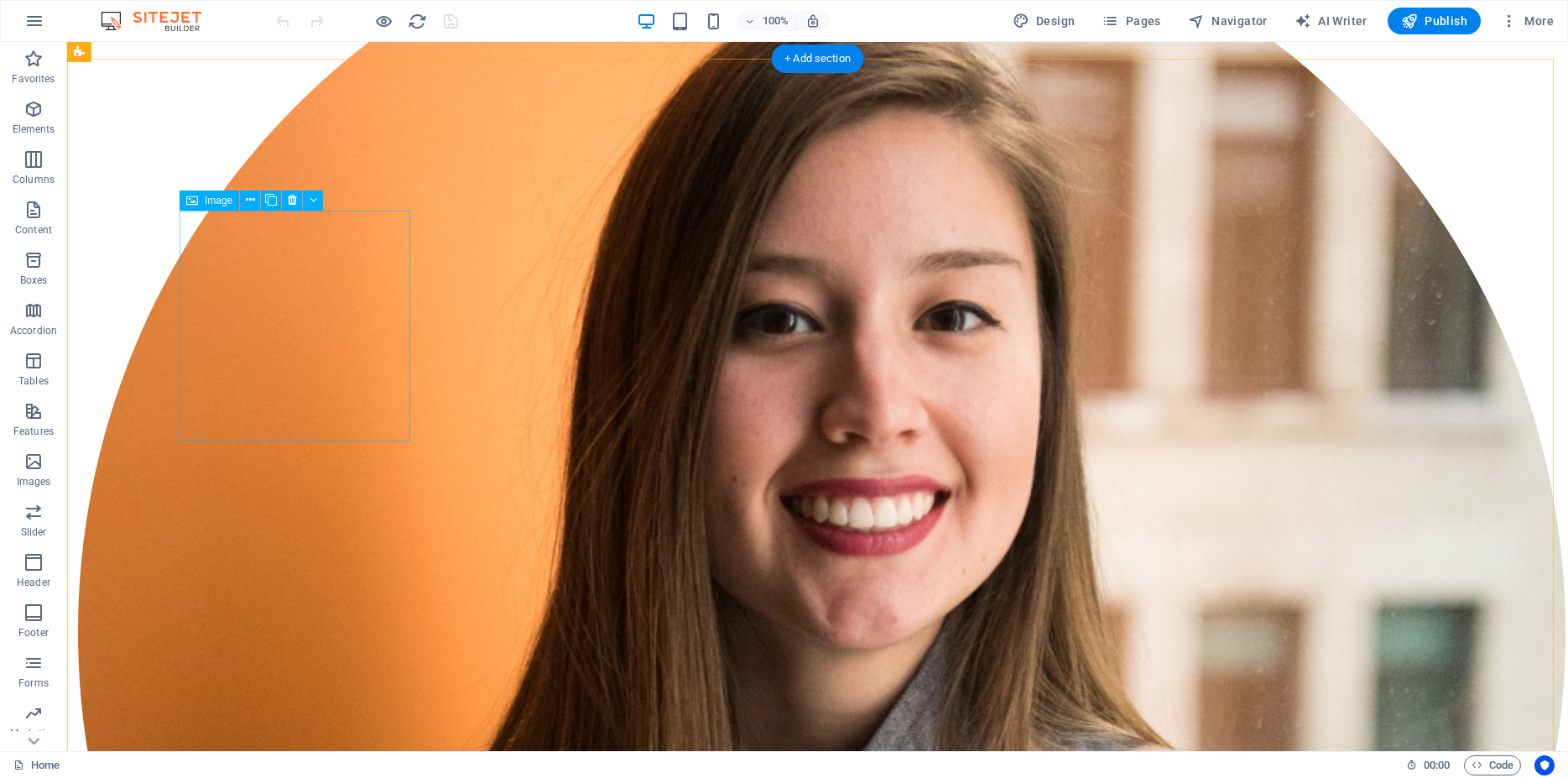
scroll to position [10203, 0]
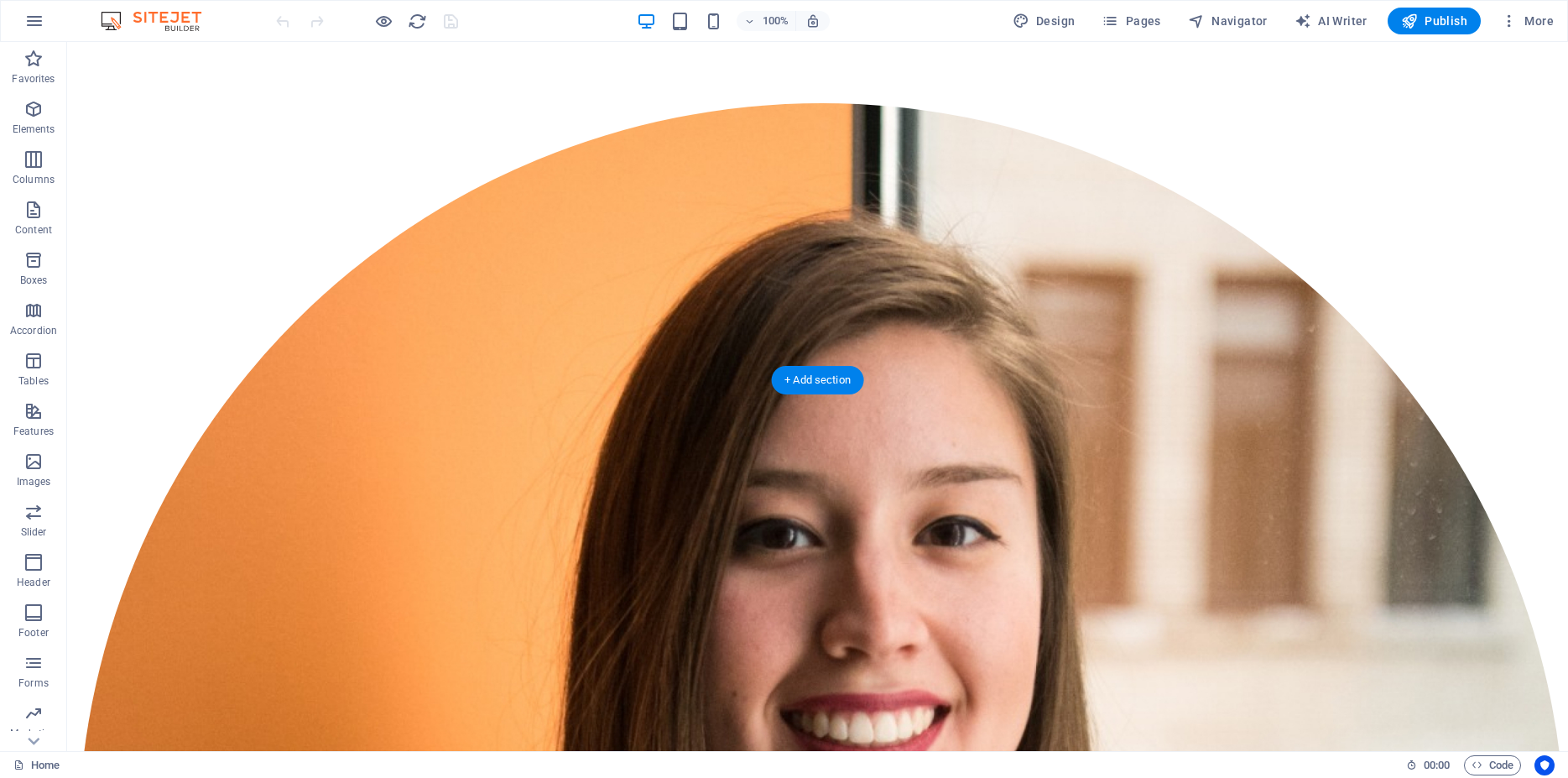
scroll to position [10032, 0]
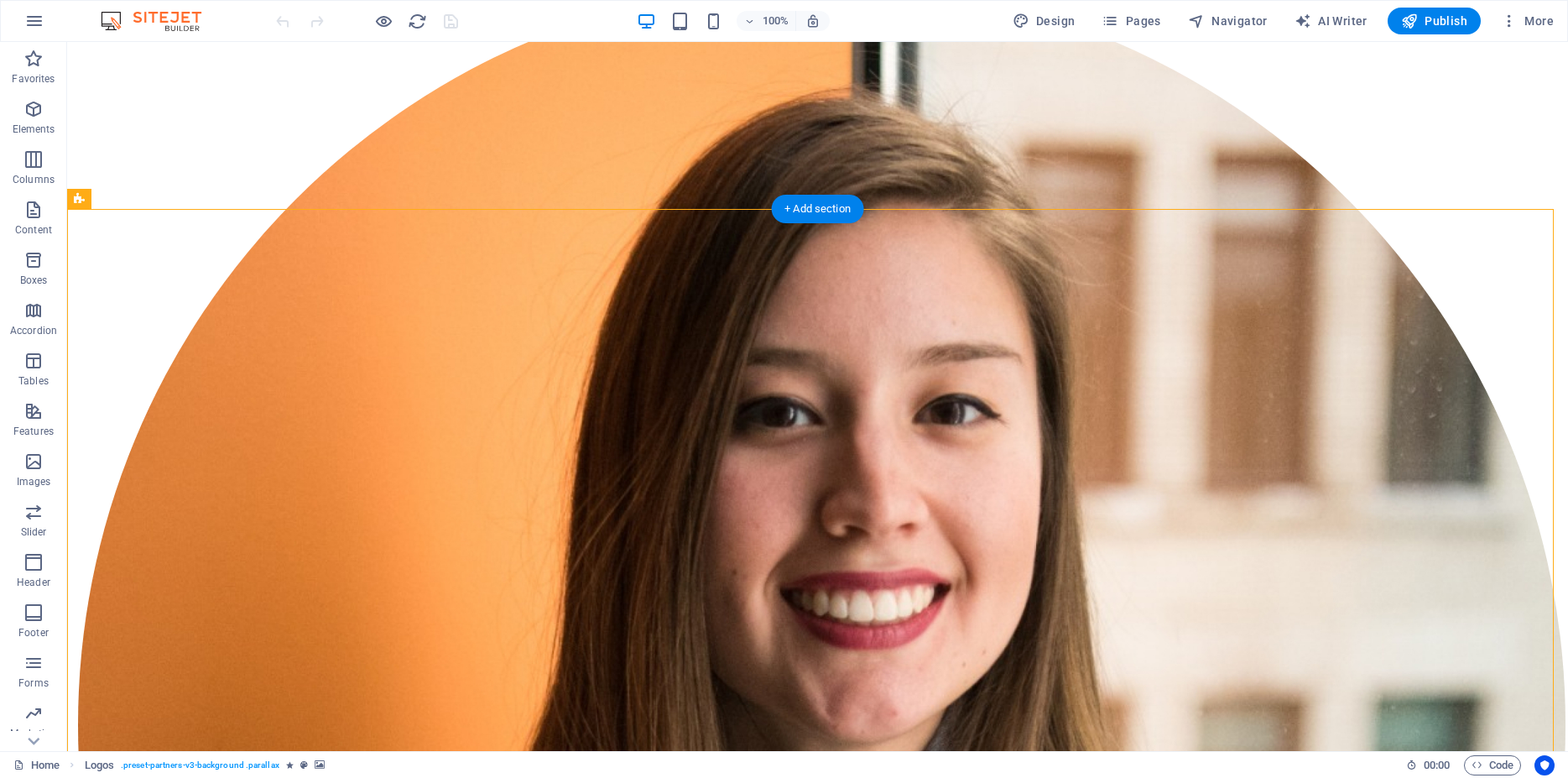
scroll to position [10203, 0]
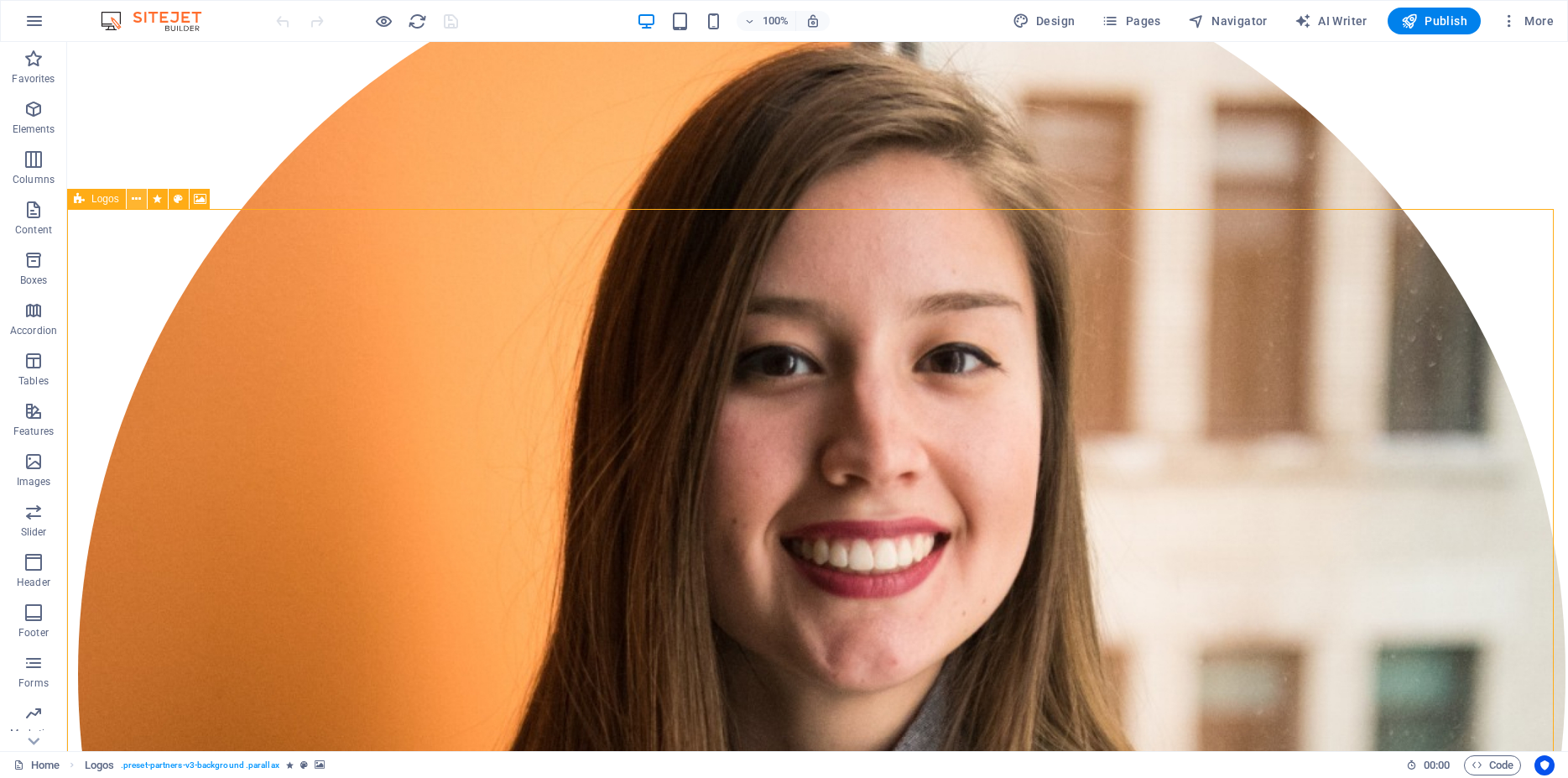
click at [135, 198] on icon at bounding box center [137, 198] width 9 height 17
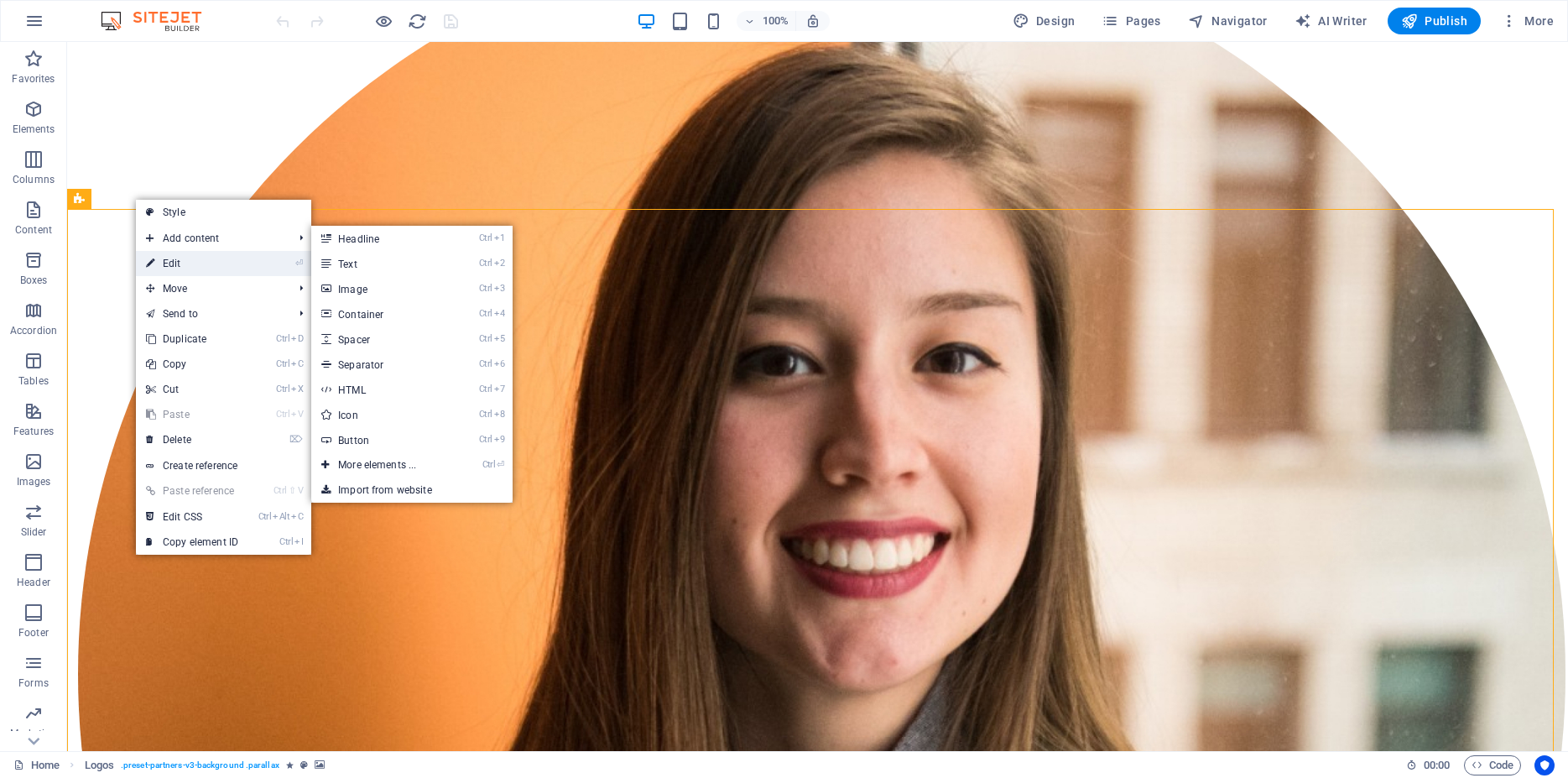
click at [189, 262] on link "⏎ Edit" at bounding box center [192, 264] width 113 height 25
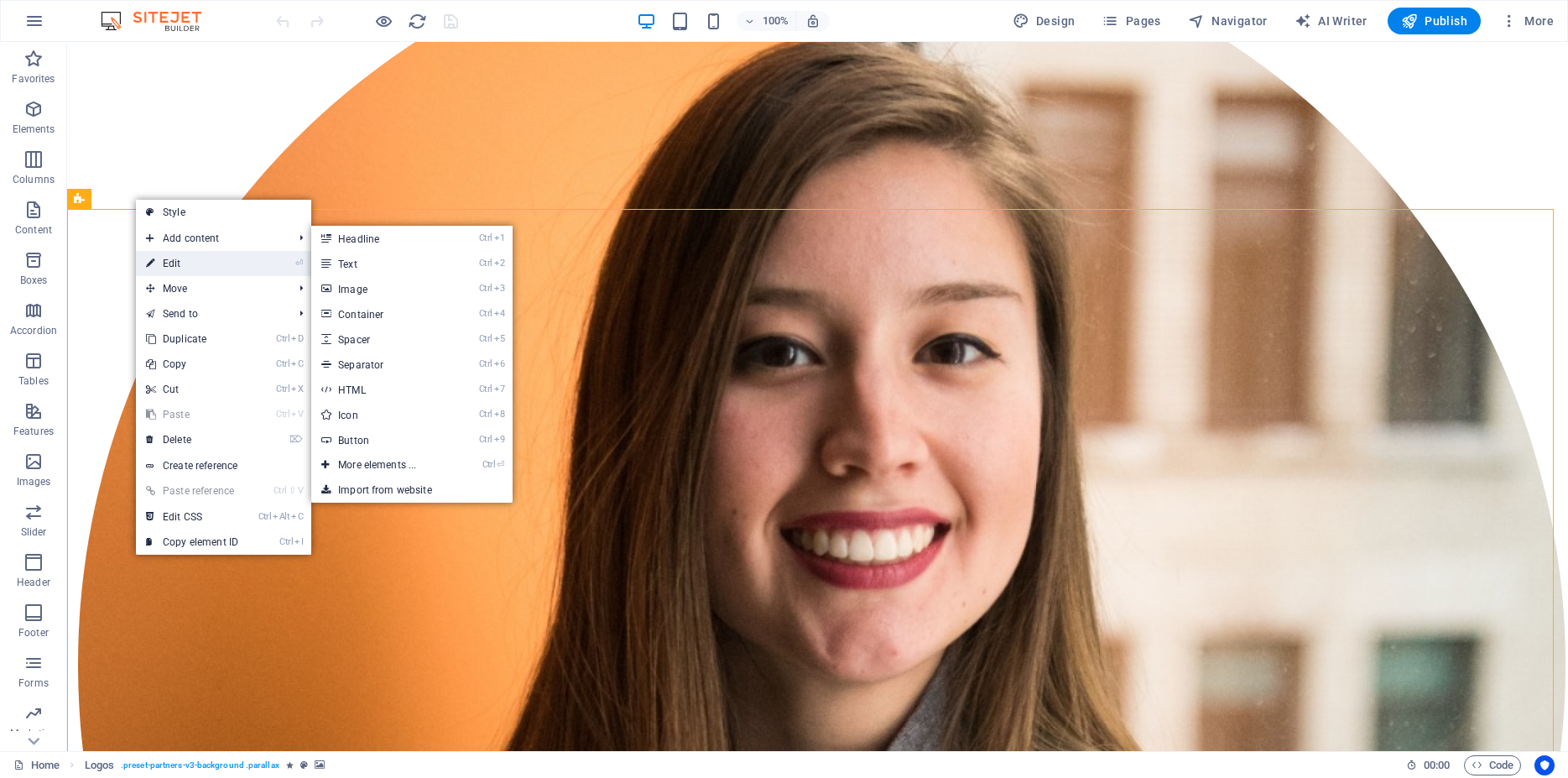
scroll to position [10159, 0]
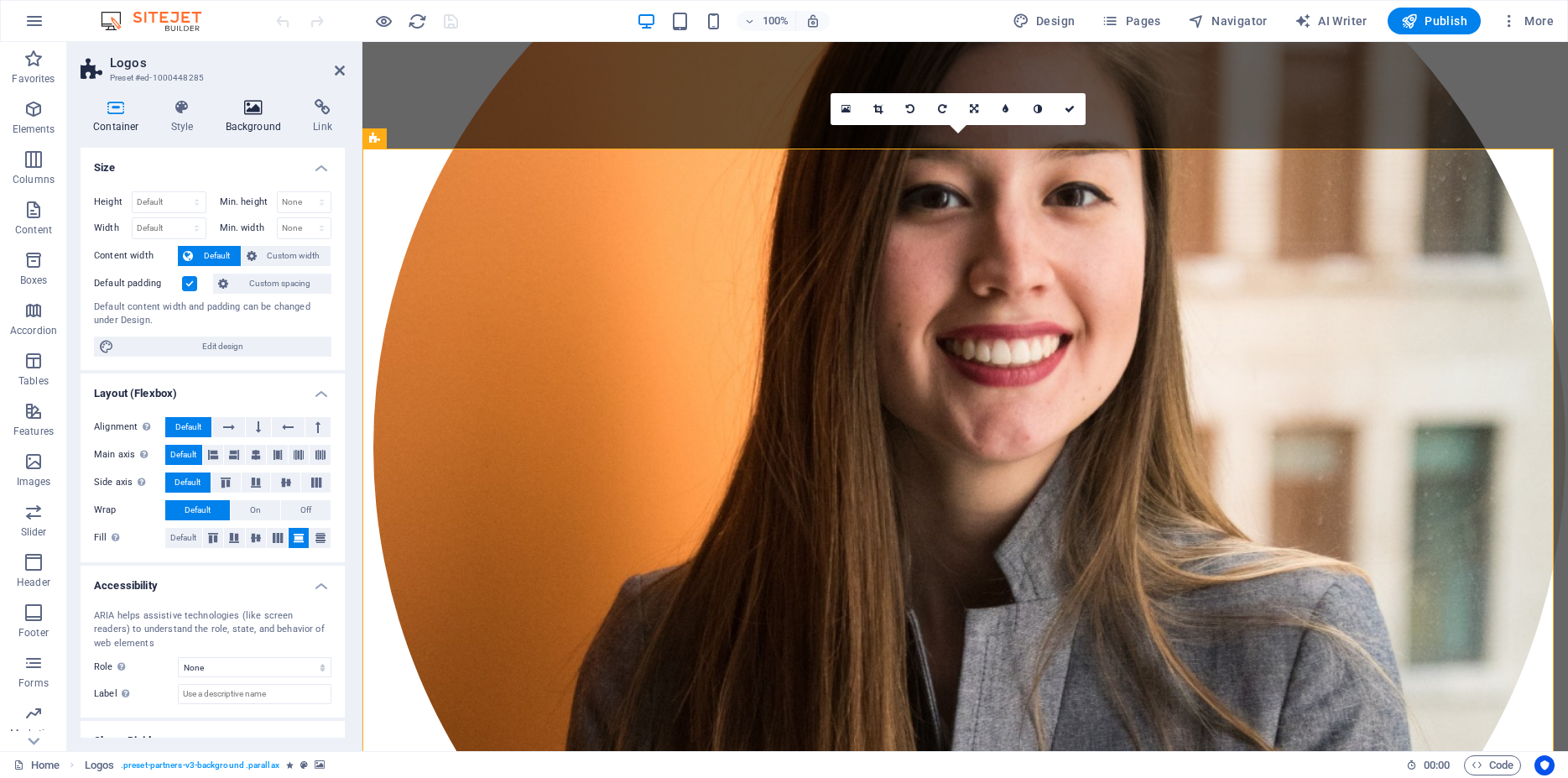
click at [268, 116] on h4 "Background" at bounding box center [257, 116] width 88 height 35
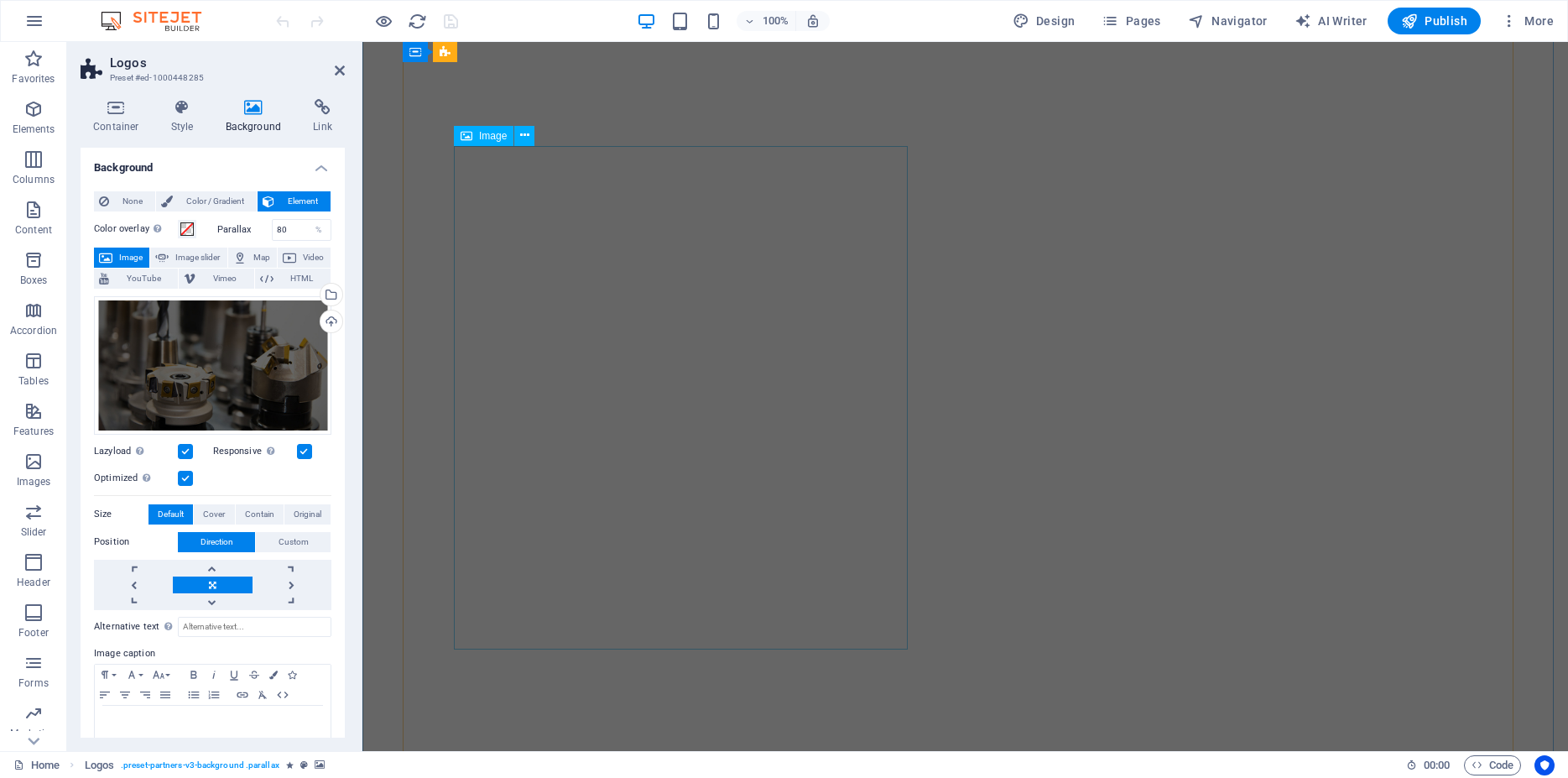
scroll to position [7250, 0]
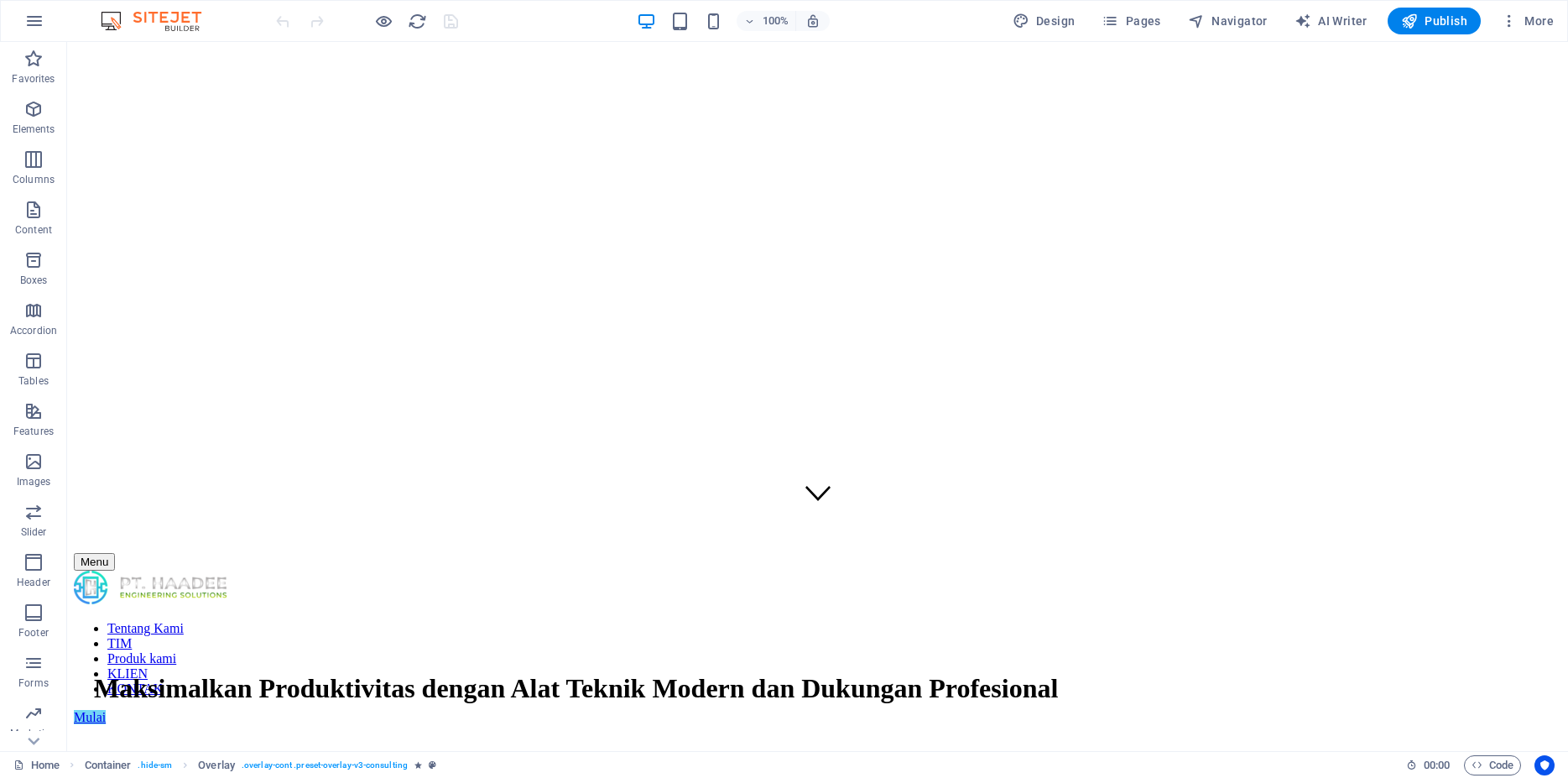
scroll to position [0, 0]
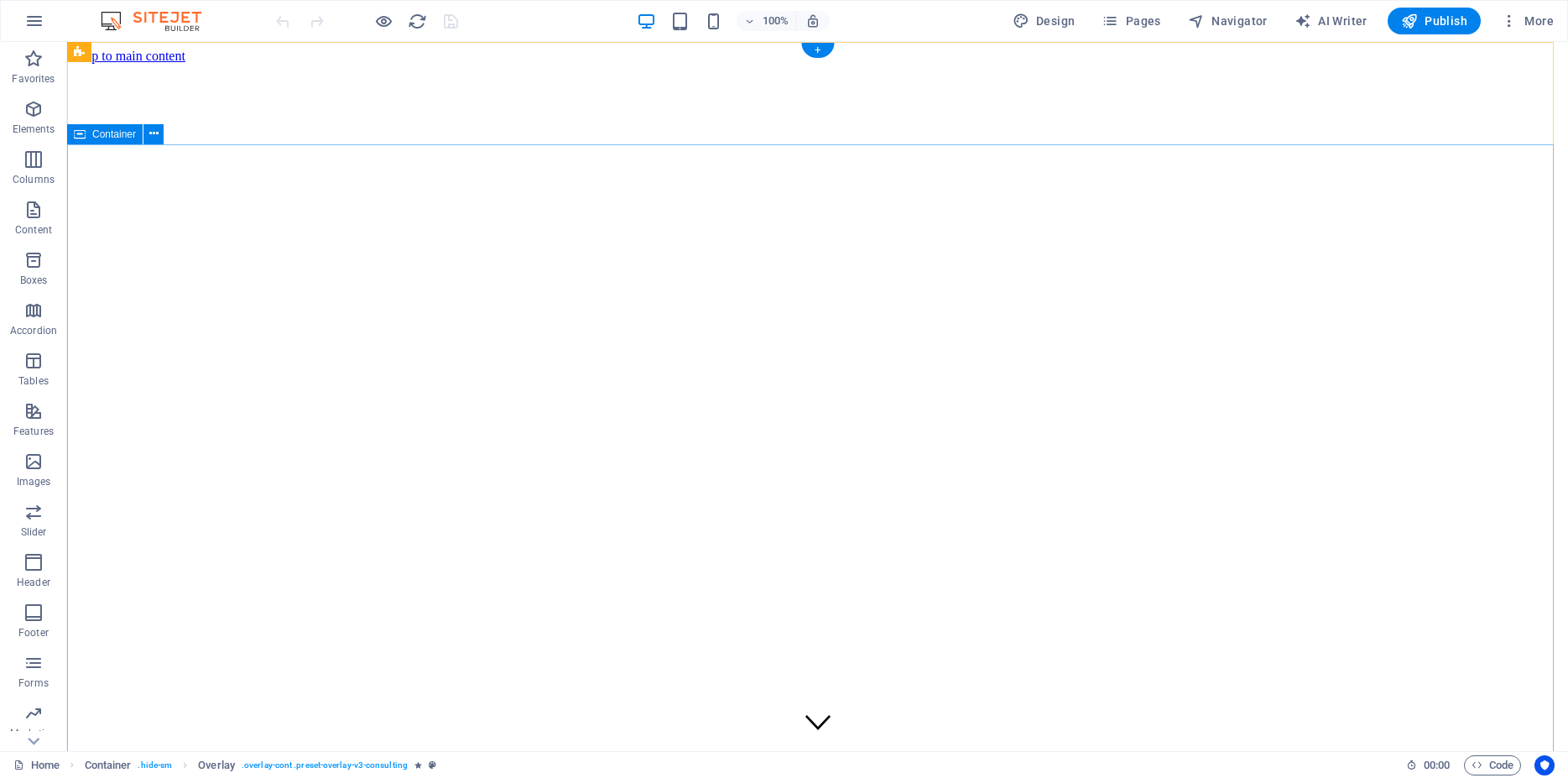
click at [147, 52] on button at bounding box center [142, 52] width 20 height 20
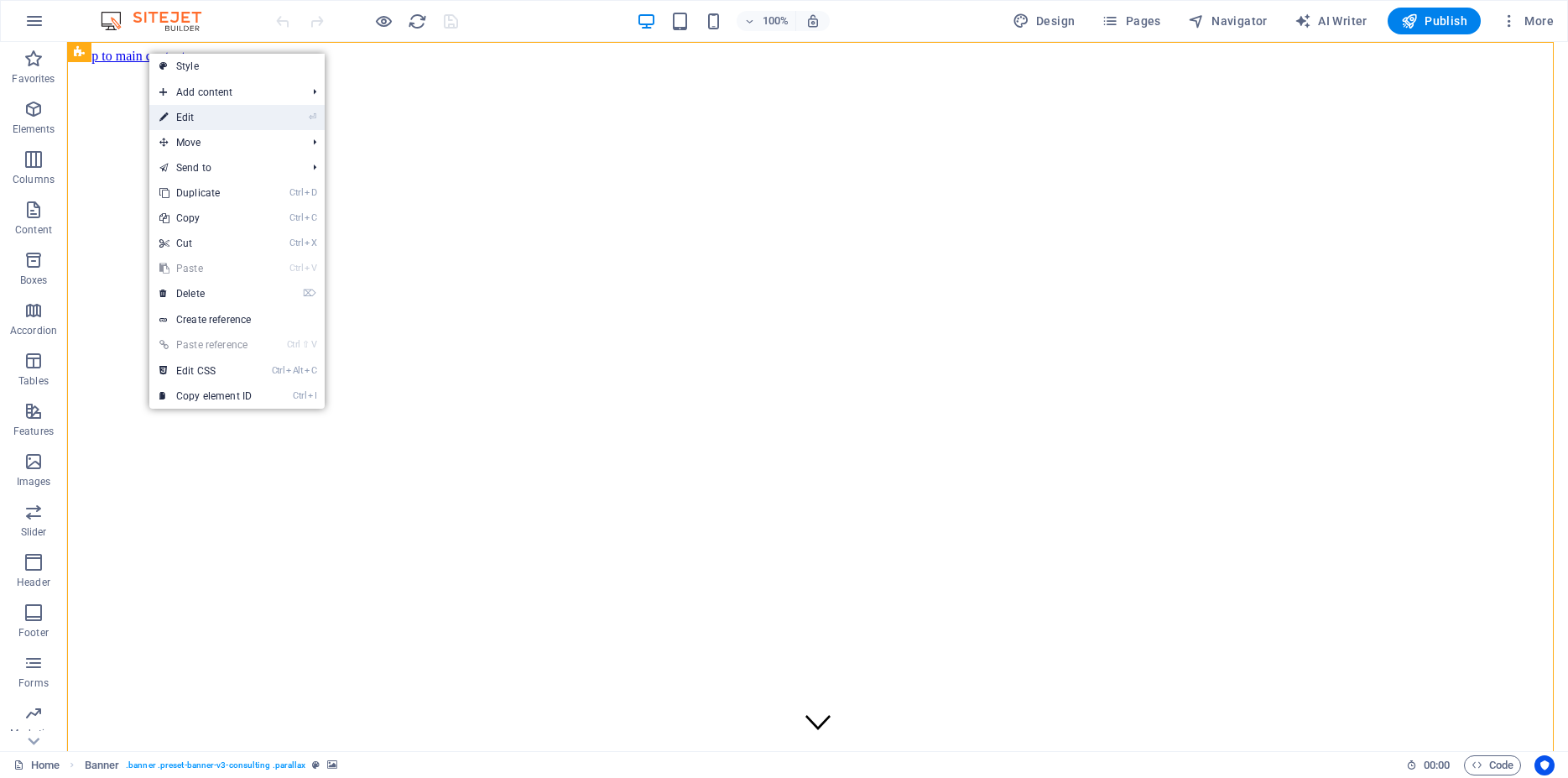
click at [208, 123] on link "⏎ Edit" at bounding box center [206, 117] width 113 height 25
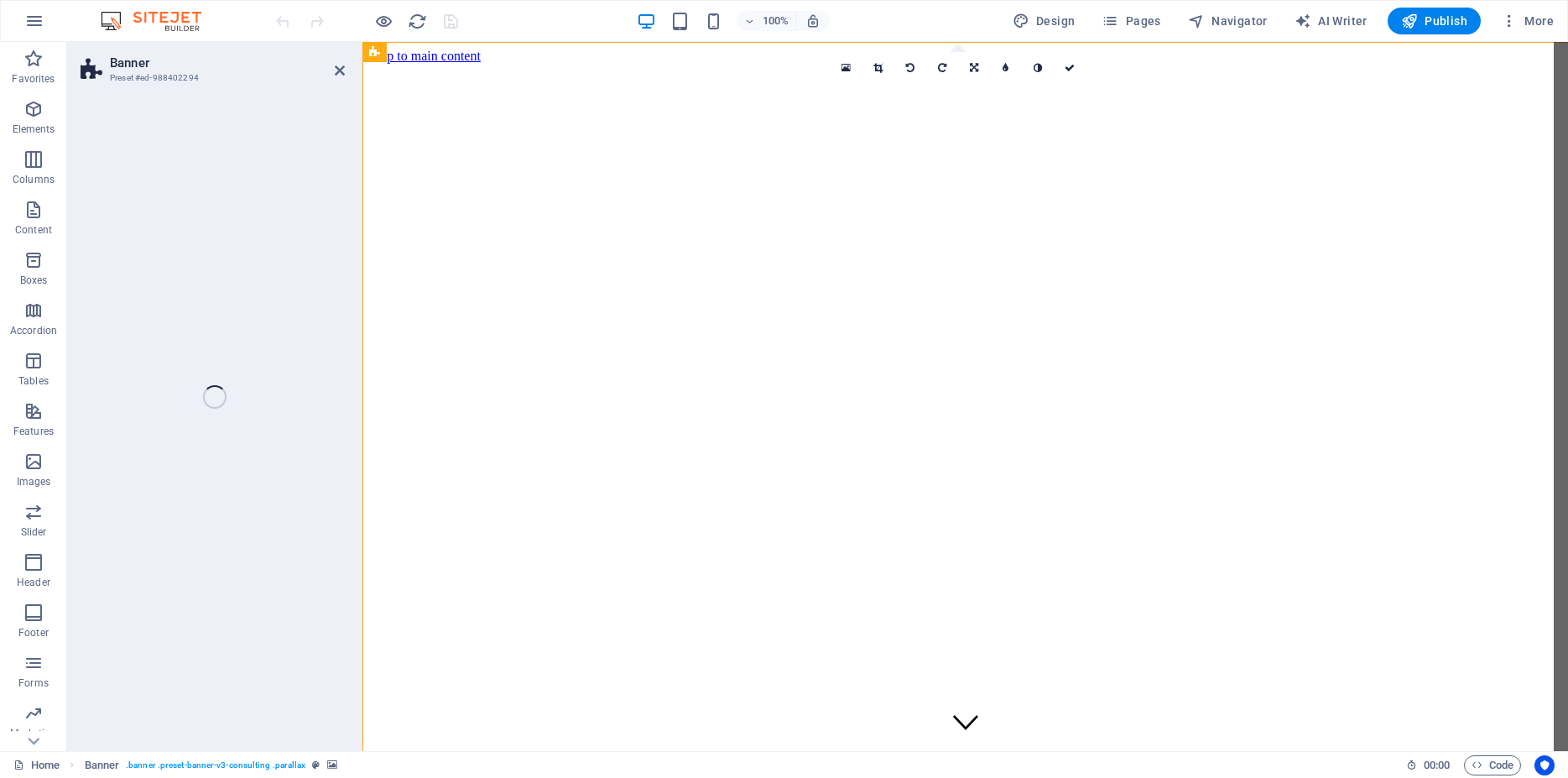
select select "px"
select select "header"
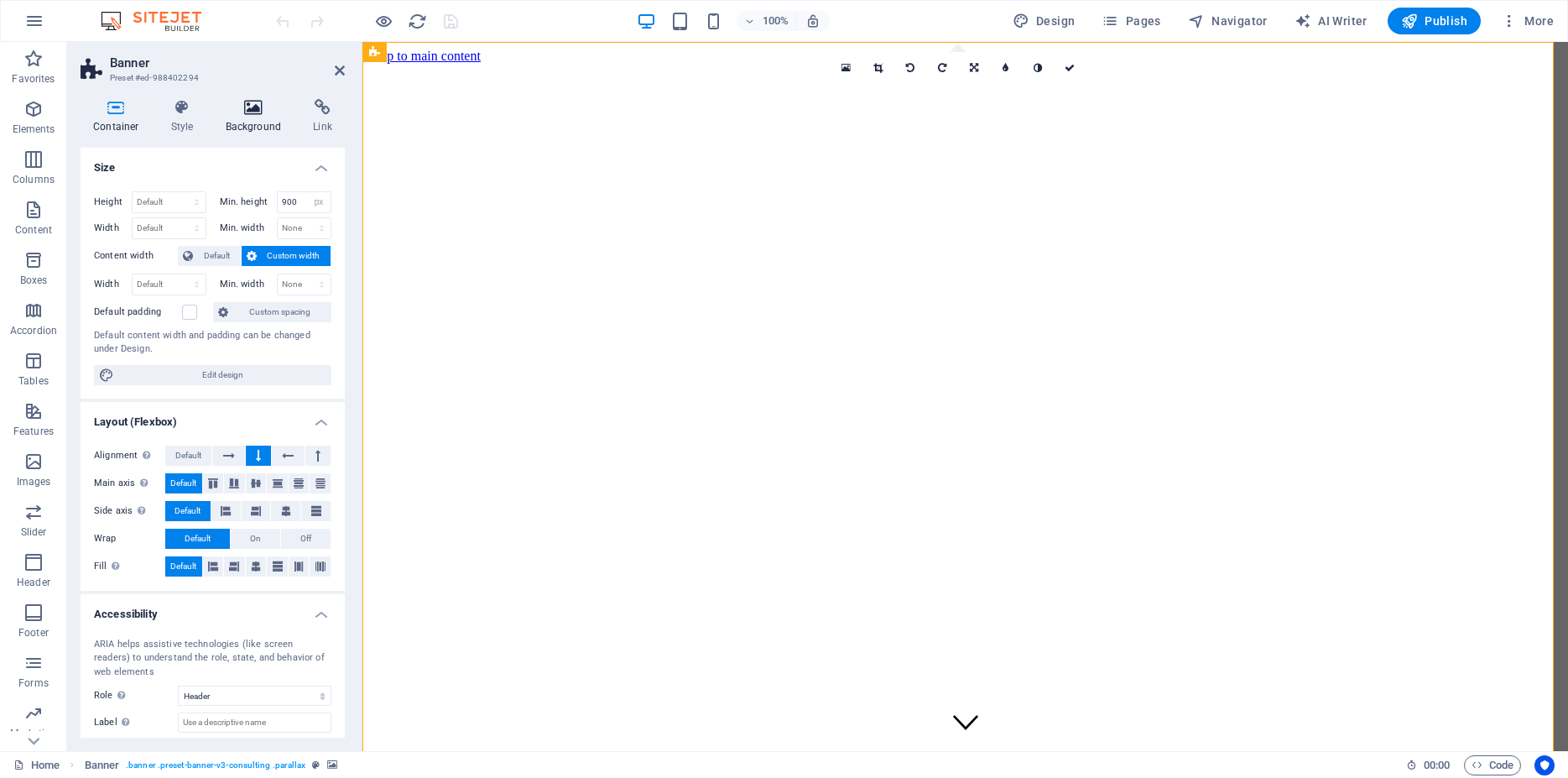
click at [247, 111] on icon at bounding box center [253, 107] width 81 height 16
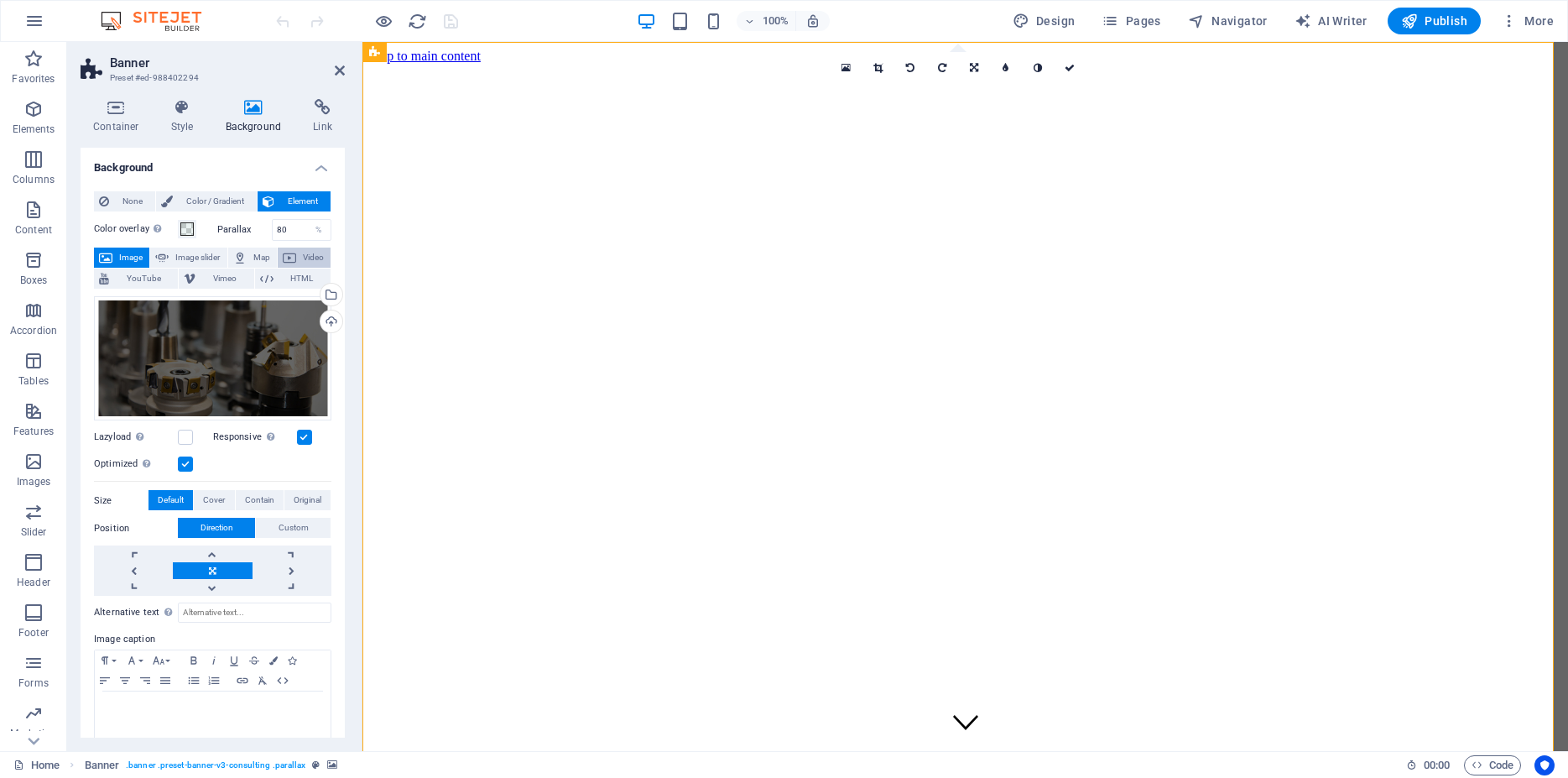
click at [301, 256] on span "Video" at bounding box center [313, 258] width 25 height 20
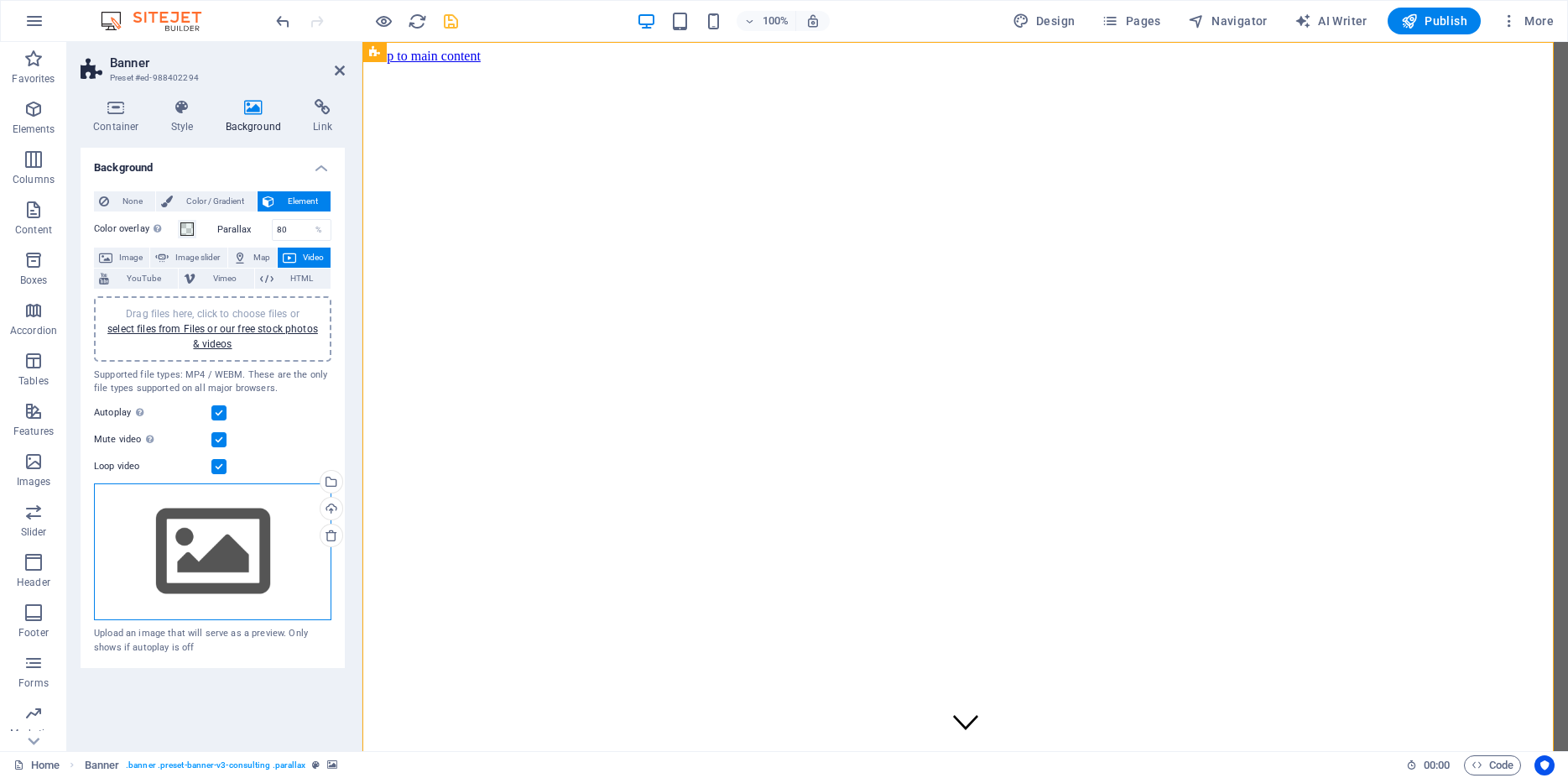
click at [235, 545] on div "Drag files here, click to choose files or select files from Files or our free s…" at bounding box center [212, 551] width 238 height 137
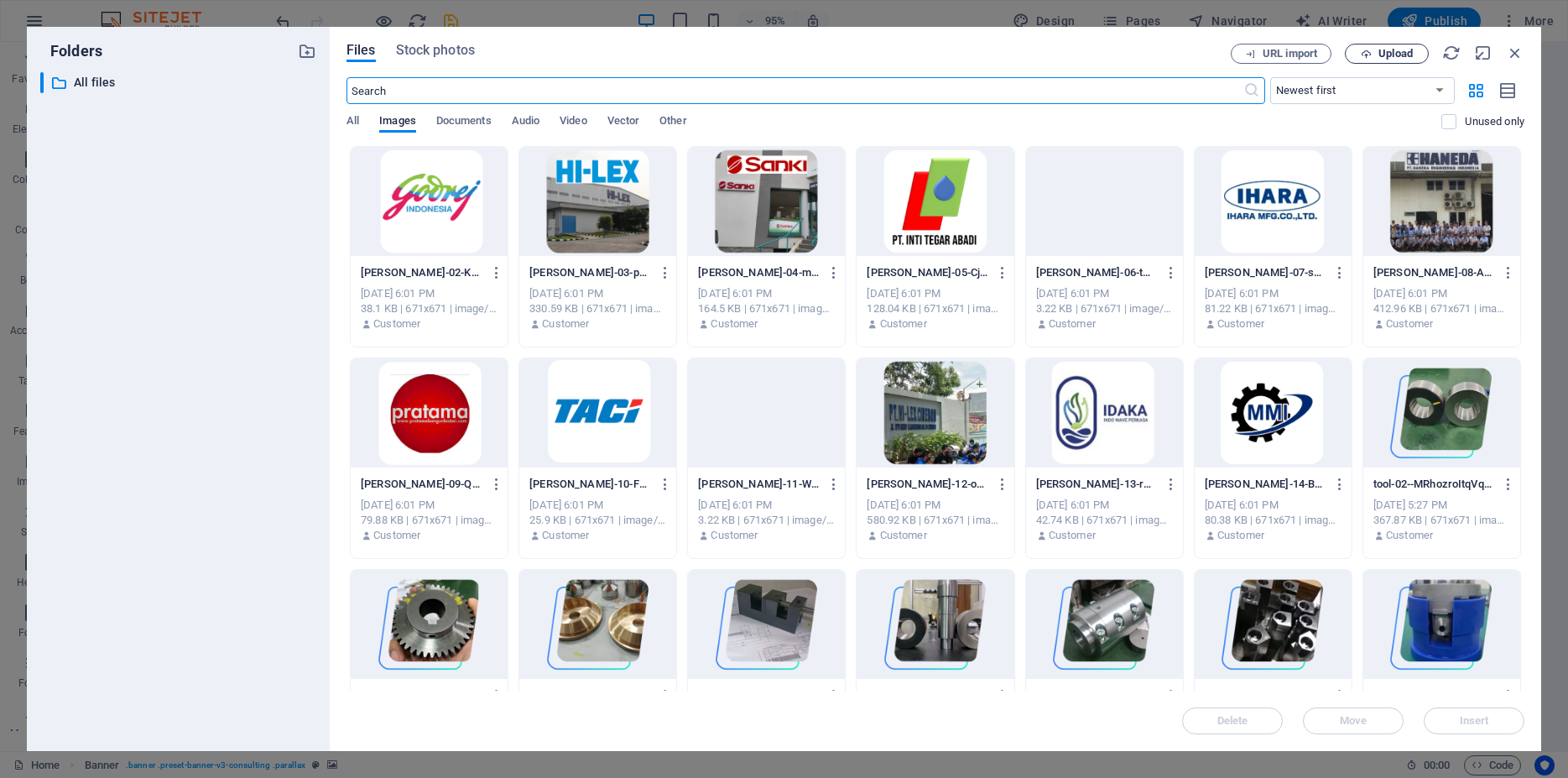
click at [1396, 54] on span "Upload" at bounding box center [1396, 53] width 35 height 10
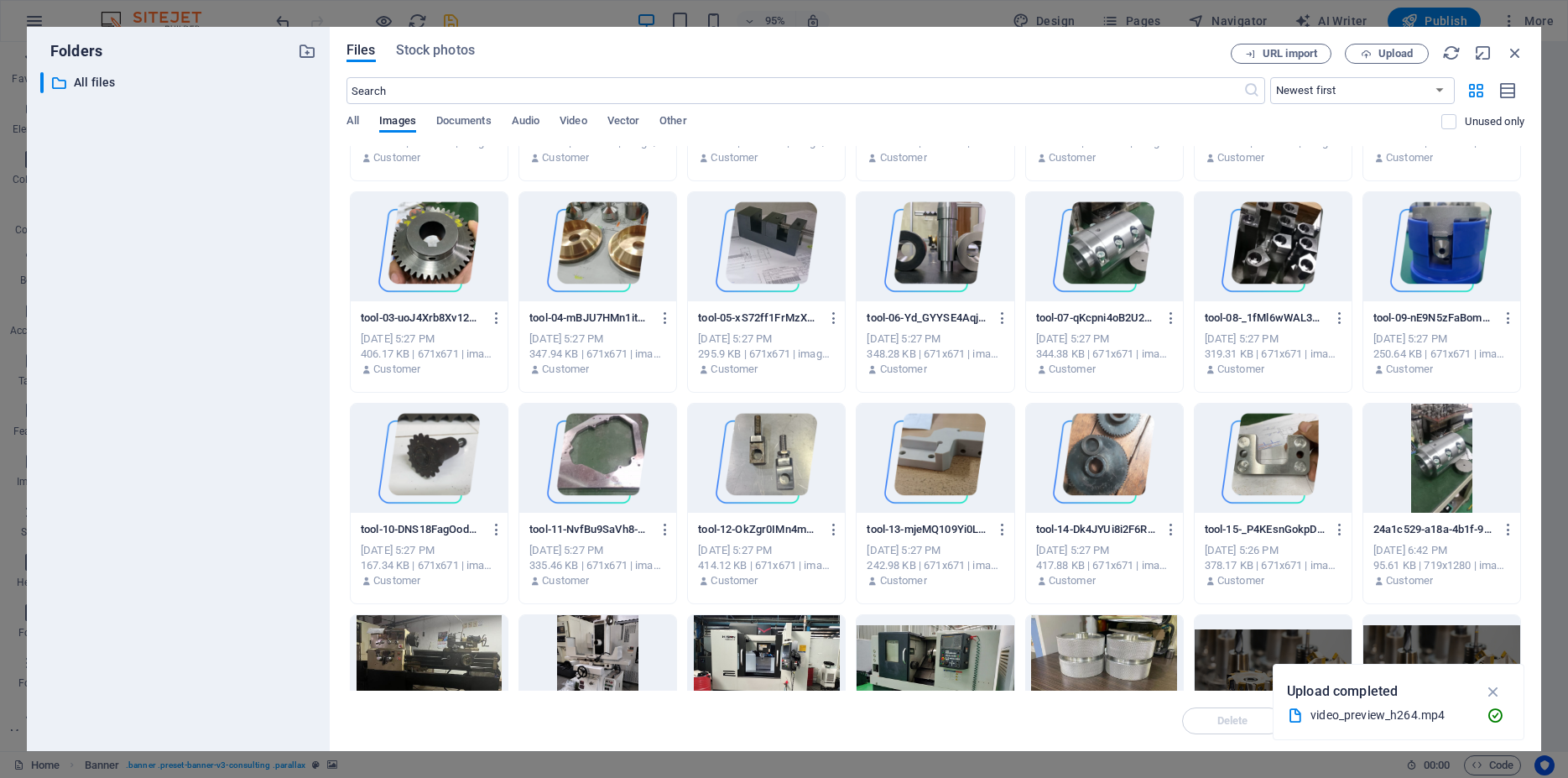
scroll to position [714, 0]
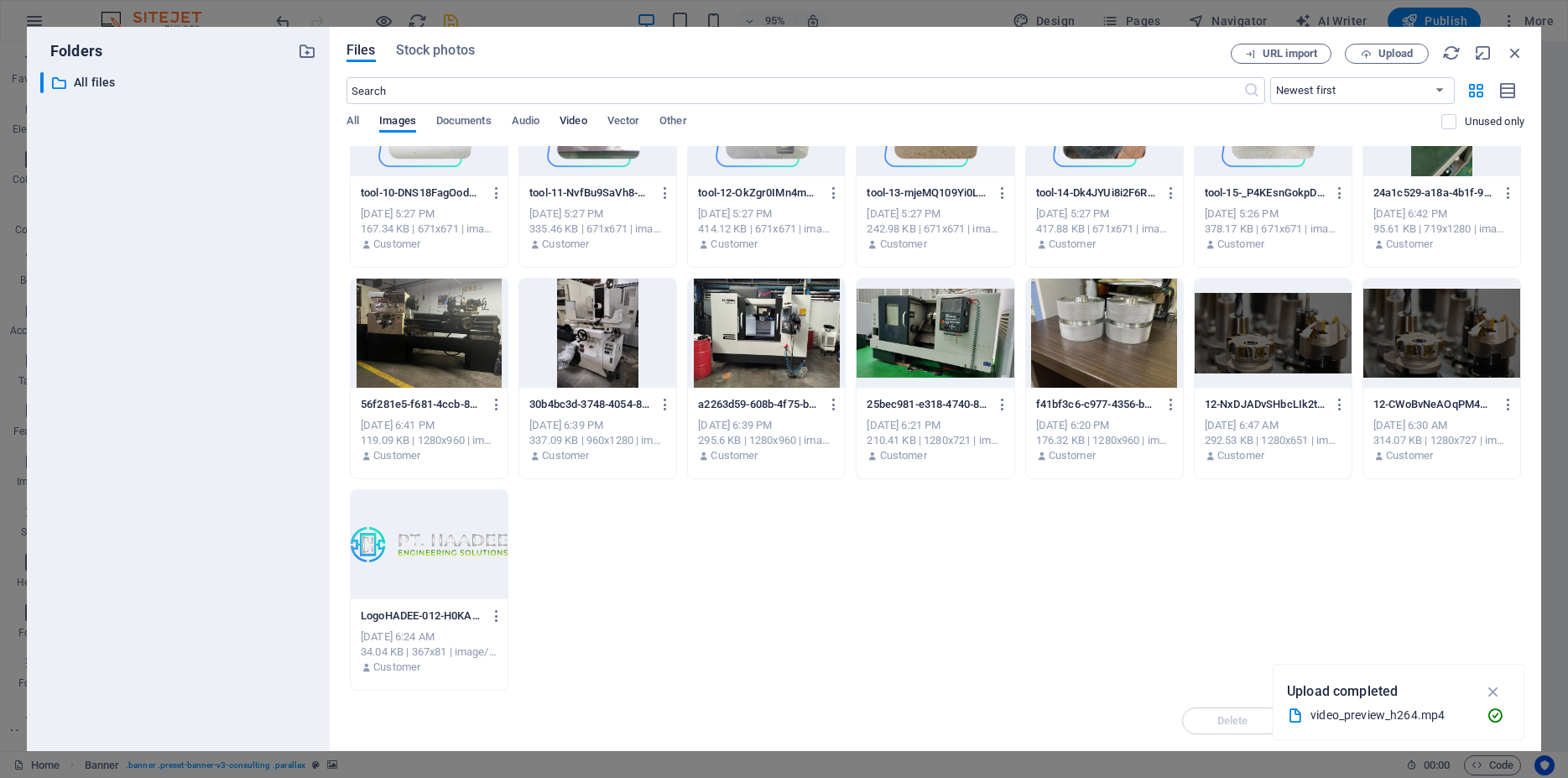
click at [575, 118] on span "Video" at bounding box center [573, 123] width 27 height 24
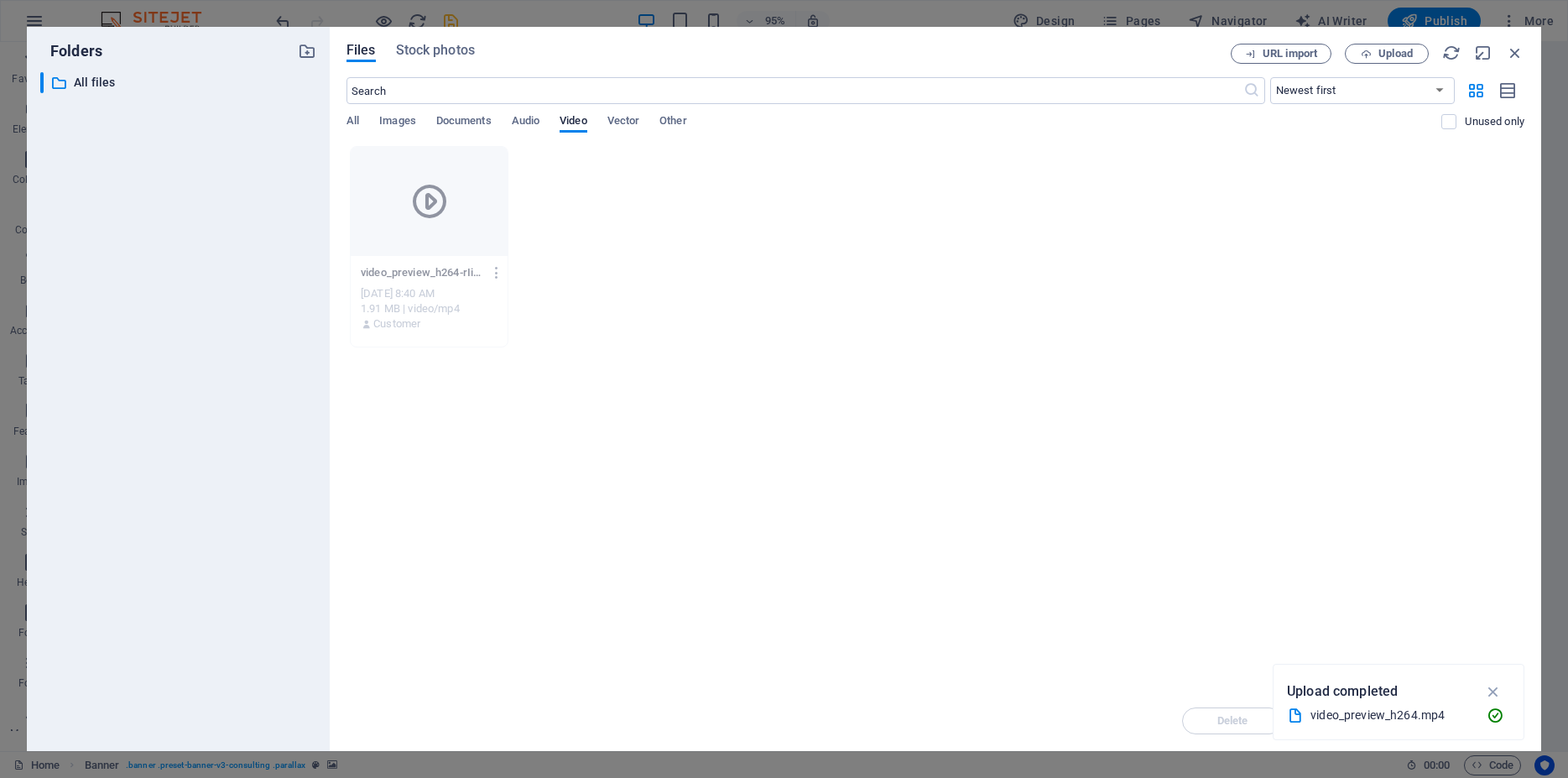
click at [450, 216] on icon at bounding box center [430, 201] width 40 height 40
click at [467, 219] on div at bounding box center [429, 201] width 157 height 109
click at [1496, 693] on icon "button" at bounding box center [1493, 692] width 19 height 18
click at [503, 270] on icon "button" at bounding box center [498, 272] width 16 height 15
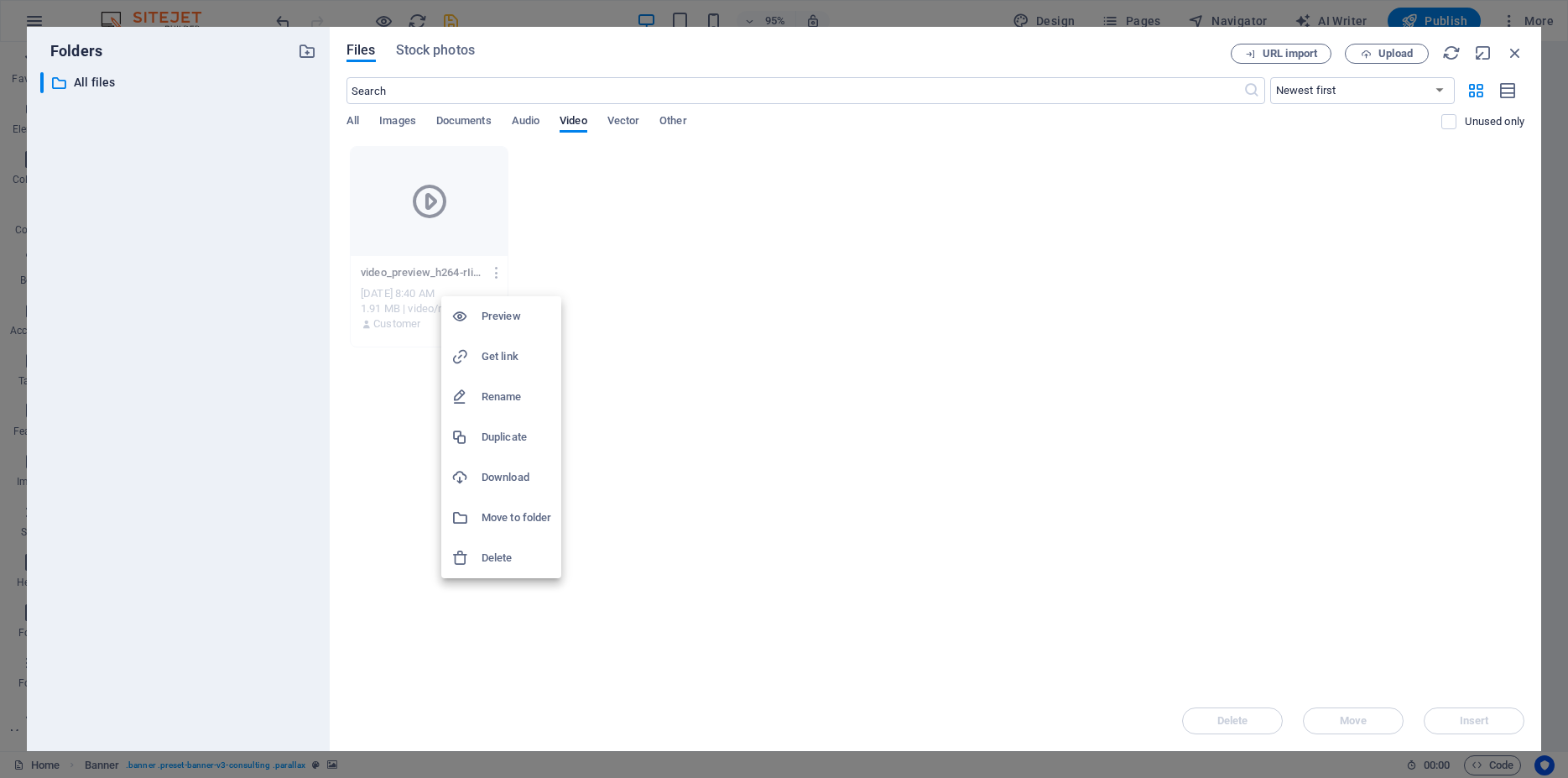
click at [518, 559] on h6 "Delete" at bounding box center [516, 558] width 70 height 20
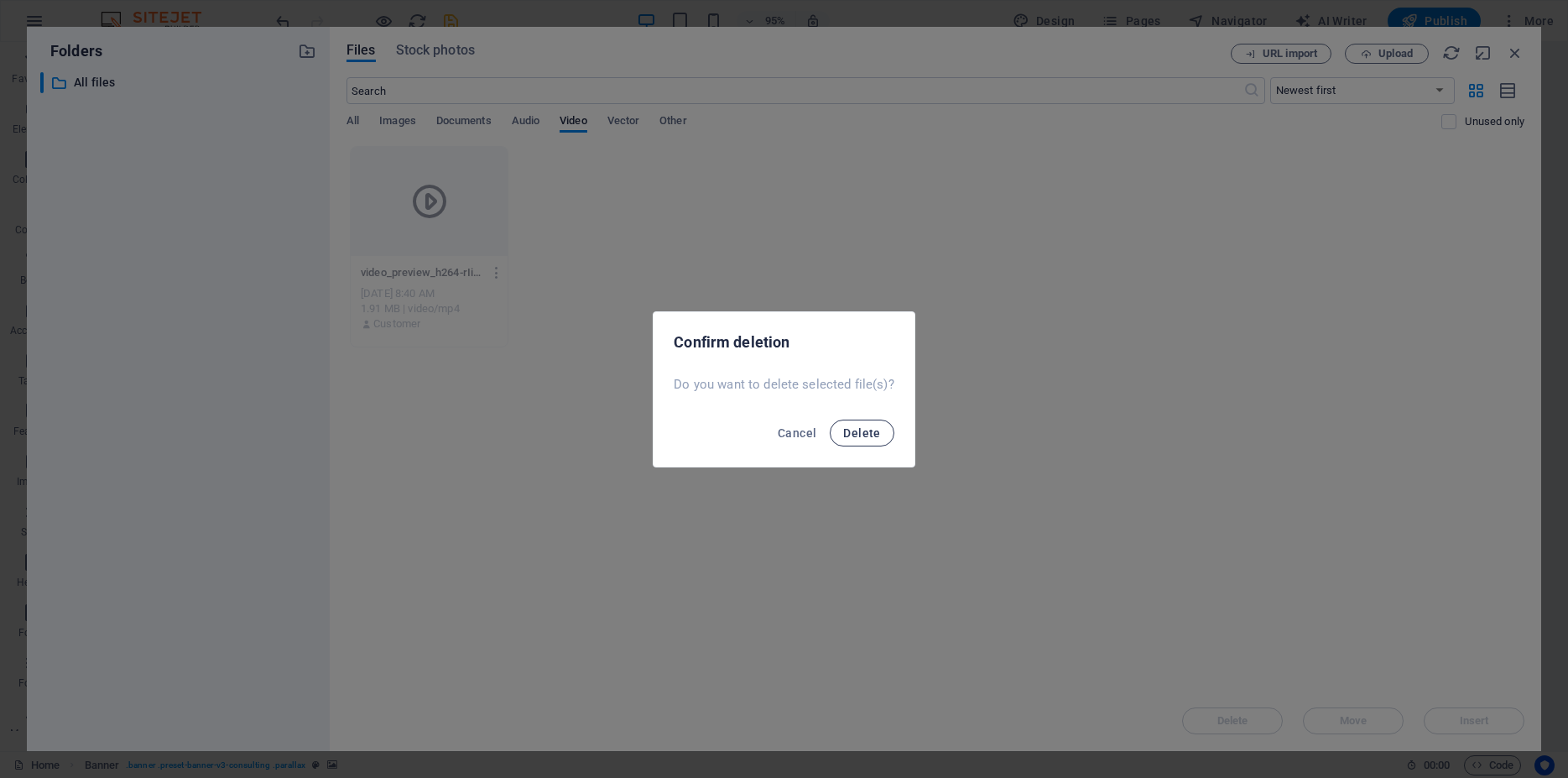
click at [849, 434] on span "Delete" at bounding box center [862, 432] width 37 height 14
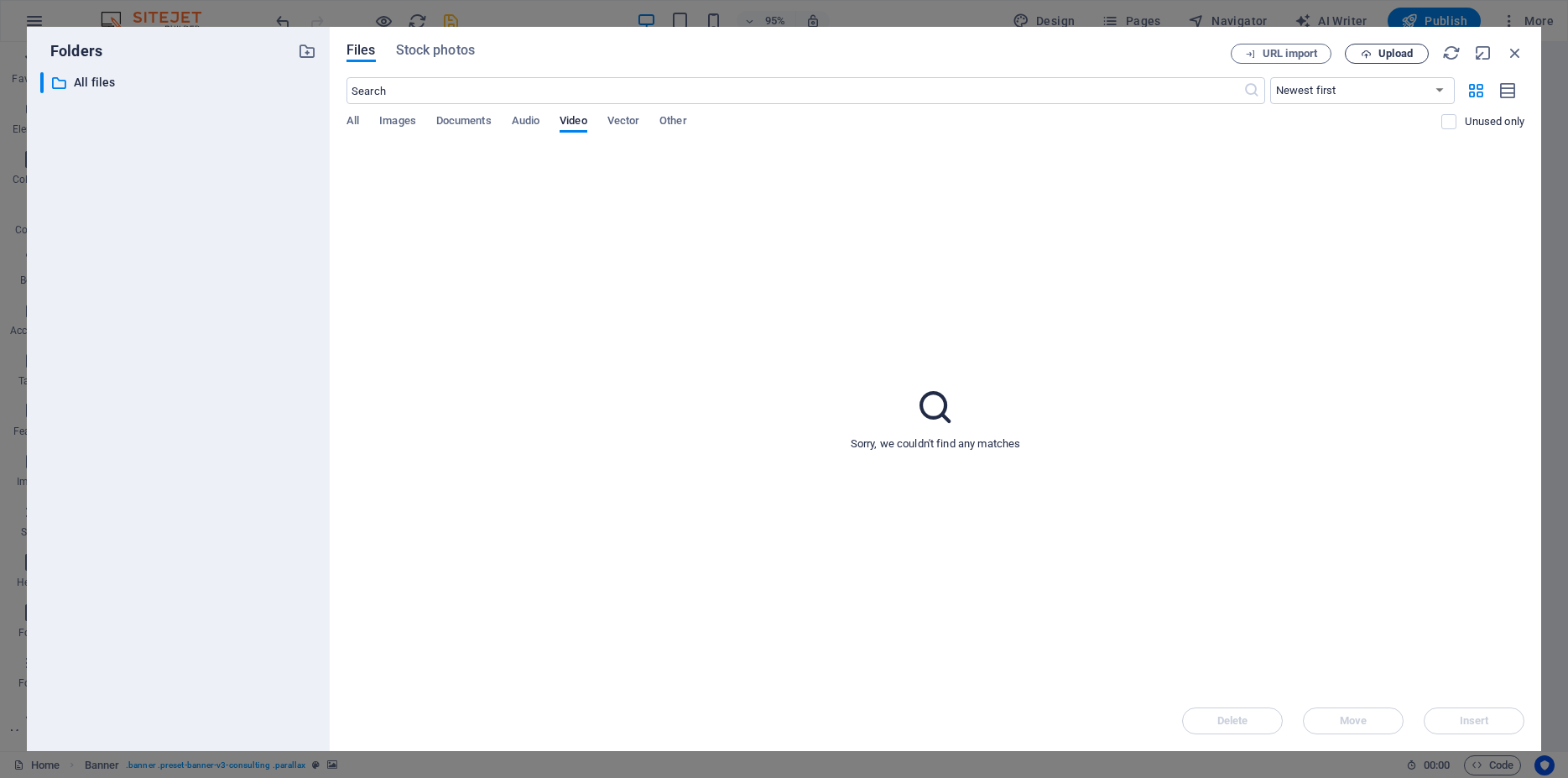
click at [1381, 54] on span "Upload" at bounding box center [1396, 53] width 35 height 10
click at [1256, 49] on span "URL import" at bounding box center [1281, 54] width 86 height 11
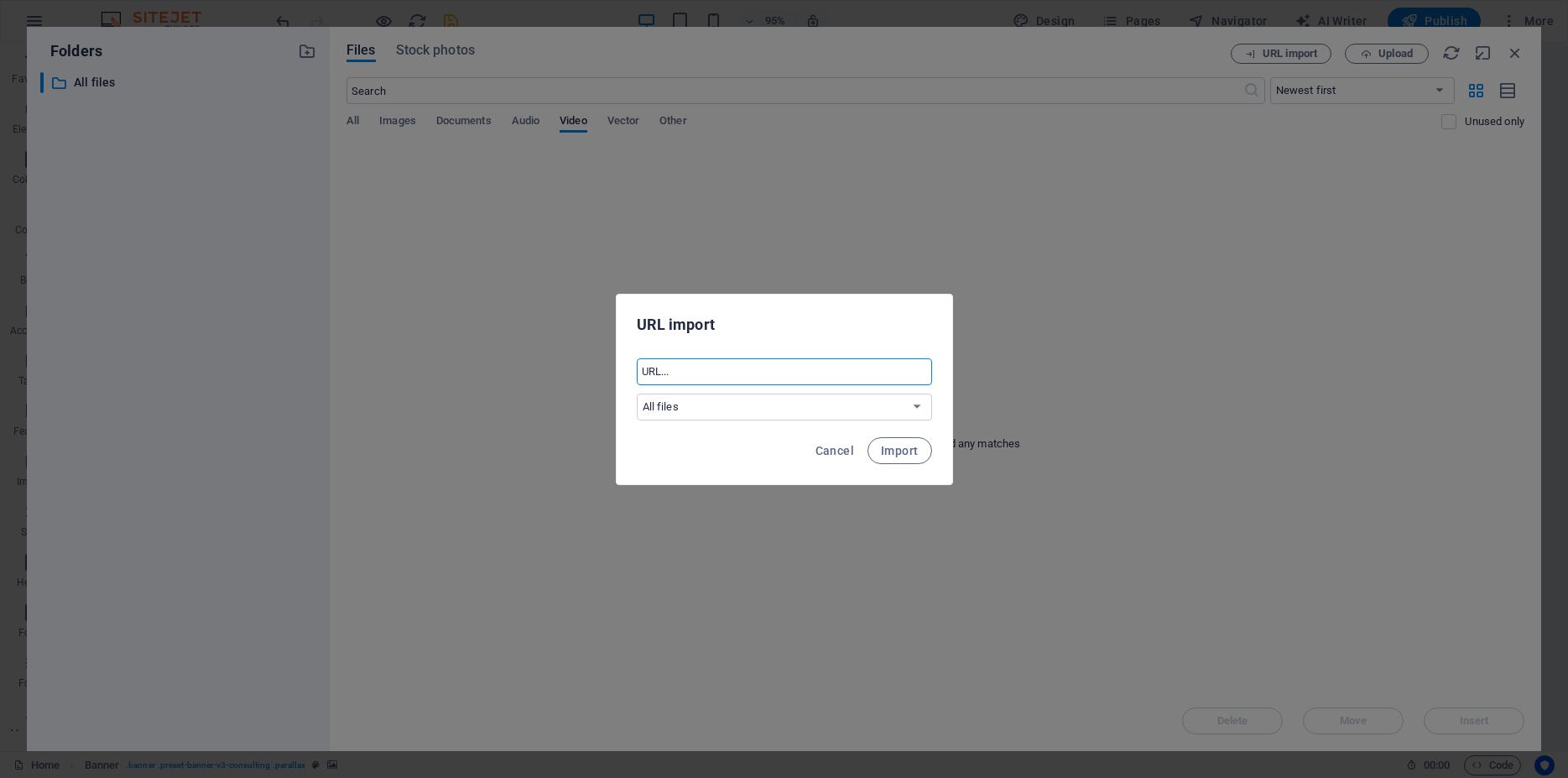
paste input "[URL][DOMAIN_NAME]"
type input "[URL][DOMAIN_NAME]"
click at [900, 451] on span "Import" at bounding box center [899, 450] width 37 height 14
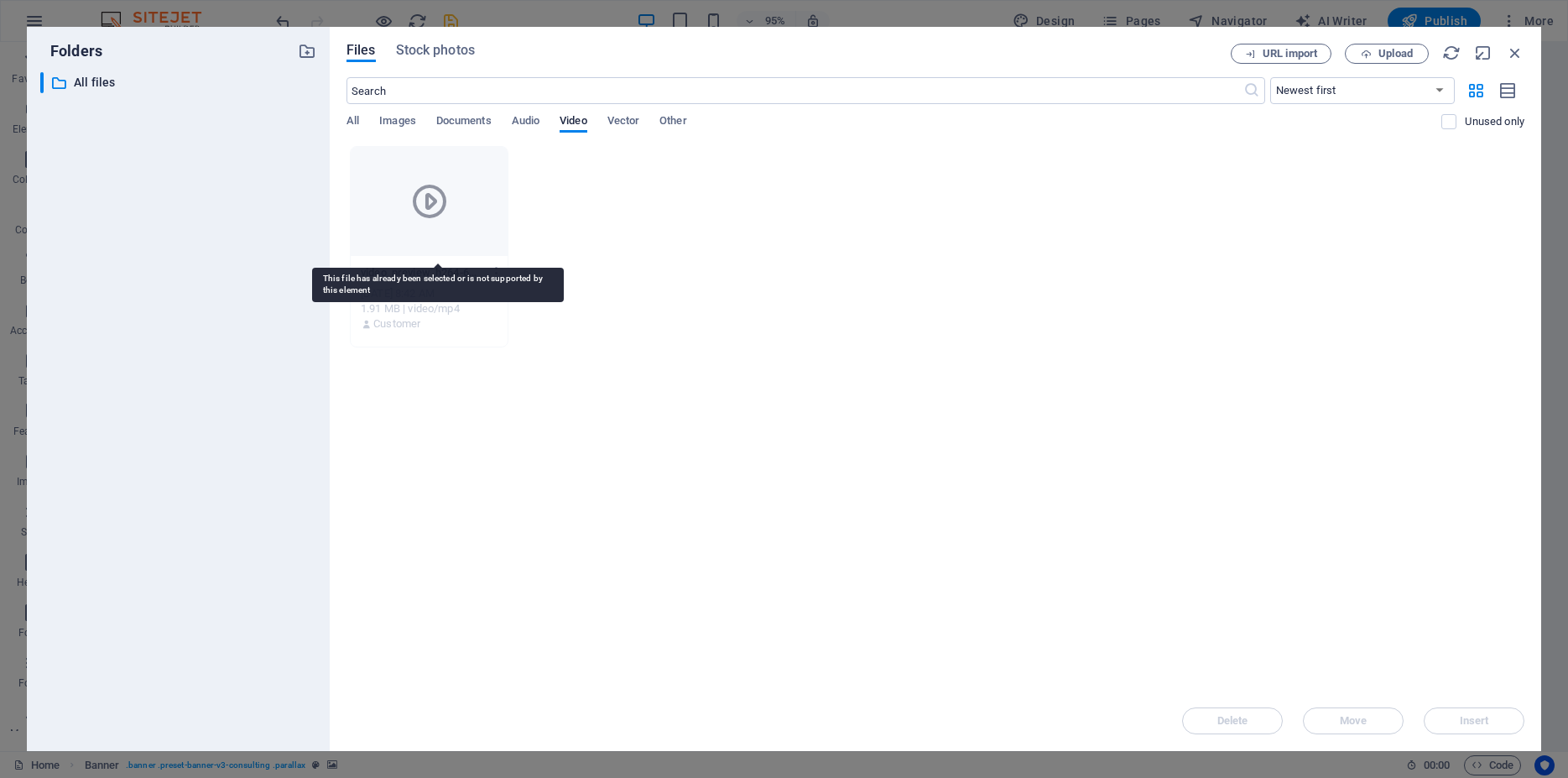
click at [447, 192] on icon at bounding box center [430, 201] width 40 height 40
click at [450, 207] on icon at bounding box center [430, 201] width 40 height 40
click at [1290, 51] on span "URL import" at bounding box center [1290, 53] width 55 height 10
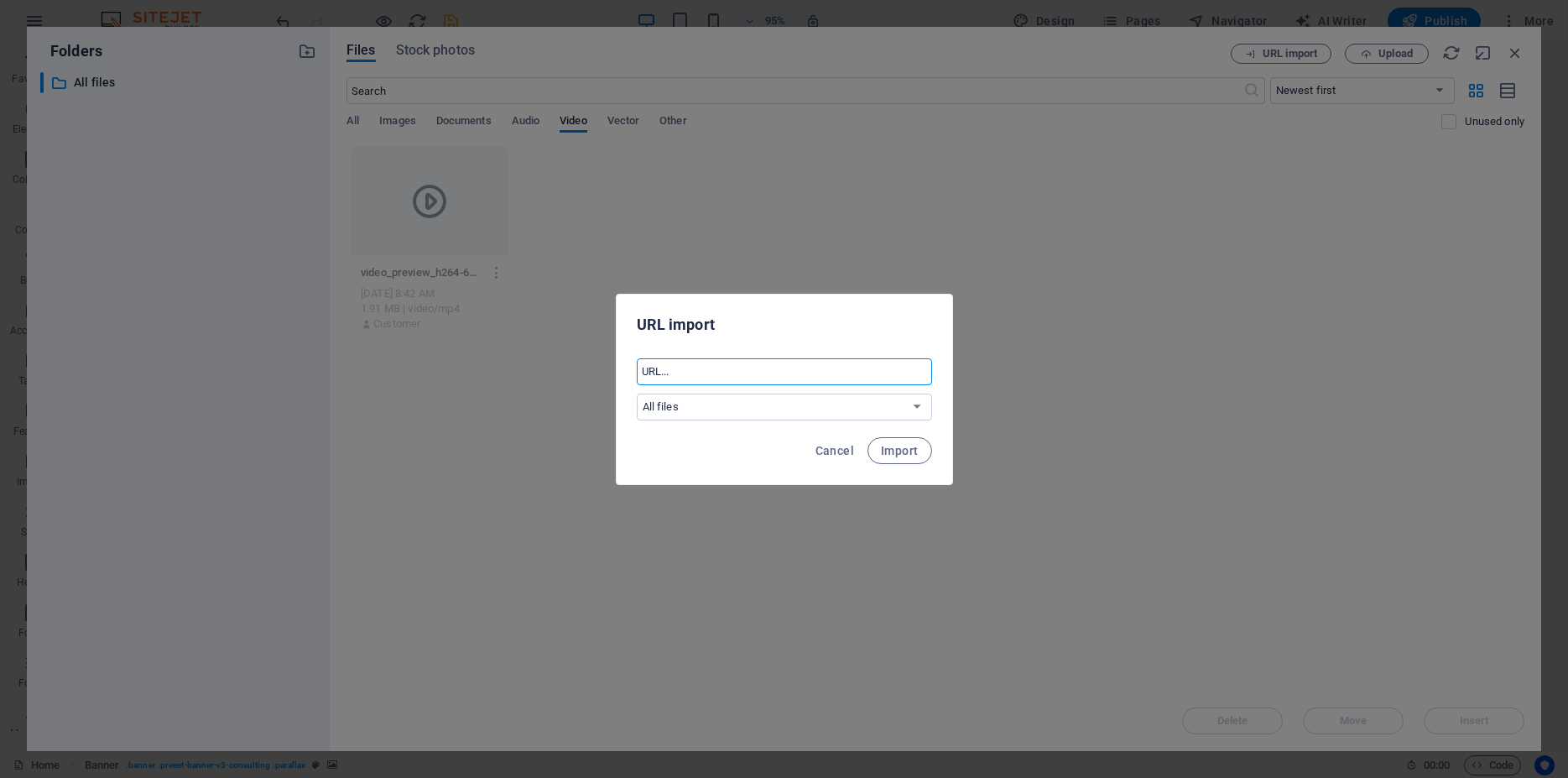
paste input "[URL][DOMAIN_NAME]"
type input "[URL][DOMAIN_NAME]"
click at [907, 453] on span "Import" at bounding box center [899, 450] width 37 height 14
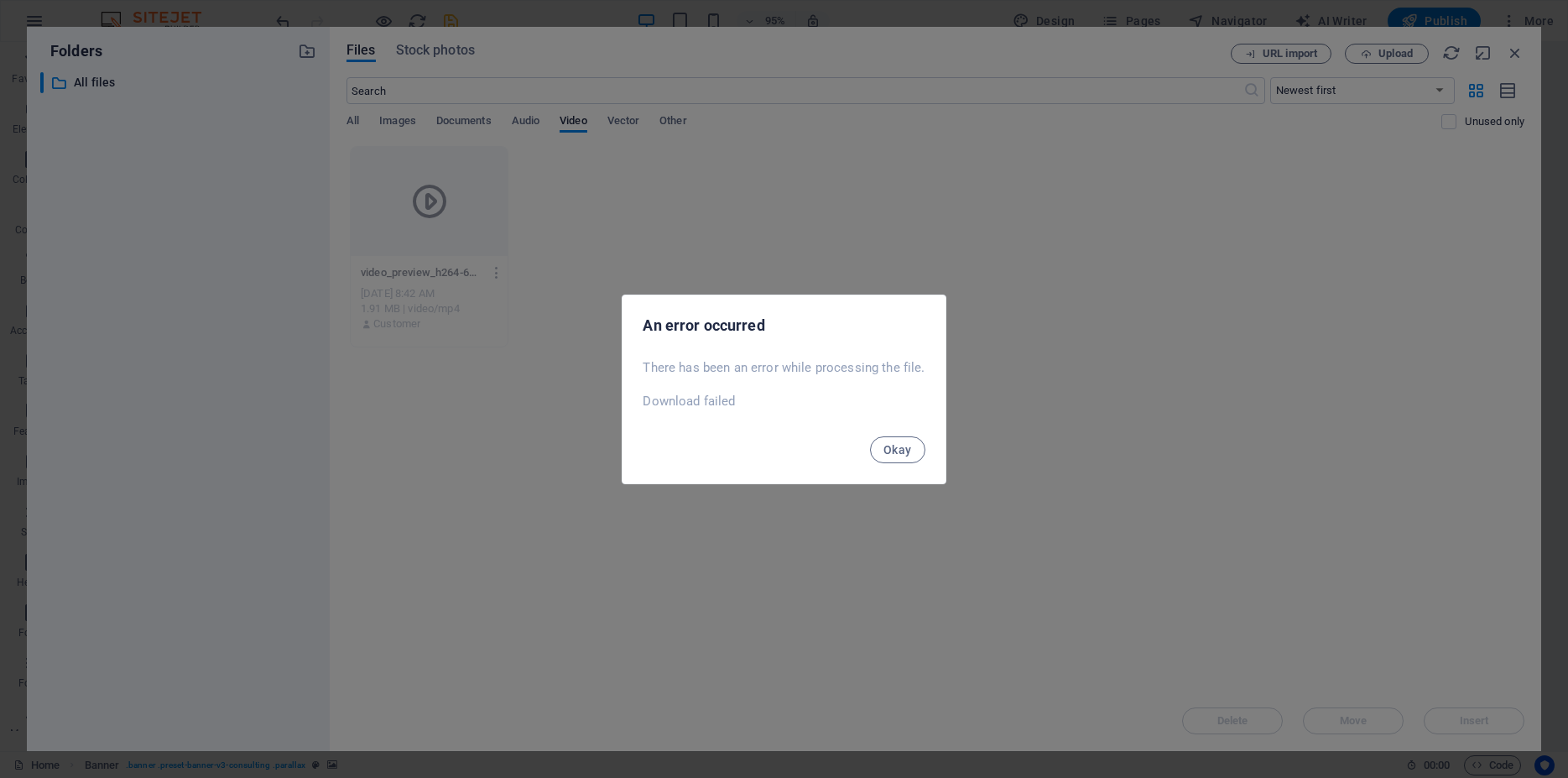
click at [907, 453] on span "Okay" at bounding box center [897, 450] width 28 height 14
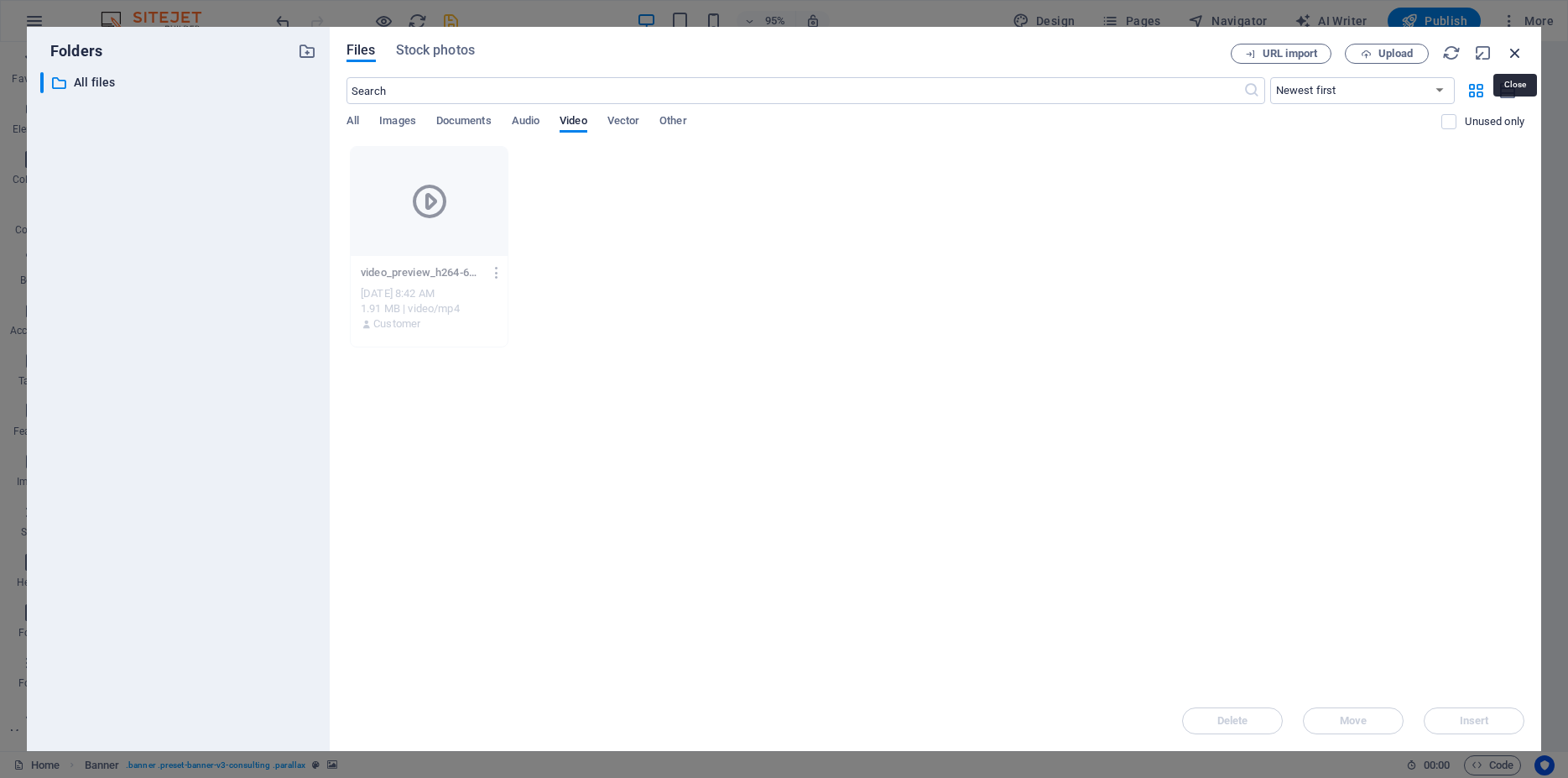
click at [1519, 56] on icon "button" at bounding box center [1515, 53] width 18 height 18
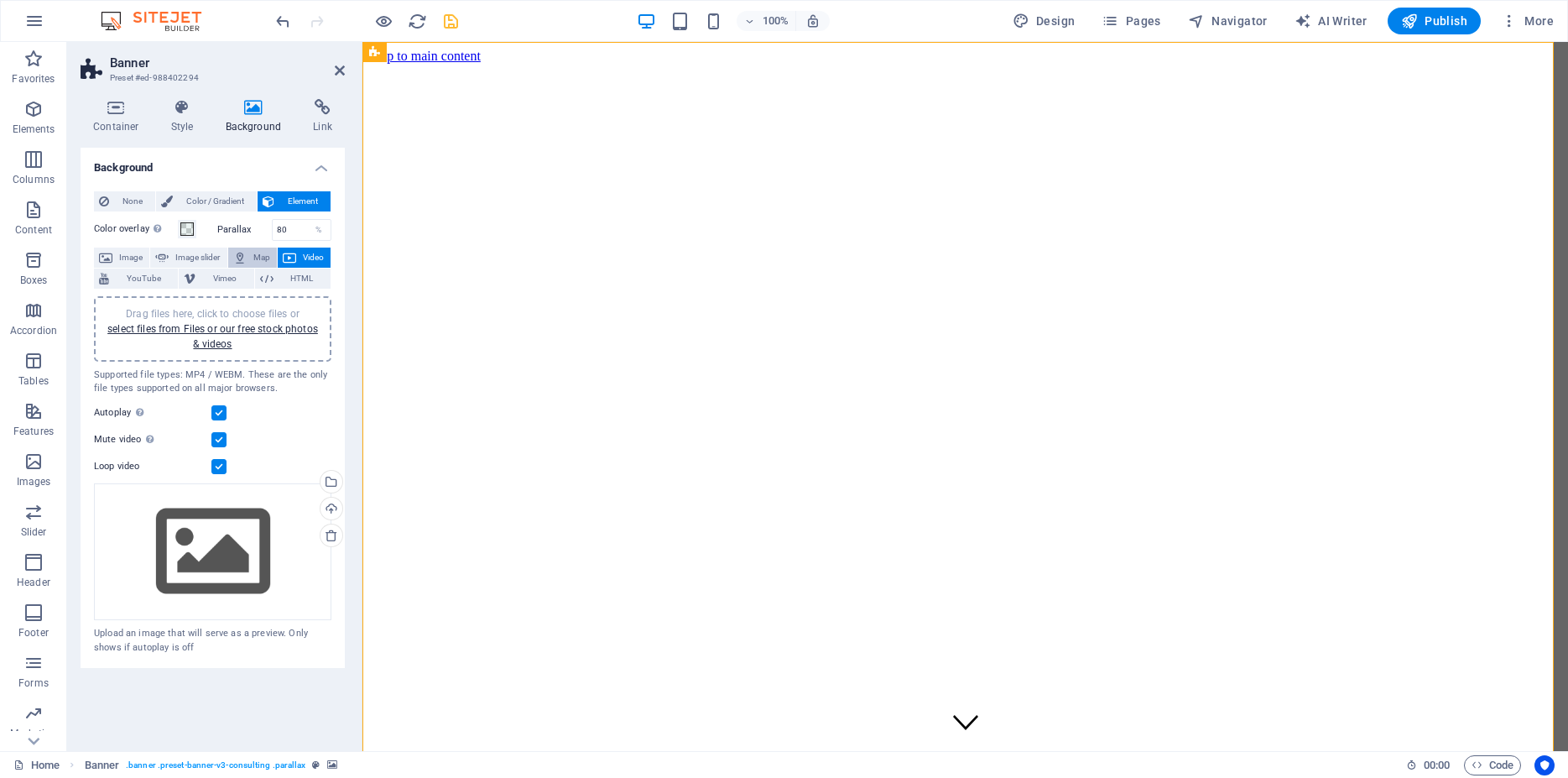
click at [258, 258] on span "Map" at bounding box center [262, 258] width 20 height 20
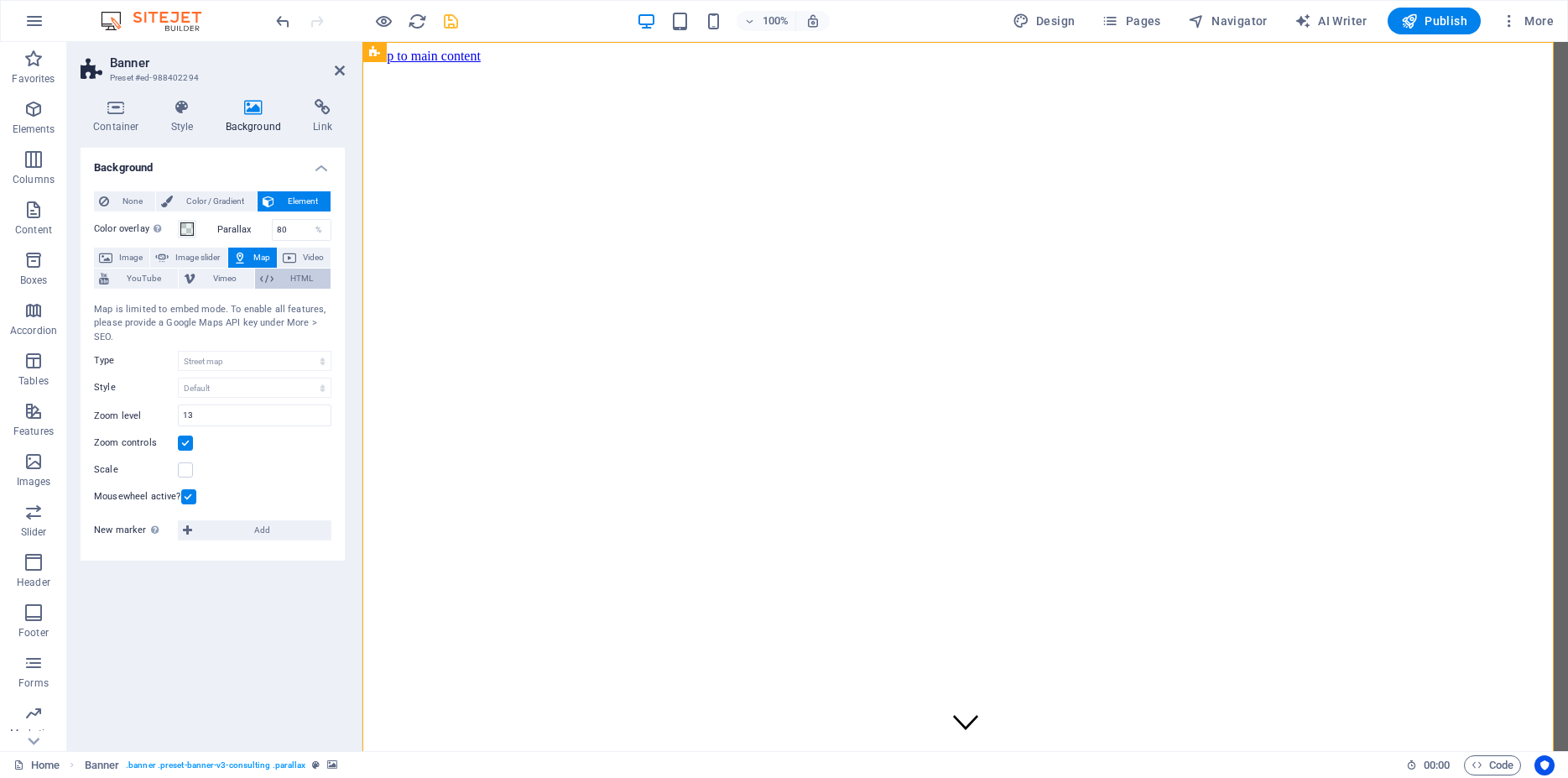
click at [295, 278] on span "HTML" at bounding box center [302, 278] width 47 height 20
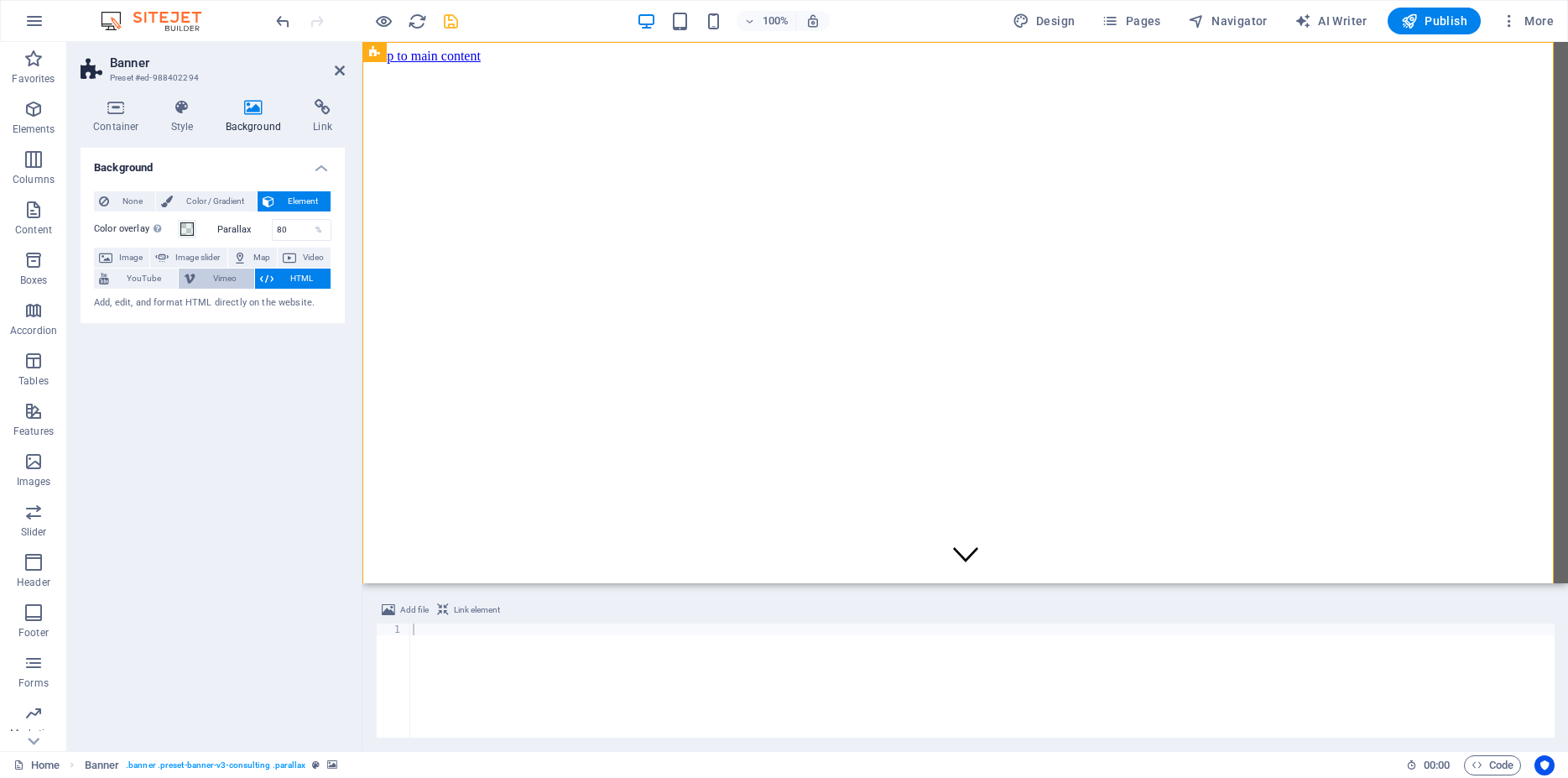
click at [230, 279] on span "Vimeo" at bounding box center [224, 278] width 48 height 20
select select "ar16_9"
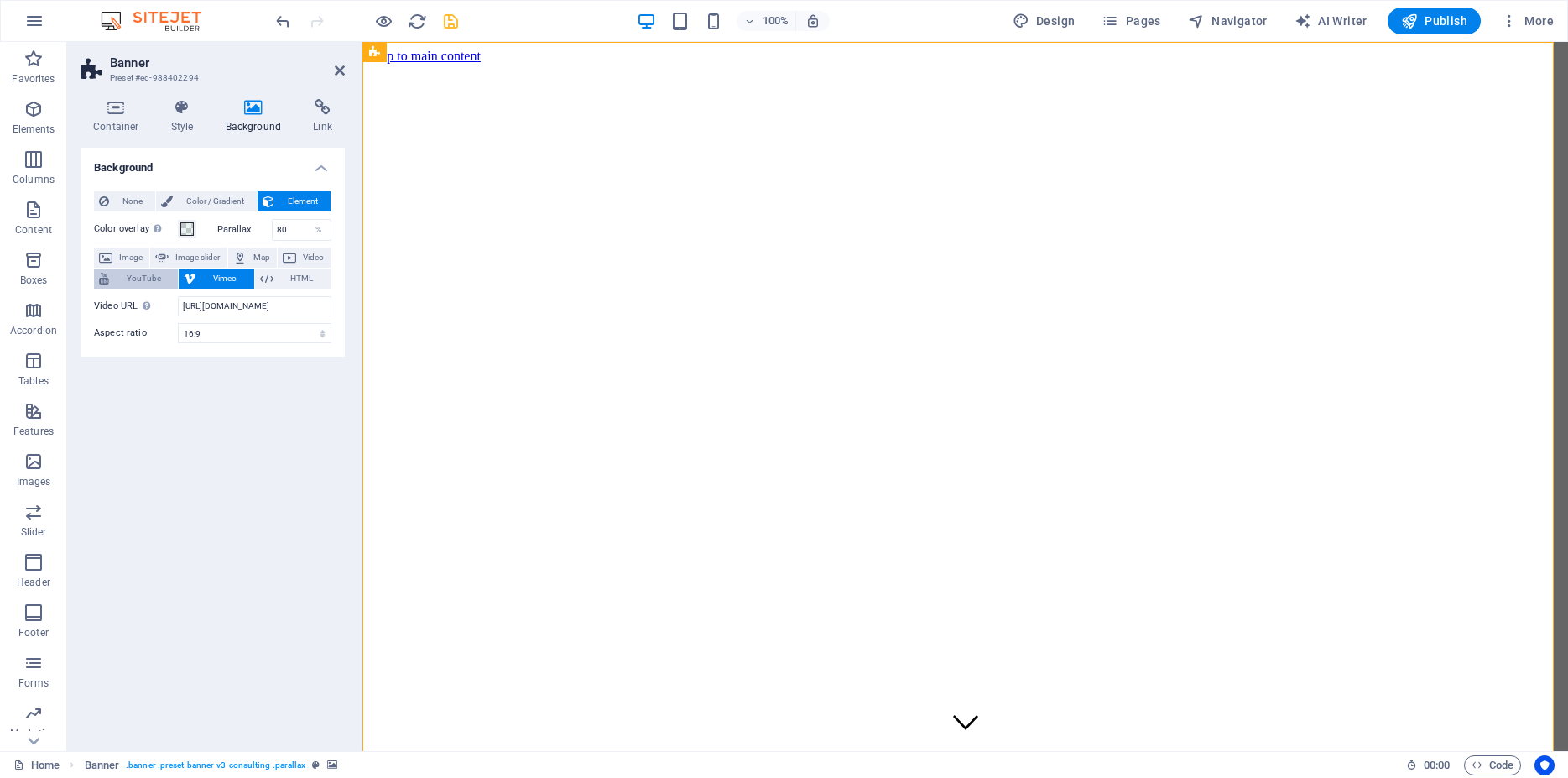
click at [136, 278] on span "YouTube" at bounding box center [143, 278] width 59 height 20
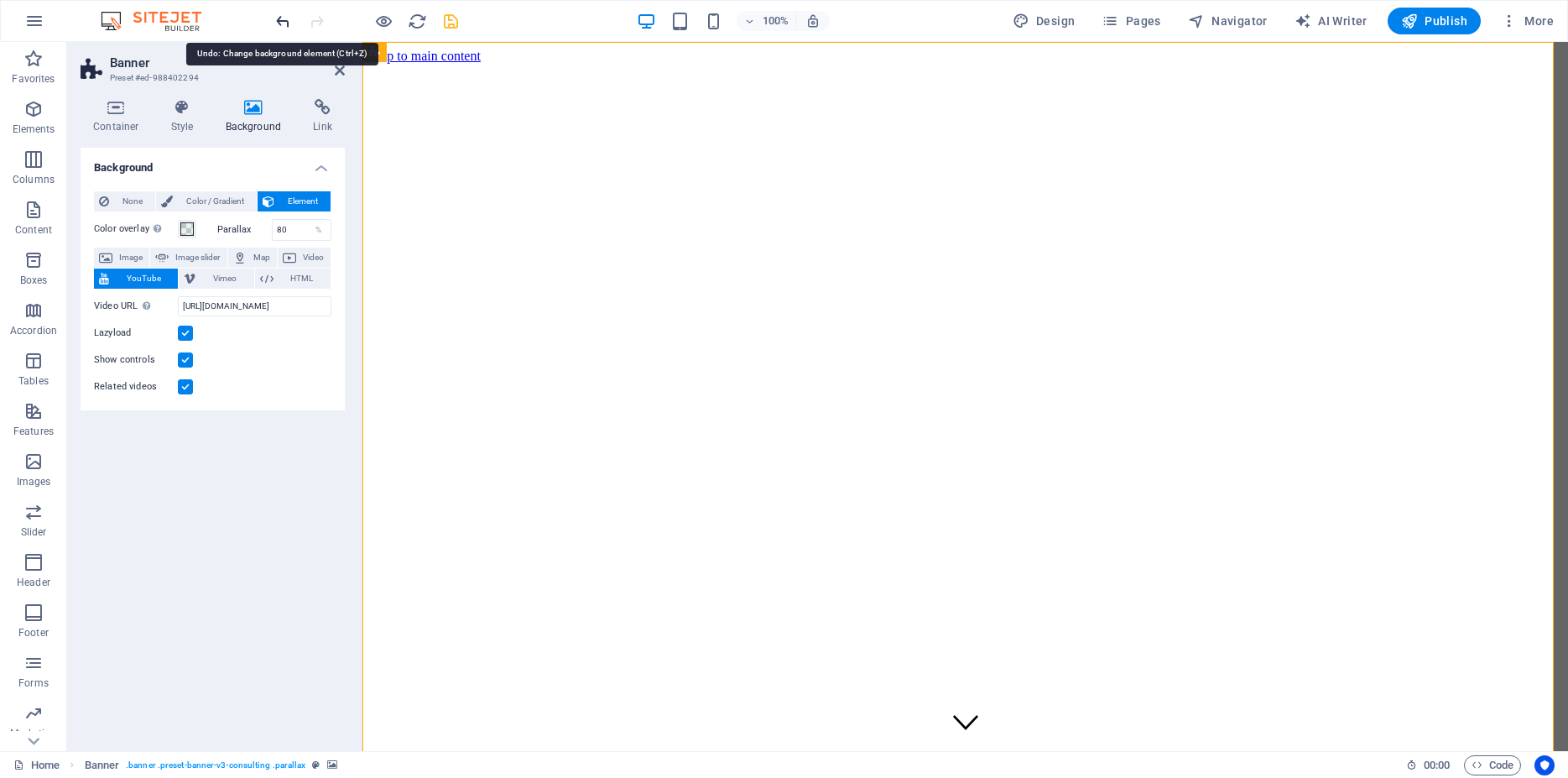
click at [282, 23] on icon "undo" at bounding box center [283, 21] width 19 height 19
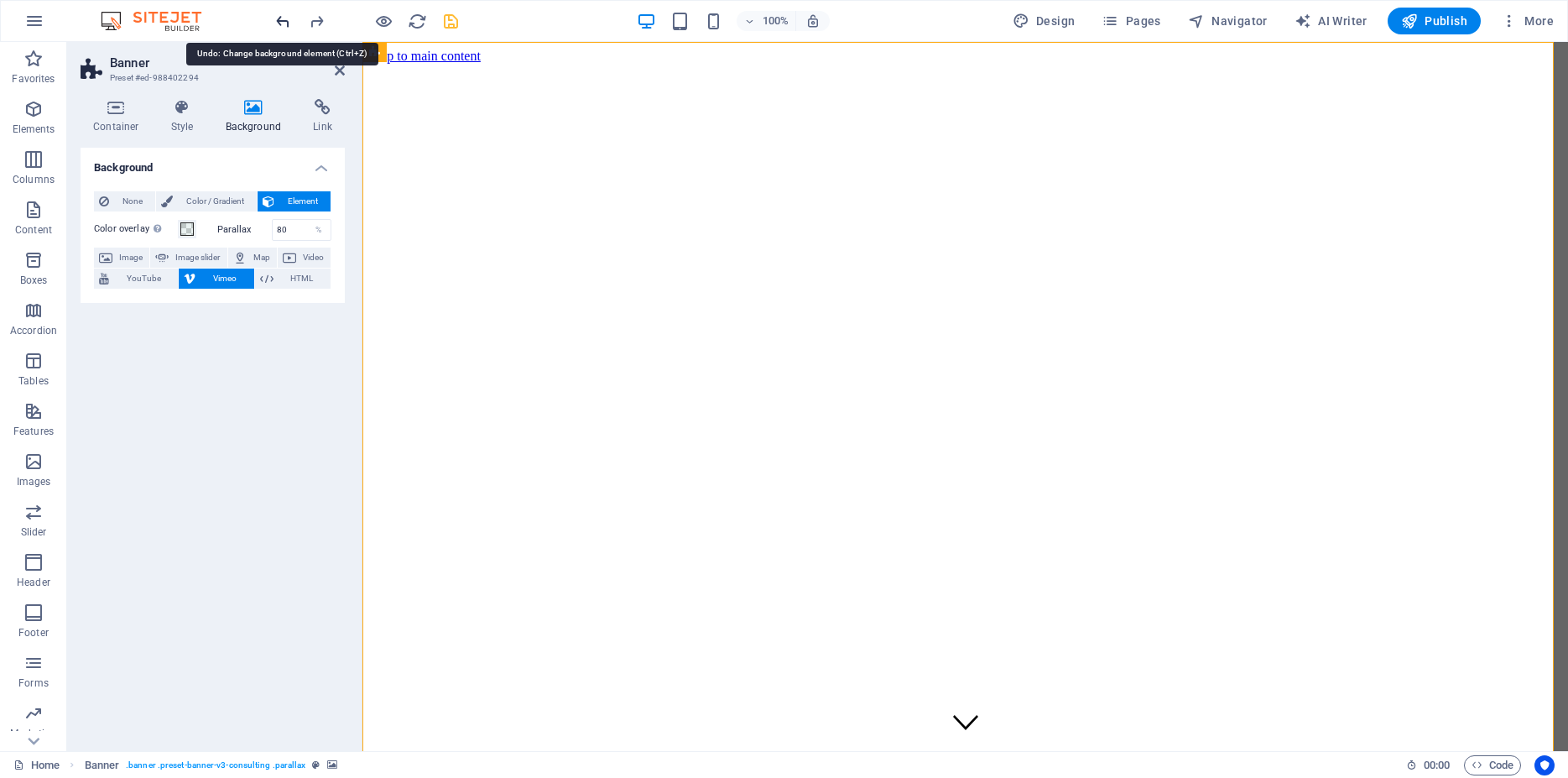
click at [282, 23] on icon "undo" at bounding box center [283, 21] width 19 height 19
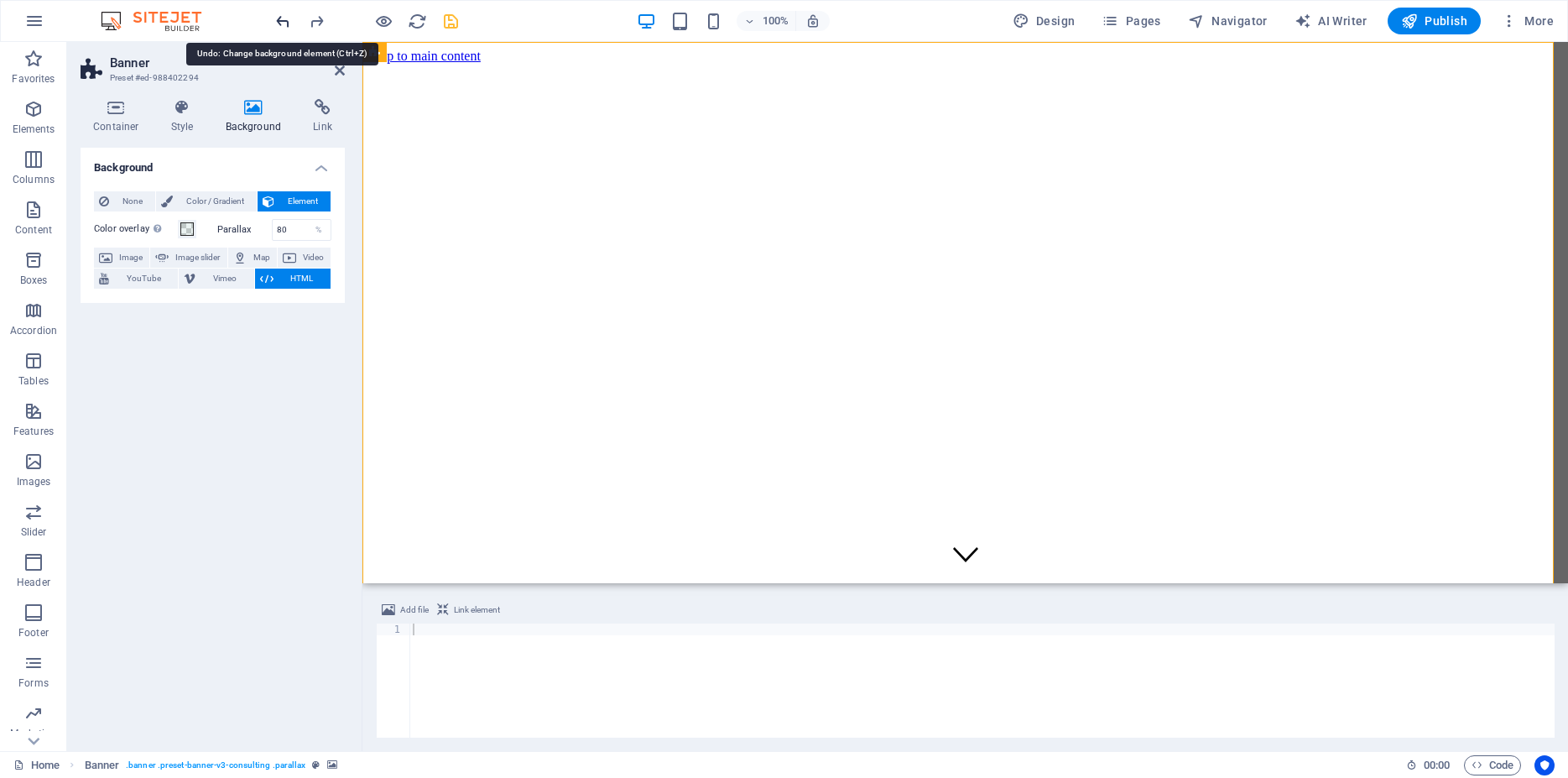
click at [282, 23] on icon "undo" at bounding box center [283, 21] width 19 height 19
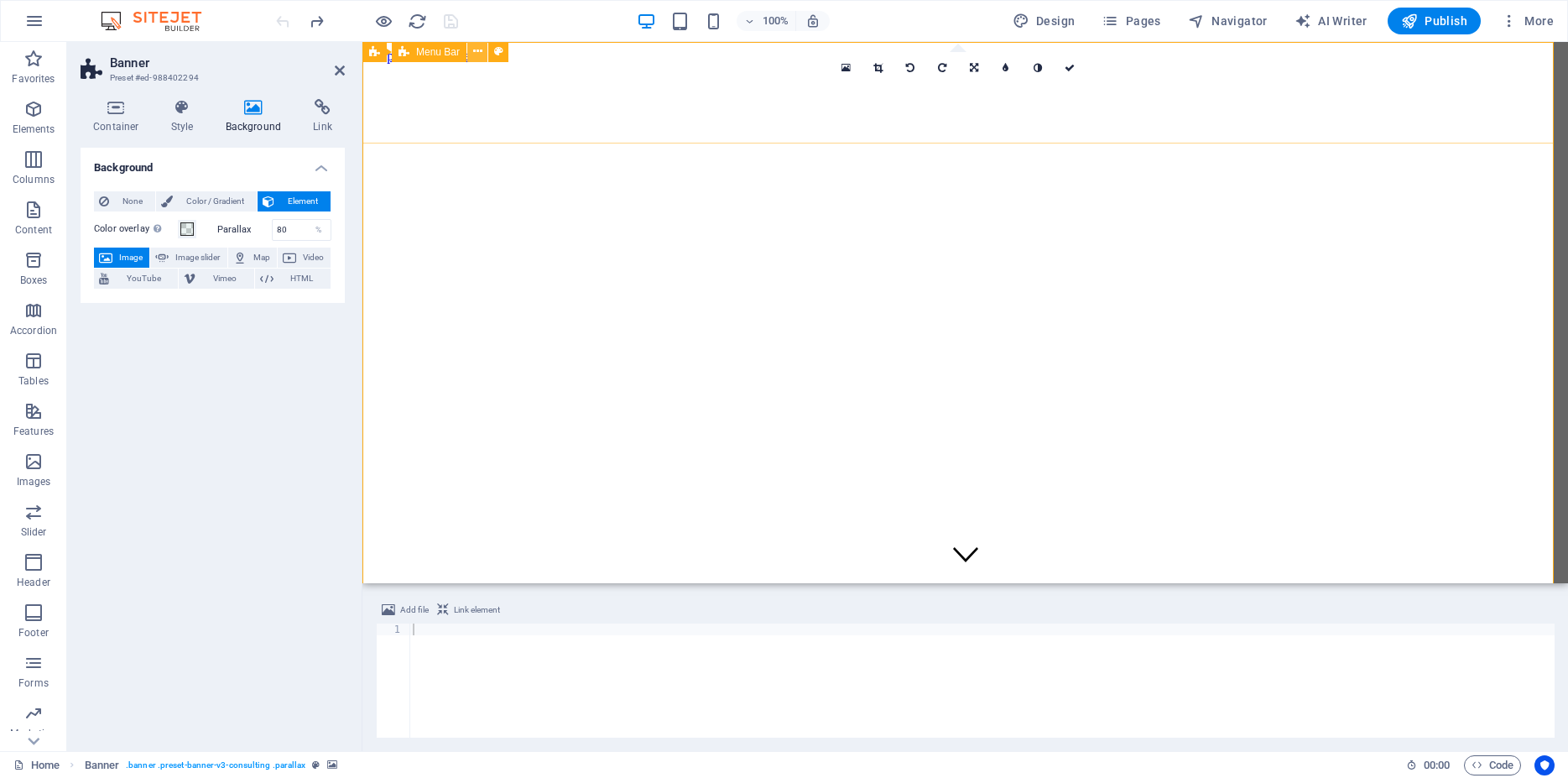
click at [477, 48] on icon at bounding box center [478, 51] width 9 height 17
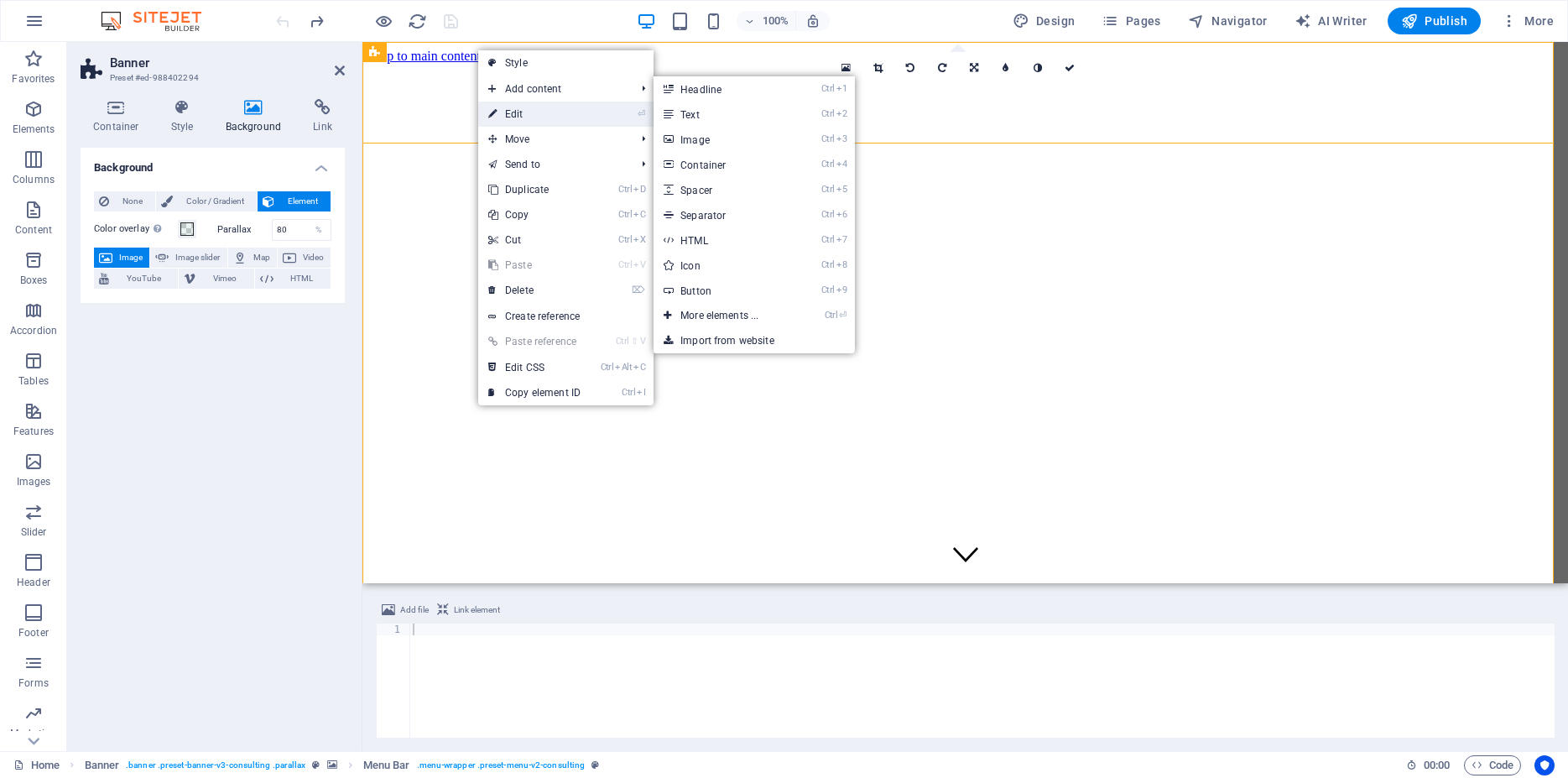
drag, startPoint x: 517, startPoint y: 113, endPoint x: 167, endPoint y: 67, distance: 353.0
click at [517, 113] on link "⏎ Edit" at bounding box center [535, 115] width 113 height 25
select select "px"
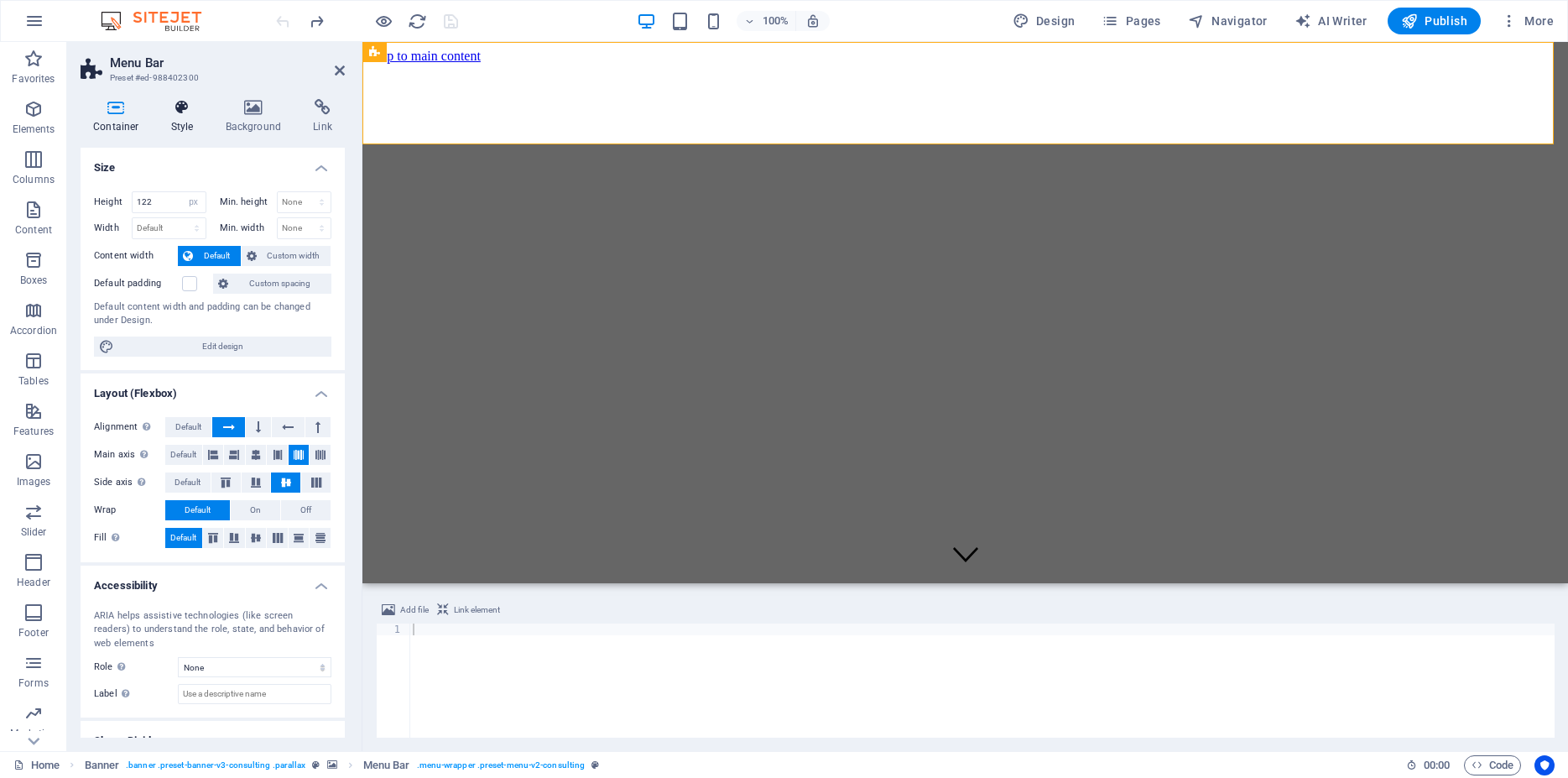
click at [179, 120] on h4 "Style" at bounding box center [186, 116] width 55 height 35
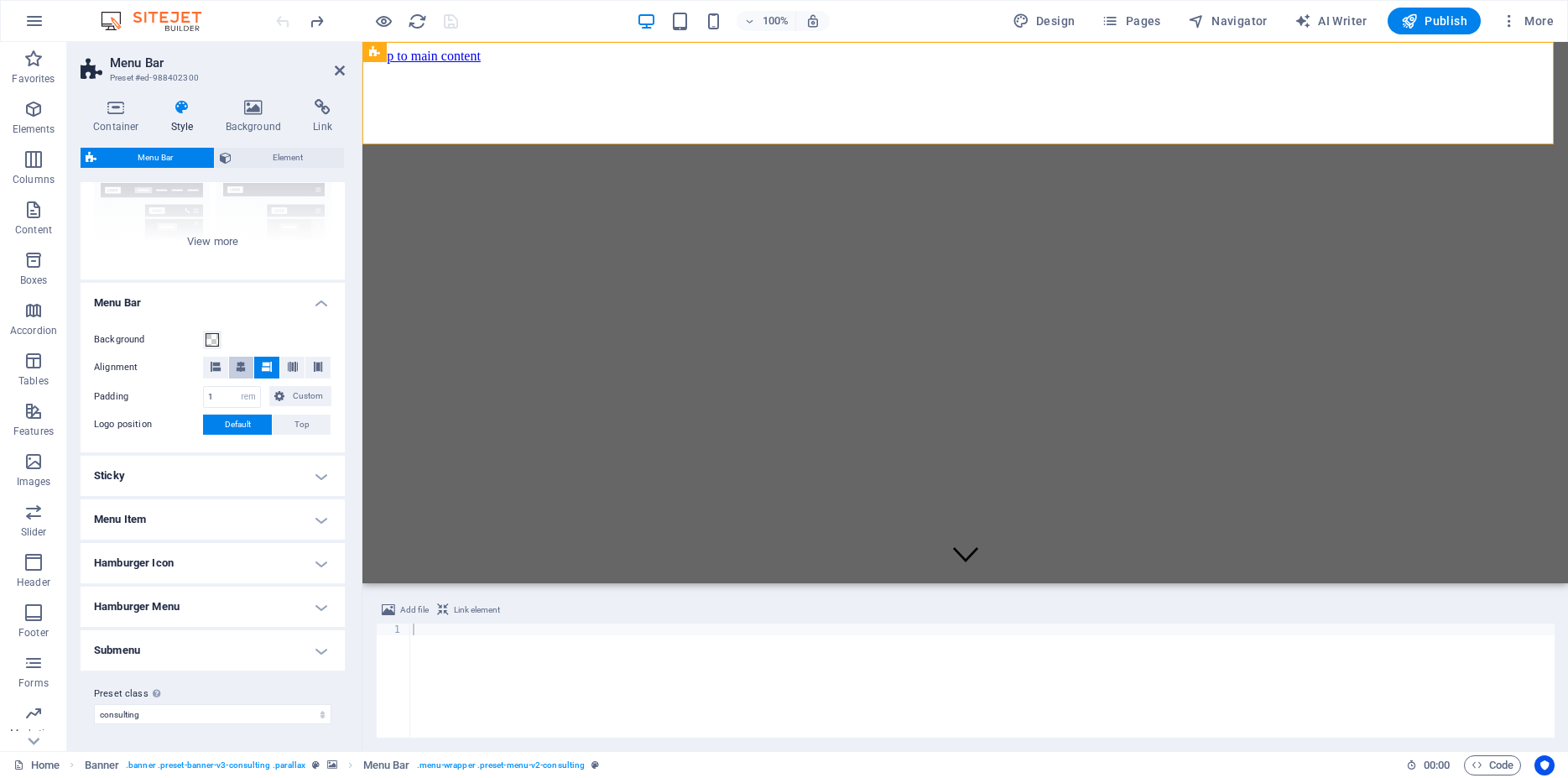
click at [236, 361] on icon at bounding box center [240, 366] width 10 height 10
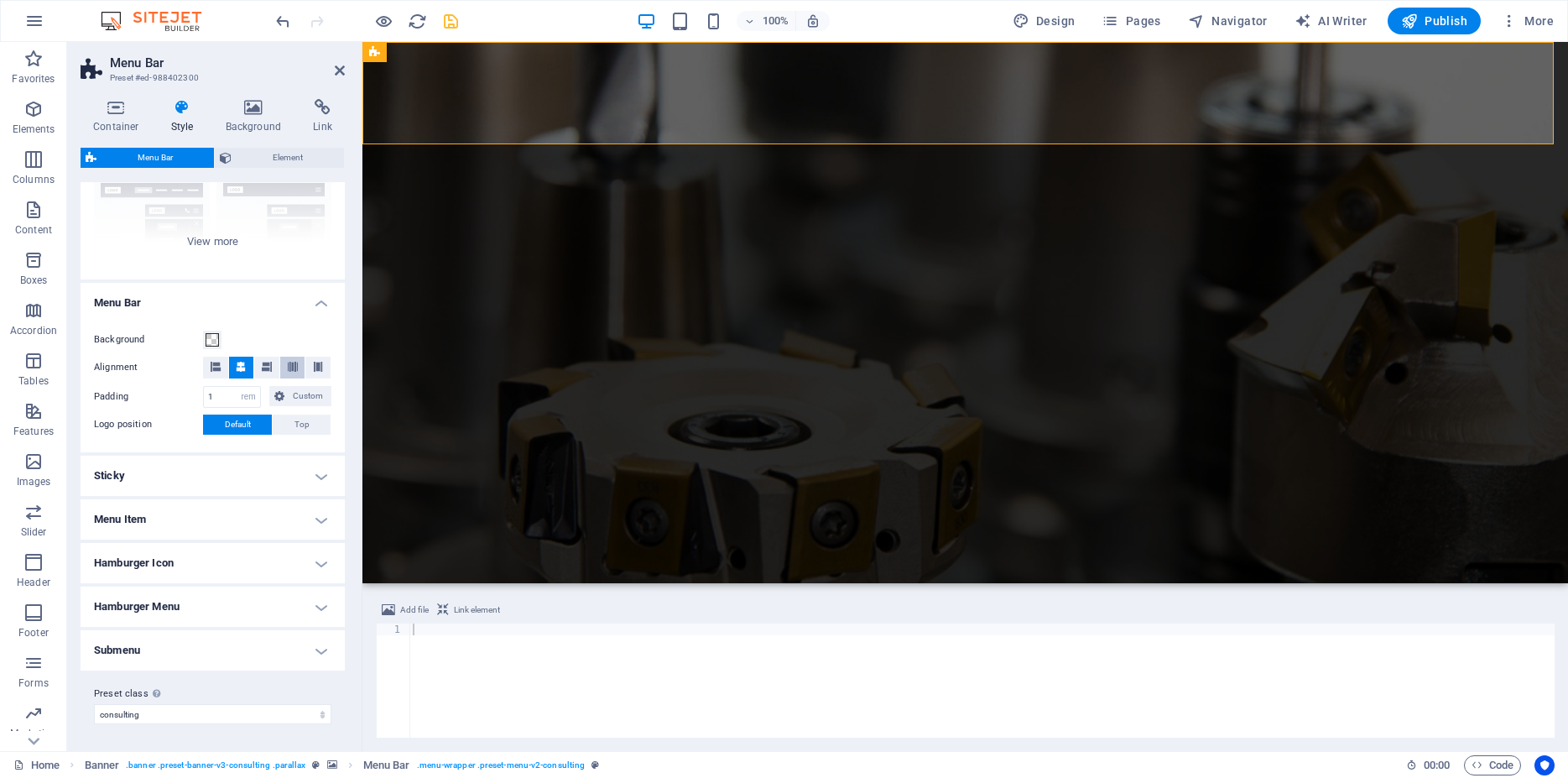
click at [288, 361] on icon at bounding box center [292, 366] width 10 height 10
click at [217, 361] on icon at bounding box center [215, 366] width 10 height 10
click at [262, 361] on icon at bounding box center [267, 366] width 10 height 10
click at [212, 333] on span at bounding box center [212, 339] width 14 height 14
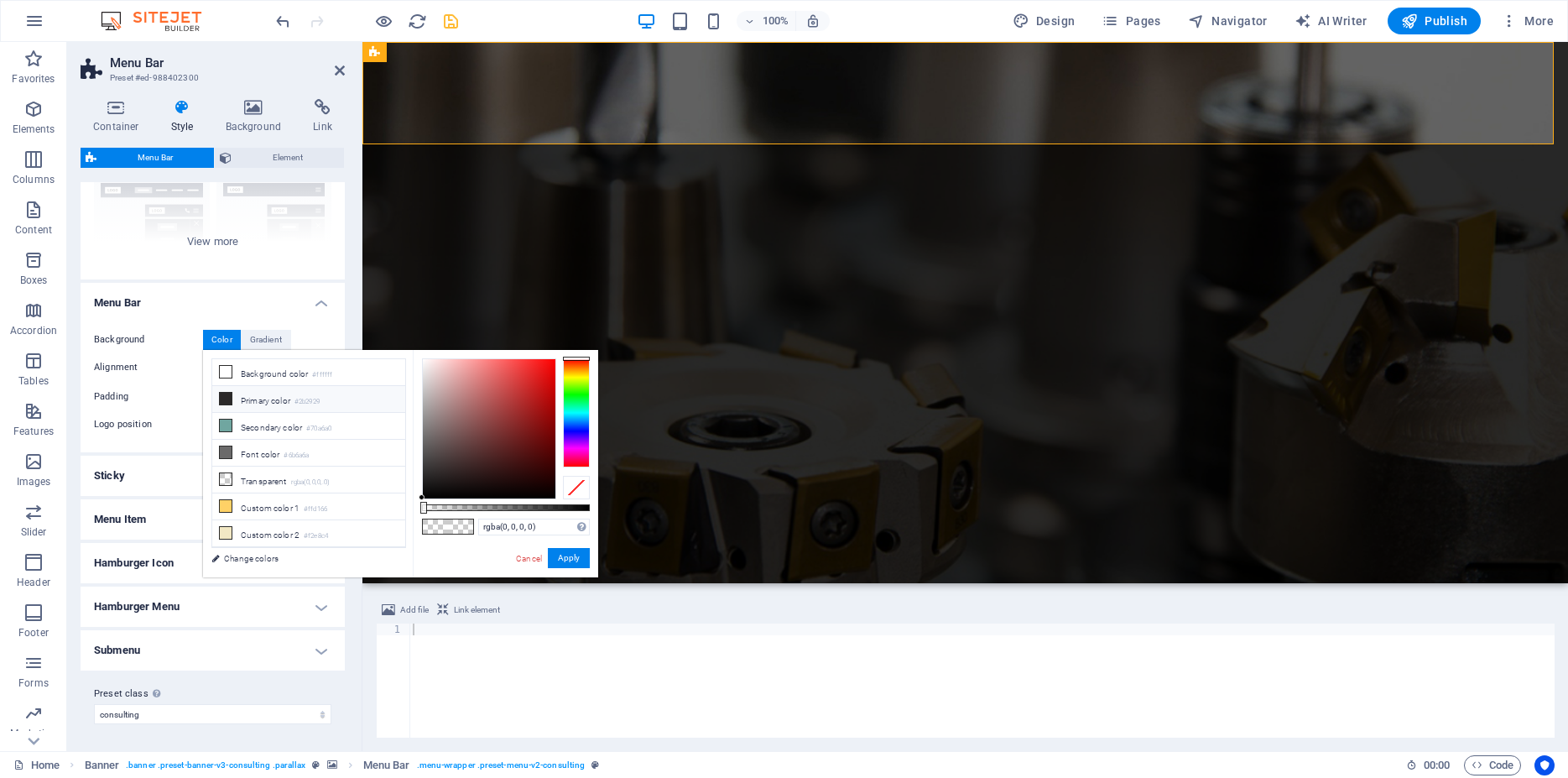
click at [227, 395] on icon at bounding box center [226, 398] width 12 height 12
click at [564, 564] on button "Apply" at bounding box center [569, 558] width 42 height 20
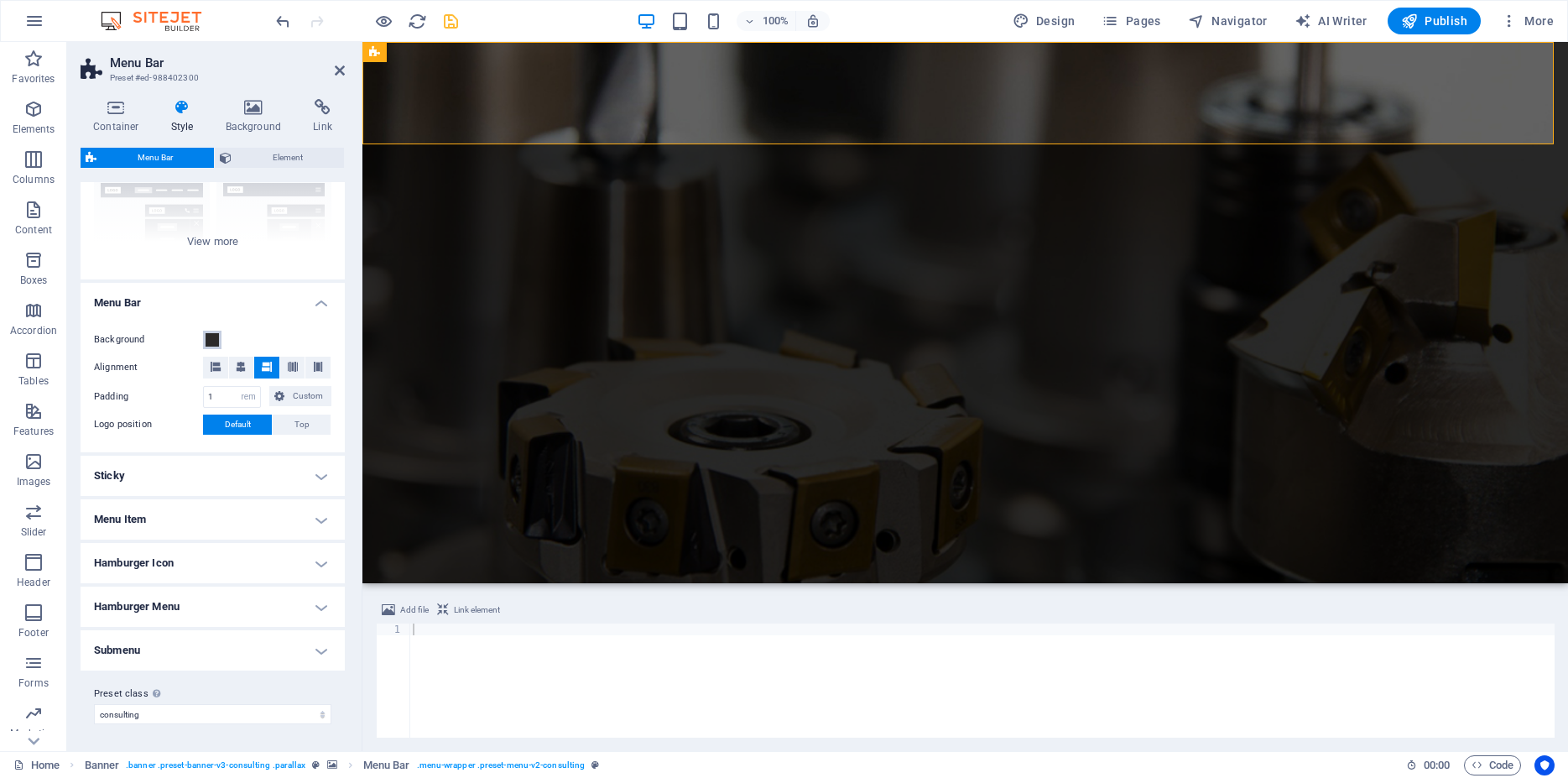
click at [211, 333] on span at bounding box center [212, 339] width 14 height 14
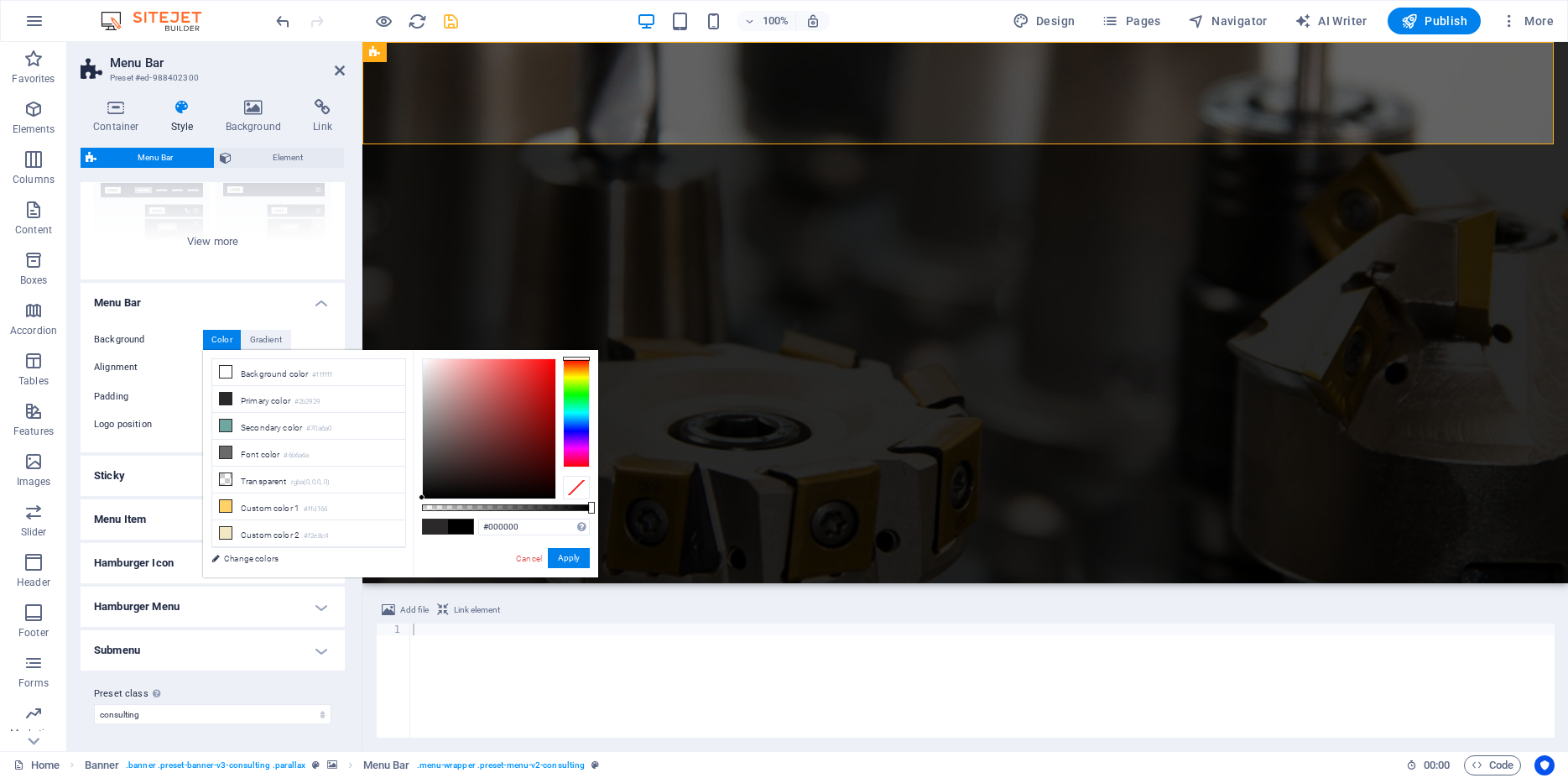
drag, startPoint x: 450, startPoint y: 481, endPoint x: 401, endPoint y: 507, distance: 55.5
click at [401, 507] on div "less Background color #ffffff Primary color #2b2929 Secondary color #70a6a0 Fon…" at bounding box center [400, 463] width 395 height 227
drag, startPoint x: 590, startPoint y: 507, endPoint x: 564, endPoint y: 510, distance: 26.2
click at [566, 510] on div at bounding box center [568, 507] width 6 height 12
drag, startPoint x: 564, startPoint y: 558, endPoint x: 202, endPoint y: 510, distance: 365.2
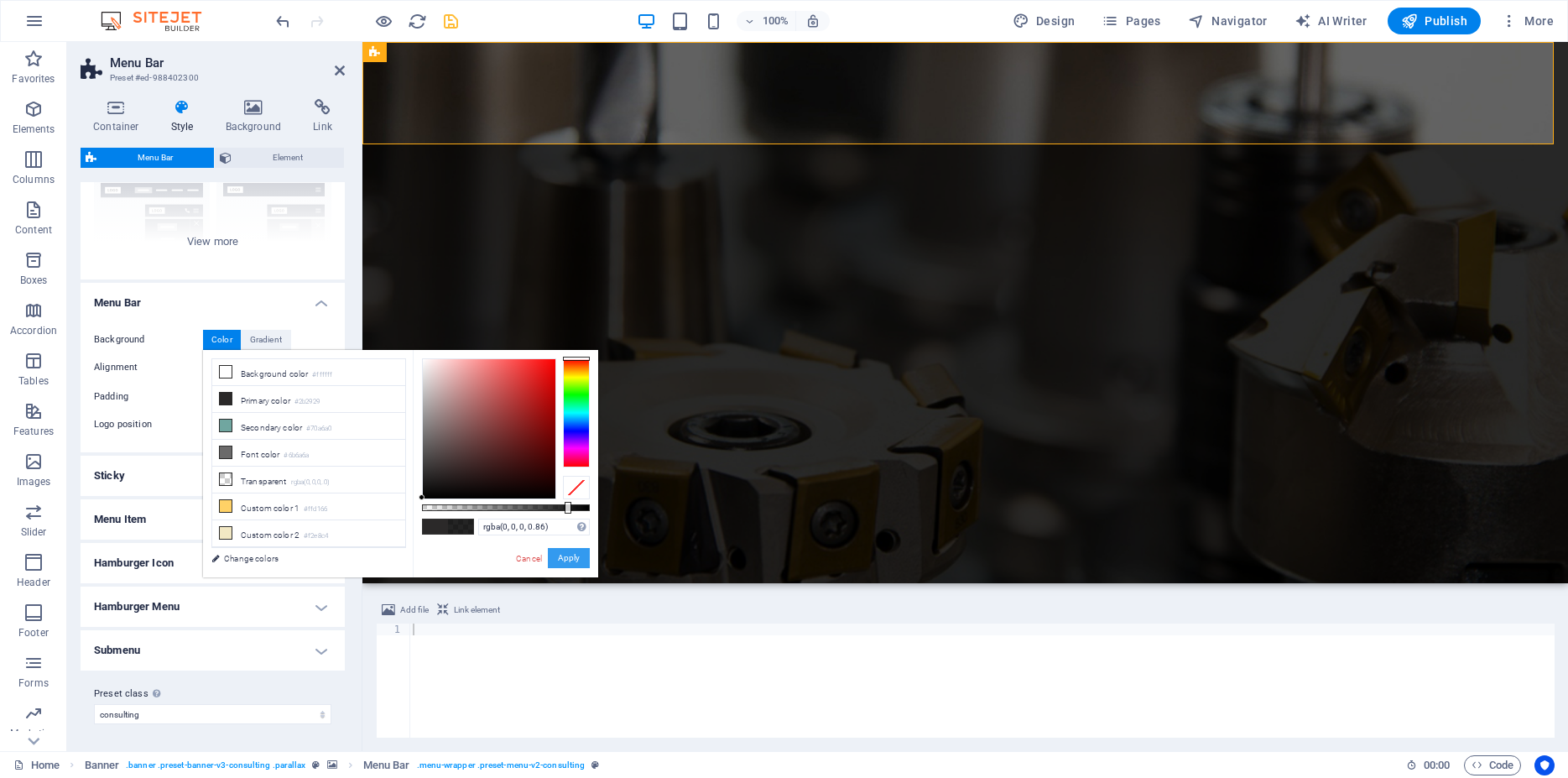
click at [564, 558] on button "Apply" at bounding box center [569, 558] width 42 height 20
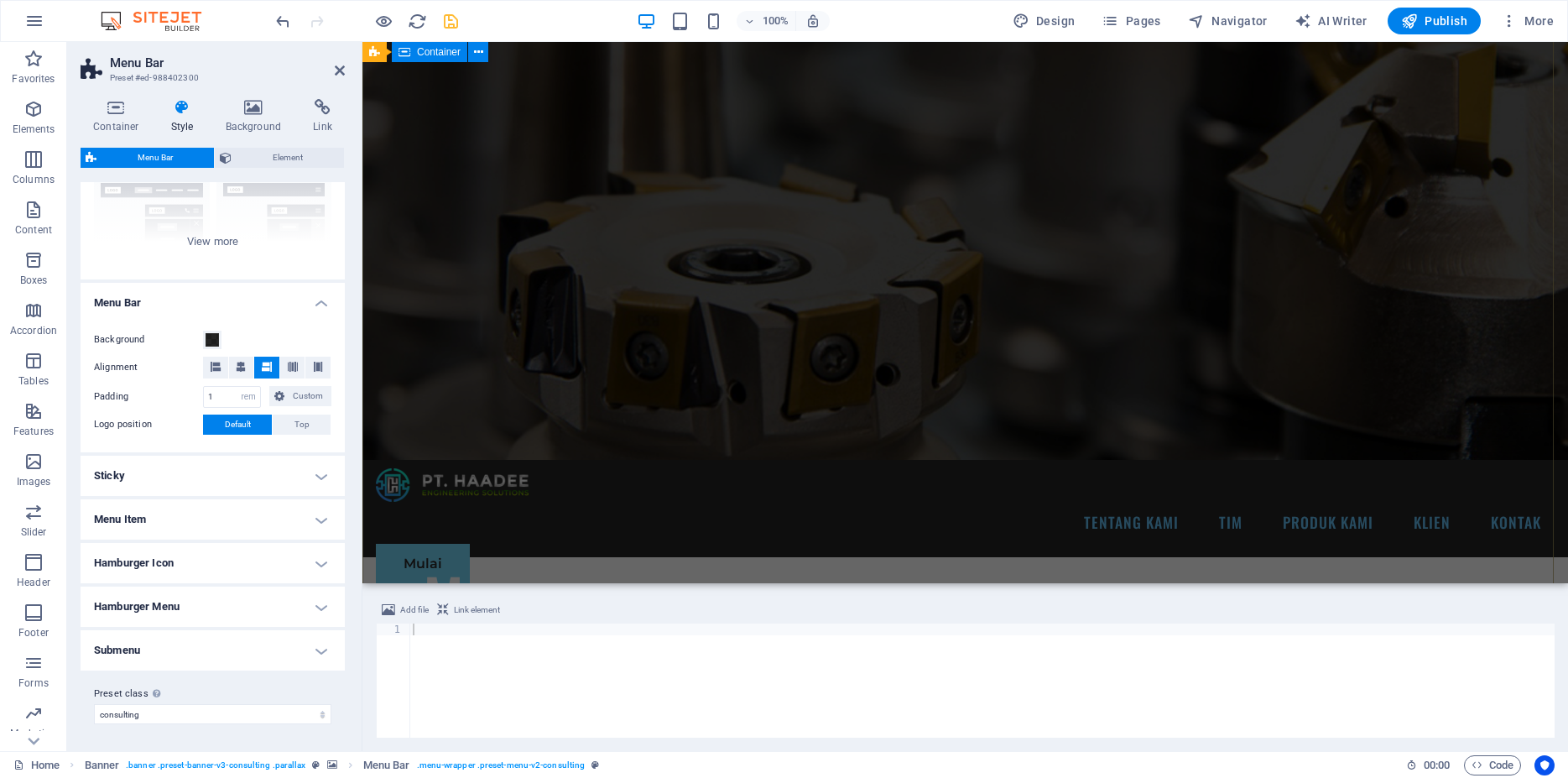
scroll to position [0, 0]
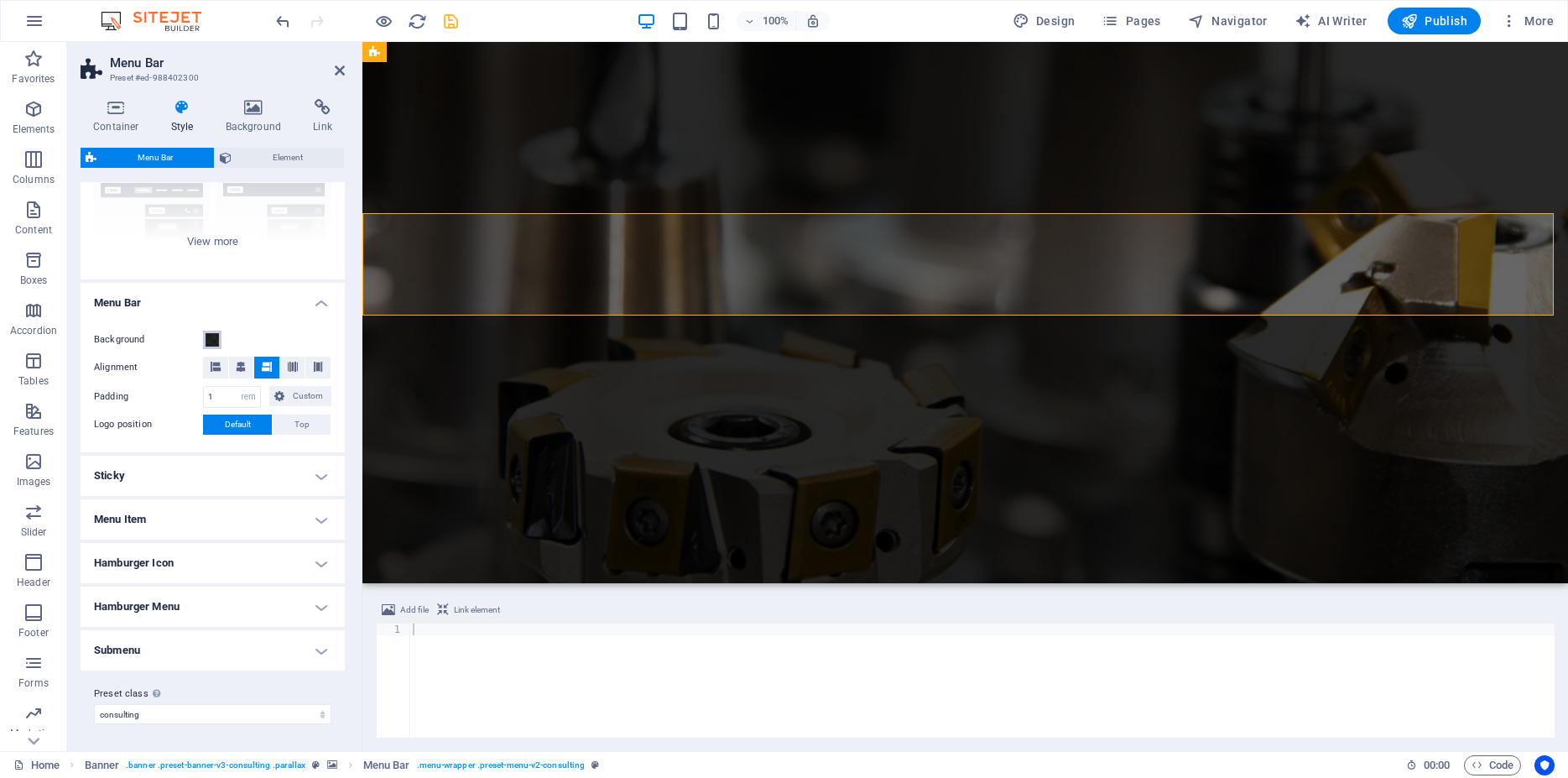
click at [207, 333] on span at bounding box center [212, 339] width 14 height 14
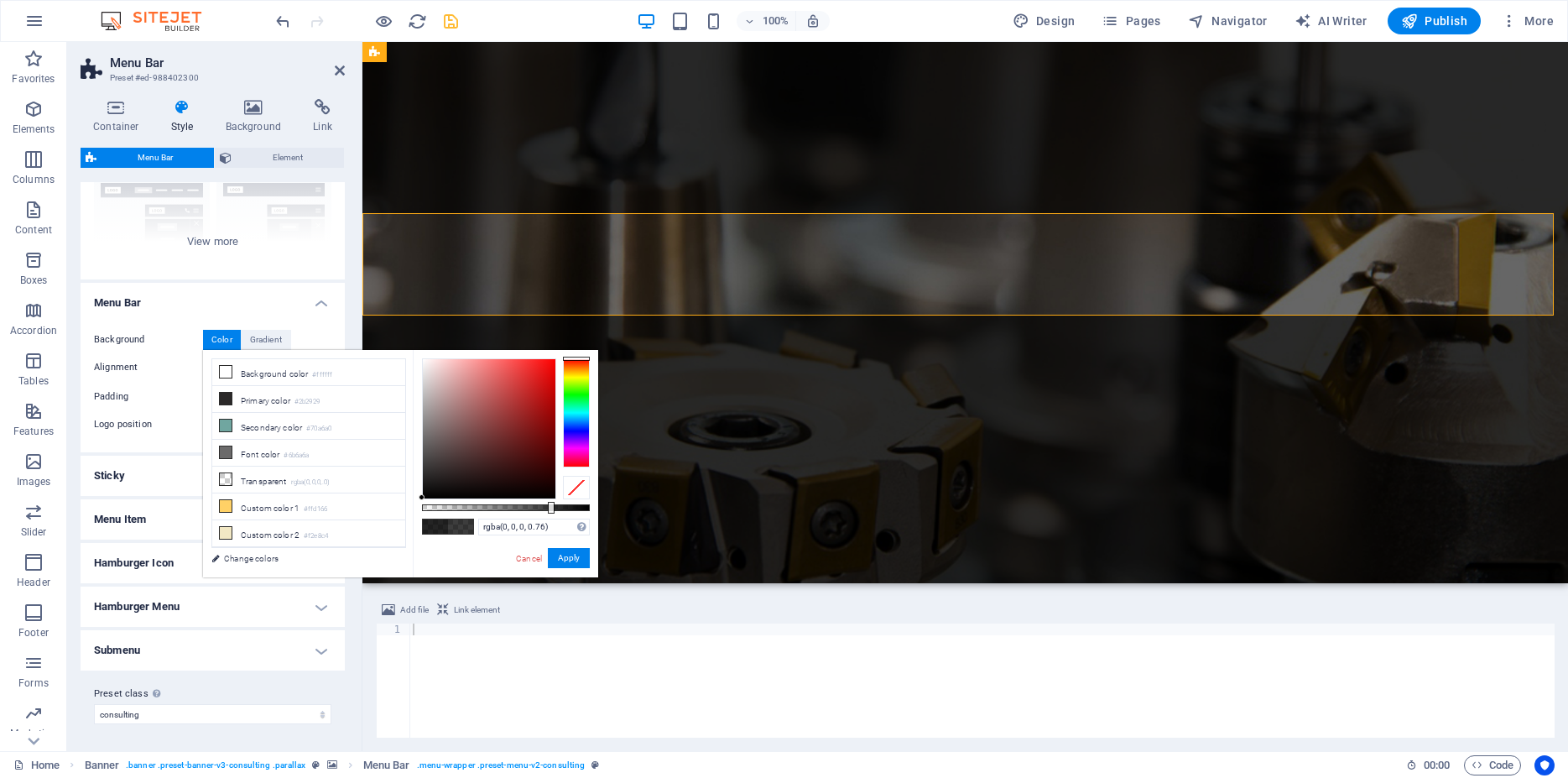
type input "rgba(0, 0, 0, 0.755)"
drag, startPoint x: 565, startPoint y: 510, endPoint x: 548, endPoint y: 507, distance: 17.3
click at [549, 507] on div at bounding box center [551, 507] width 6 height 12
click at [571, 563] on button "Apply" at bounding box center [569, 558] width 42 height 20
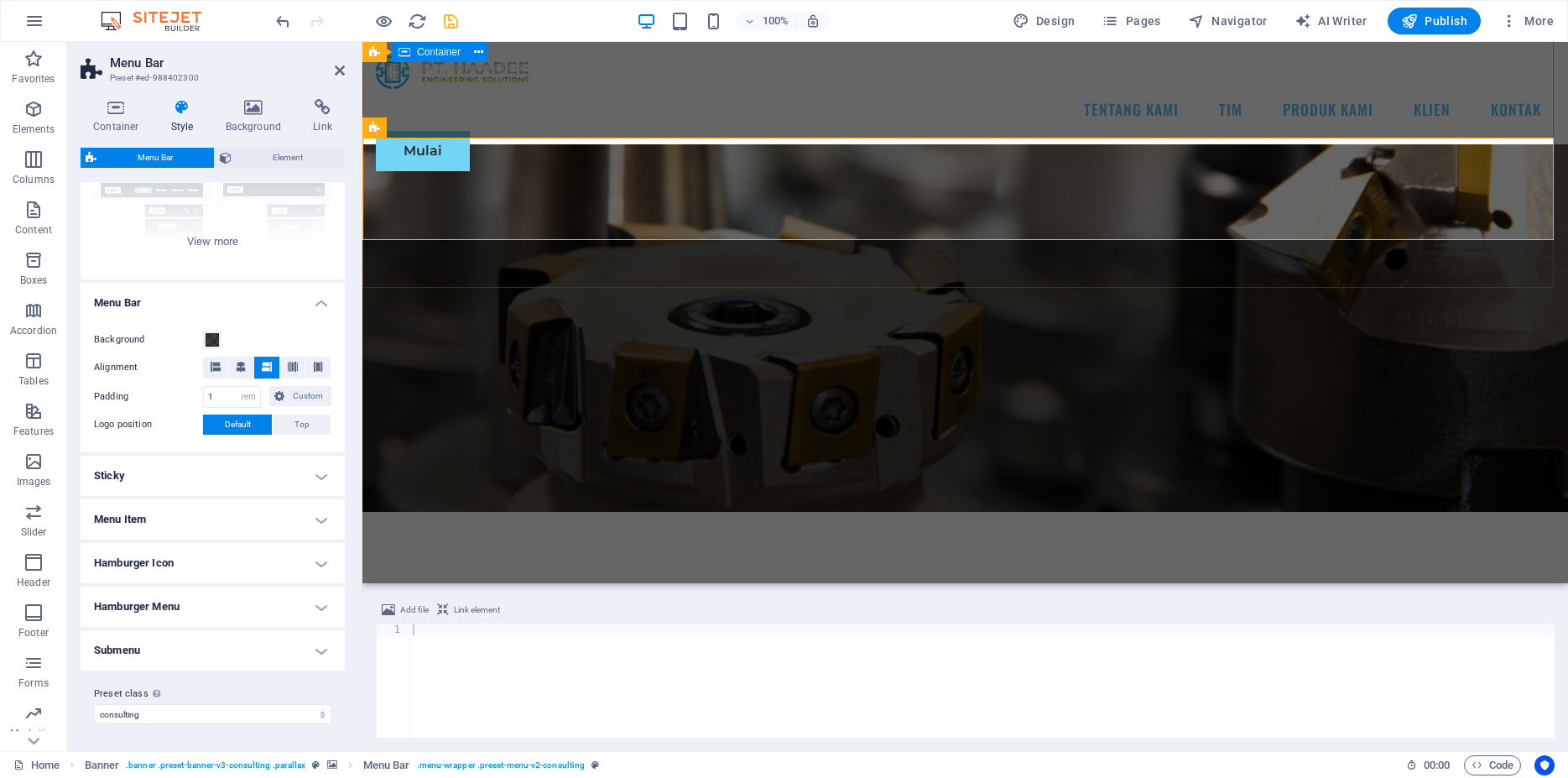
scroll to position [428, 0]
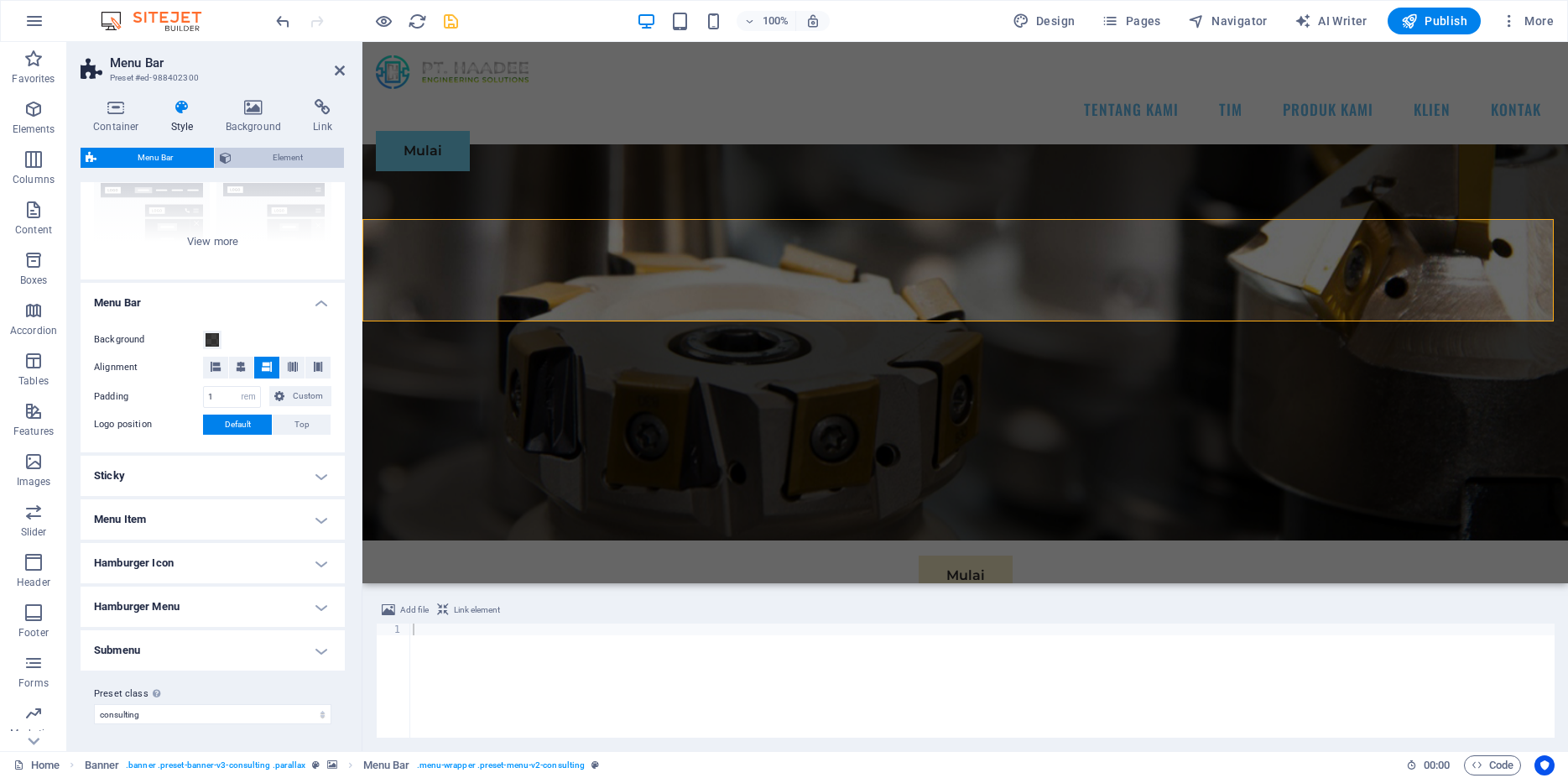
click at [280, 159] on span "Element" at bounding box center [288, 157] width 102 height 20
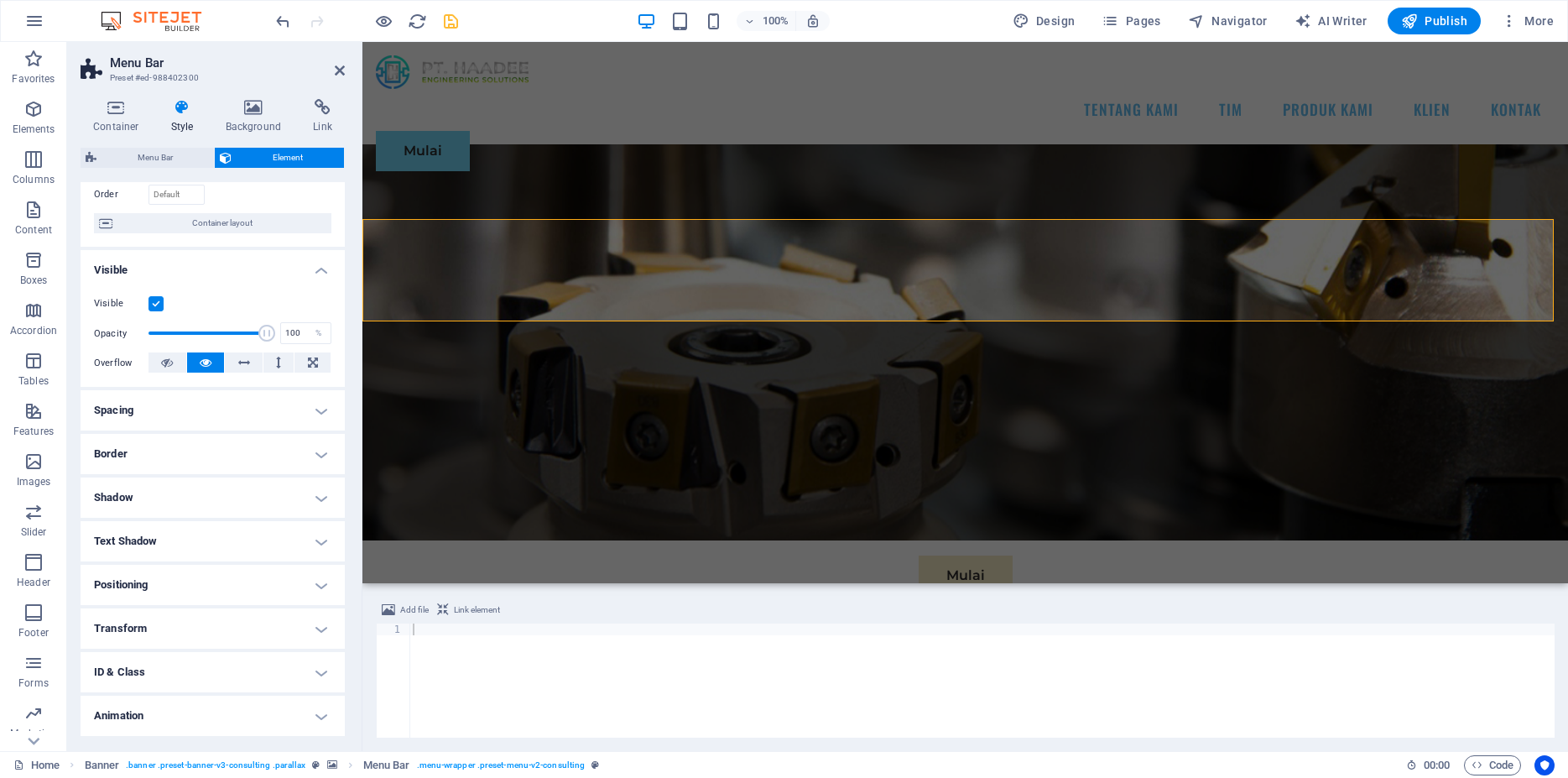
scroll to position [167, 0]
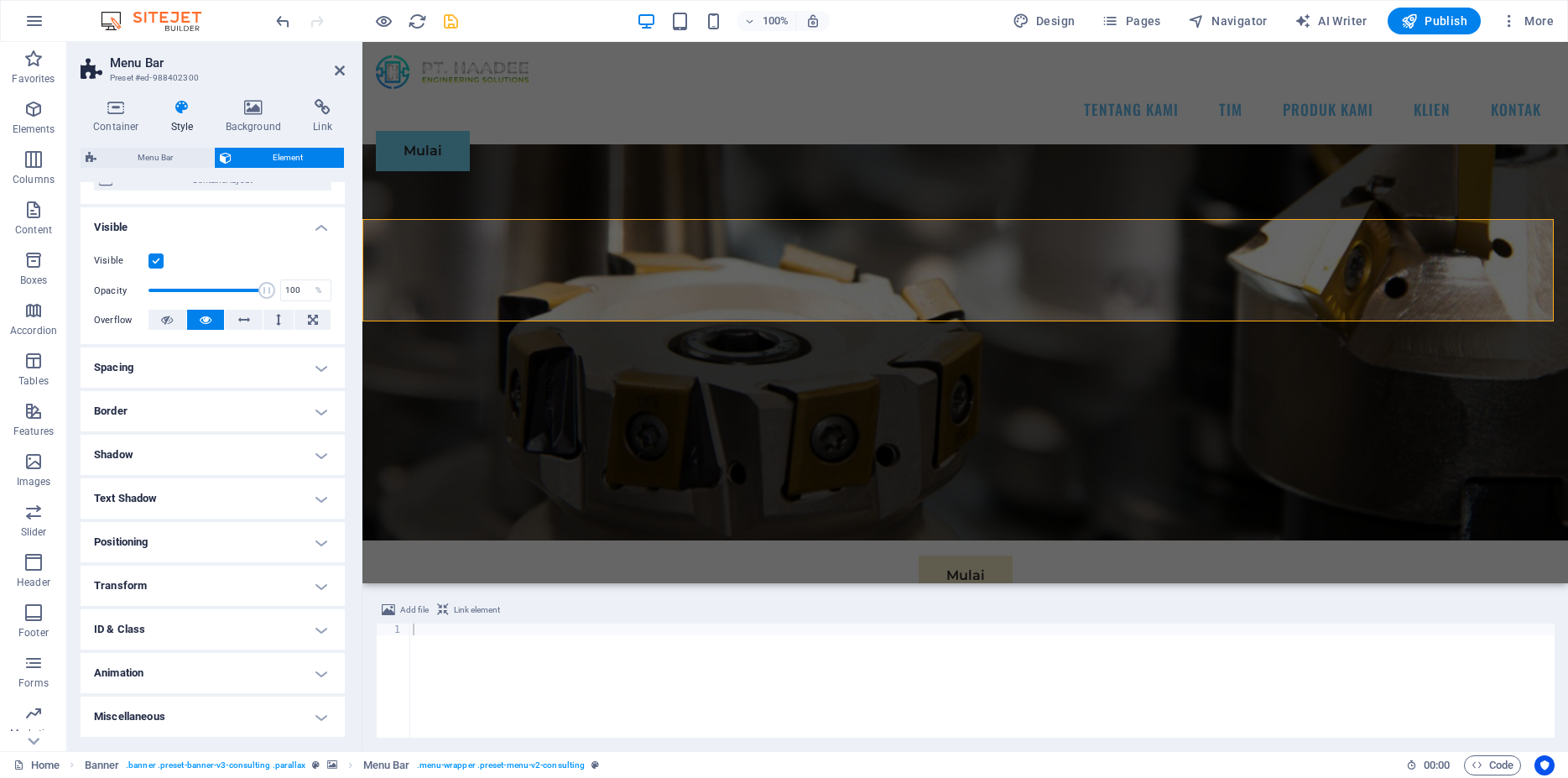
click at [206, 672] on h4 "Animation" at bounding box center [213, 672] width 264 height 40
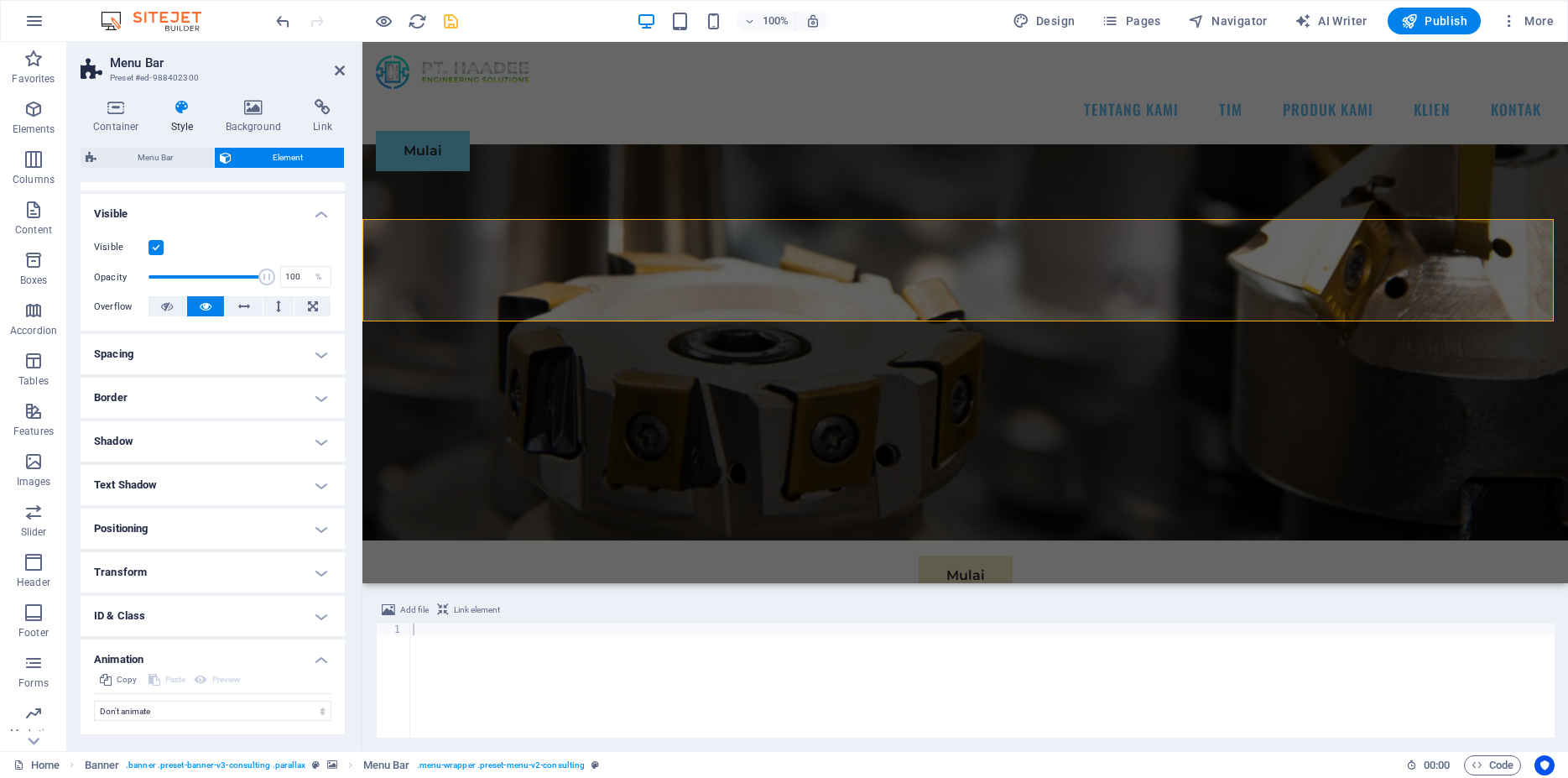
click at [207, 670] on h4 "Animation" at bounding box center [213, 654] width 264 height 30
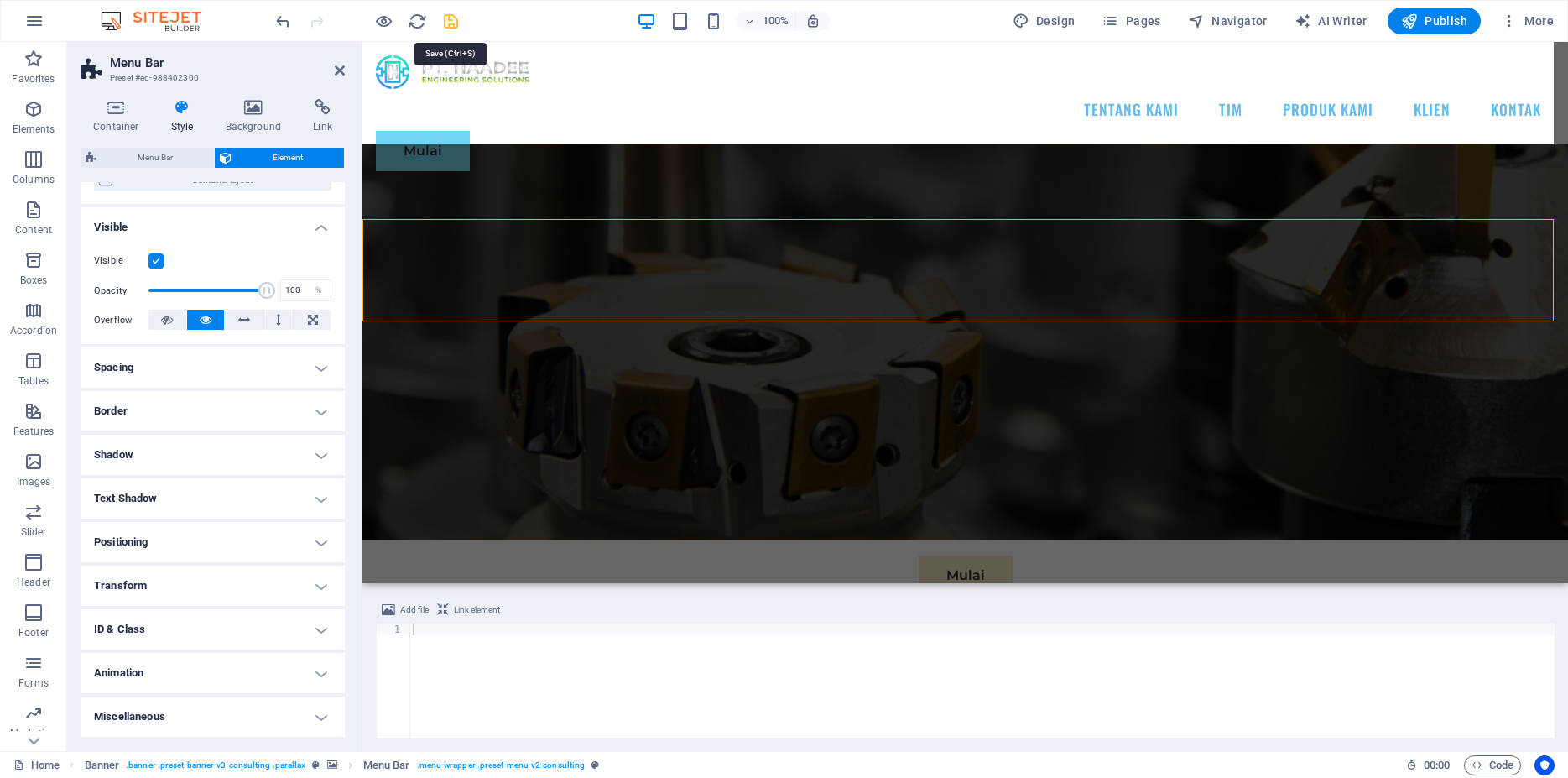
click at [446, 15] on icon "save" at bounding box center [450, 21] width 19 height 19
checkbox input "false"
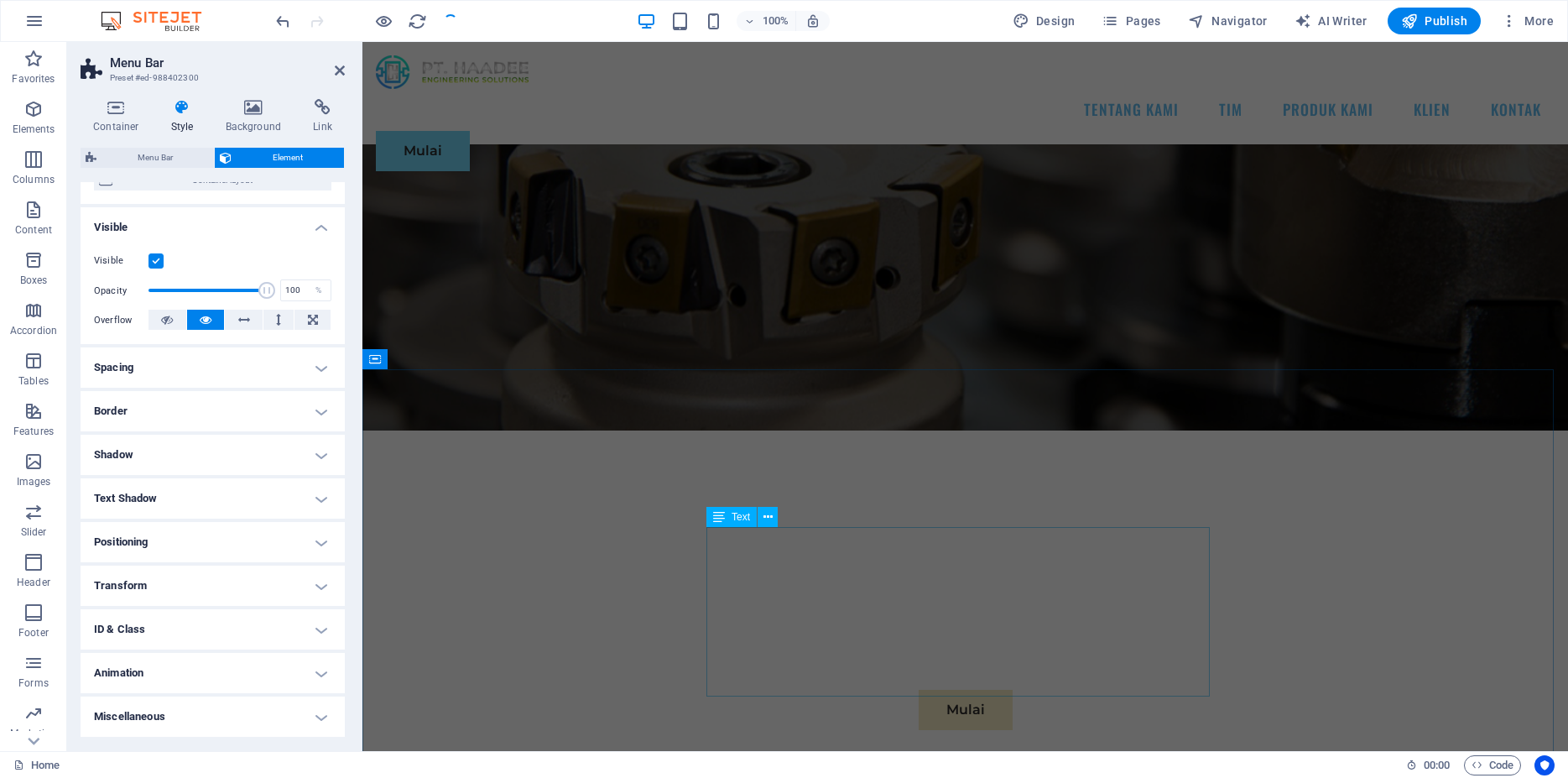
scroll to position [0, 0]
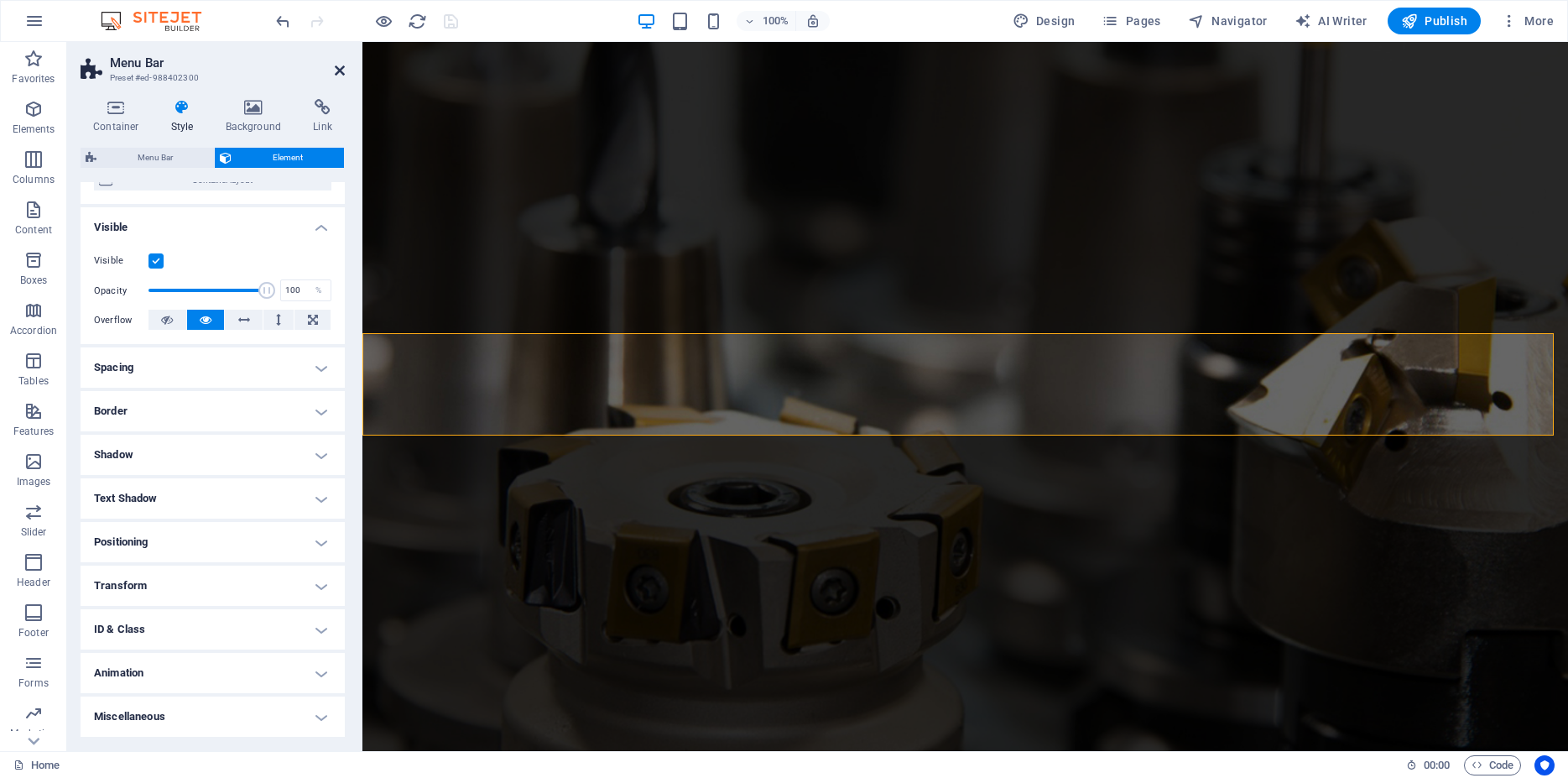
drag, startPoint x: 339, startPoint y: 72, endPoint x: 280, endPoint y: 35, distance: 69.6
click at [339, 72] on icon at bounding box center [339, 70] width 10 height 14
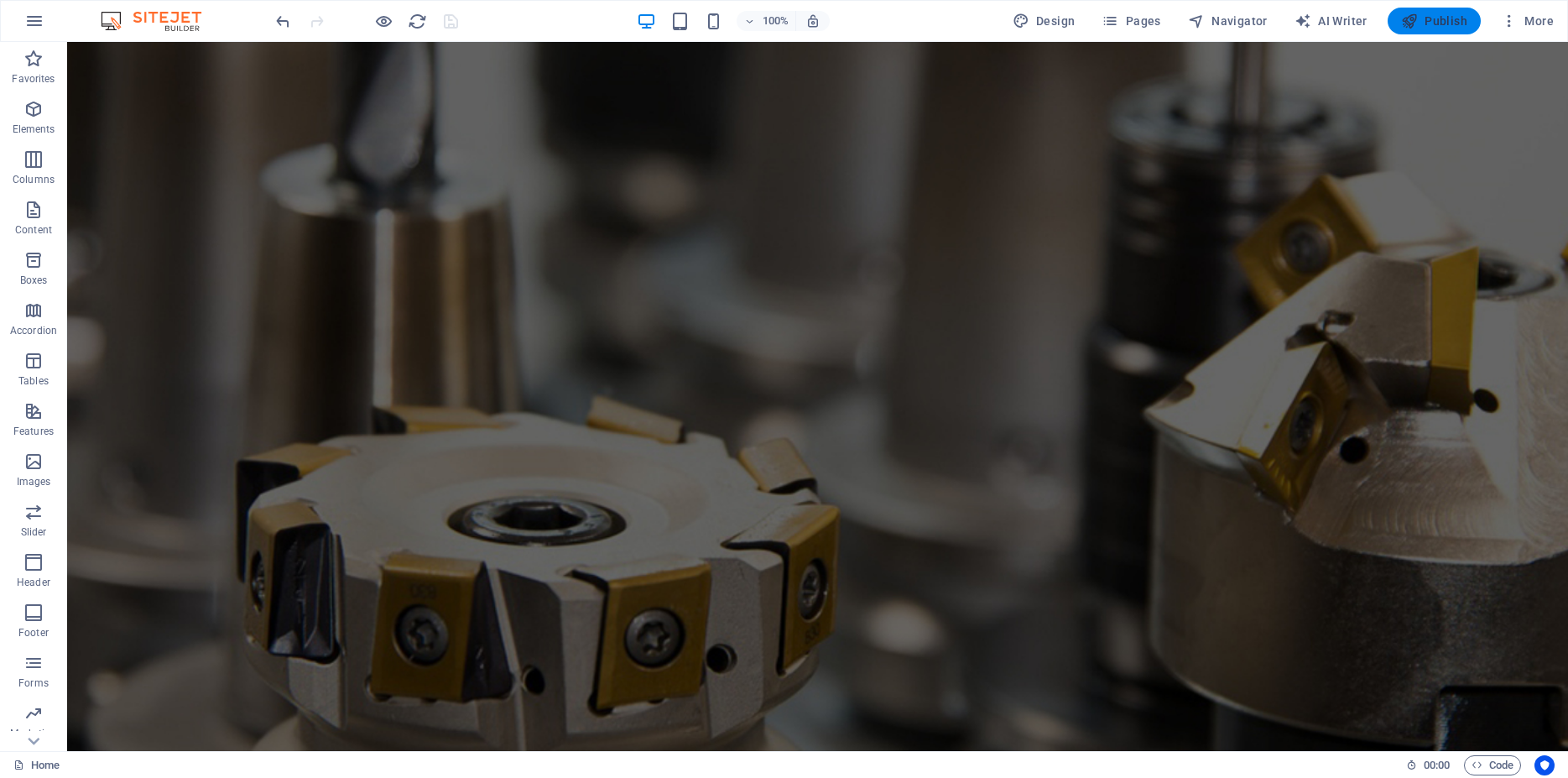
click at [1423, 16] on span "Publish" at bounding box center [1434, 21] width 66 height 16
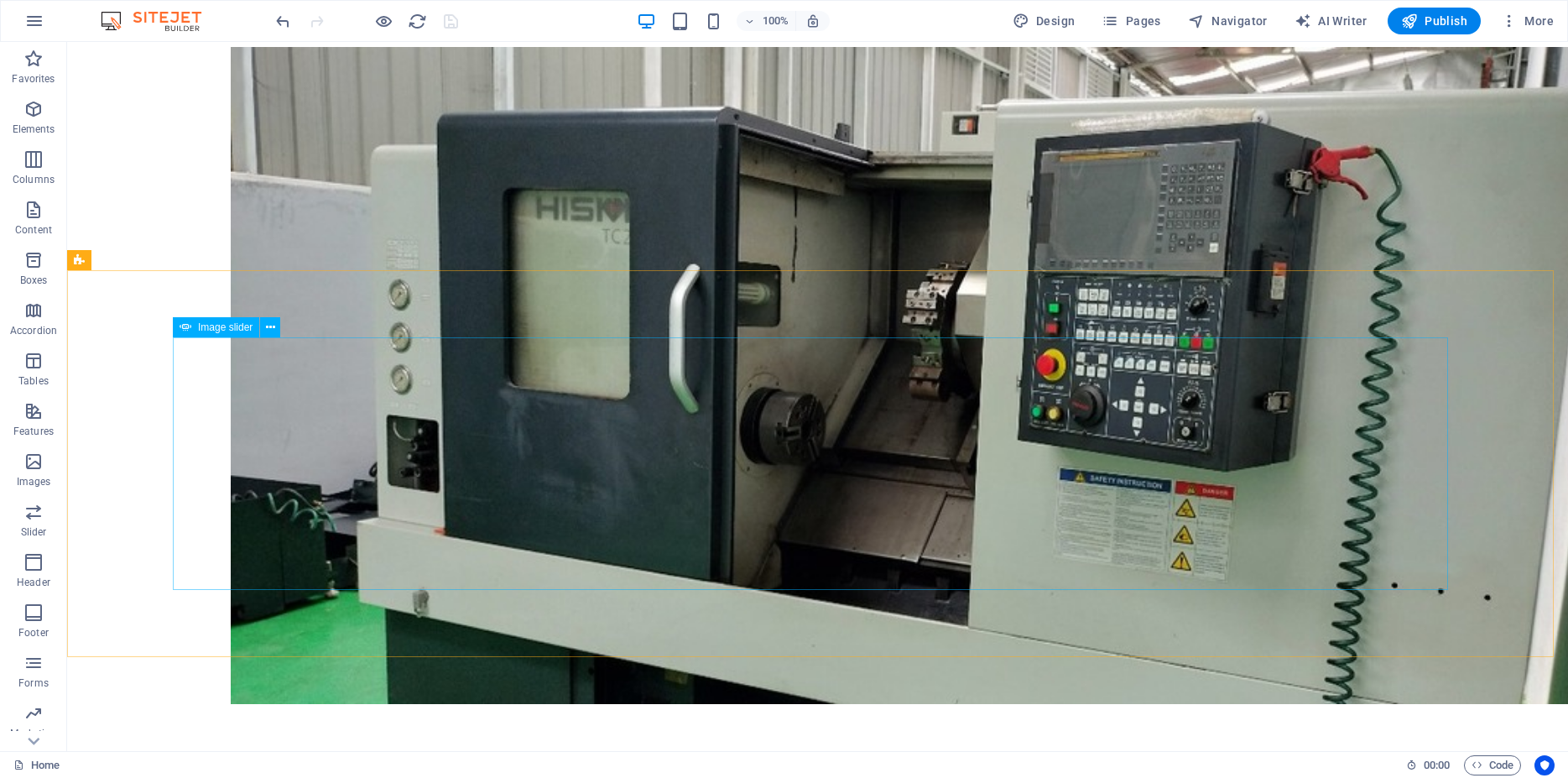
scroll to position [1950, 0]
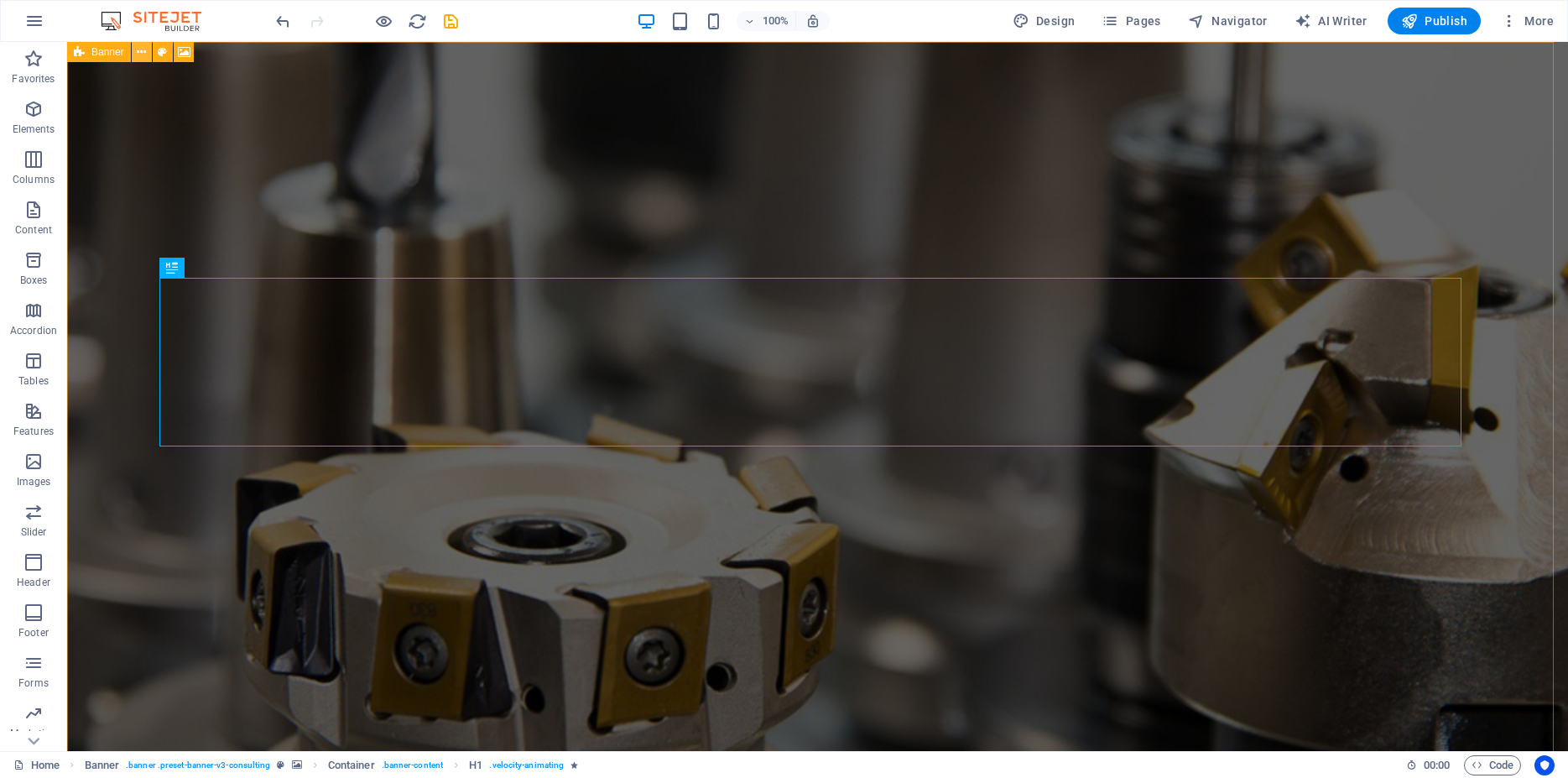
click at [139, 53] on icon at bounding box center [141, 52] width 9 height 17
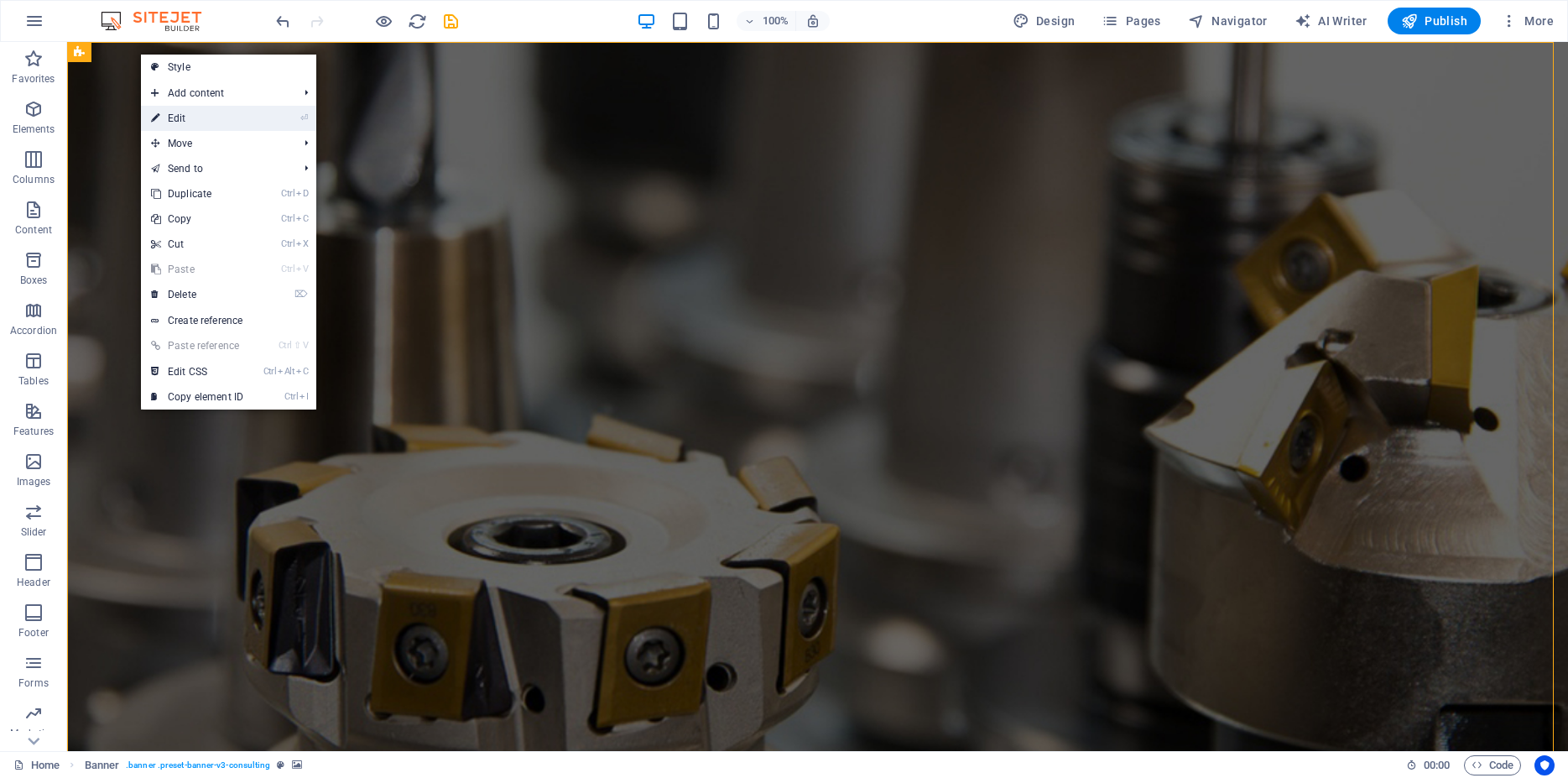
click at [187, 123] on link "⏎ Edit" at bounding box center [197, 118] width 113 height 25
select select "px"
select select "header"
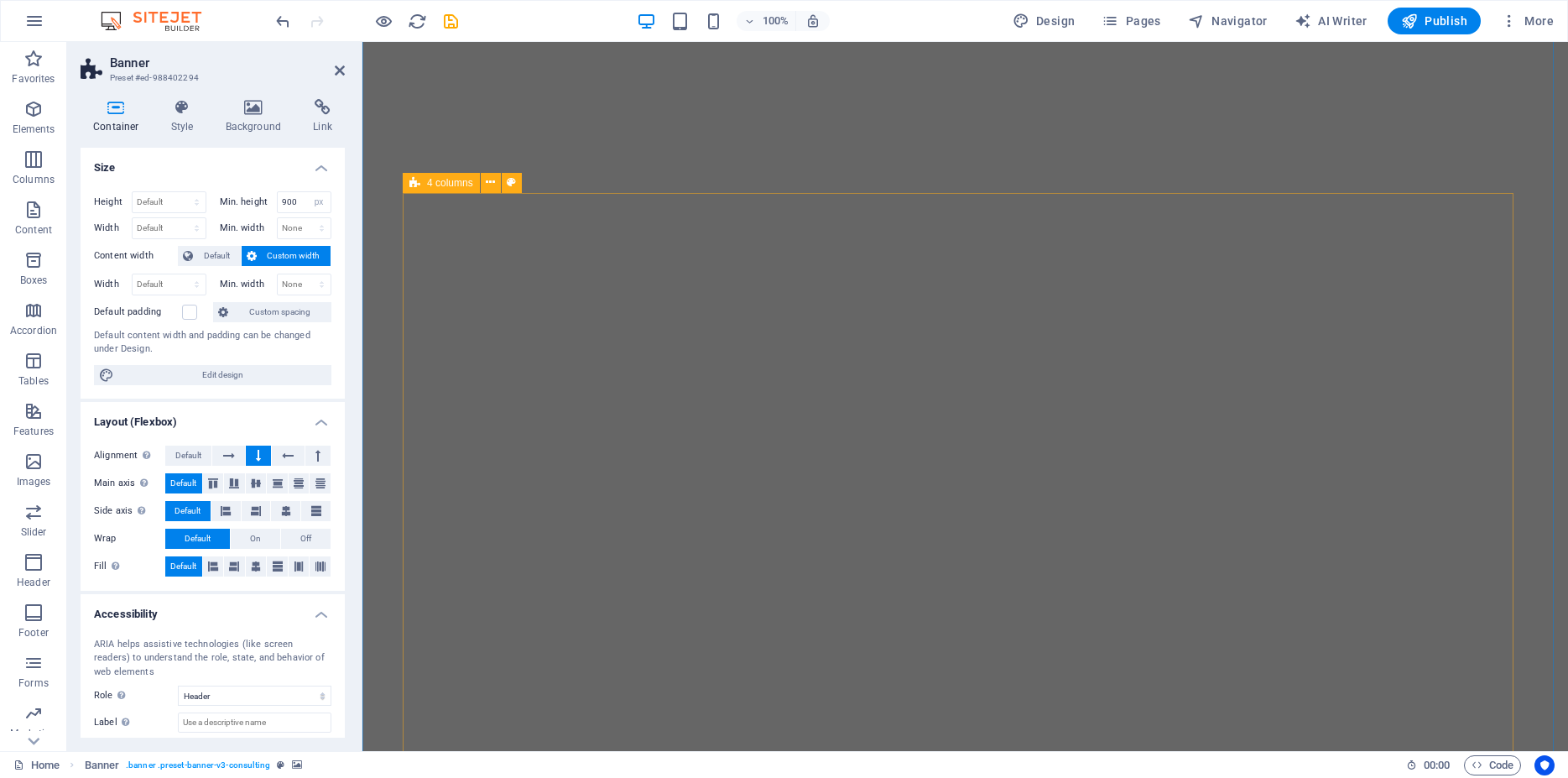
scroll to position [3680, 0]
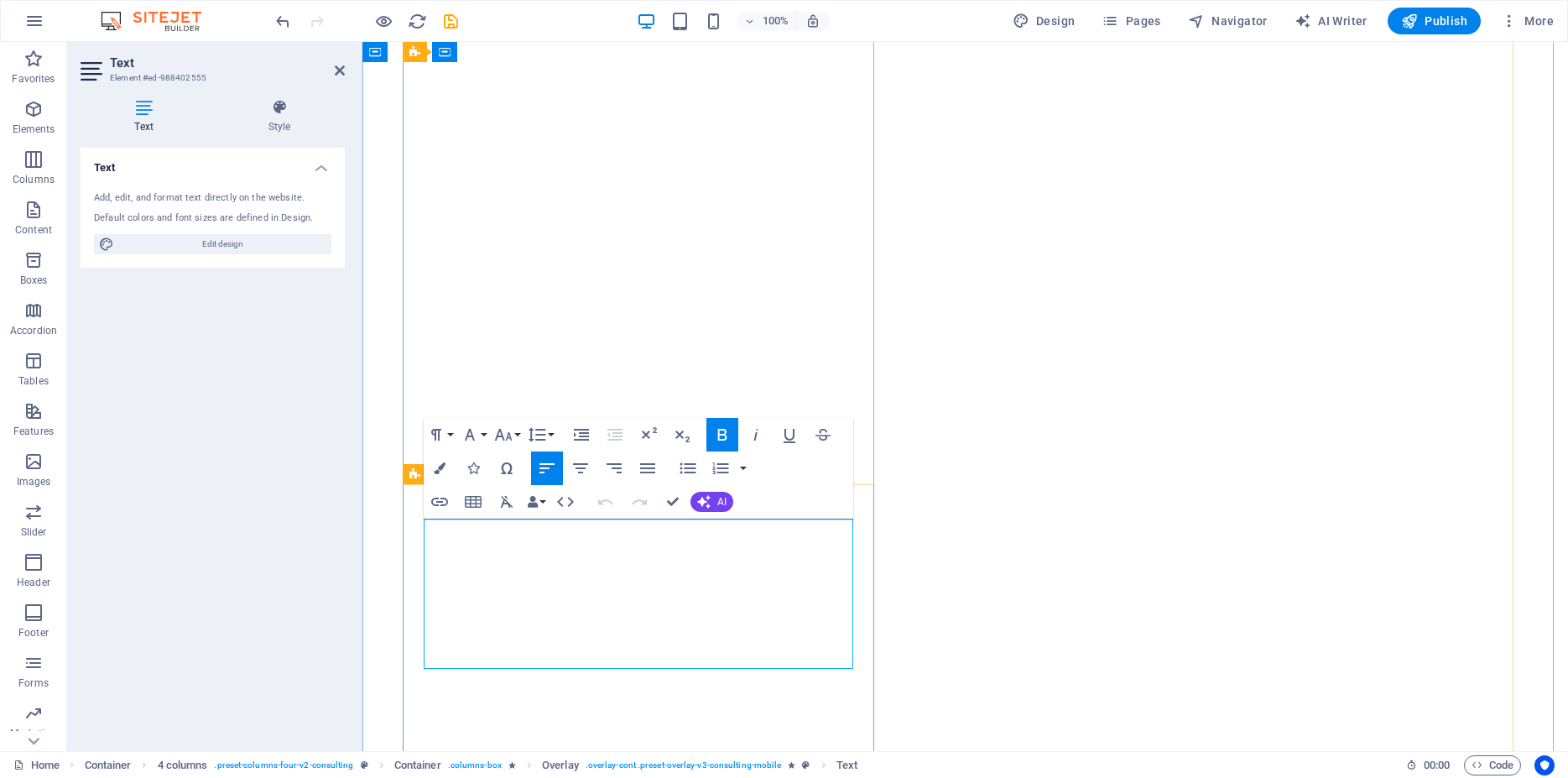
drag, startPoint x: 577, startPoint y: 528, endPoint x: 427, endPoint y: 524, distance: 150.1
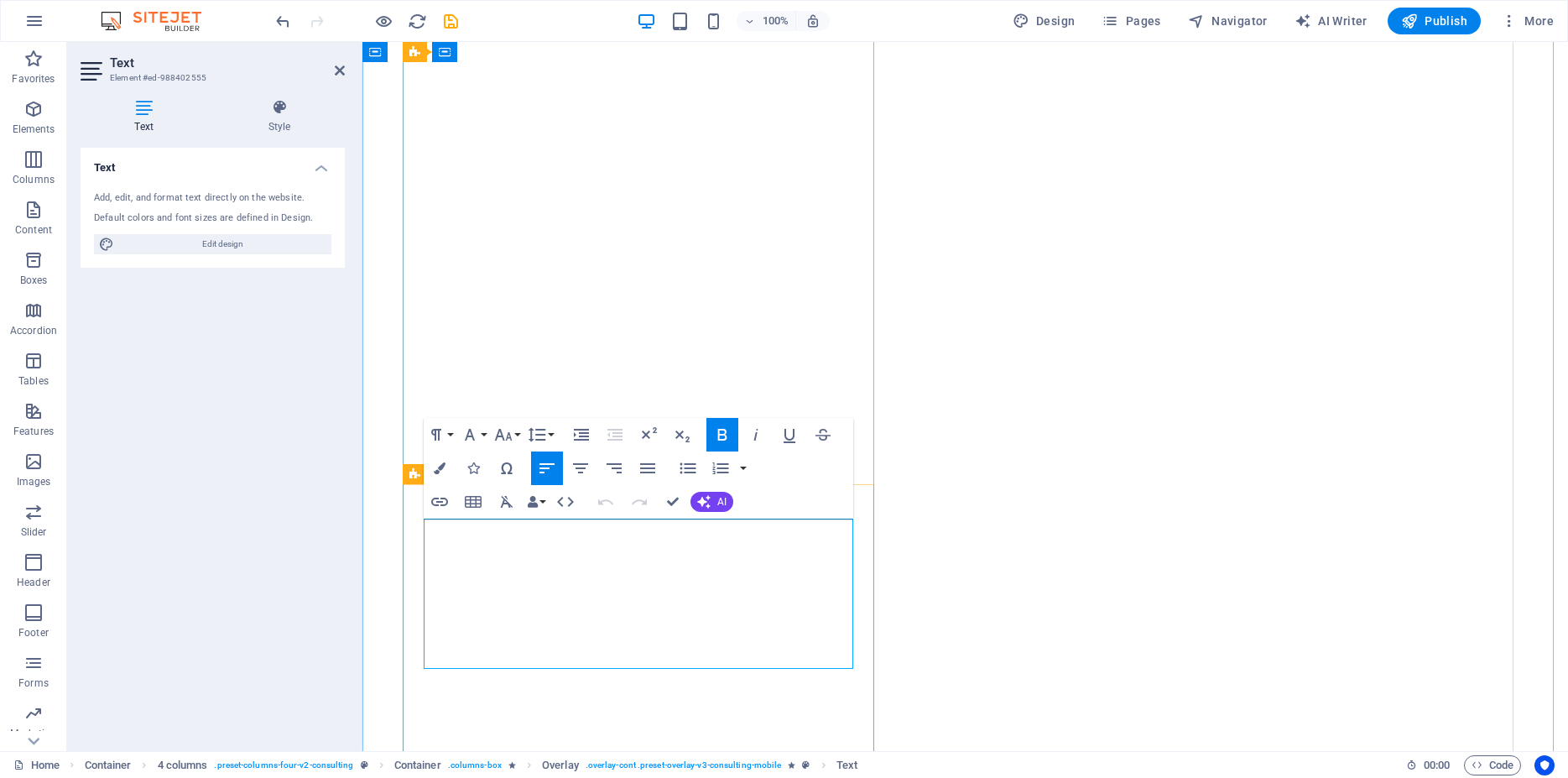
copy span "Mesin Produksi Milling"
